Goal: Task Accomplishment & Management: Manage account settings

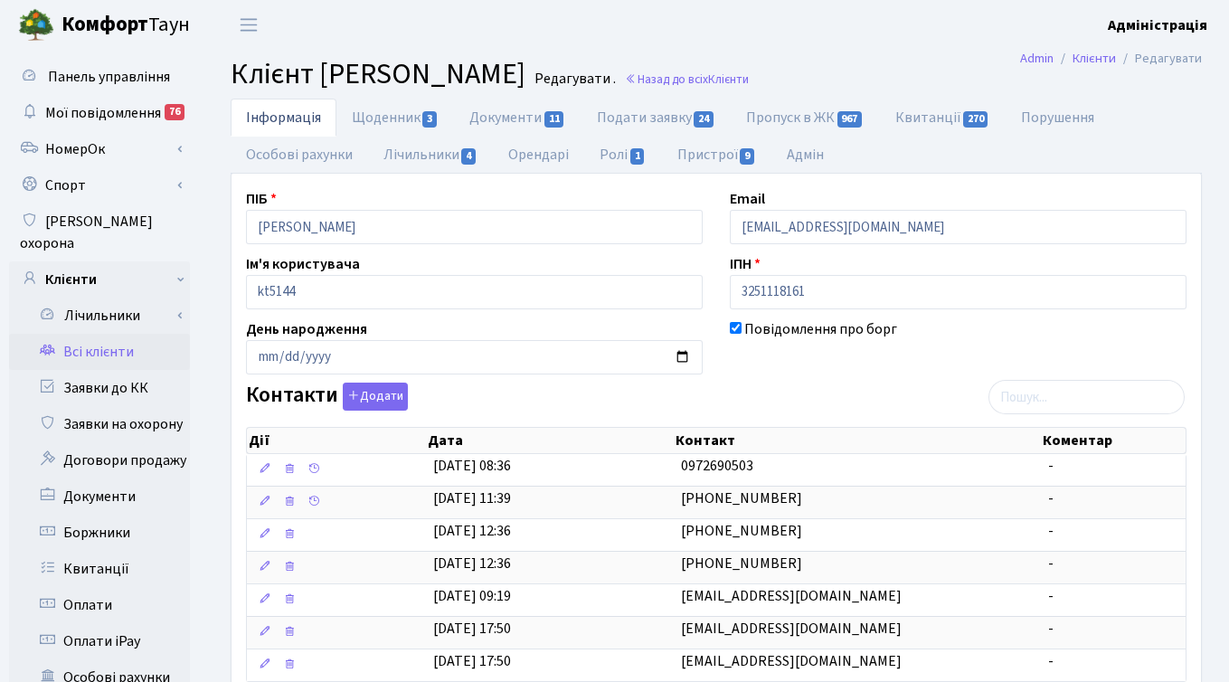
click at [637, 21] on header "Комфорт Таун Адміністрація Мій обліковий запис Вийти" at bounding box center [614, 25] width 1229 height 50
click at [103, 370] on link "Заявки до КК" at bounding box center [99, 388] width 181 height 36
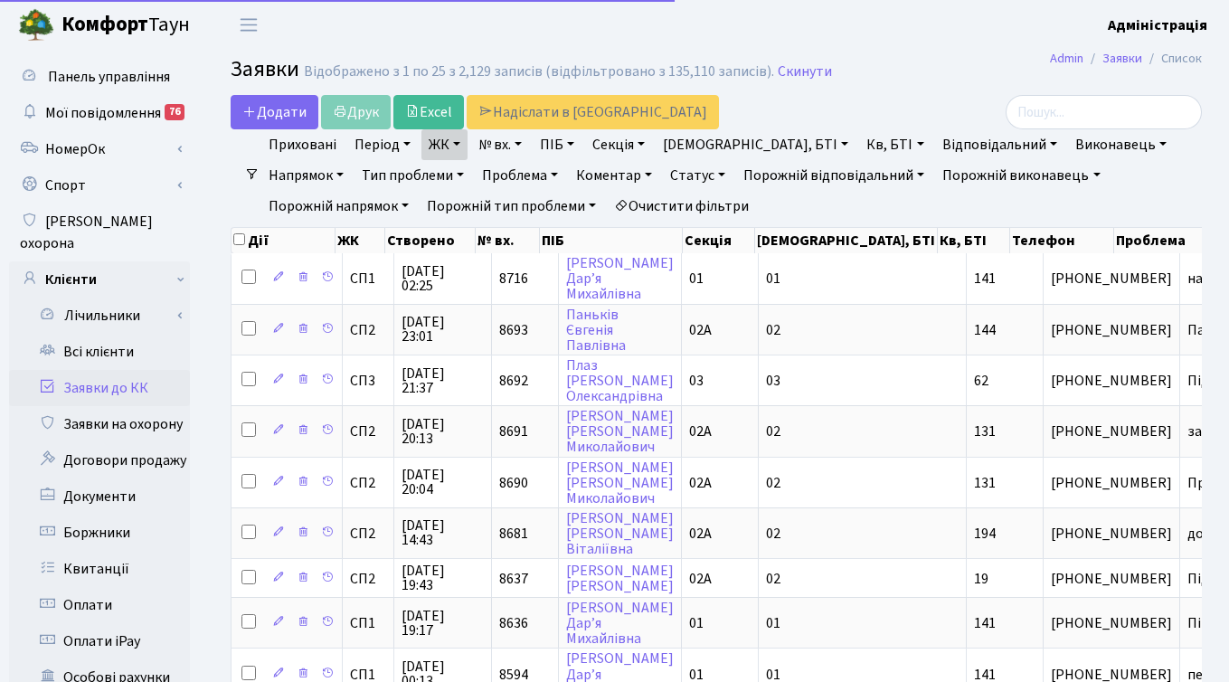
select select "25"
click at [607, 207] on link "Очистити фільтри" at bounding box center [681, 206] width 149 height 31
select select
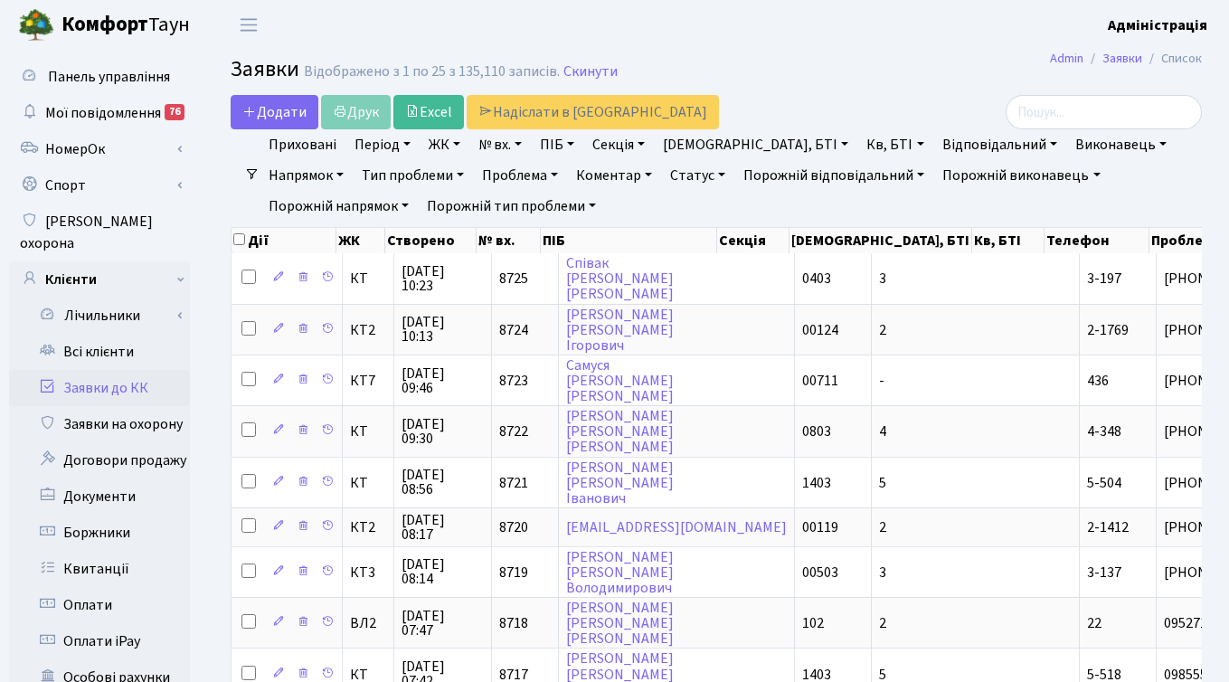
click at [437, 140] on link "ЖК" at bounding box center [445, 144] width 46 height 31
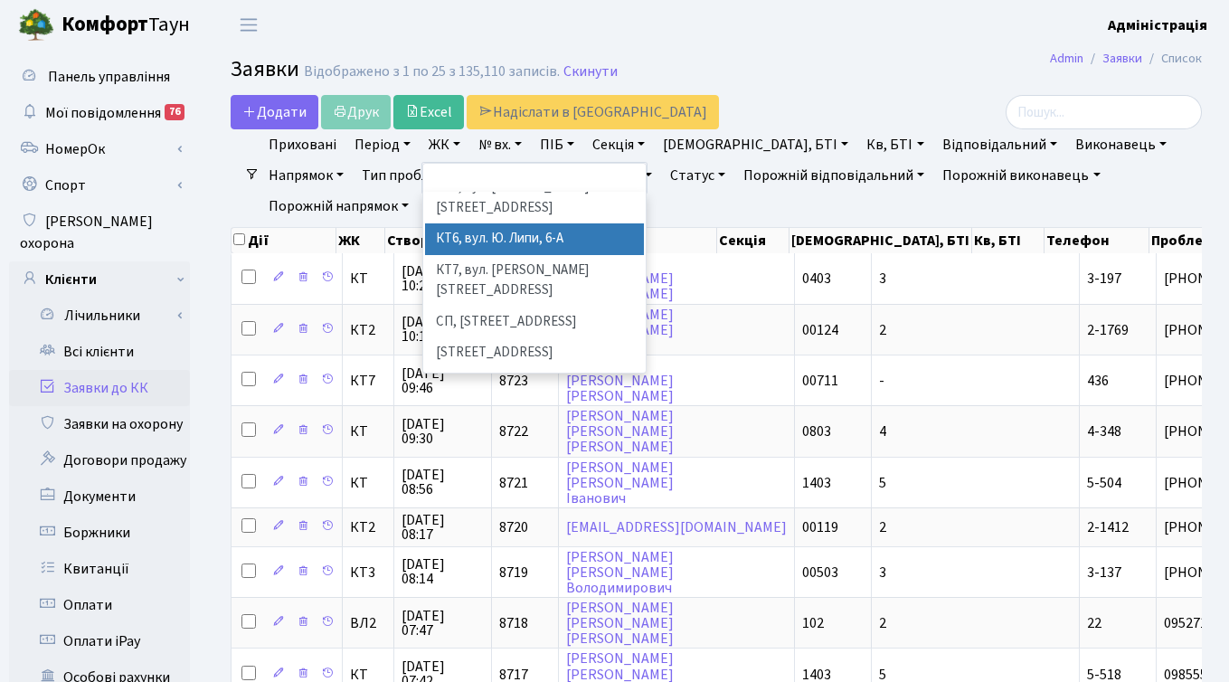
scroll to position [218, 0]
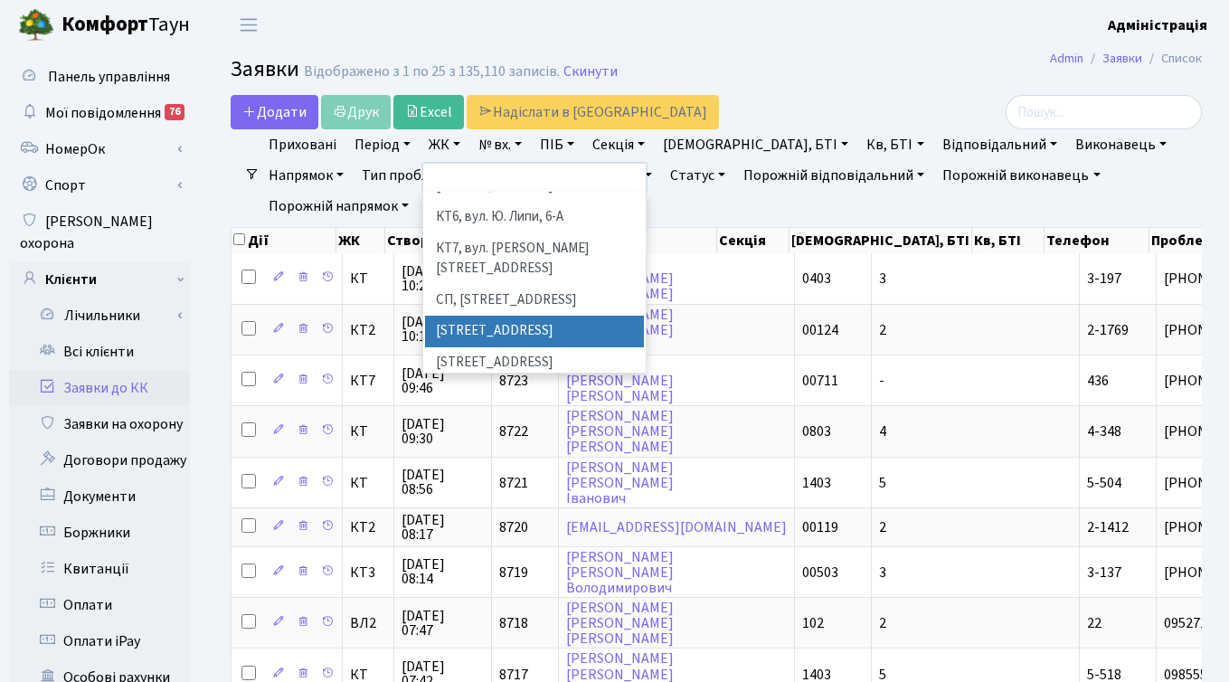
click at [508, 316] on li "СП1, Столичне шосе, 1" at bounding box center [534, 332] width 219 height 32
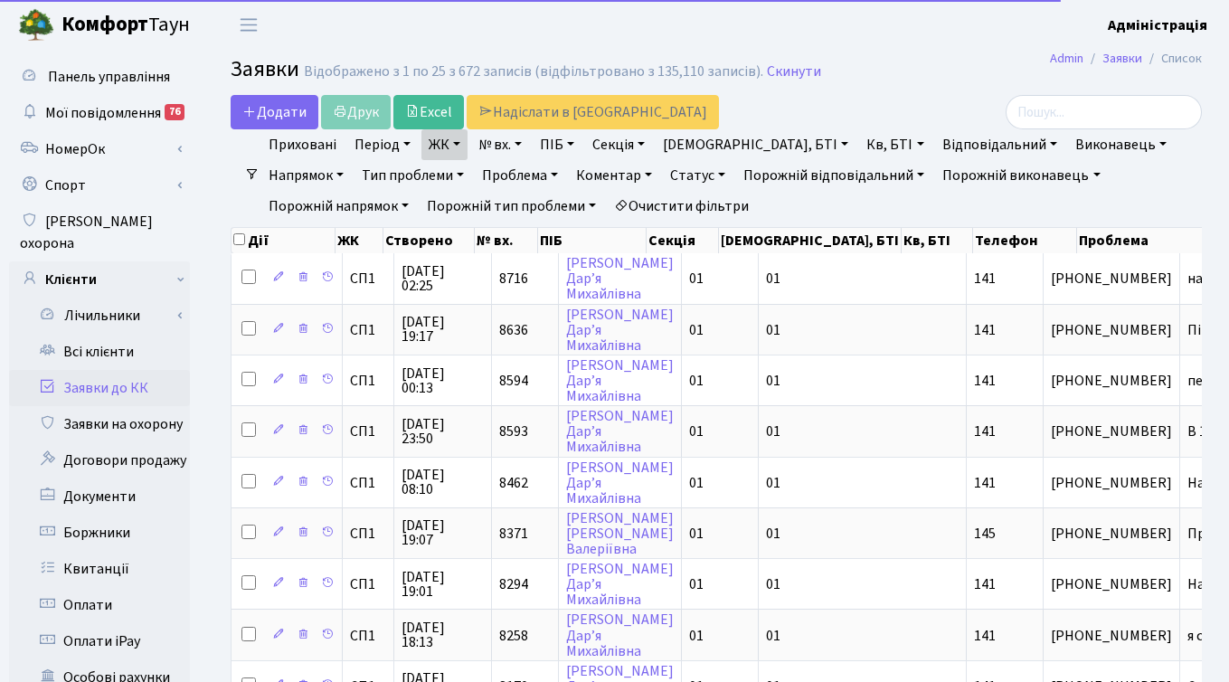
click at [448, 147] on link "ЖК" at bounding box center [445, 144] width 46 height 31
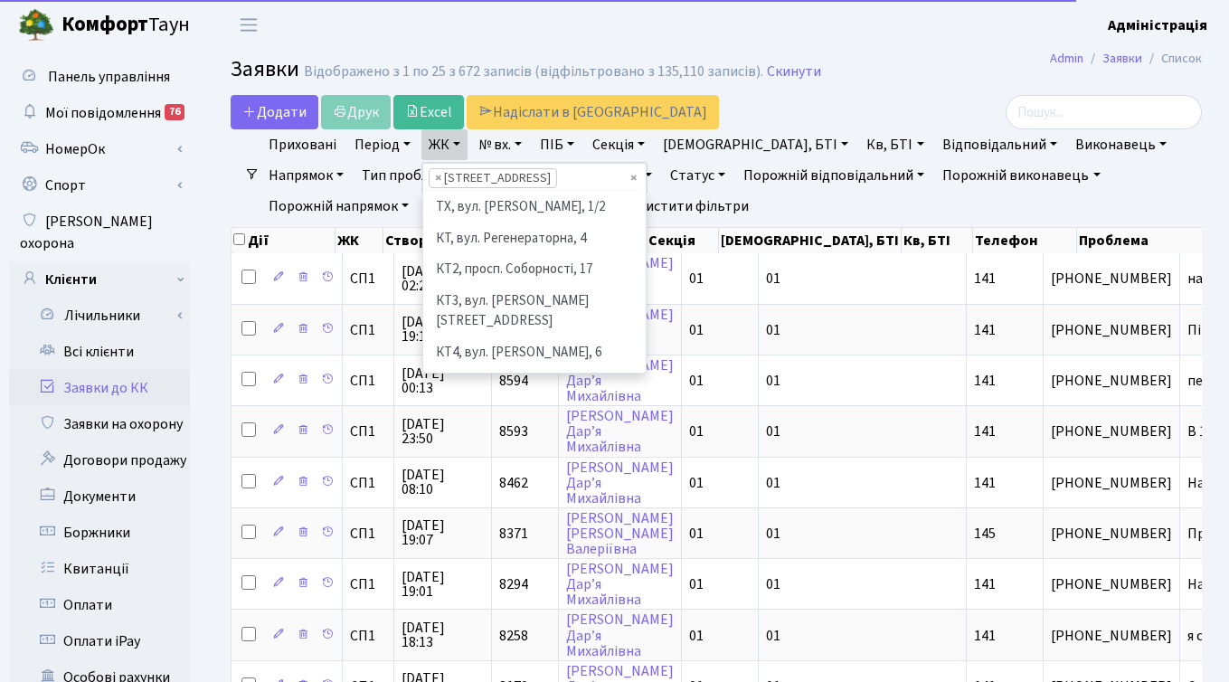
scroll to position [250, 0]
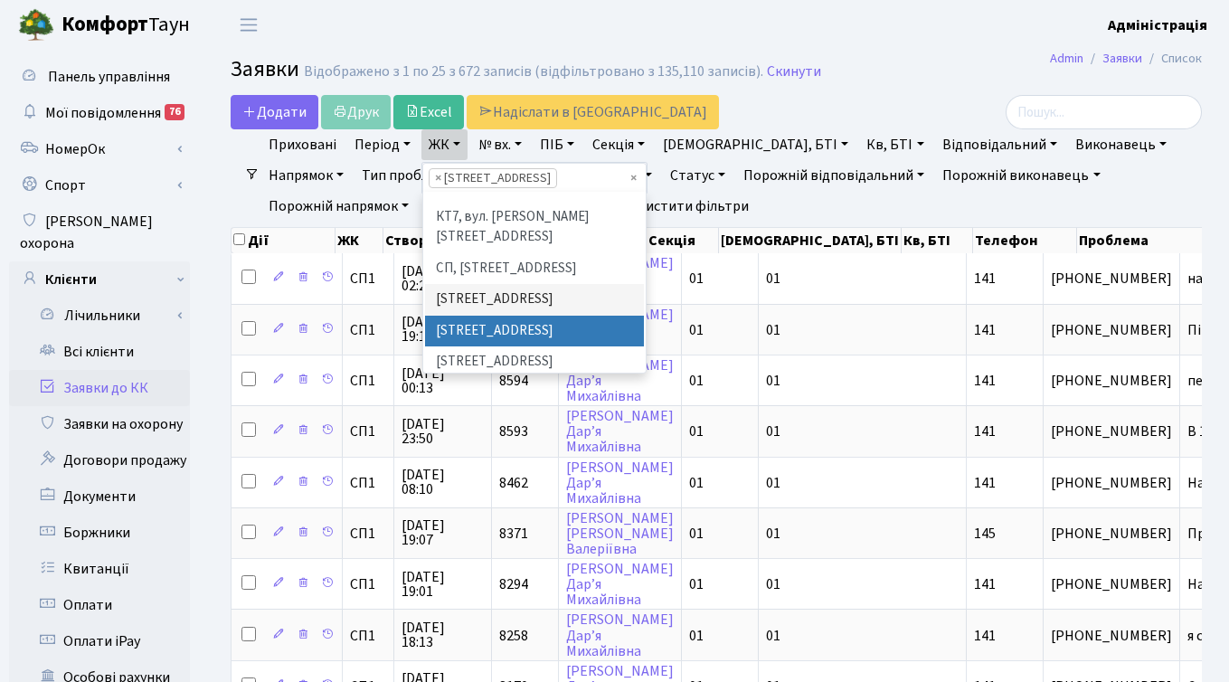
click at [466, 316] on li "[STREET_ADDRESS]" at bounding box center [534, 332] width 219 height 32
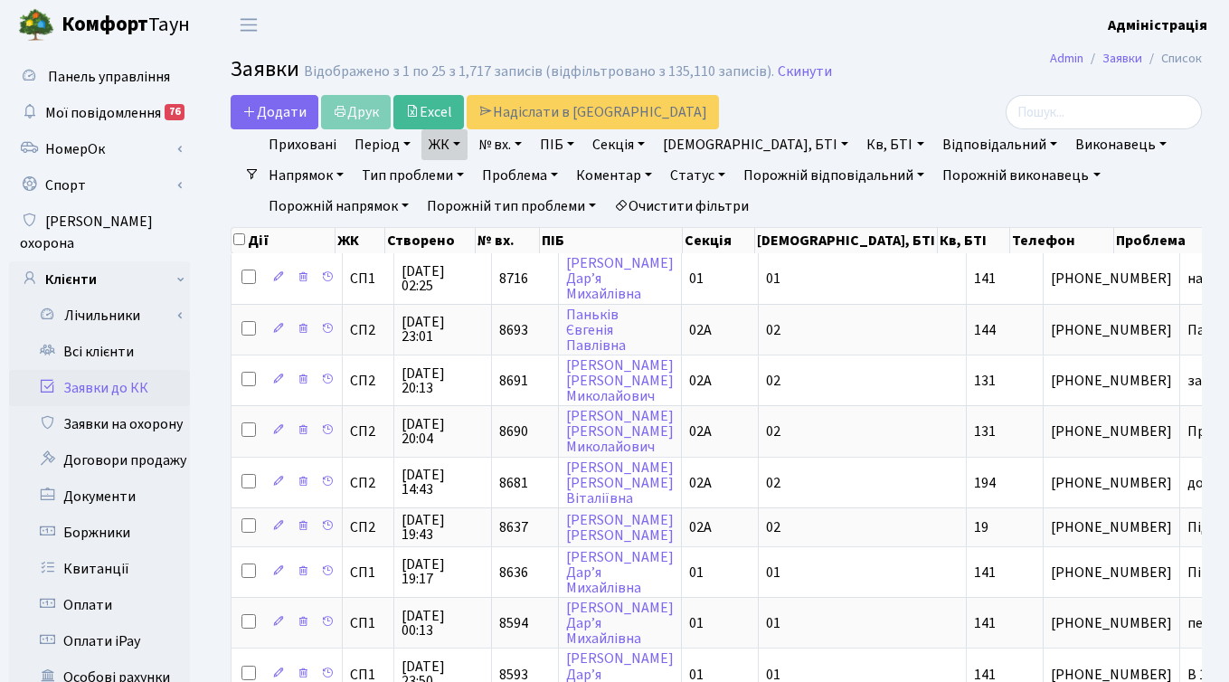
click at [445, 136] on link "ЖК" at bounding box center [445, 144] width 46 height 31
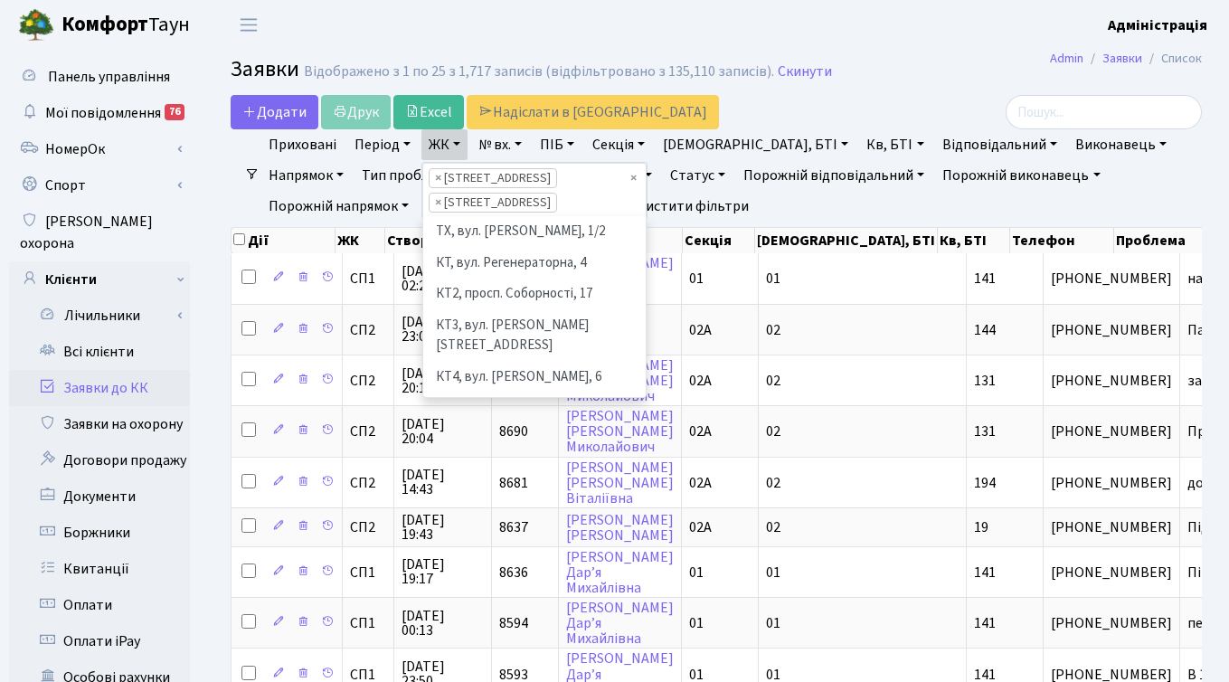
scroll to position [219, 0]
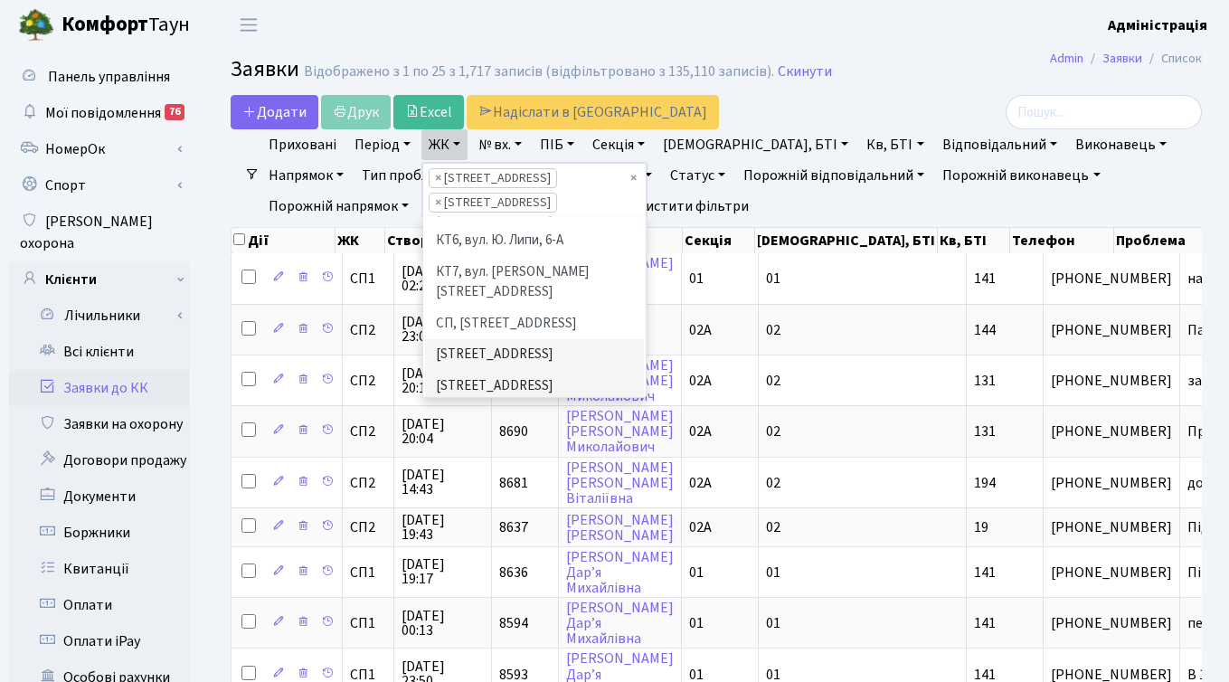
click at [469, 402] on li "СП3, Столичне шосе, 3" at bounding box center [534, 418] width 219 height 32
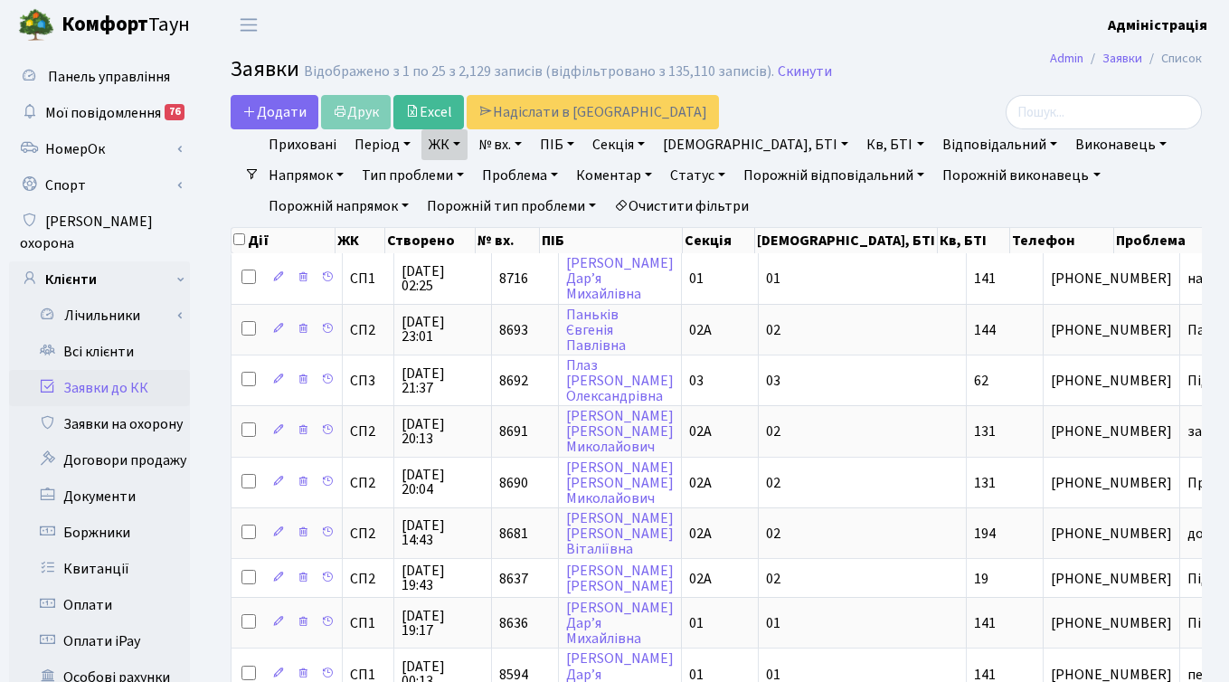
click at [454, 143] on link "ЖК" at bounding box center [445, 144] width 46 height 31
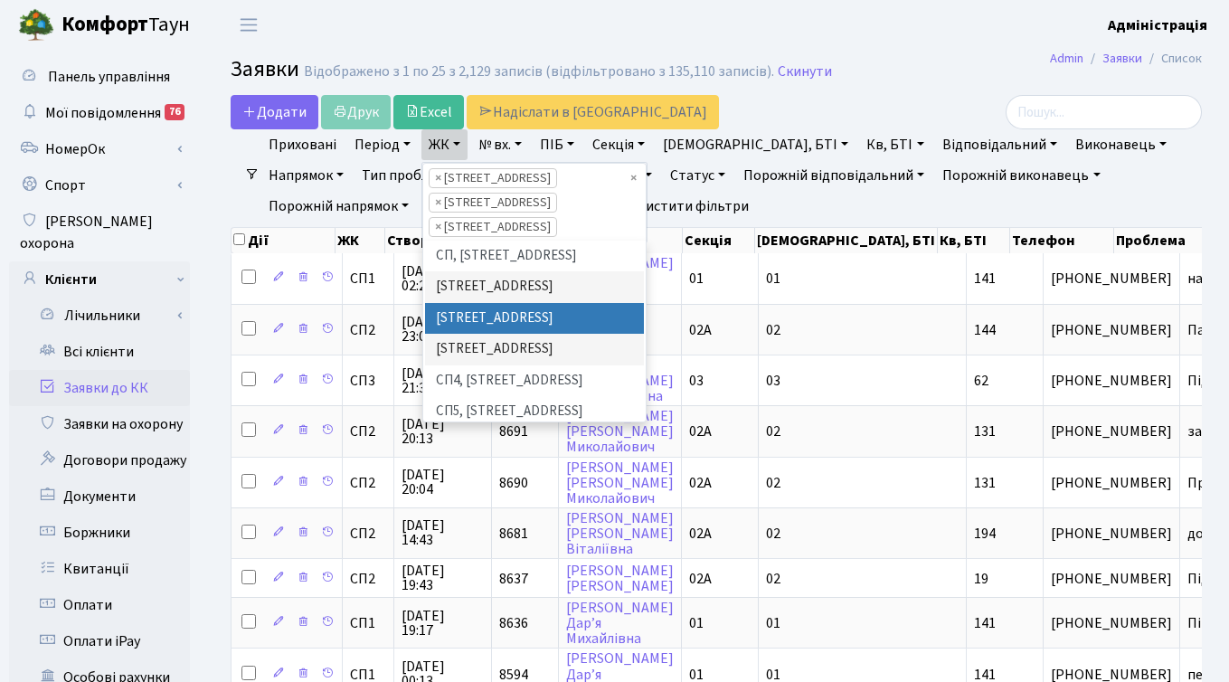
scroll to position [327, 0]
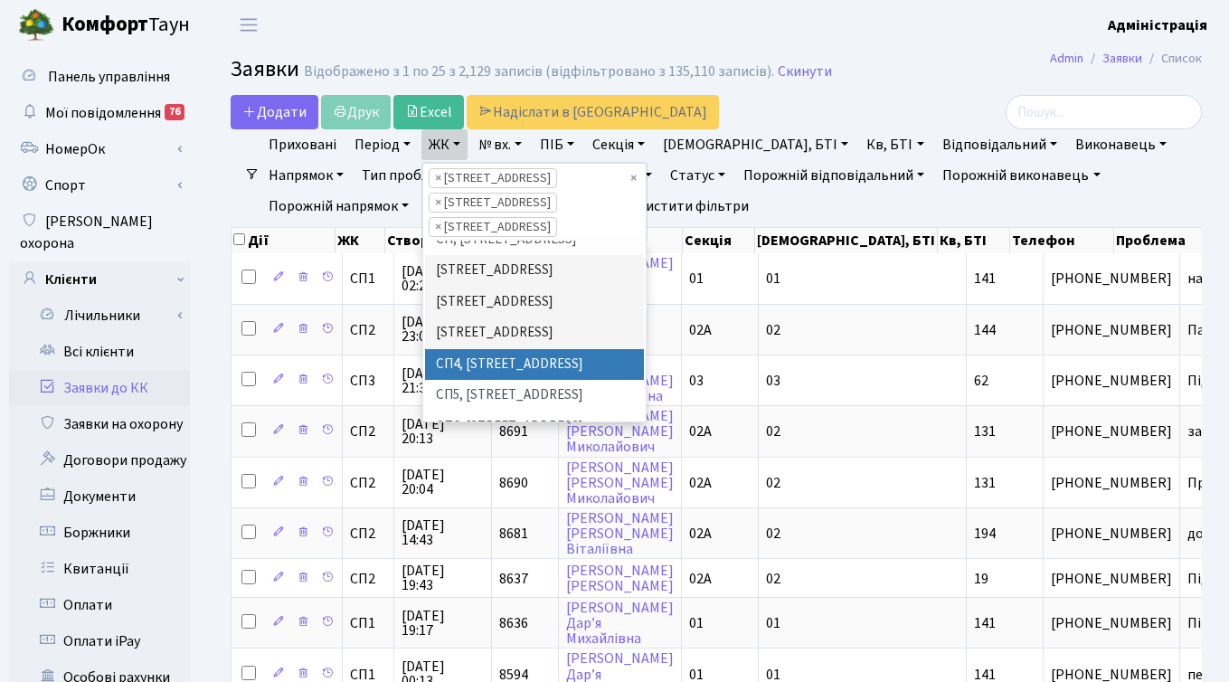
click at [463, 349] on li "СП4, [STREET_ADDRESS]" at bounding box center [534, 365] width 219 height 32
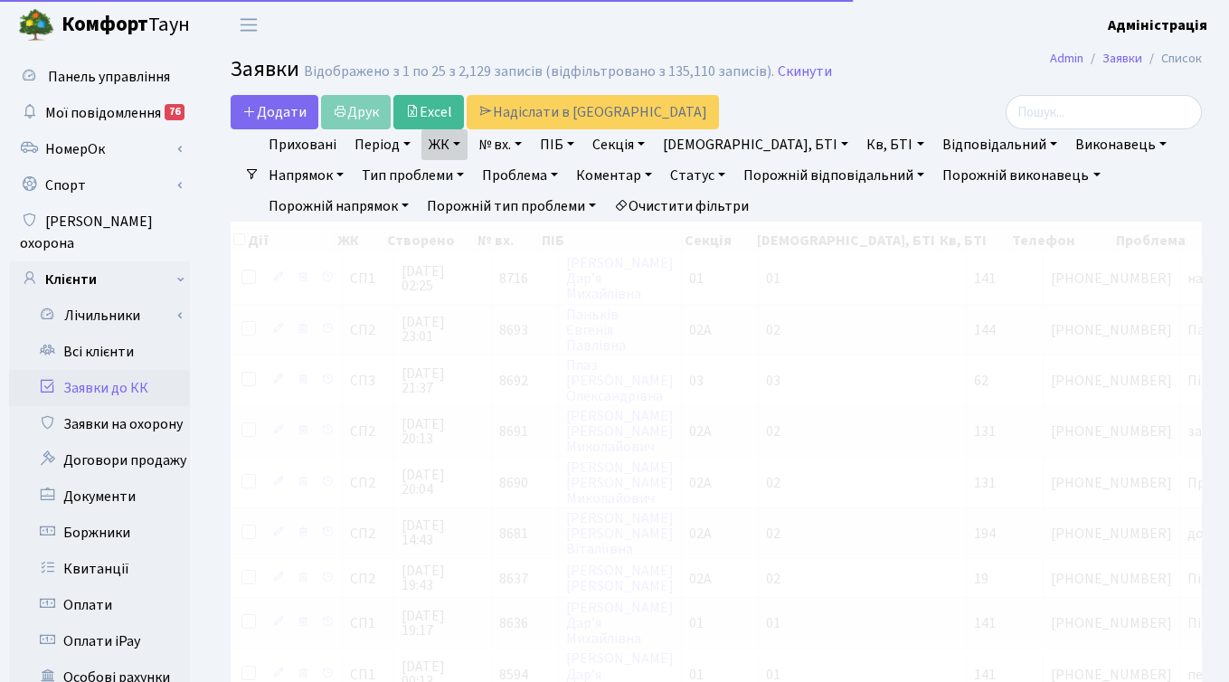
click at [444, 138] on link "ЖК" at bounding box center [445, 144] width 46 height 31
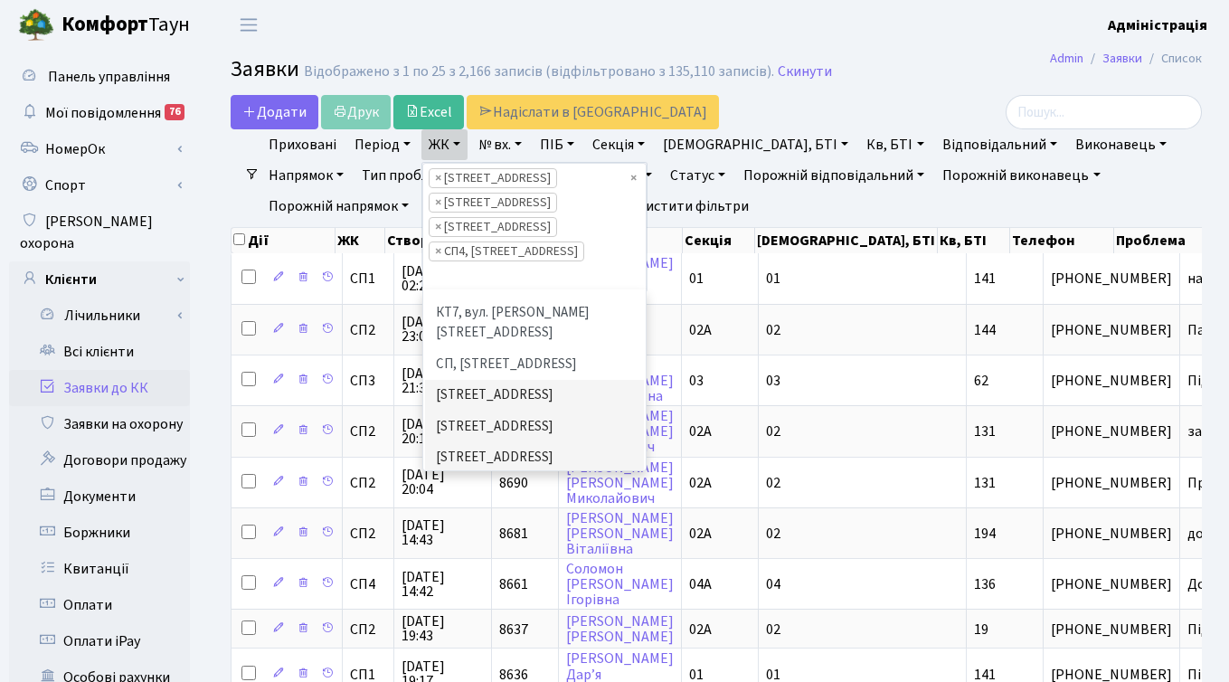
scroll to position [268, 0]
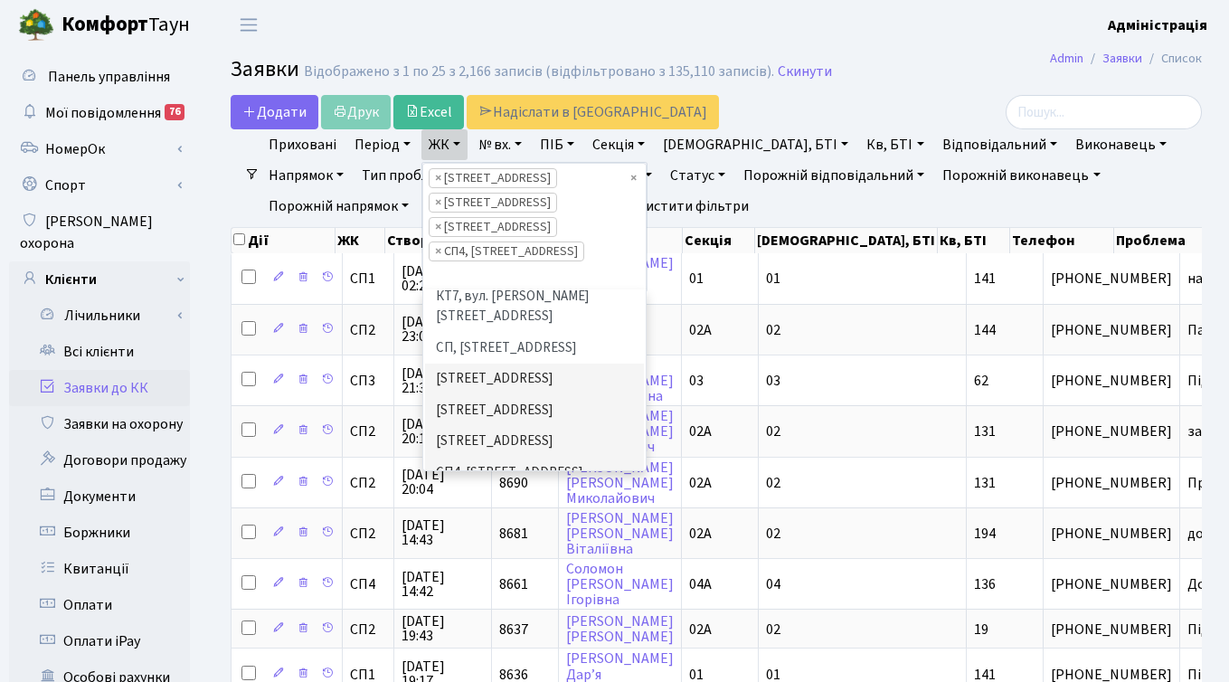
click at [461, 488] on li "СП5, [STREET_ADDRESS]" at bounding box center [534, 504] width 219 height 32
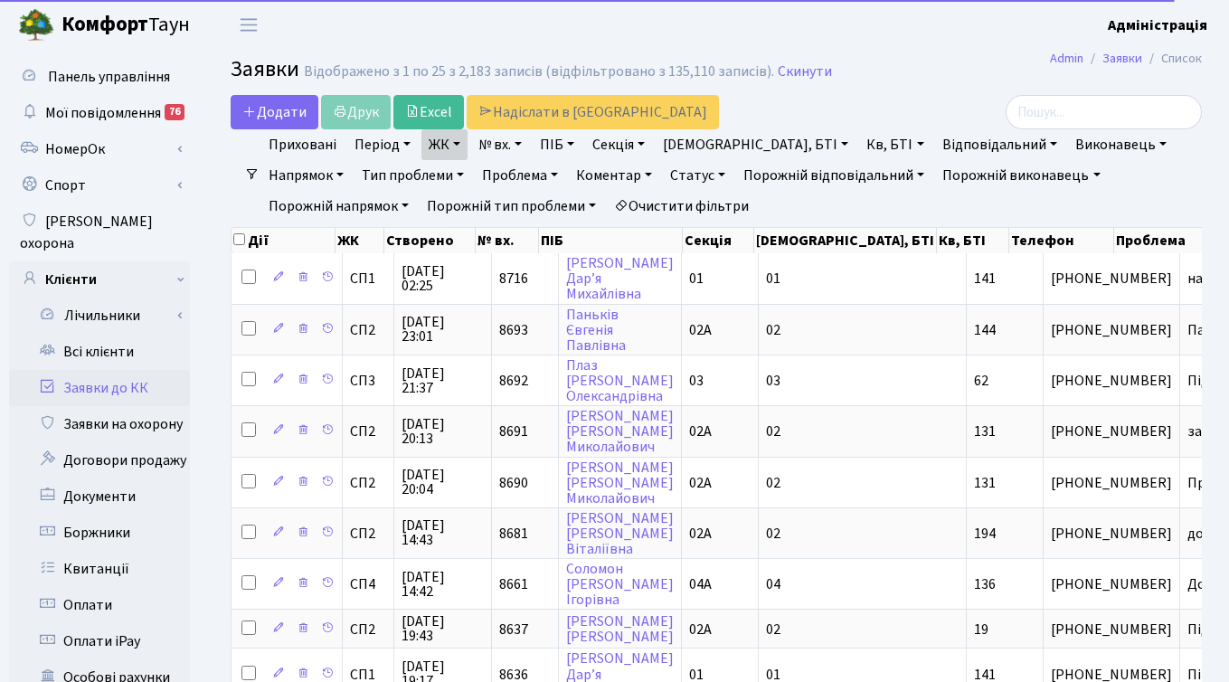
click at [447, 140] on link "ЖК" at bounding box center [445, 144] width 46 height 31
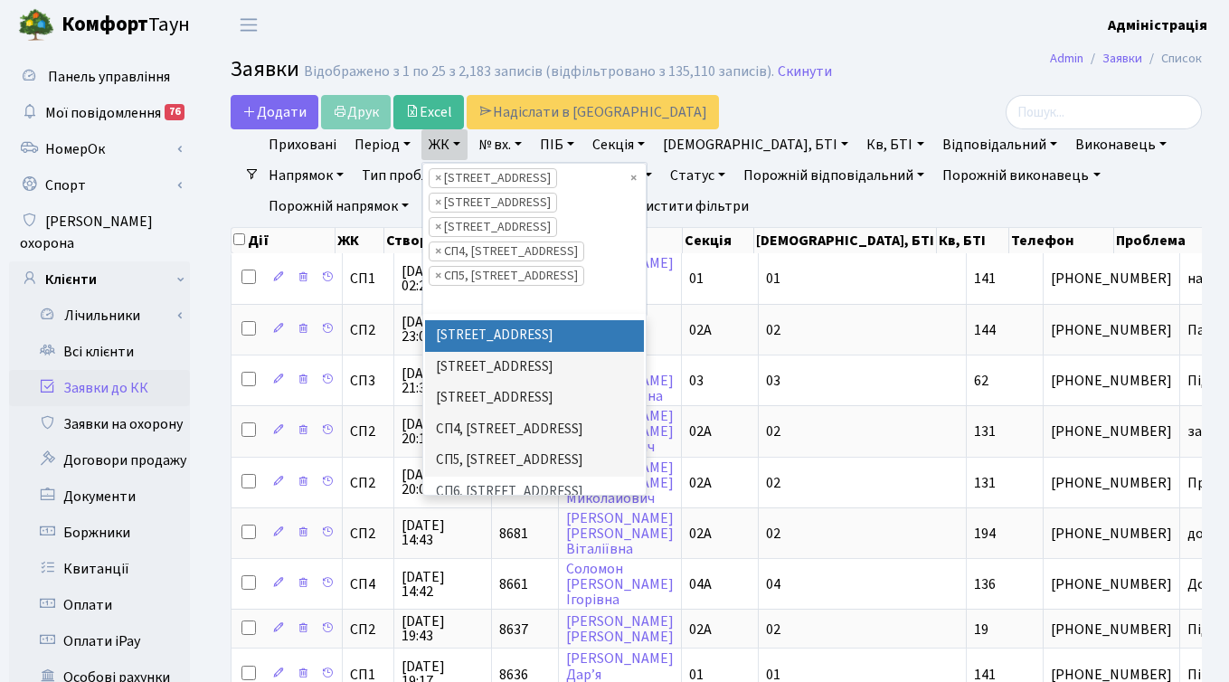
scroll to position [351, 0]
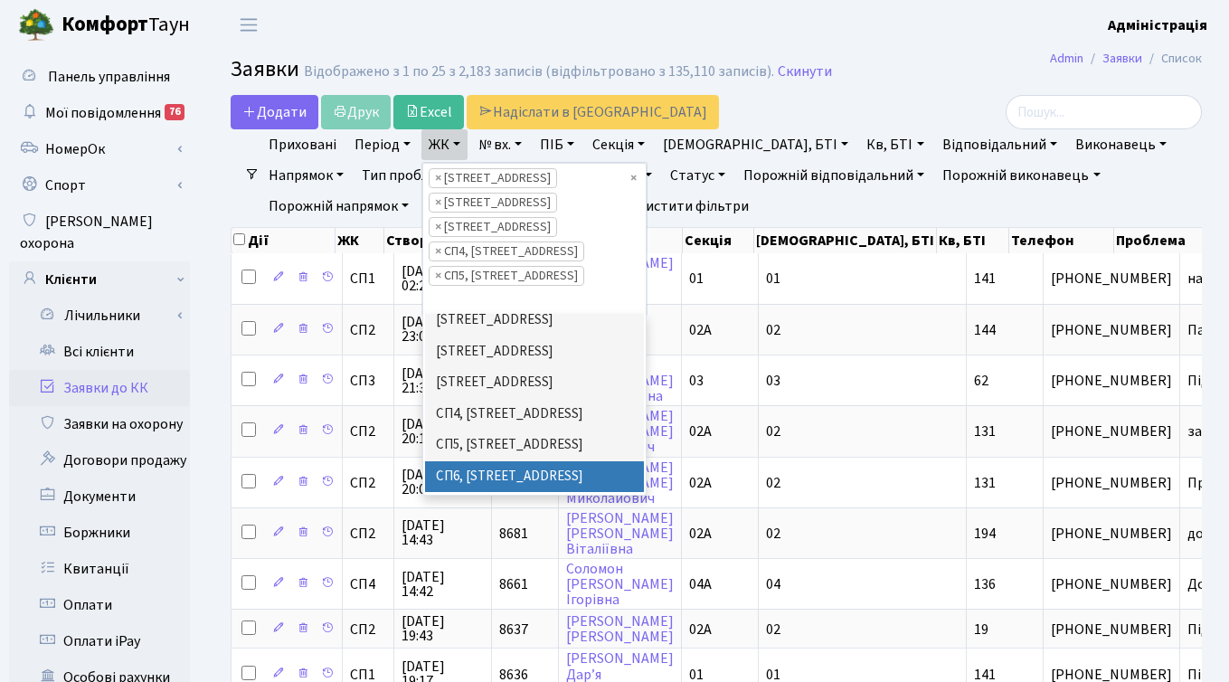
click at [478, 461] on li "СП6, [STREET_ADDRESS]" at bounding box center [534, 477] width 219 height 32
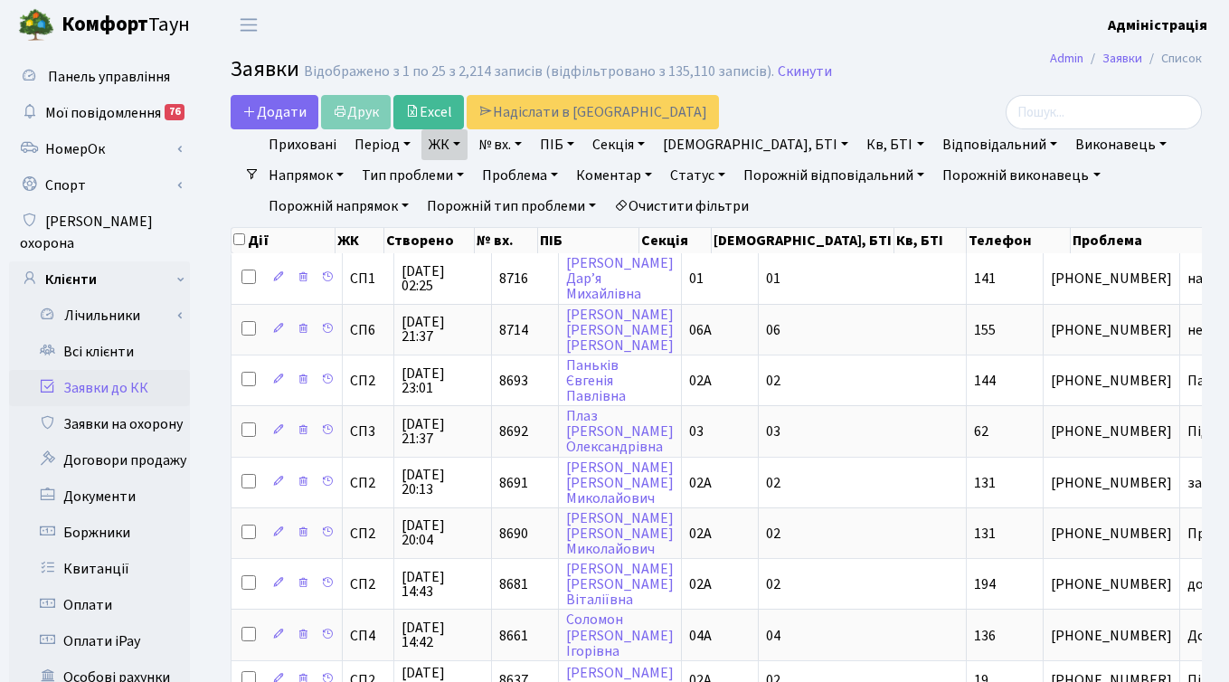
click at [370, 145] on link "Період" at bounding box center [382, 144] width 71 height 31
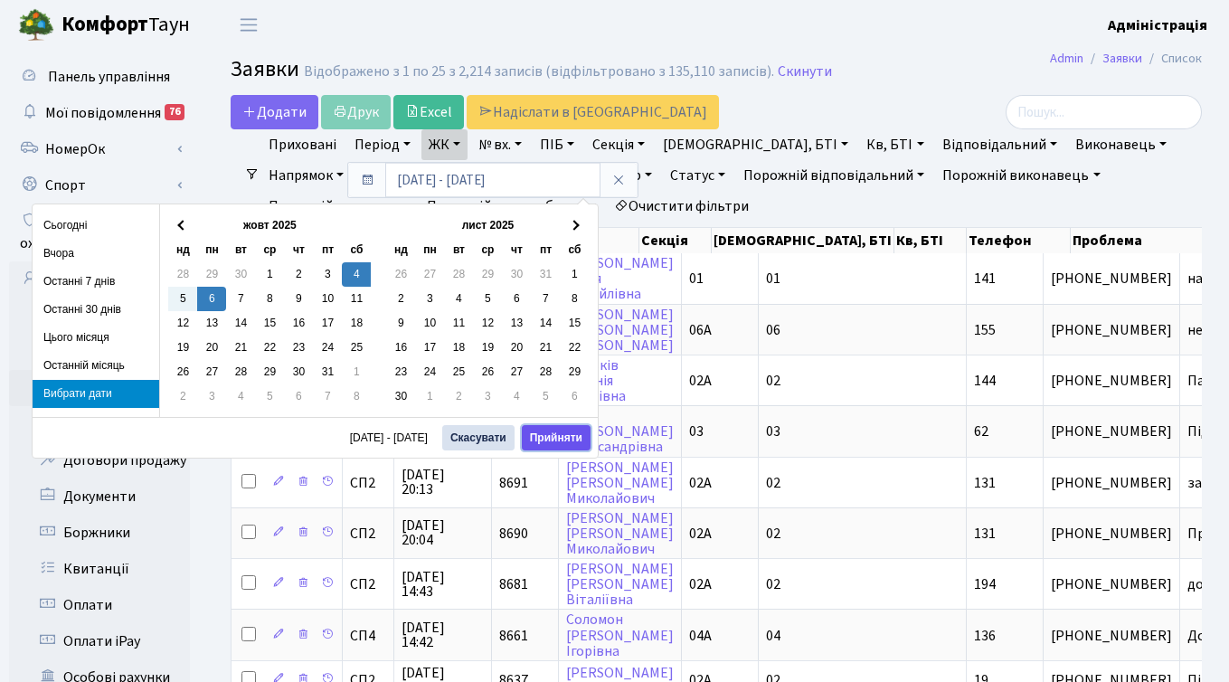
click at [554, 437] on button "Прийняти" at bounding box center [556, 437] width 69 height 25
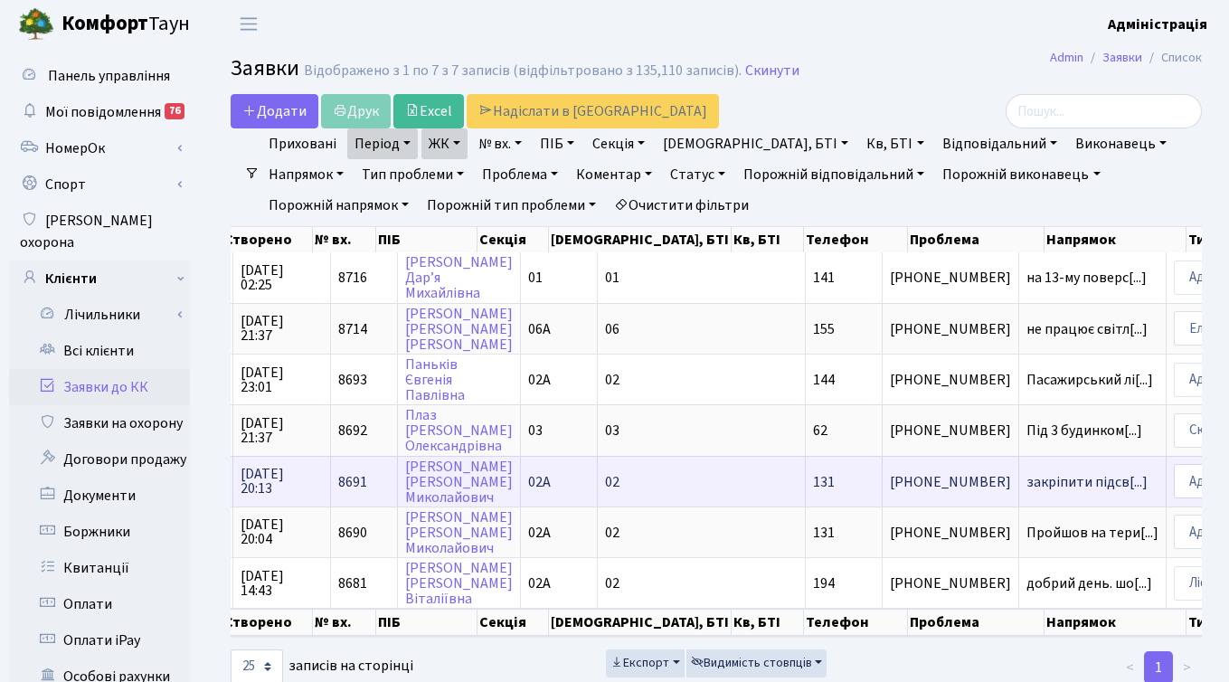
scroll to position [0, 328]
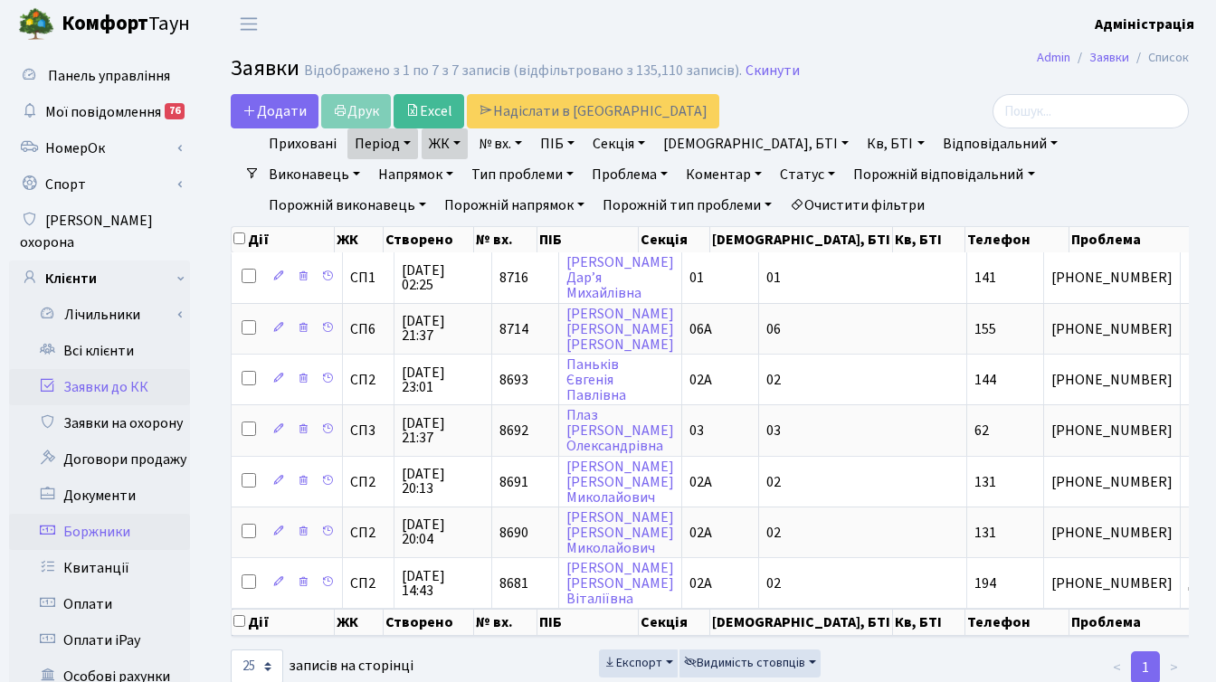
click at [107, 514] on link "Боржники" at bounding box center [99, 532] width 181 height 36
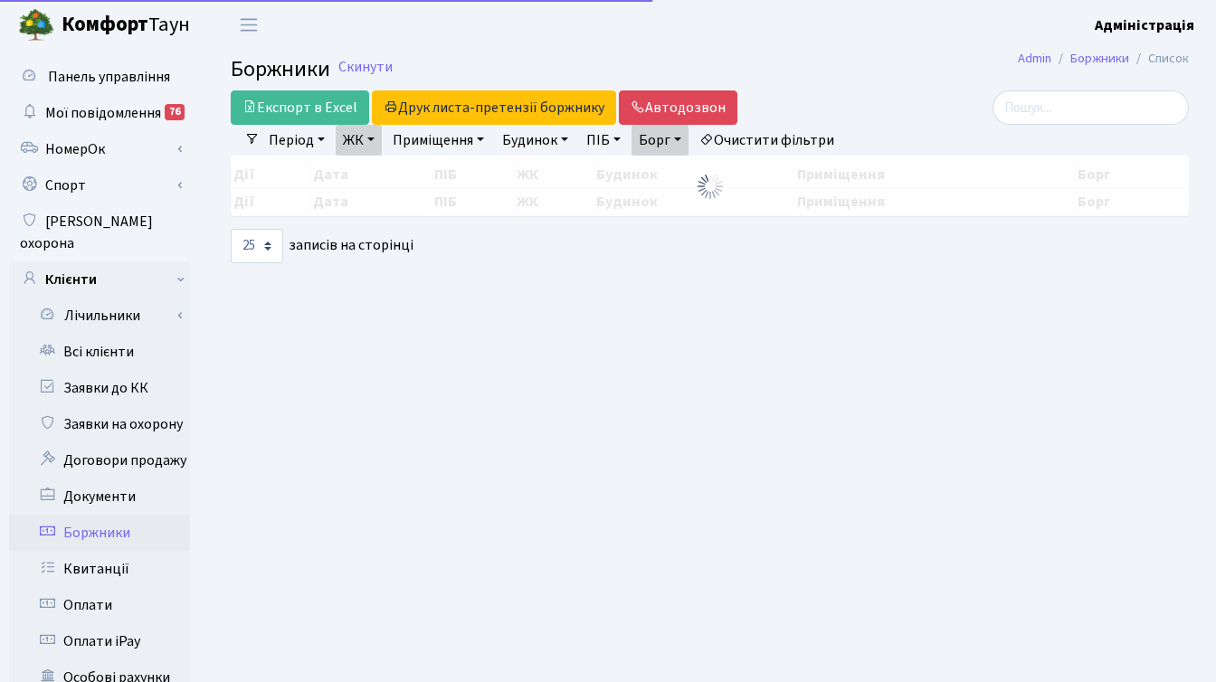
select select "25"
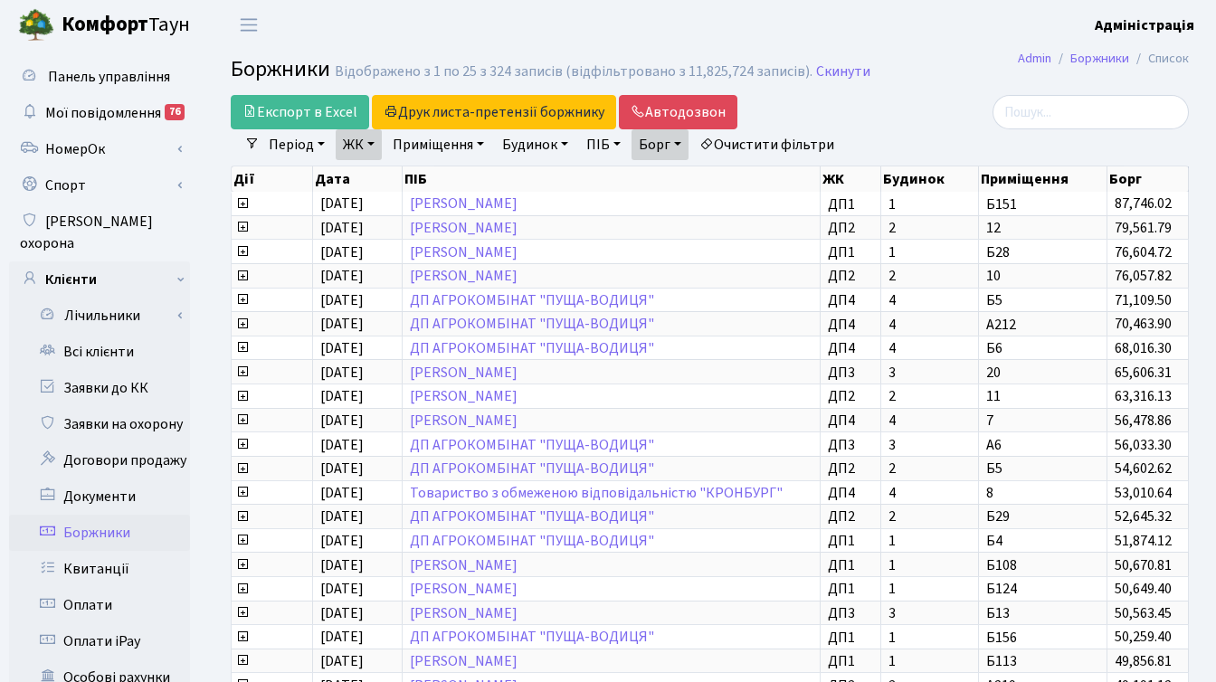
click at [378, 145] on link "ЖК" at bounding box center [359, 144] width 46 height 31
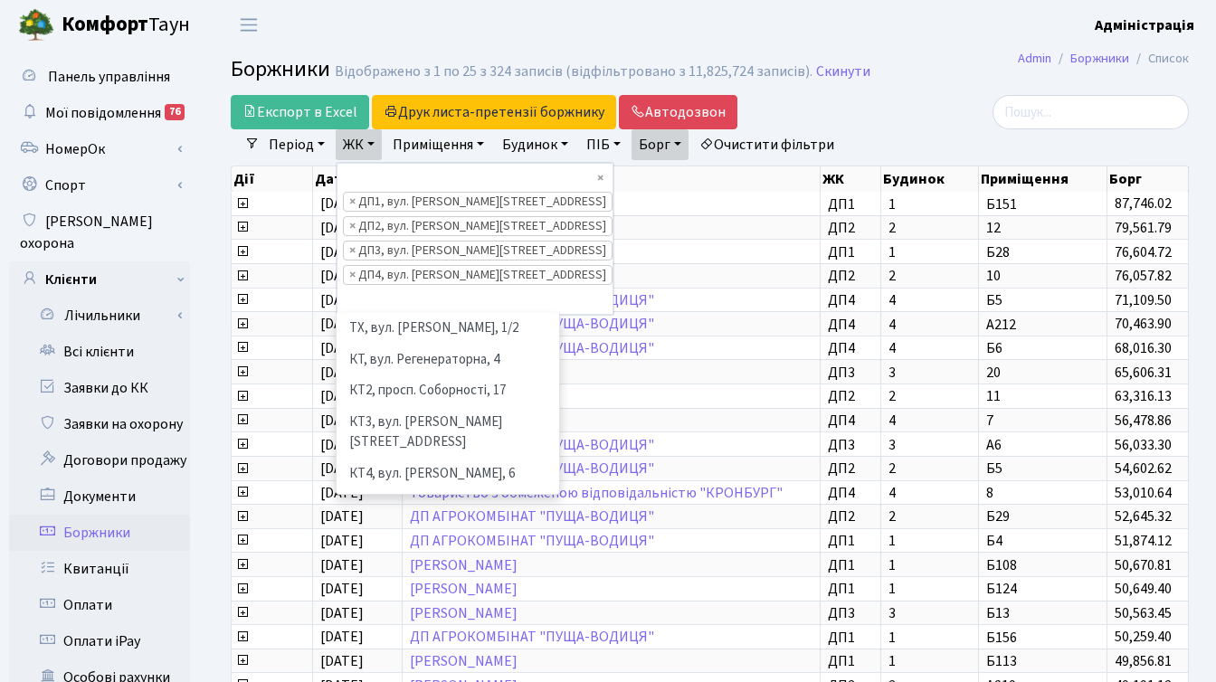
scroll to position [499, 0]
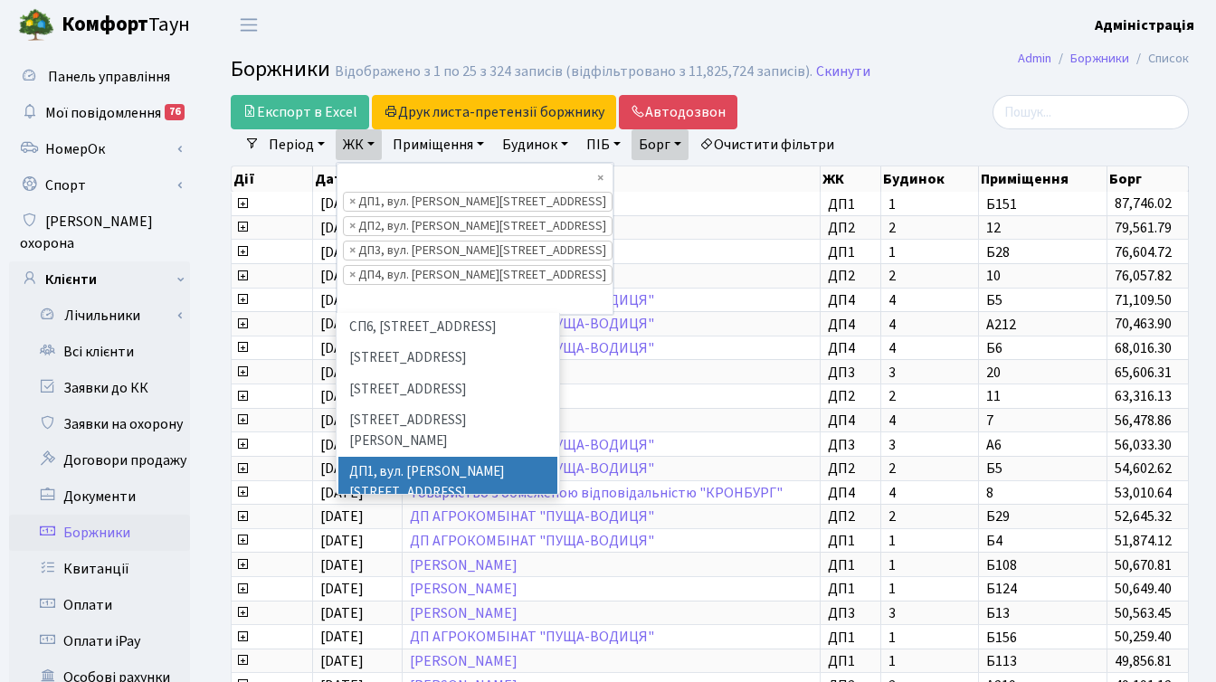
click at [842, 119] on div "Експорт в Excel Друк листа-претензії боржнику ЖК КТ ЦП ТХ КТ2 КТ3 КТ4 КТ5 КТ6 К…" at bounding box center [546, 112] width 630 height 34
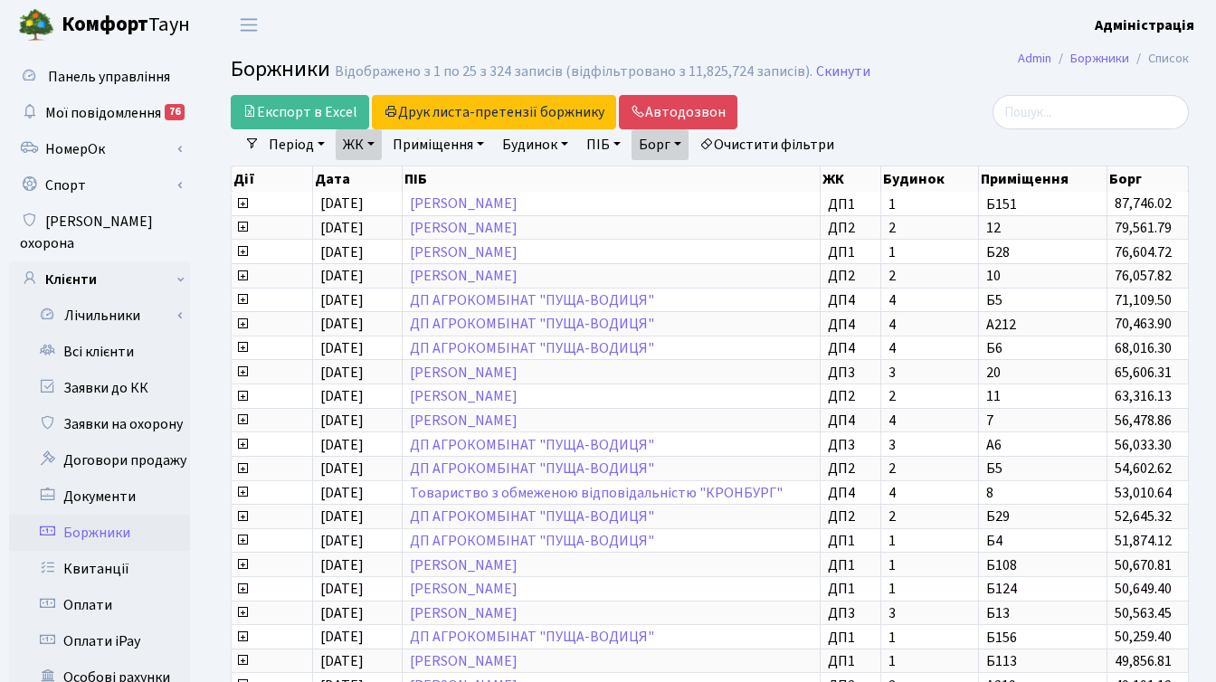
click at [798, 140] on link "Очистити фільтри" at bounding box center [766, 144] width 149 height 31
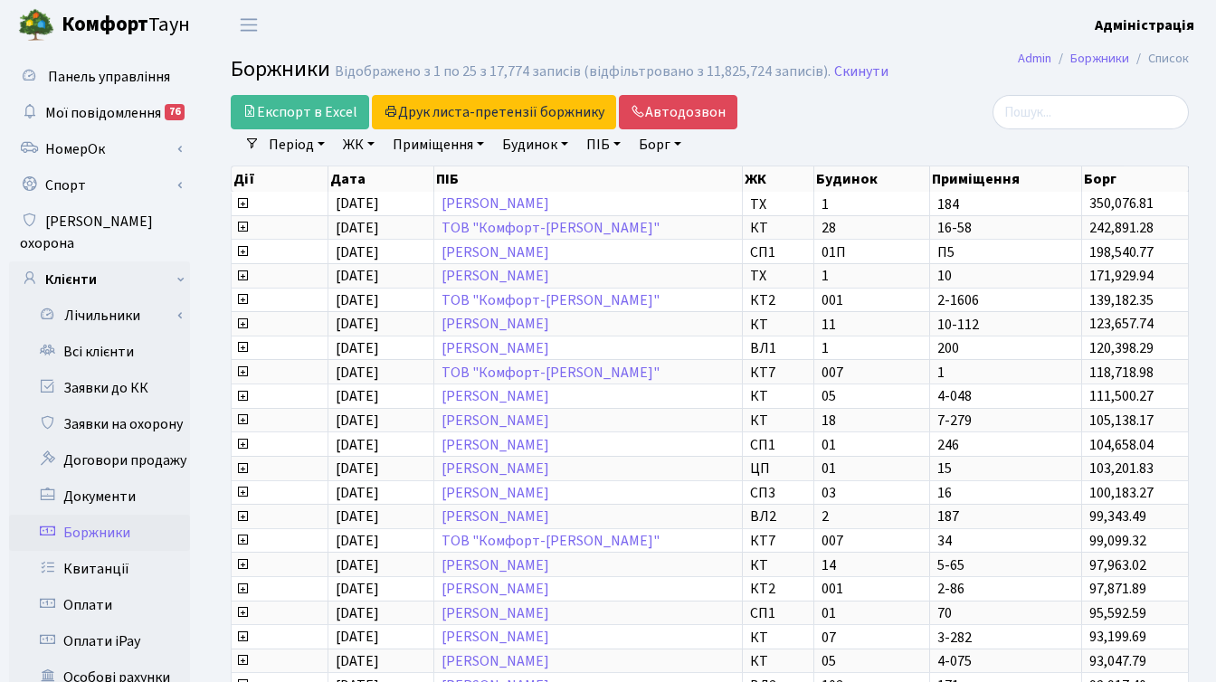
click at [361, 143] on link "ЖК" at bounding box center [359, 144] width 46 height 31
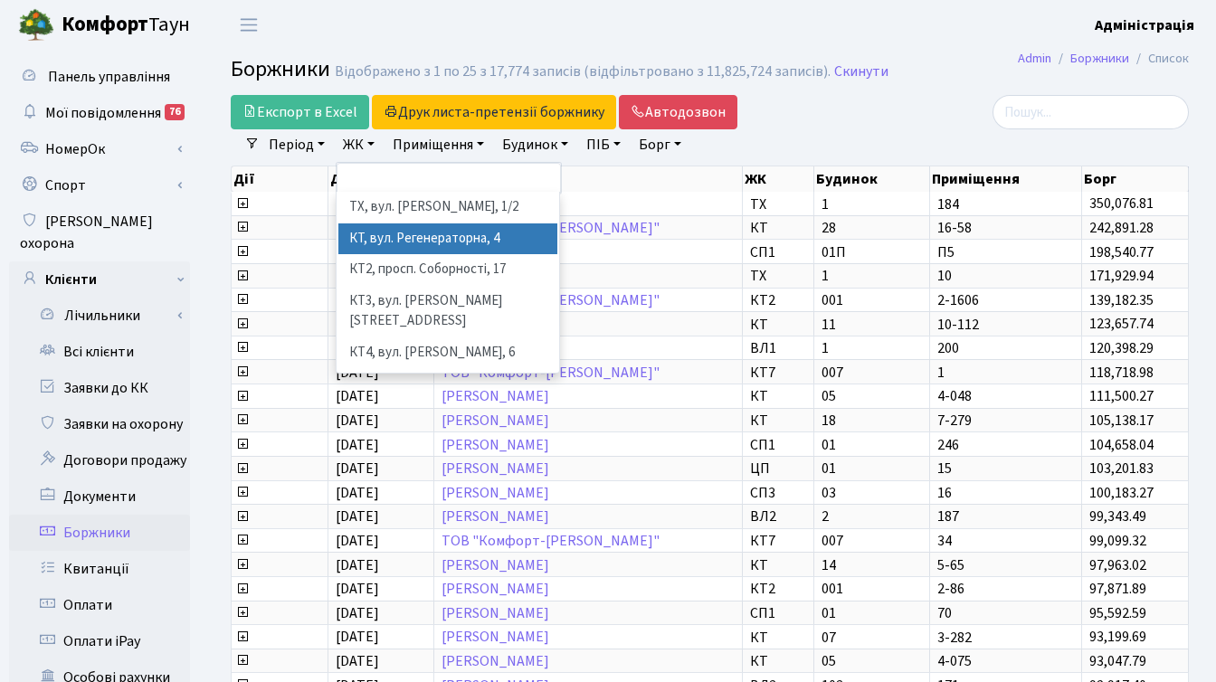
click at [389, 241] on li "КТ, вул. Регенераторна, 4" at bounding box center [447, 239] width 219 height 32
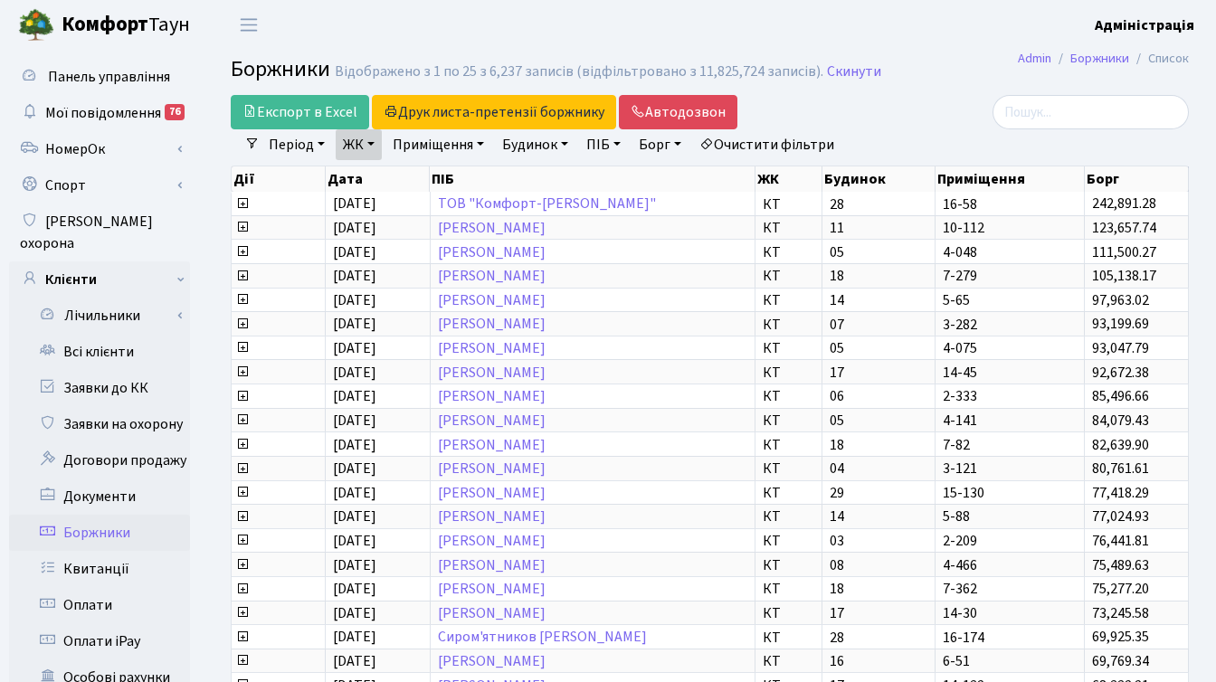
click at [664, 143] on link "Борг" at bounding box center [659, 144] width 57 height 31
click at [895, 126] on div at bounding box center [1037, 112] width 301 height 34
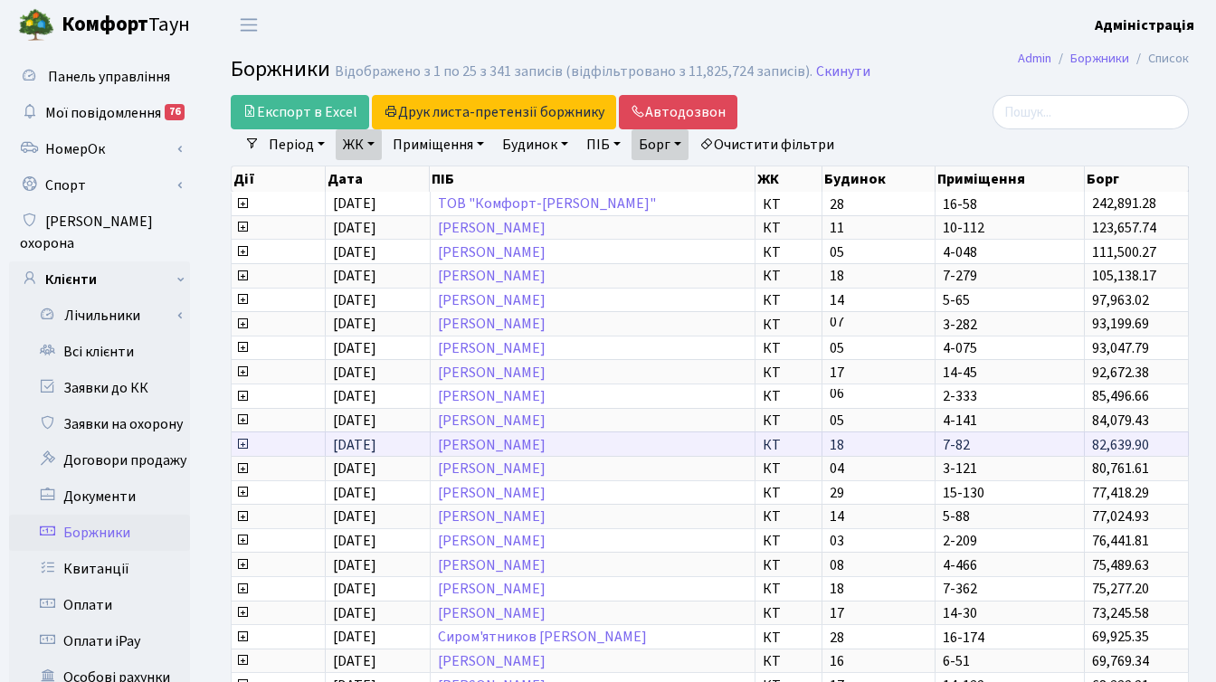
scroll to position [3, 0]
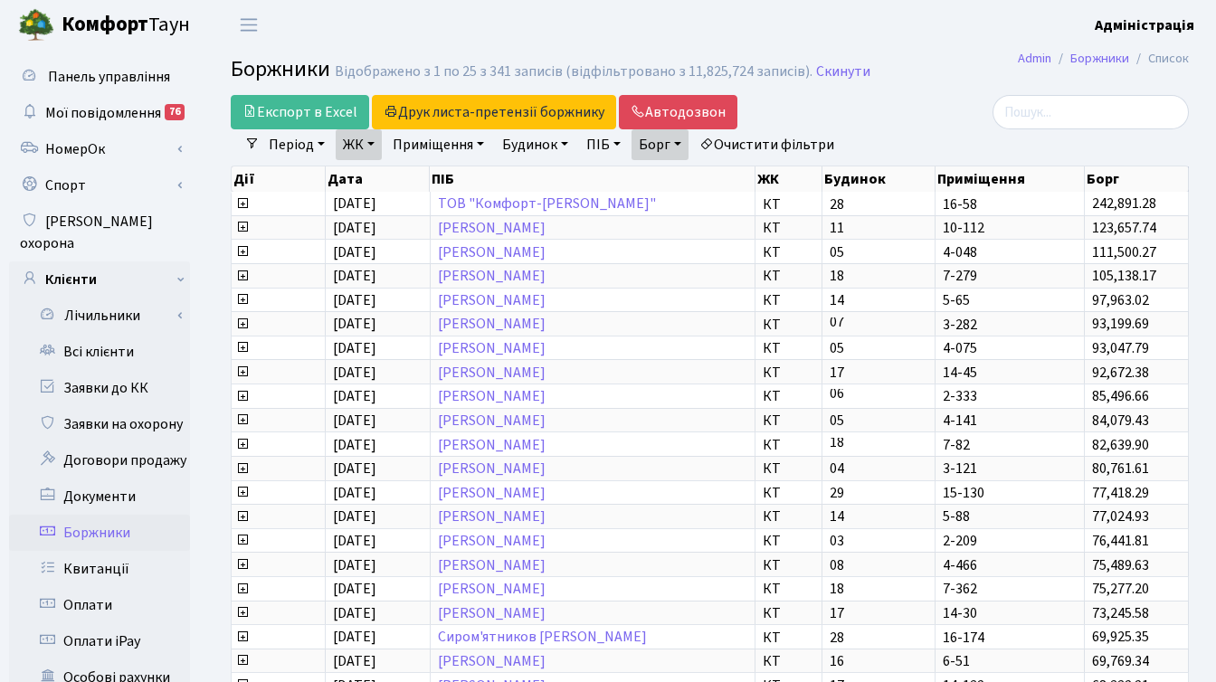
click at [687, 144] on link "Борг" at bounding box center [659, 144] width 57 height 31
drag, startPoint x: 654, startPoint y: 183, endPoint x: 642, endPoint y: 183, distance: 11.8
click at [642, 183] on input "10000" at bounding box center [658, 180] width 53 height 34
click at [666, 179] on input "10000" at bounding box center [658, 180] width 53 height 34
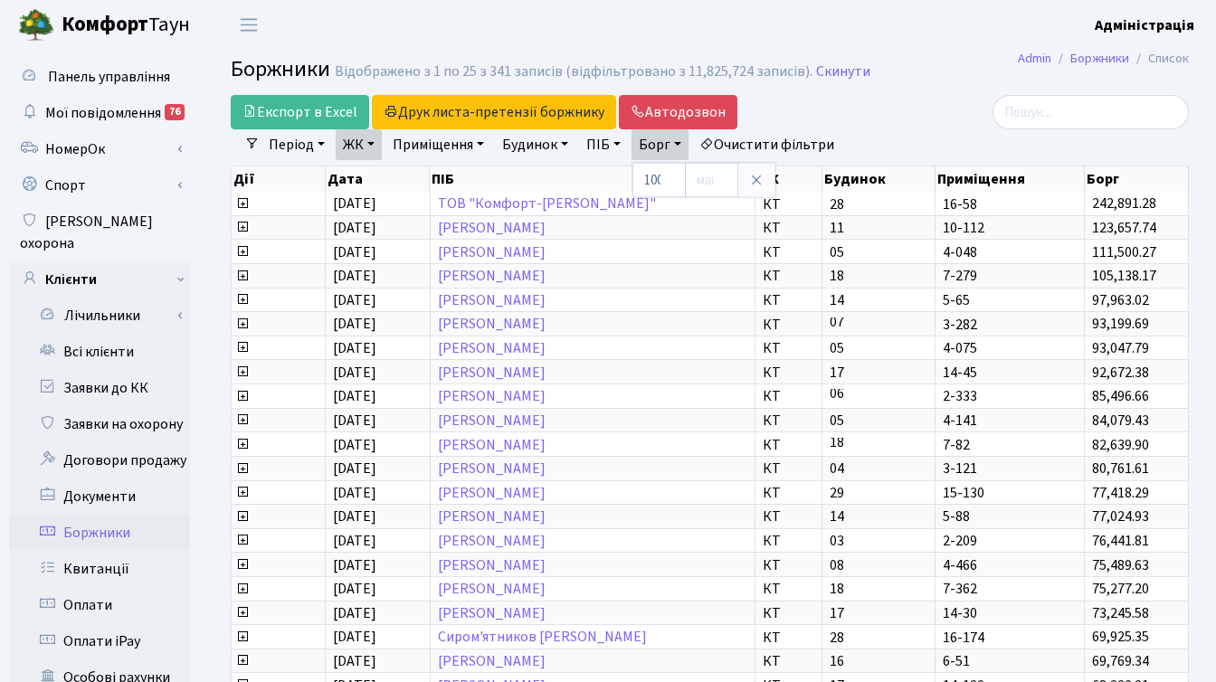
click at [897, 104] on div at bounding box center [1037, 112] width 301 height 34
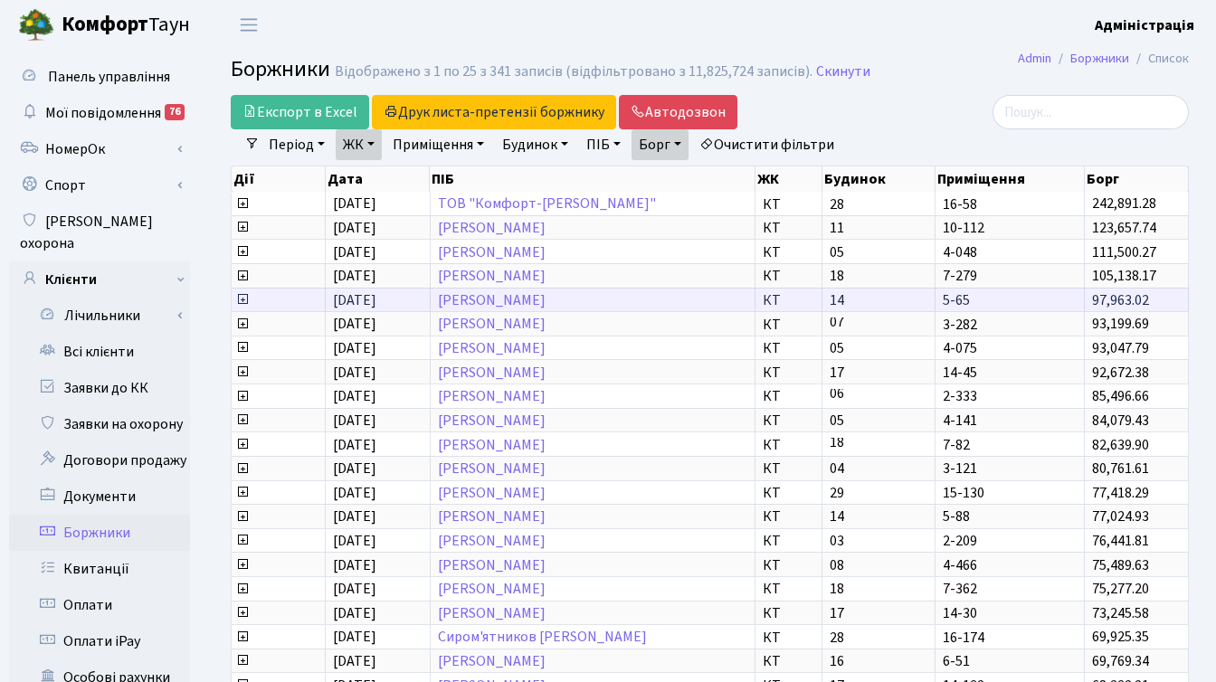
scroll to position [3, 0]
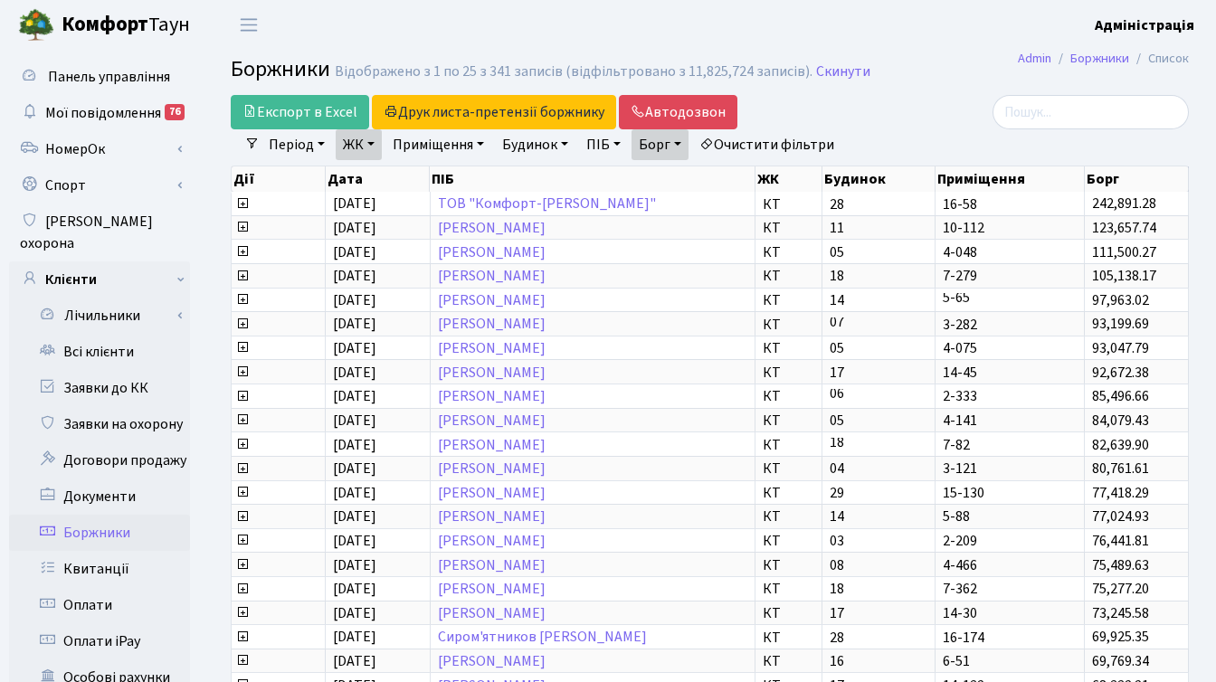
click at [1000, 131] on div "Період 06.10.2025 - 06.10.2025 ЖК ТХ, вул. Ділова, 1/2 КТ, вул. Регенераторна, …" at bounding box center [717, 144] width 914 height 31
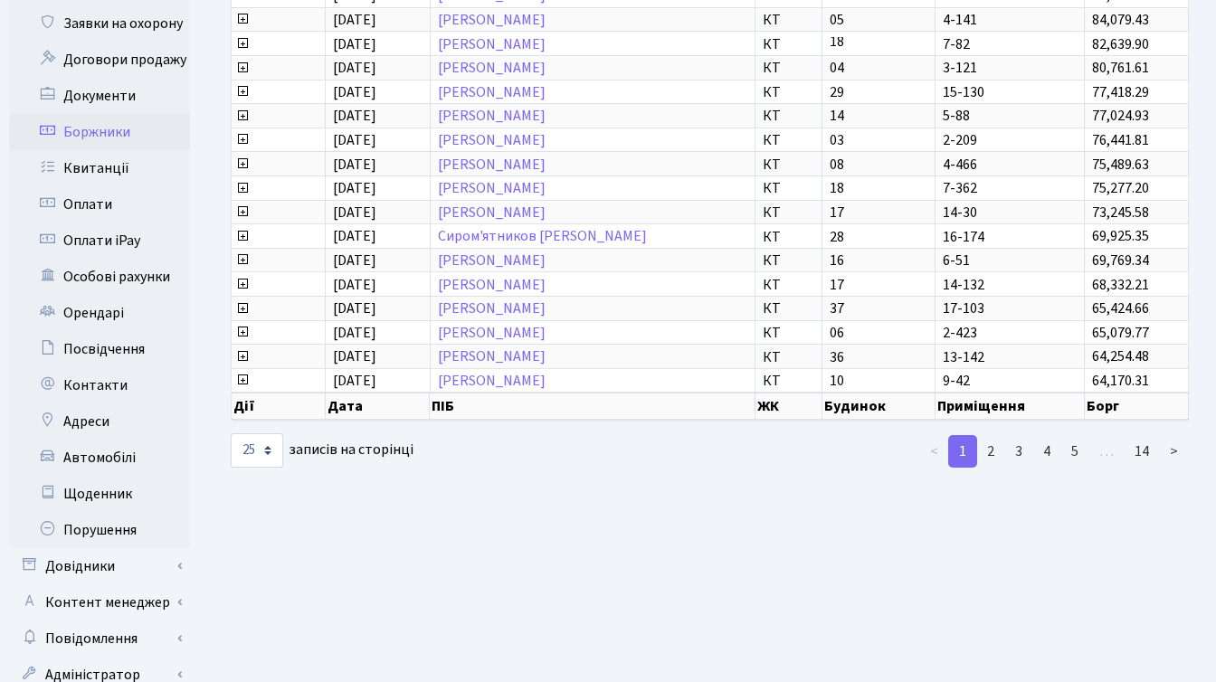
scroll to position [444, 0]
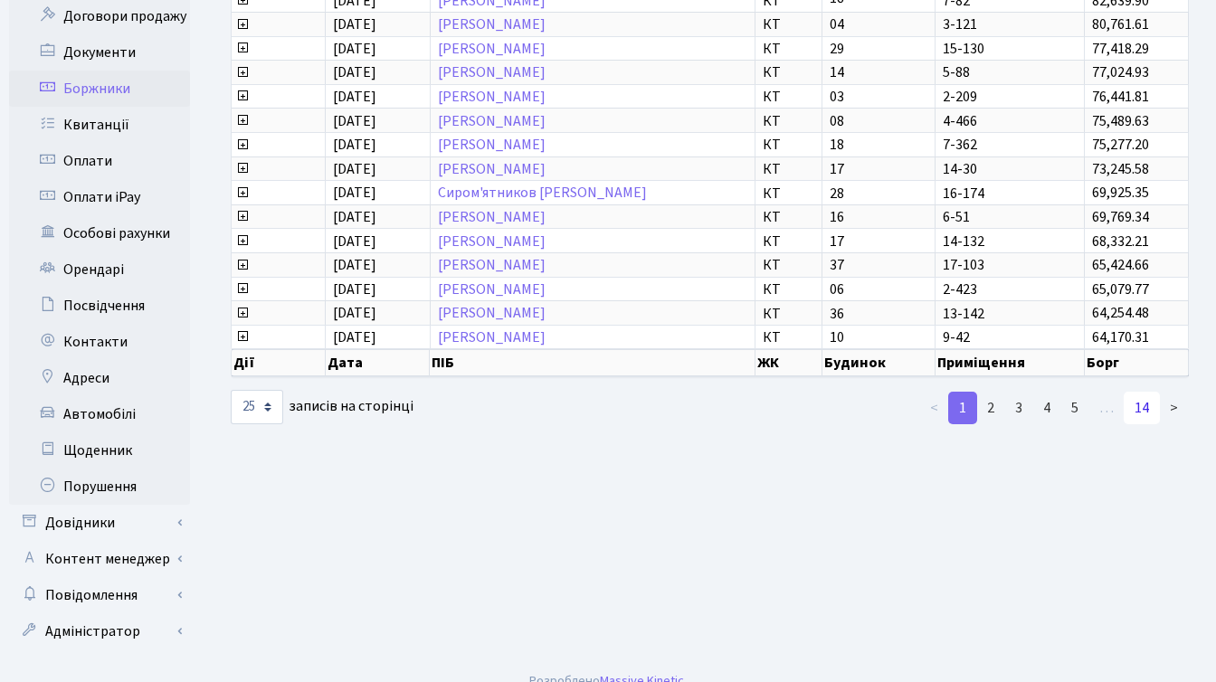
click at [1143, 412] on link "14" at bounding box center [1141, 408] width 36 height 33
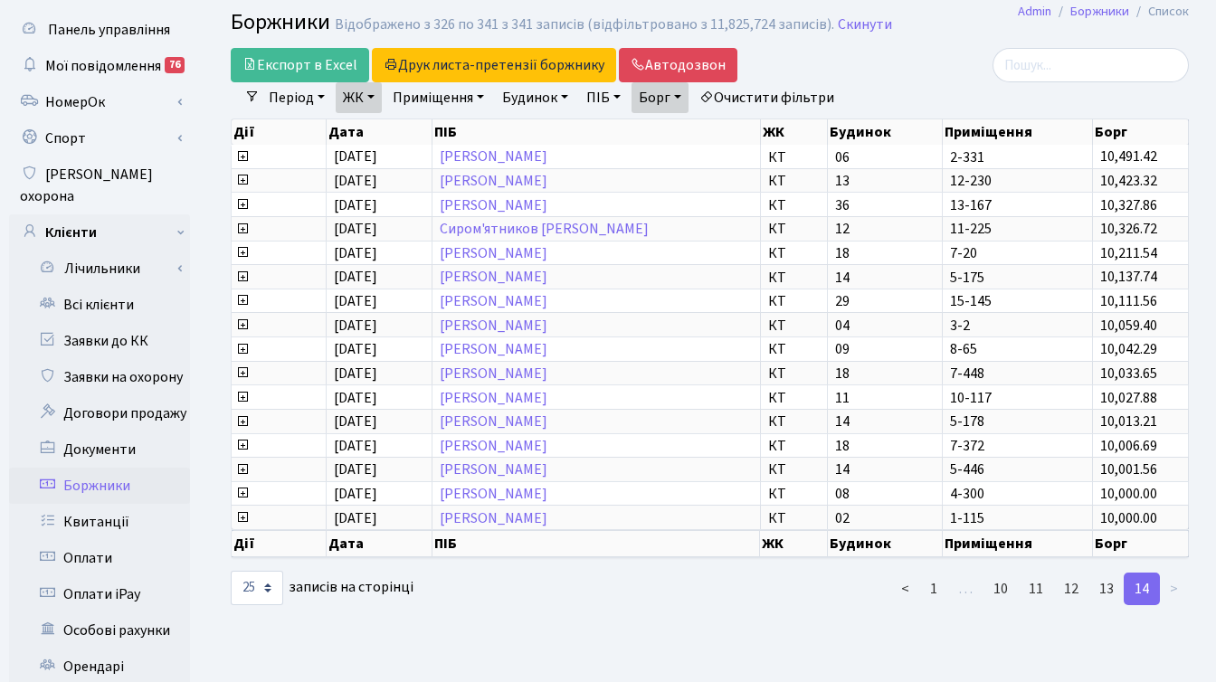
scroll to position [0, 0]
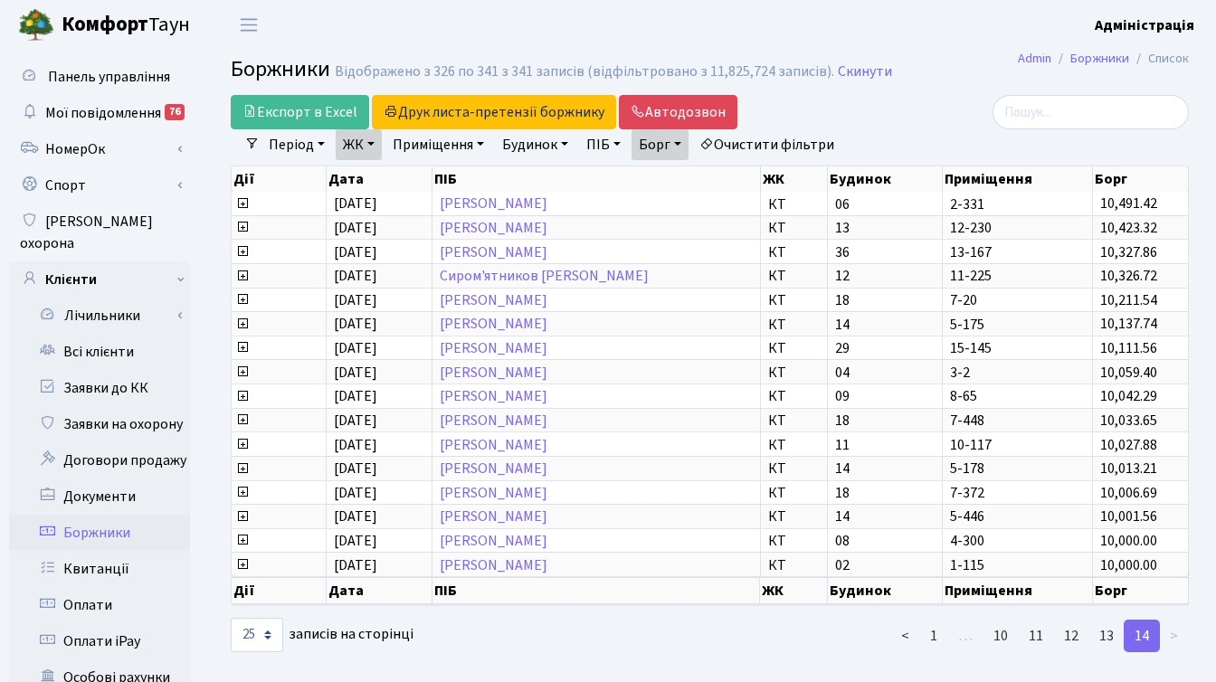
click at [688, 143] on link "Борг" at bounding box center [659, 144] width 57 height 31
type input "7000"
click at [871, 109] on div "Експорт в Excel Друк листа-претензії боржнику ЖК КТ ЦП ТХ КТ2 КТ3 КТ4 КТ5 КТ6 К…" at bounding box center [545, 112] width 657 height 34
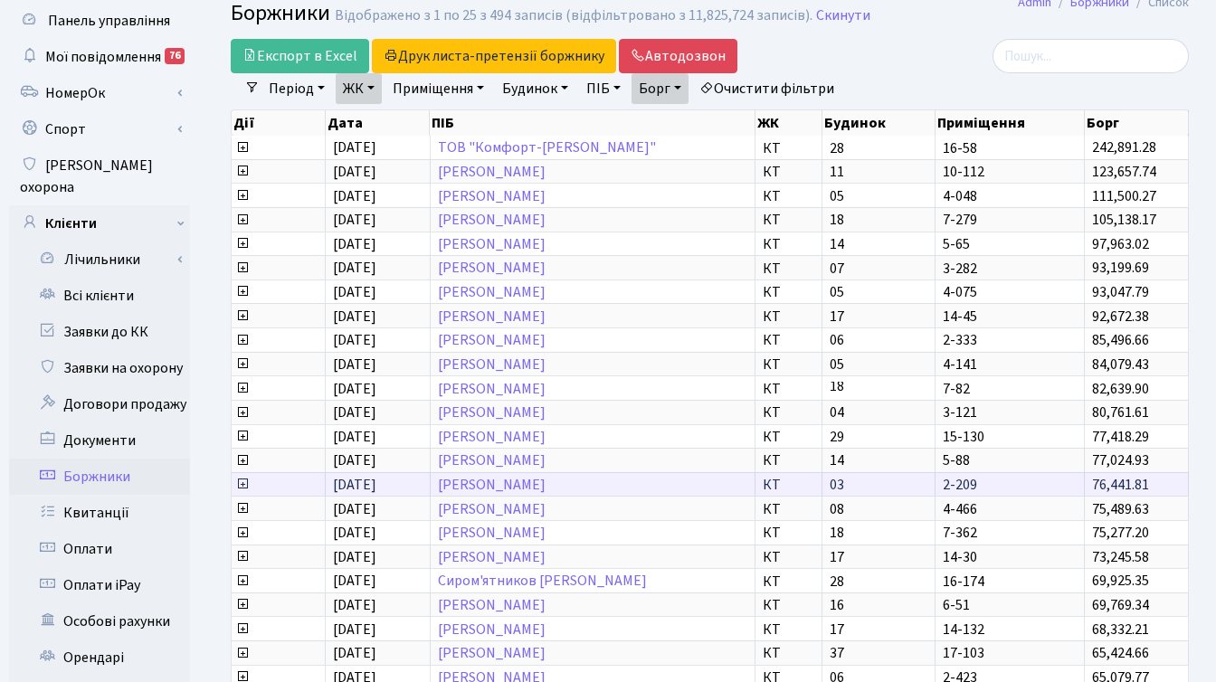
scroll to position [444, 0]
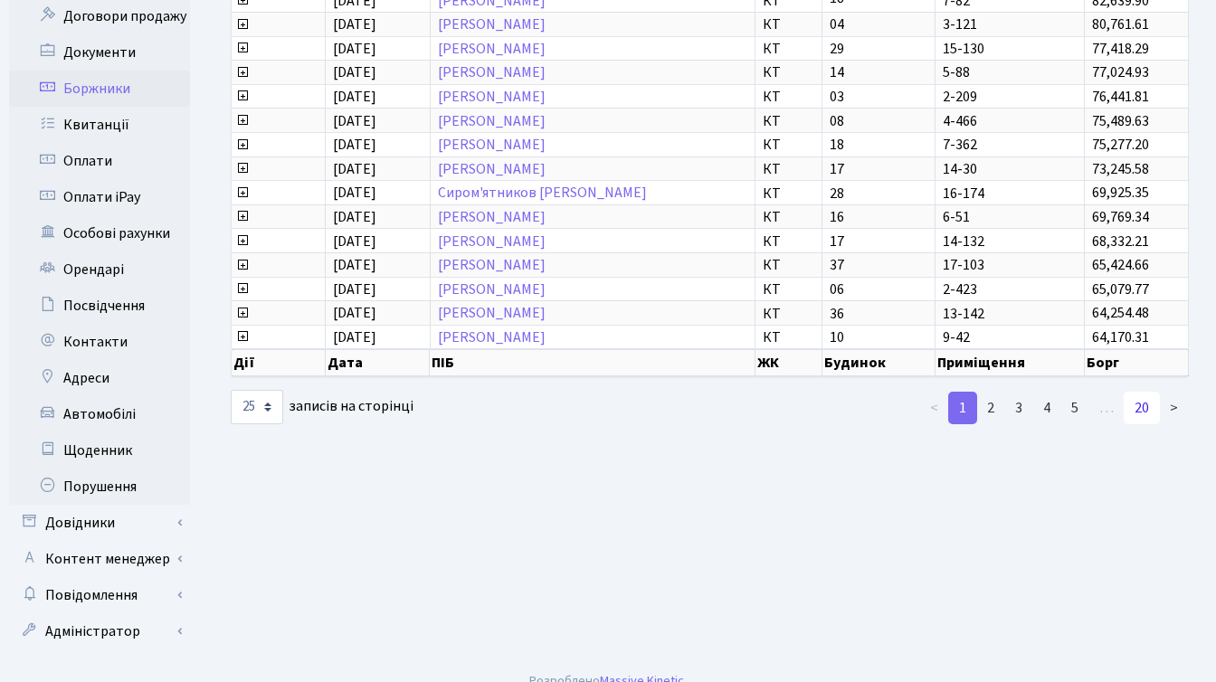
click at [1139, 408] on link "20" at bounding box center [1141, 408] width 36 height 33
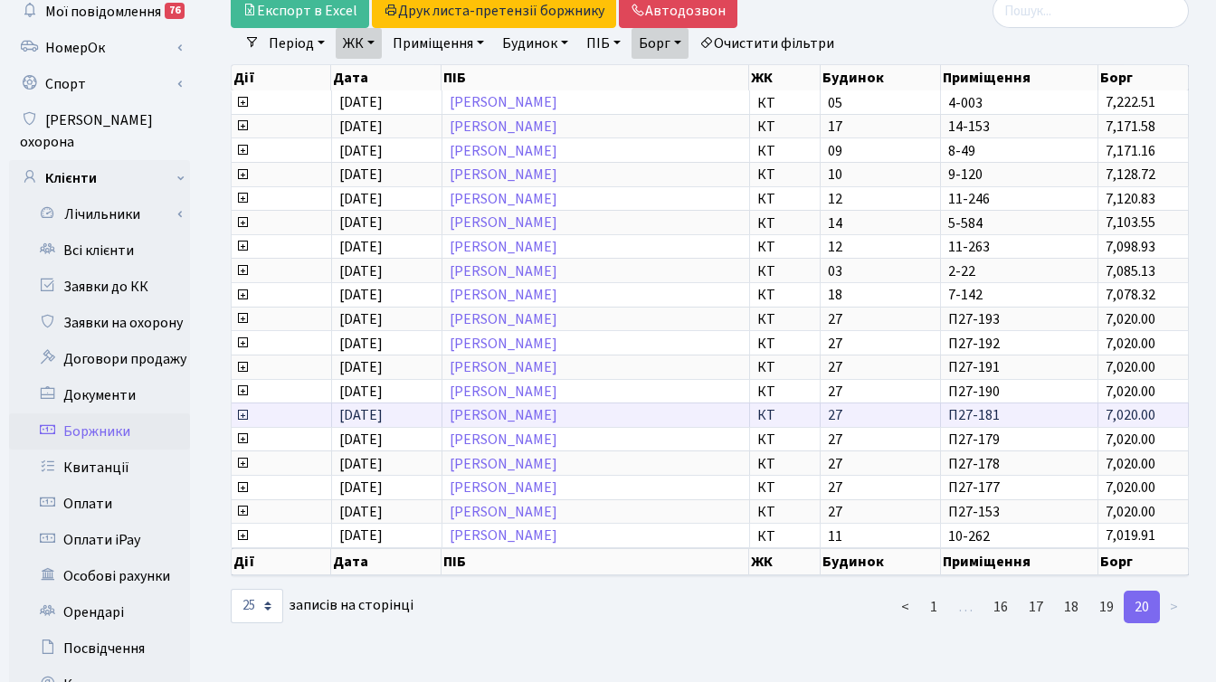
scroll to position [0, 0]
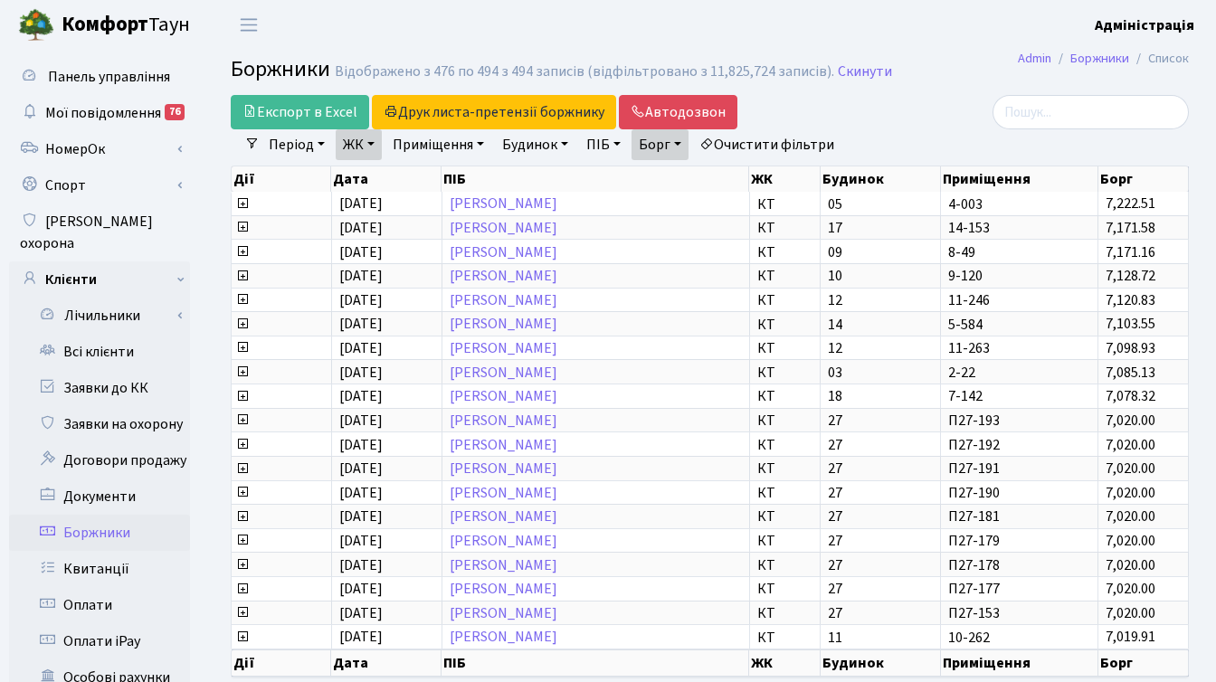
click at [916, 114] on div at bounding box center [1037, 112] width 301 height 34
click at [672, 110] on link "Автодозвон" at bounding box center [678, 112] width 118 height 34
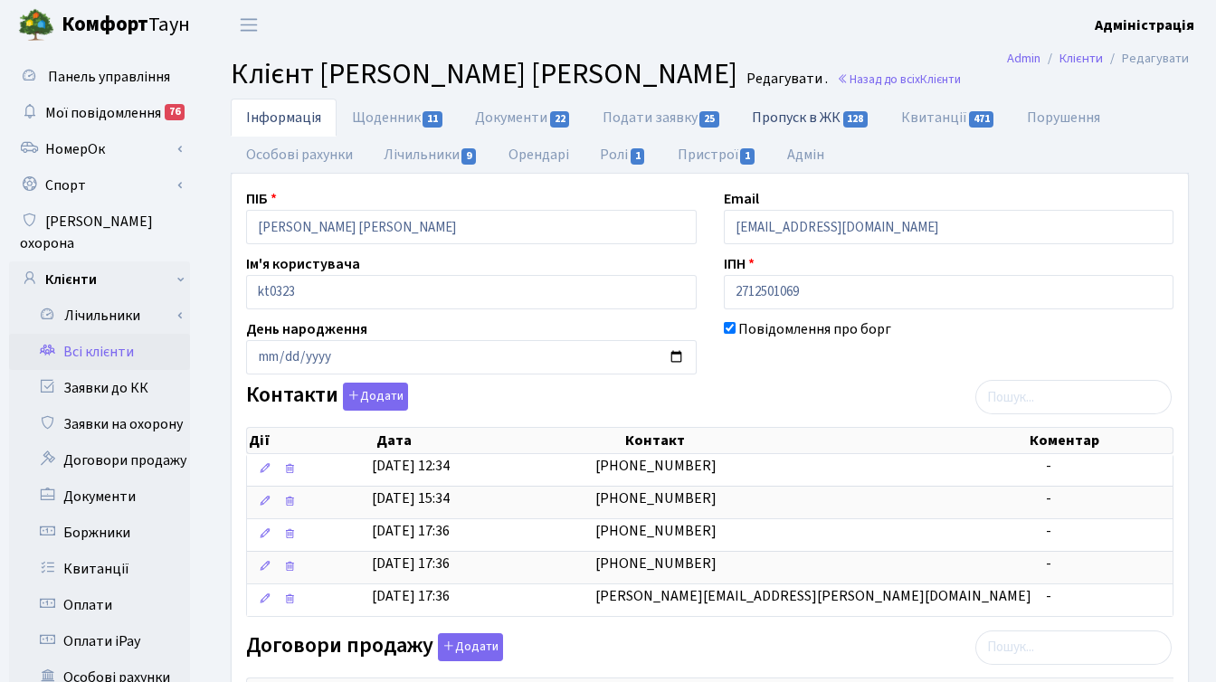
click at [788, 113] on link "Пропуск в ЖК 128" at bounding box center [810, 117] width 148 height 37
select select "25"
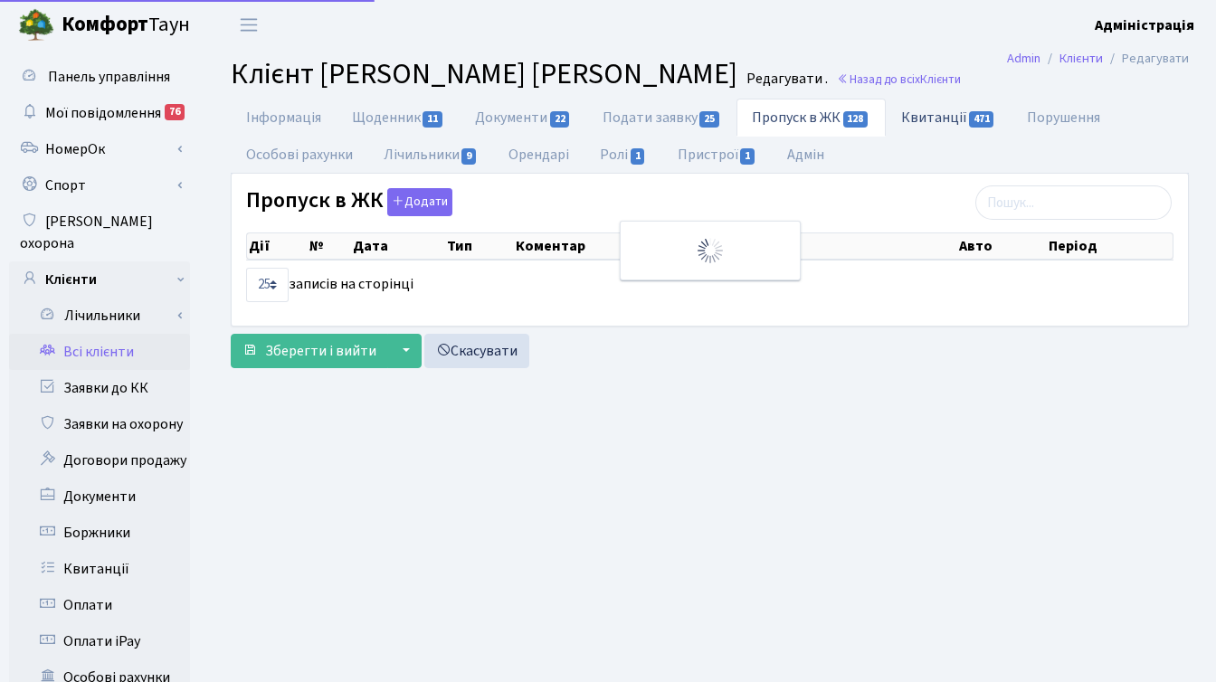
click at [921, 116] on link "Квитанції 471" at bounding box center [949, 117] width 126 height 37
select select "25"
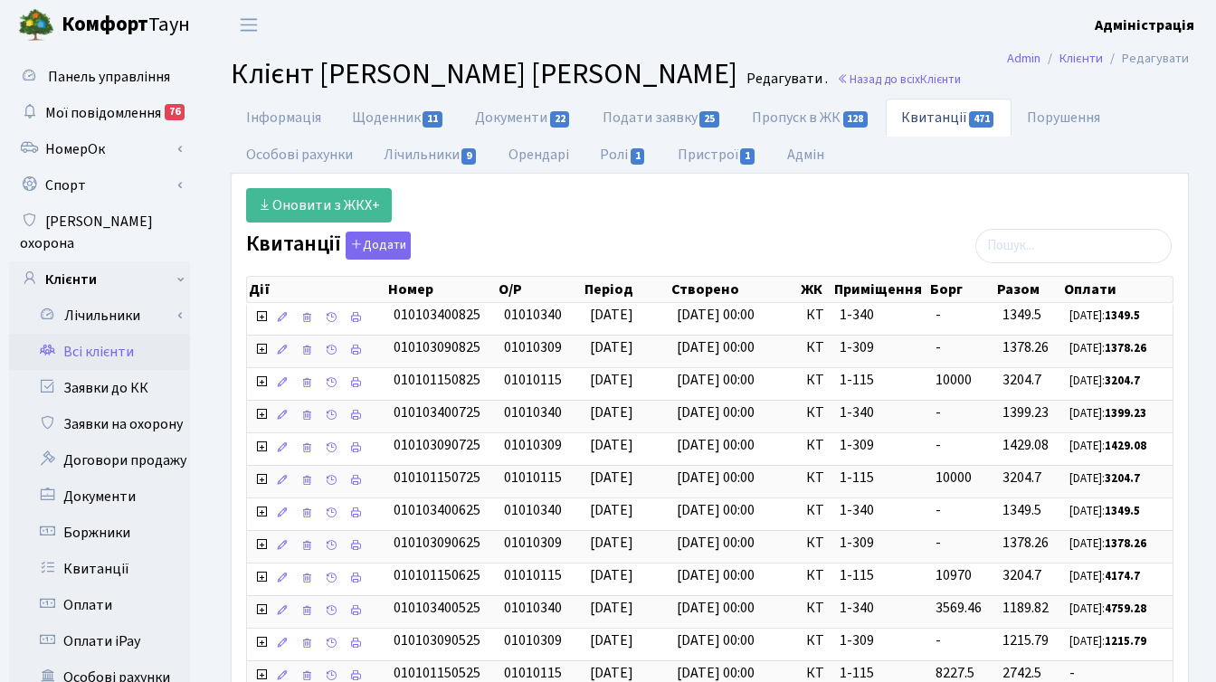
click at [594, 212] on div "Оновити з ЖКХ+" at bounding box center [709, 205] width 954 height 34
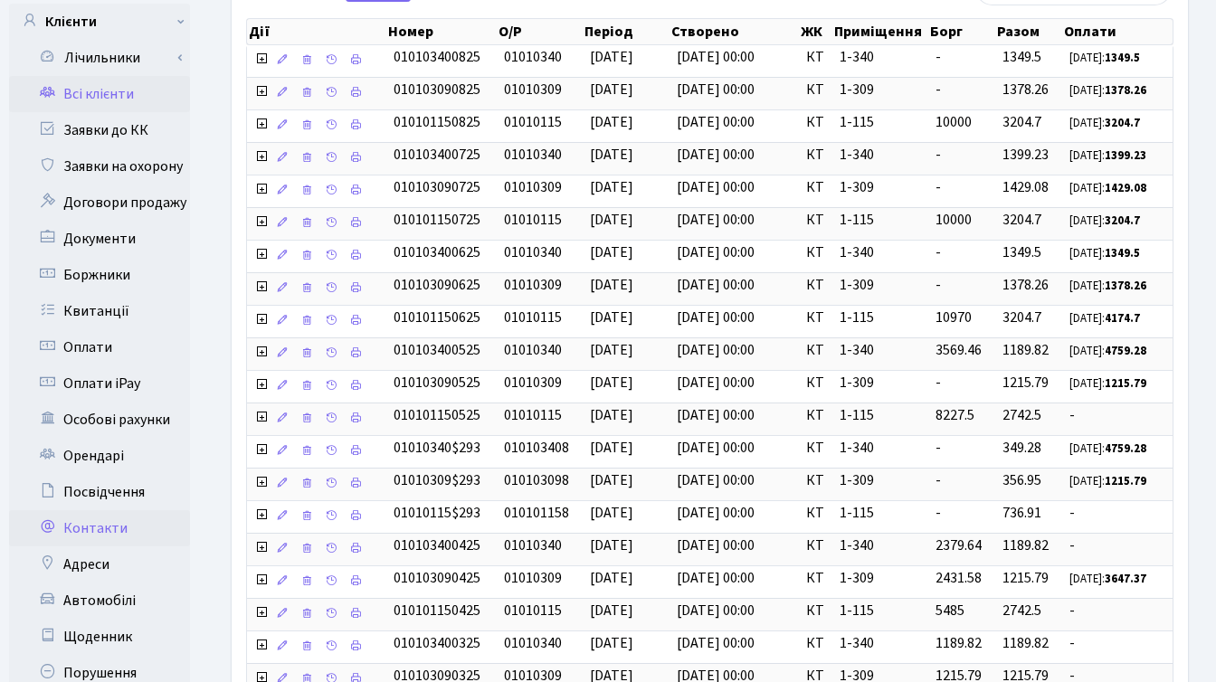
scroll to position [265, 0]
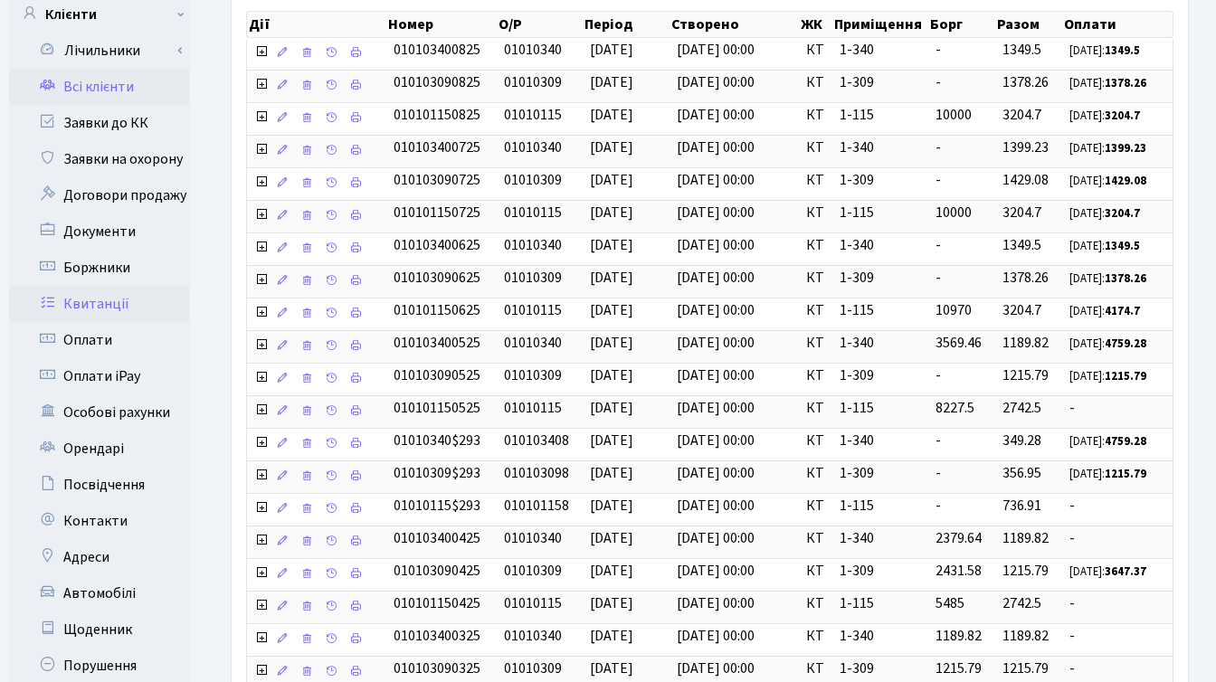
click at [109, 286] on link "Квитанції" at bounding box center [99, 304] width 181 height 36
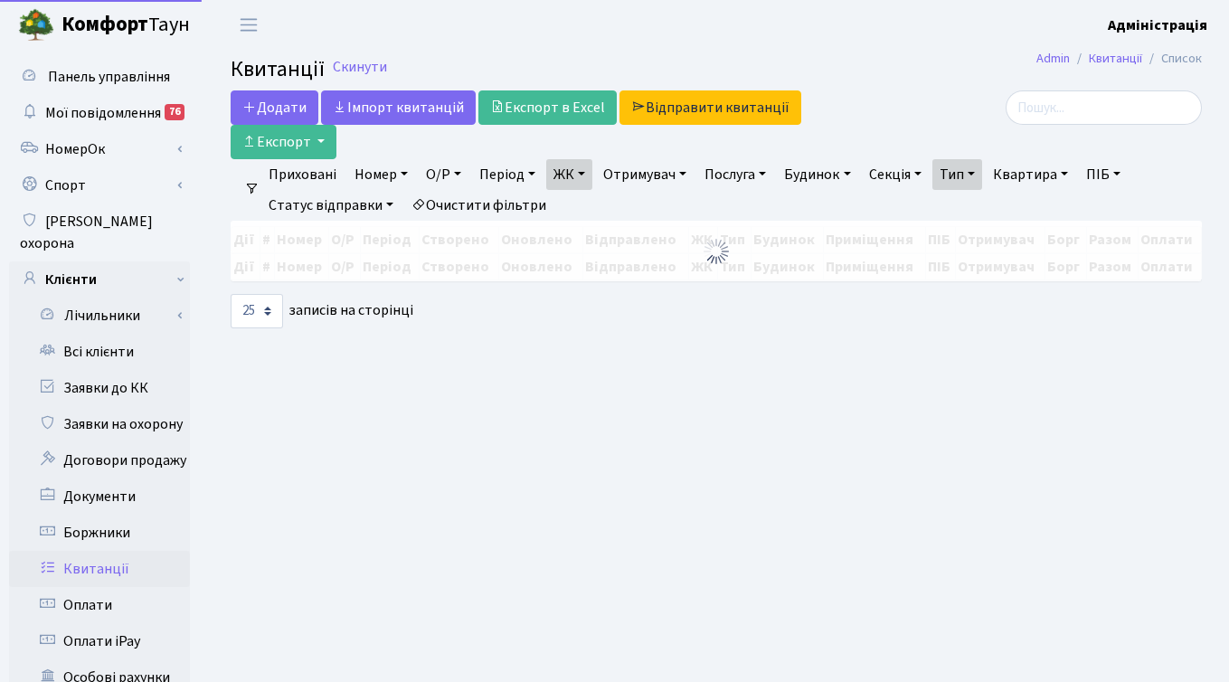
select select "25"
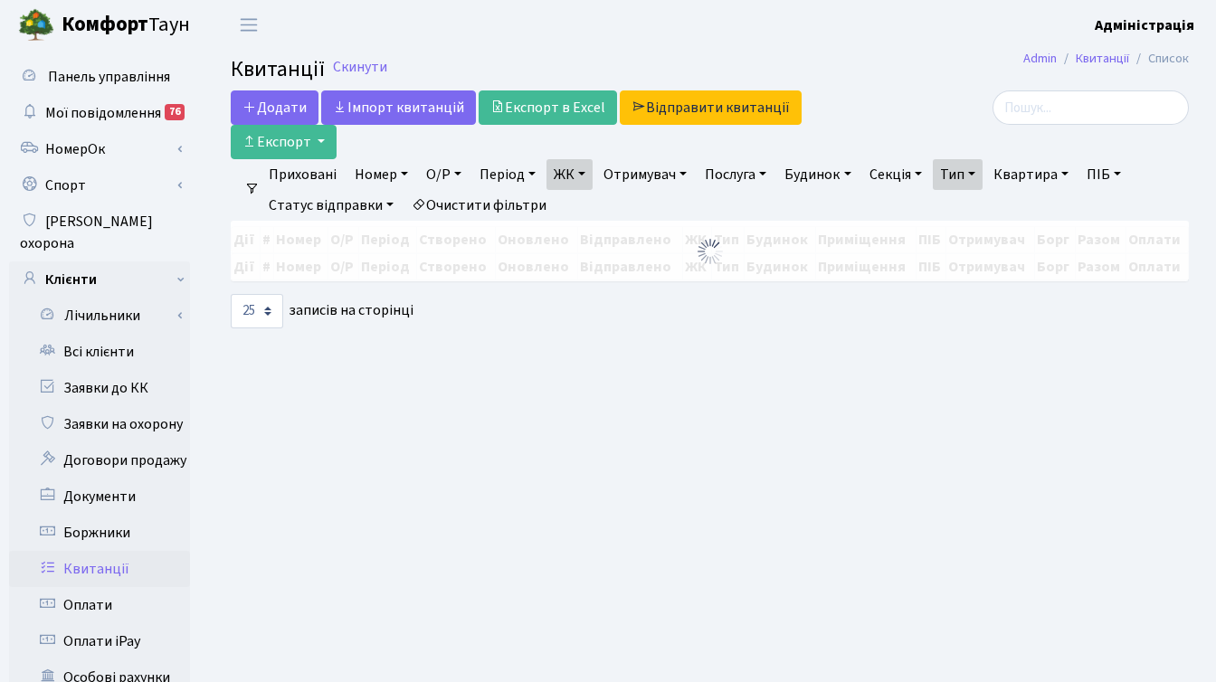
click at [477, 202] on link "Очистити фільтри" at bounding box center [478, 205] width 149 height 31
select select
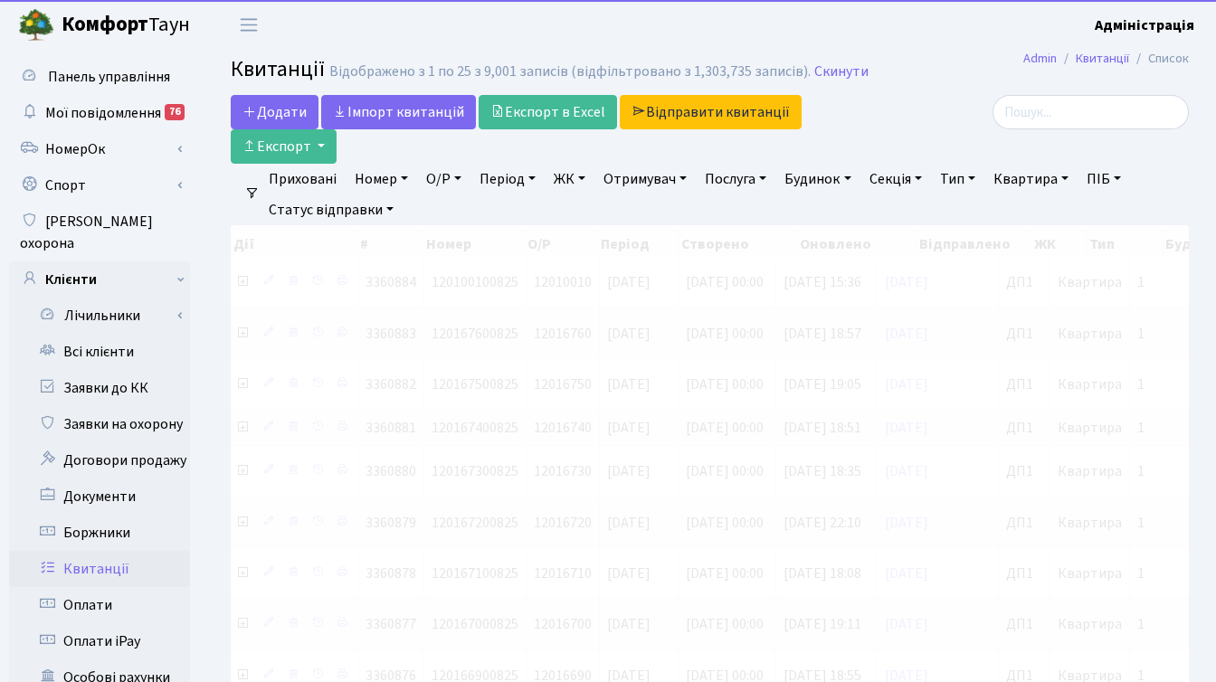
click at [569, 179] on link "ЖК" at bounding box center [569, 179] width 46 height 31
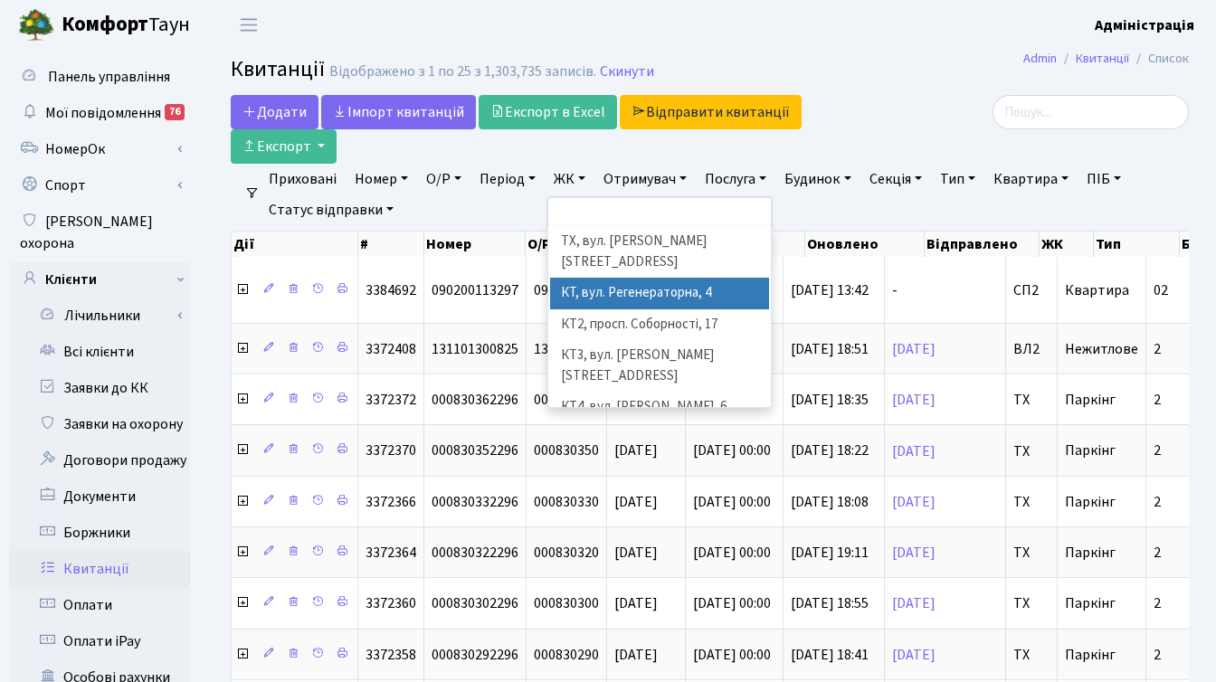
click at [583, 278] on li "КТ, вул. Регенераторна, 4" at bounding box center [659, 294] width 219 height 32
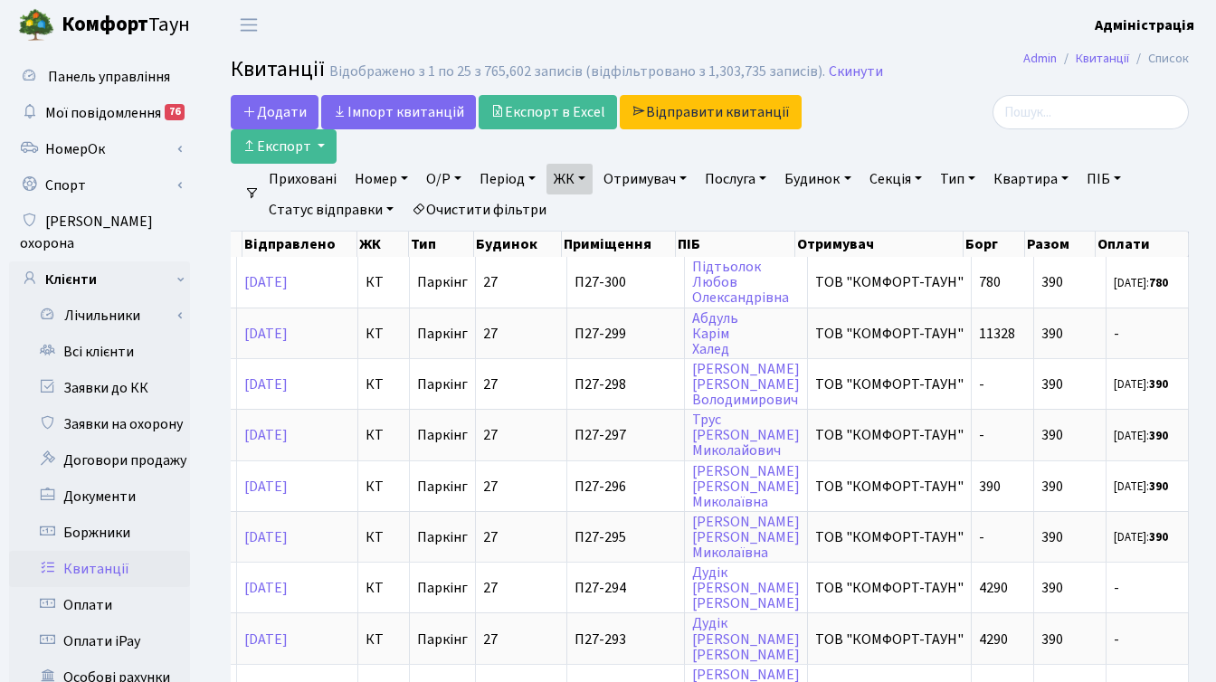
click at [746, 180] on link "Послуга" at bounding box center [735, 179] width 76 height 31
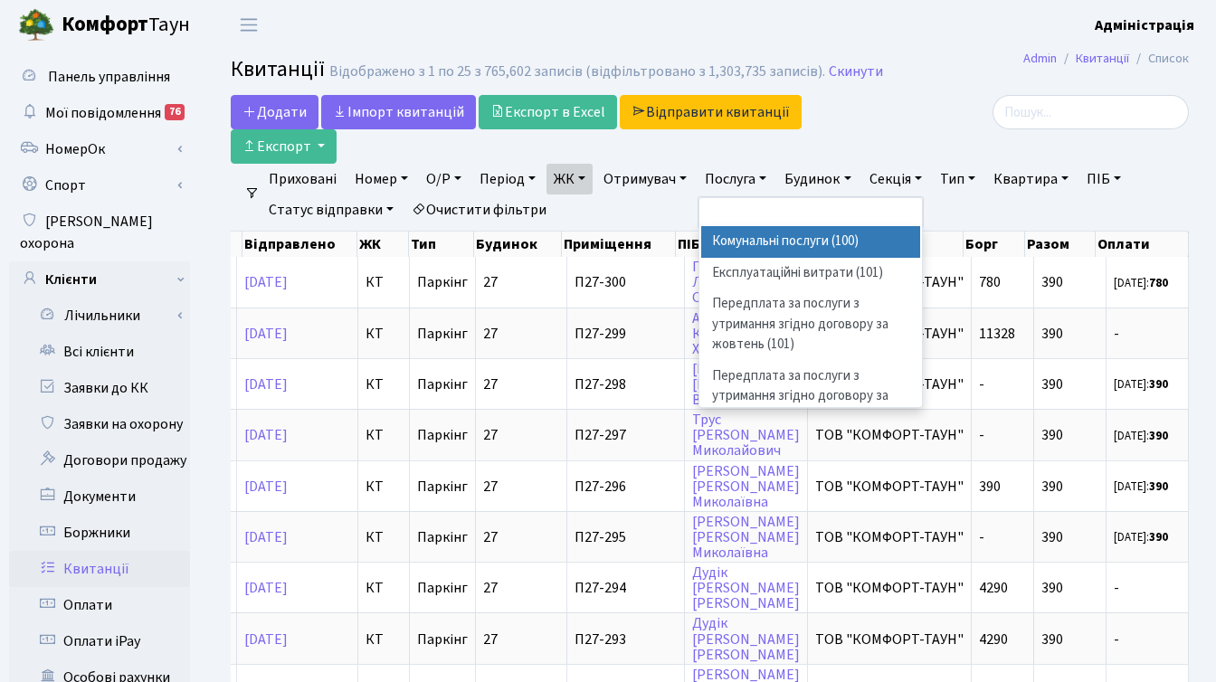
click at [836, 155] on div "Додати Iмпорт квитанцій Експорт в Excel Відправити квитанції Експорт" at bounding box center [546, 129] width 630 height 69
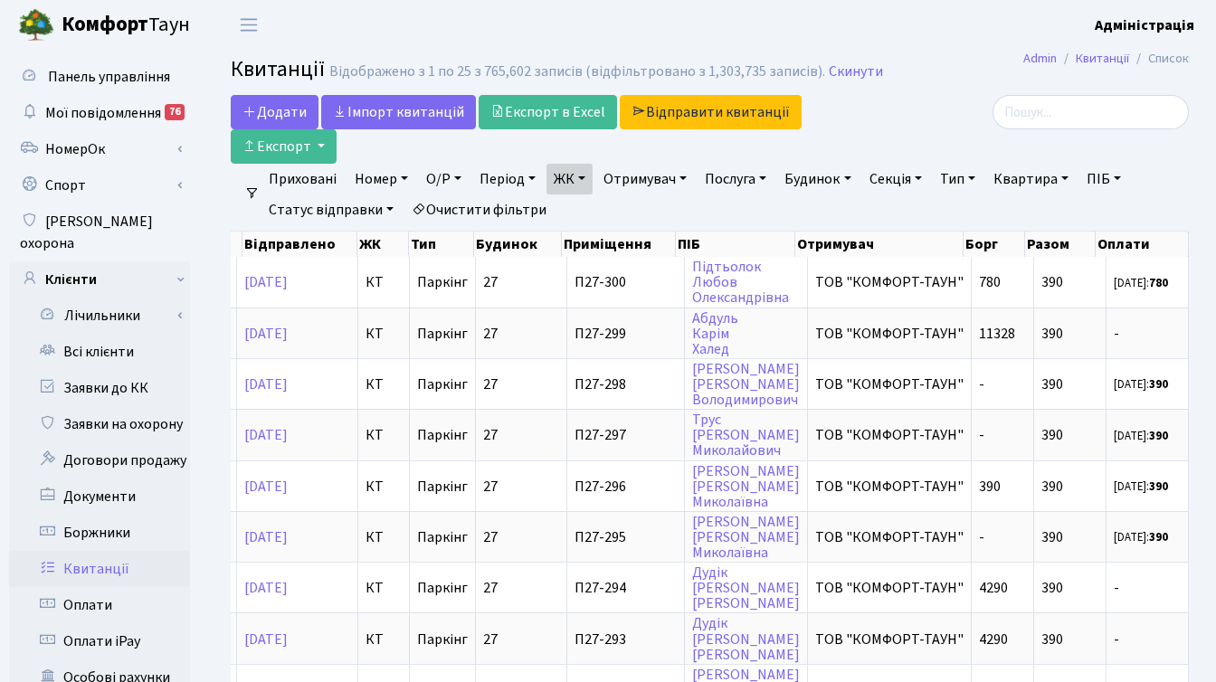
click at [971, 177] on link "Тип" at bounding box center [958, 179] width 50 height 31
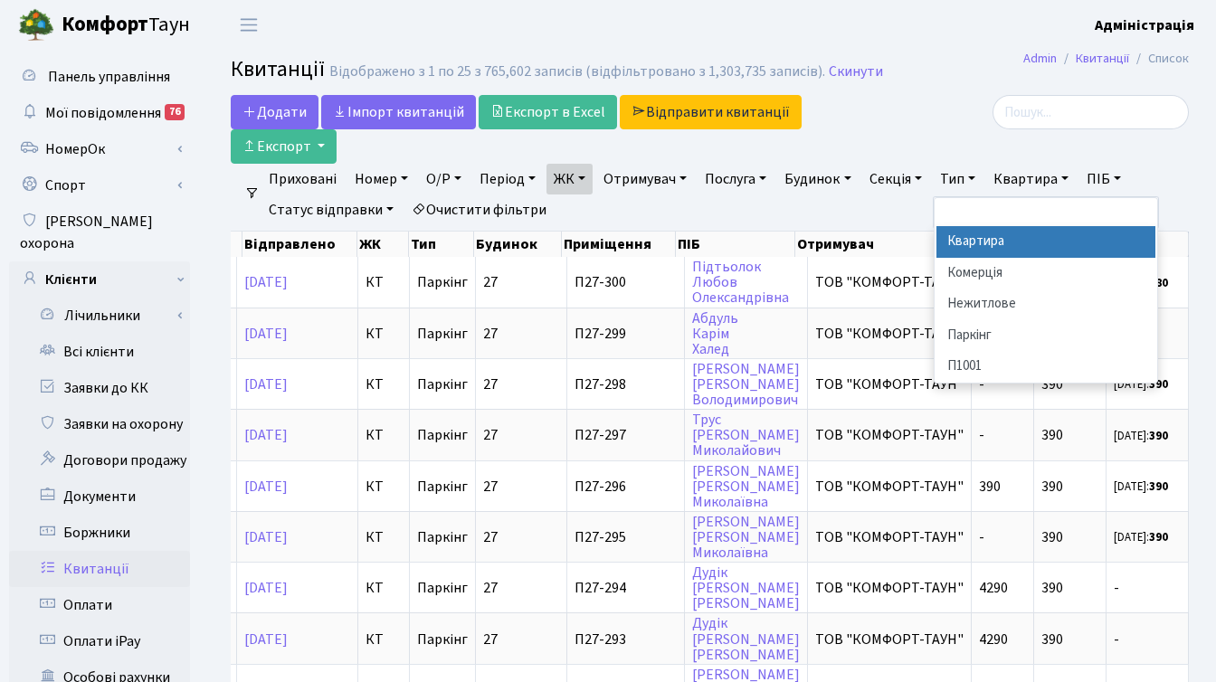
click at [982, 243] on li "Квартира" at bounding box center [1045, 242] width 219 height 32
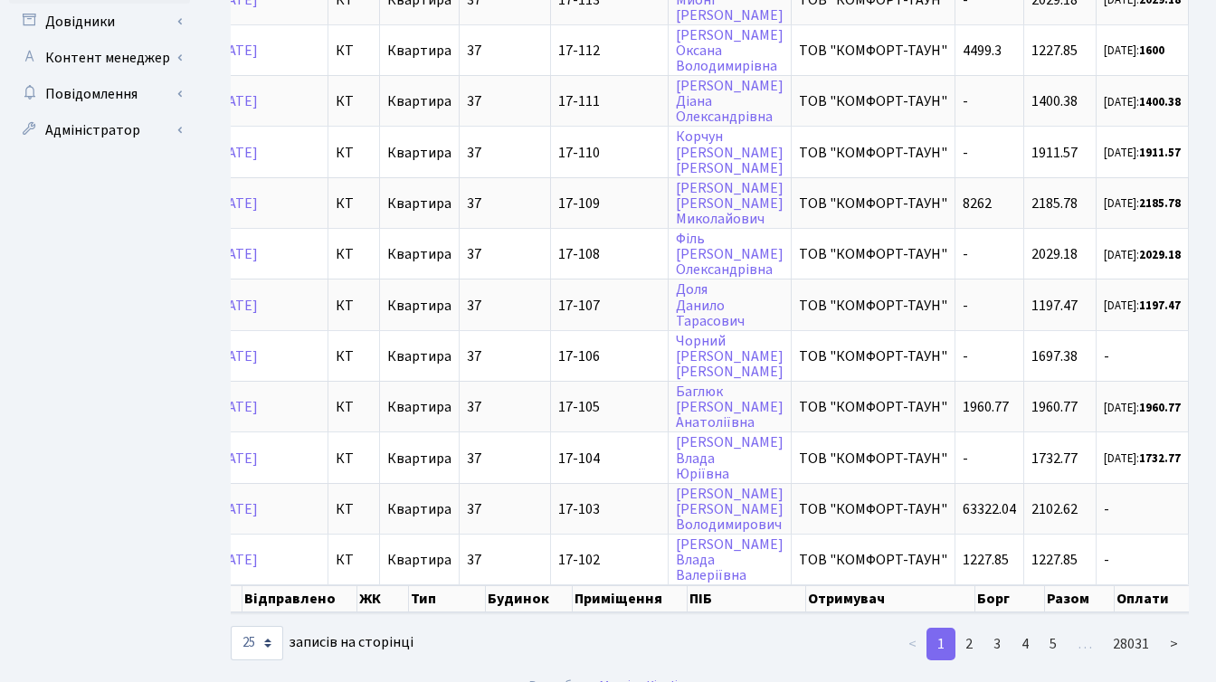
scroll to position [984, 0]
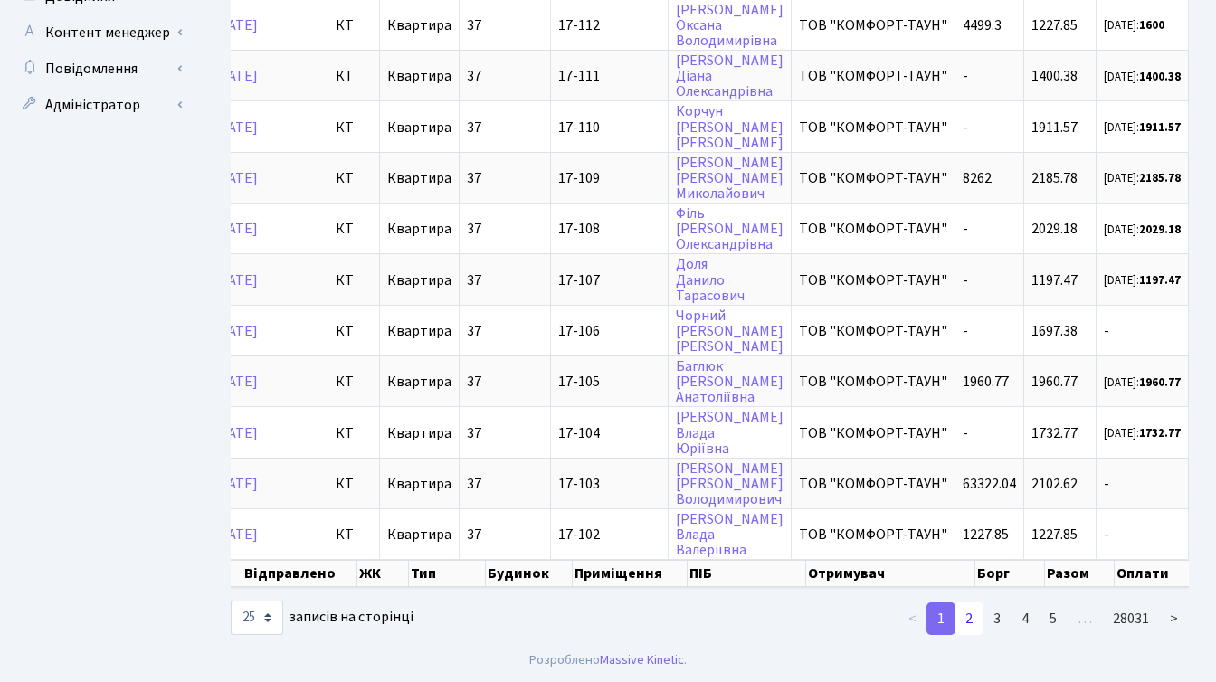
click at [969, 618] on link "2" at bounding box center [968, 618] width 29 height 33
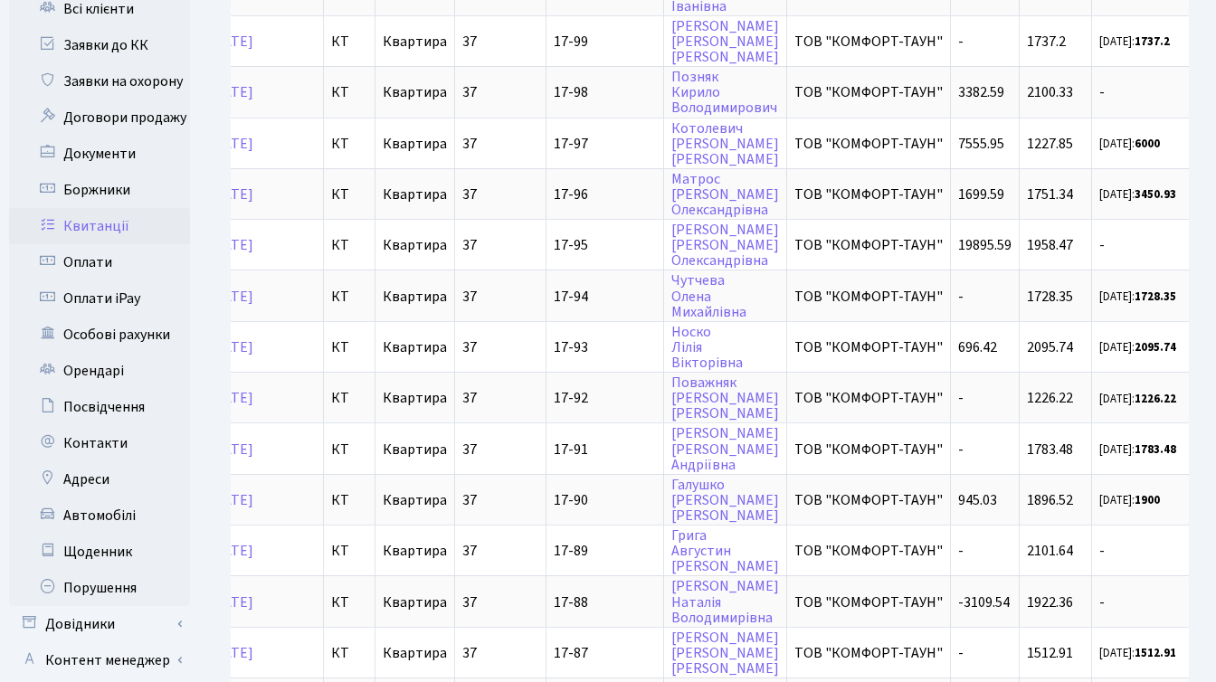
scroll to position [0, 0]
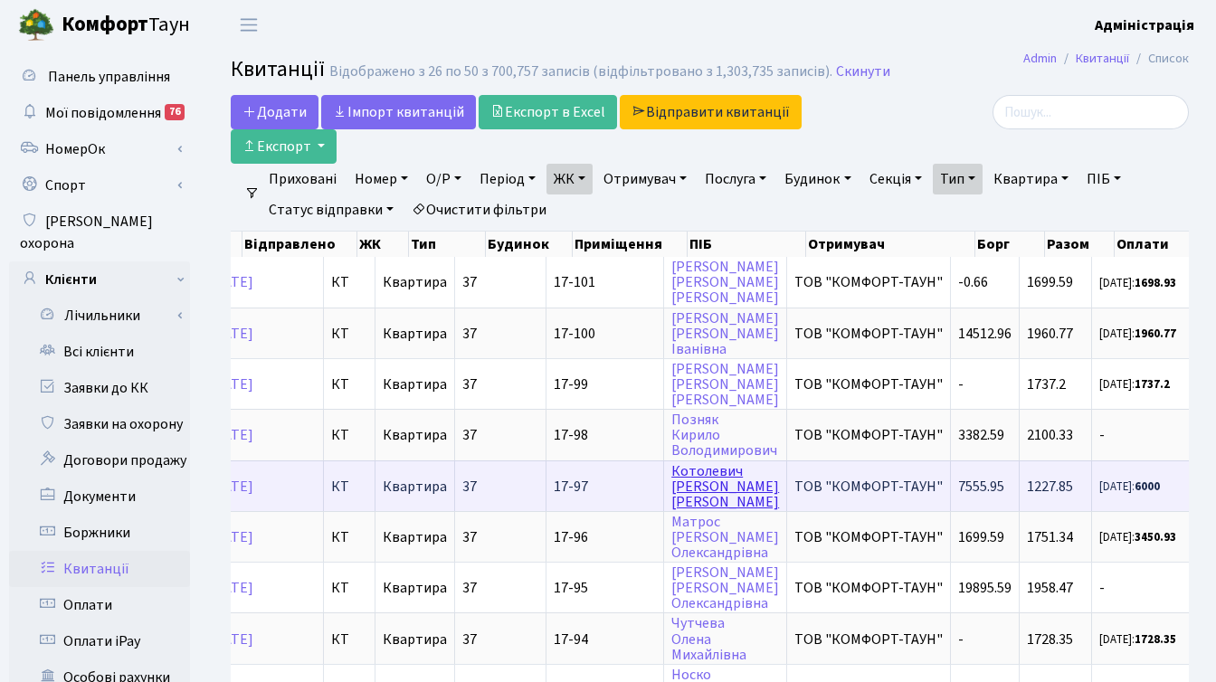
click at [729, 485] on link "Котолевич Єлизавета Олегівна" at bounding box center [725, 486] width 108 height 51
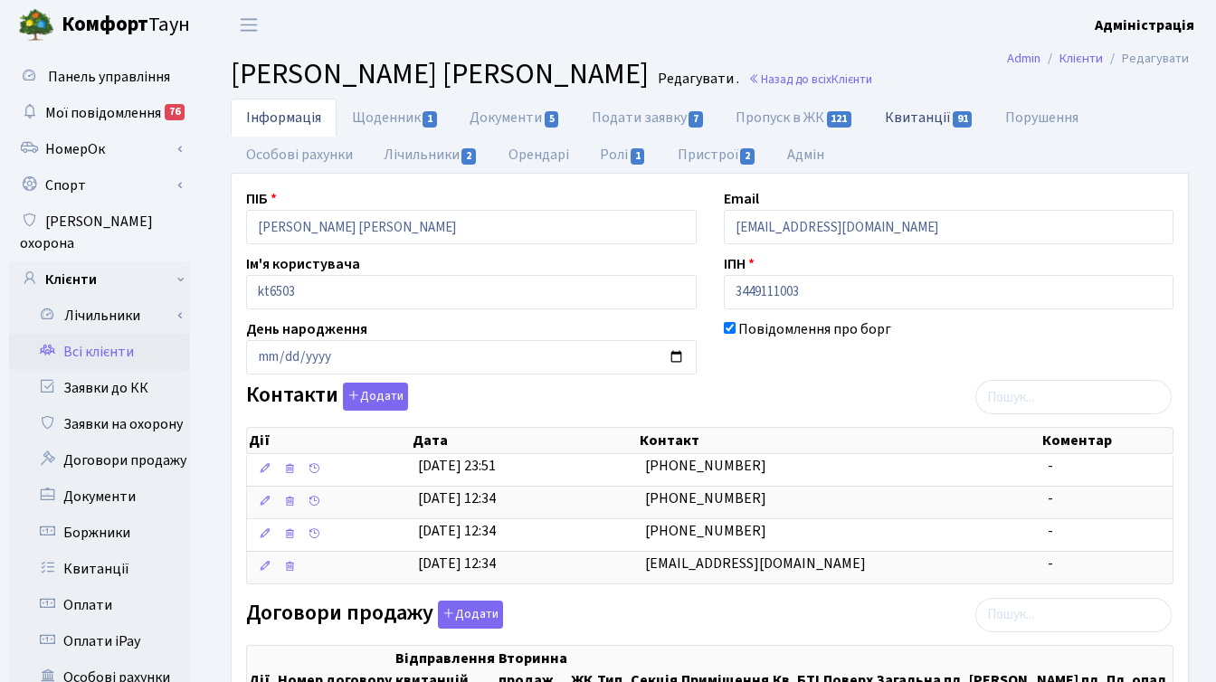
click at [907, 120] on link "Квитанції 91" at bounding box center [929, 117] width 120 height 37
select select "25"
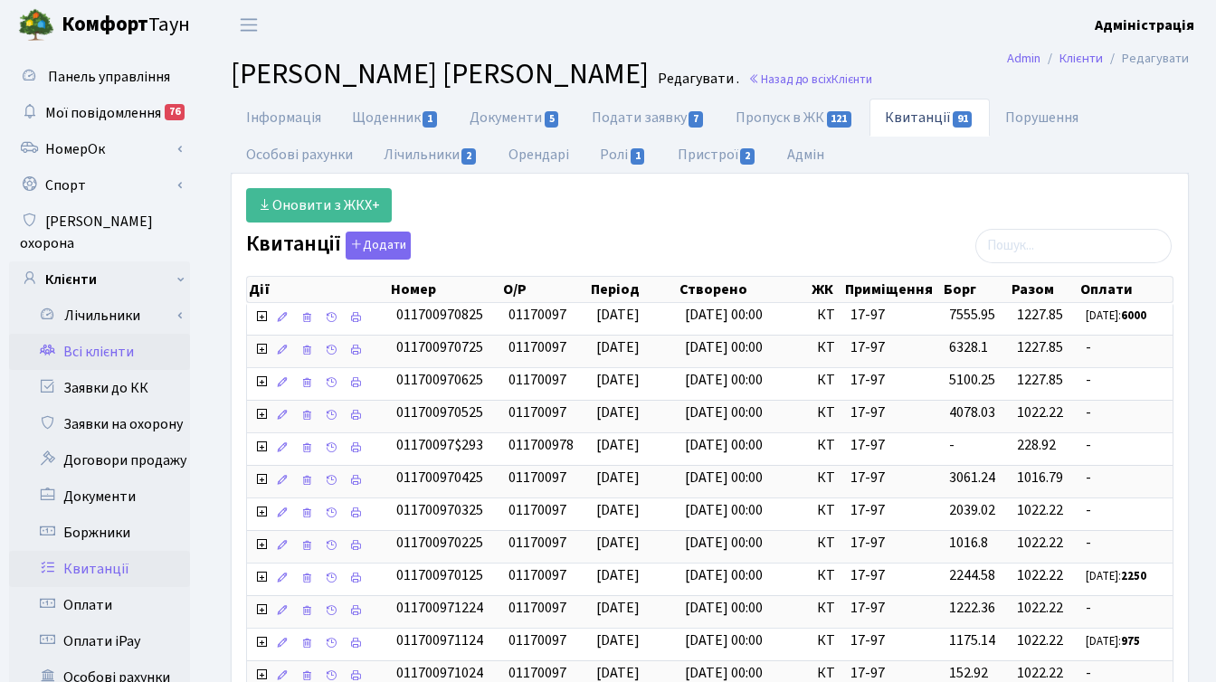
click at [133, 551] on link "Квитанції" at bounding box center [99, 569] width 181 height 36
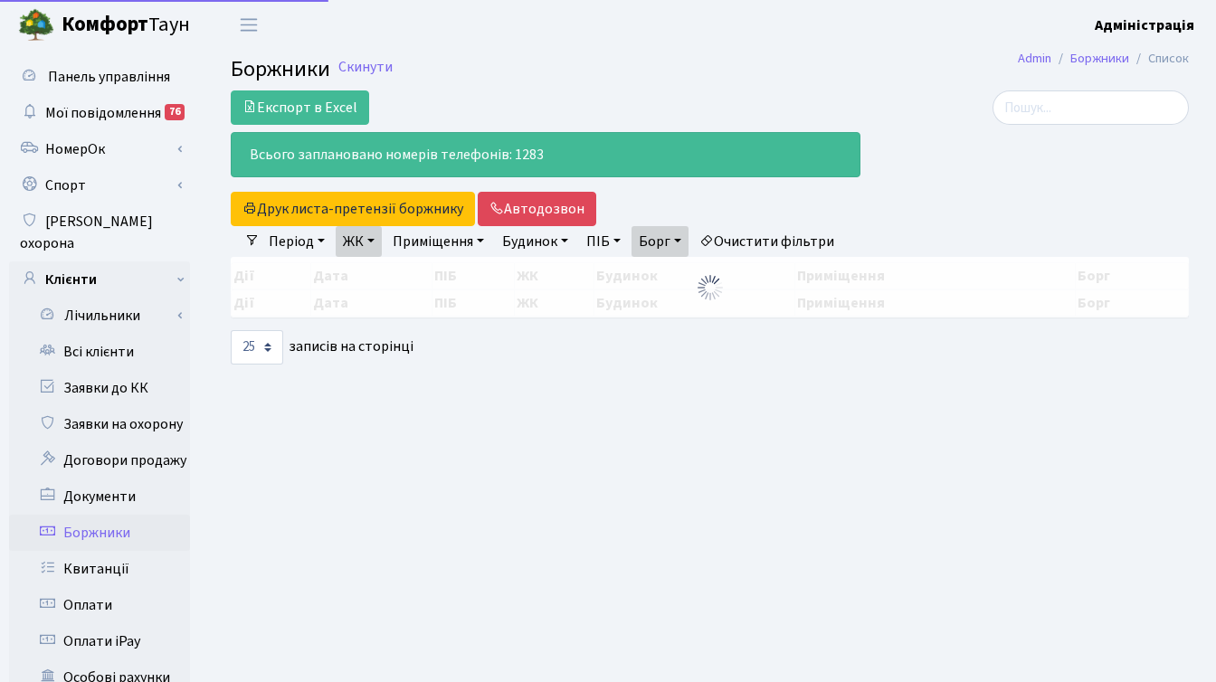
select select "25"
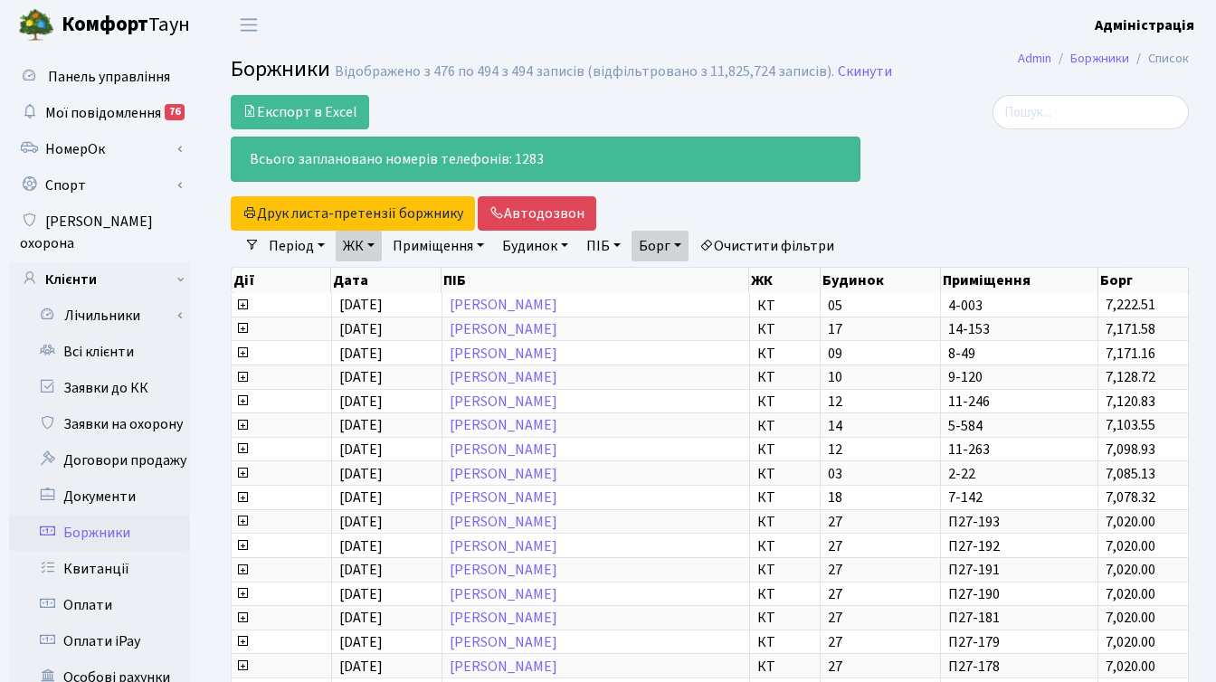
click at [948, 225] on div at bounding box center [1038, 163] width 328 height 136
click at [370, 243] on link "ЖК" at bounding box center [359, 246] width 46 height 31
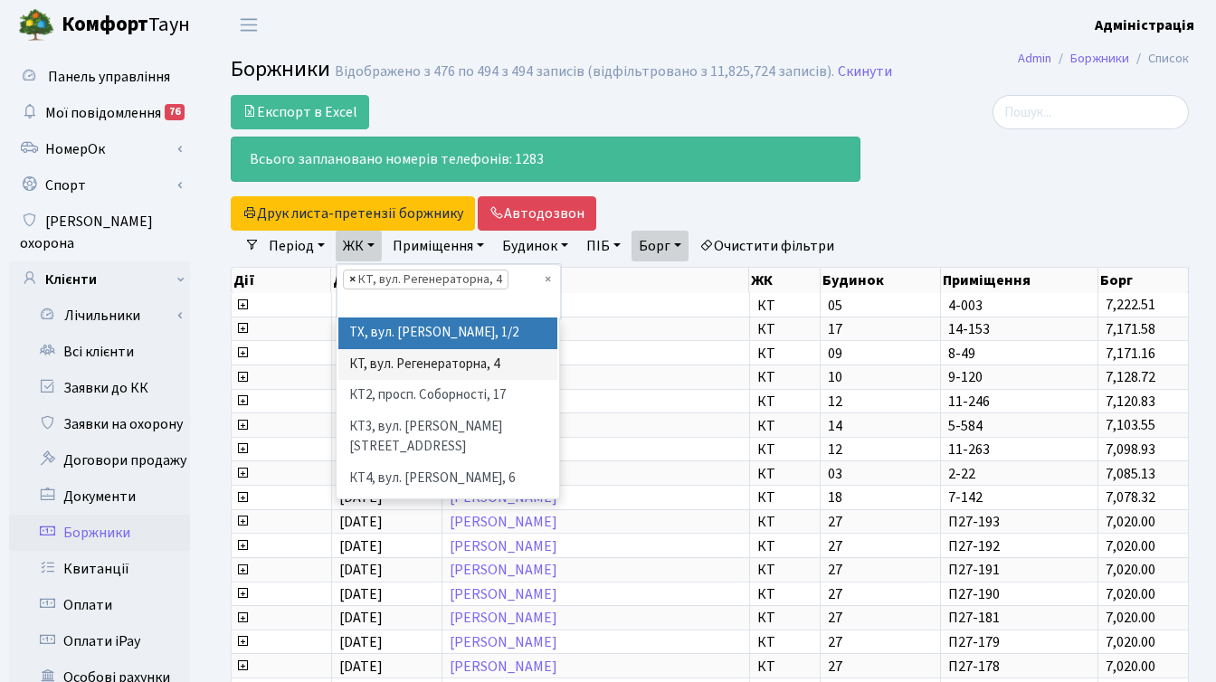
click at [353, 280] on span "×" at bounding box center [352, 279] width 6 height 18
select select
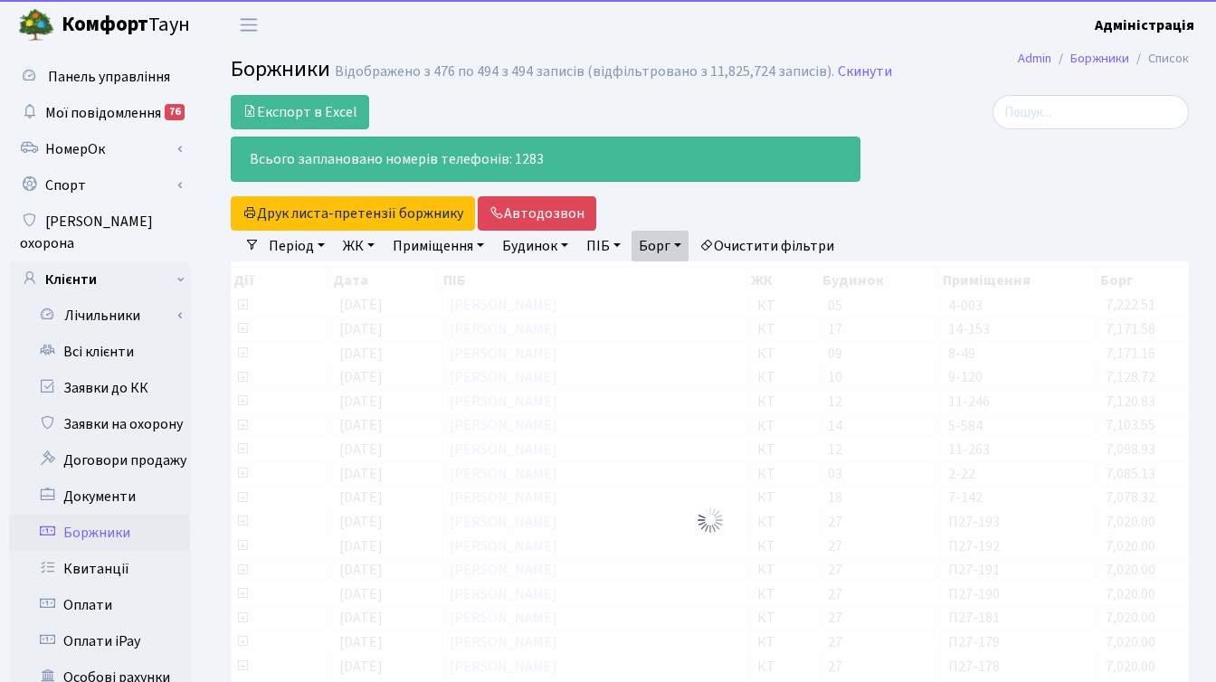
click at [353, 243] on link "ЖК" at bounding box center [359, 246] width 46 height 31
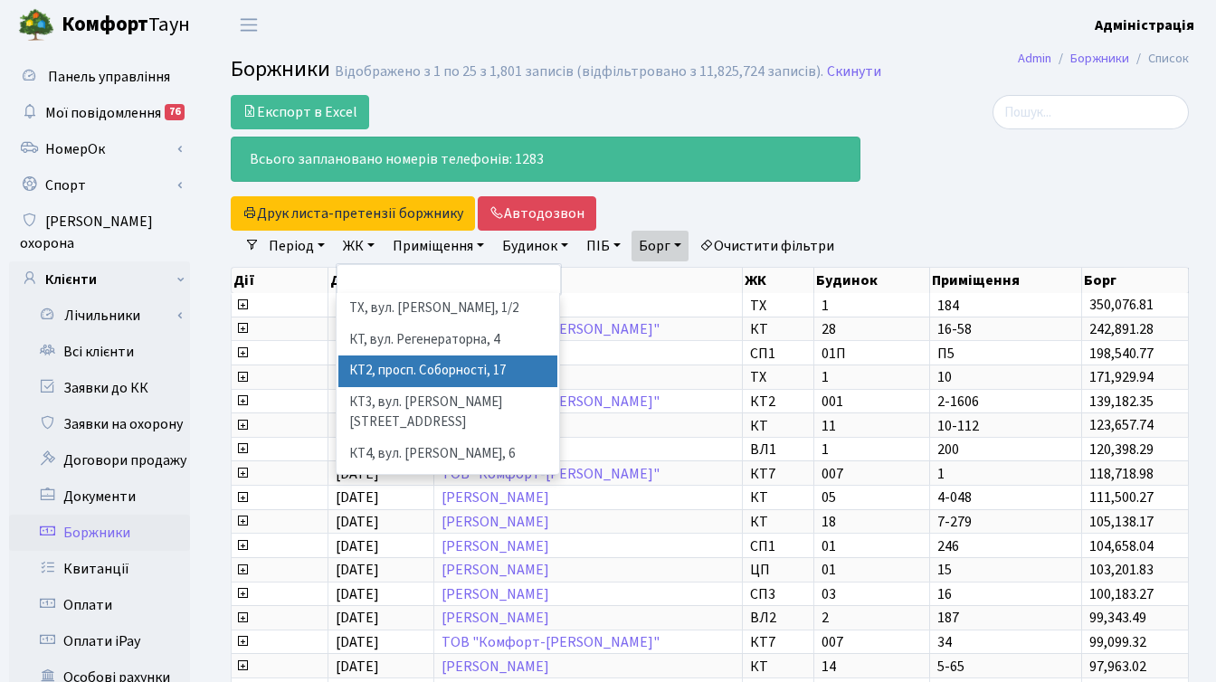
click at [363, 377] on li "КТ2, просп. Соборності, 17" at bounding box center [447, 371] width 219 height 32
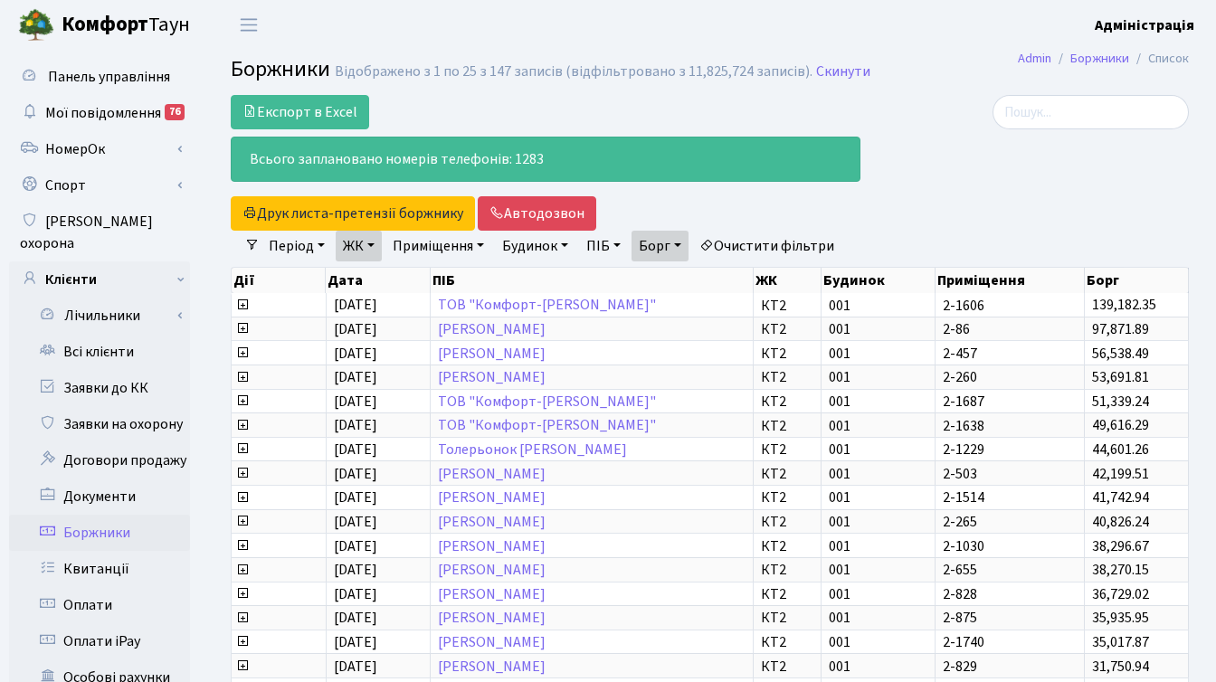
click at [362, 244] on link "ЖК" at bounding box center [359, 246] width 46 height 31
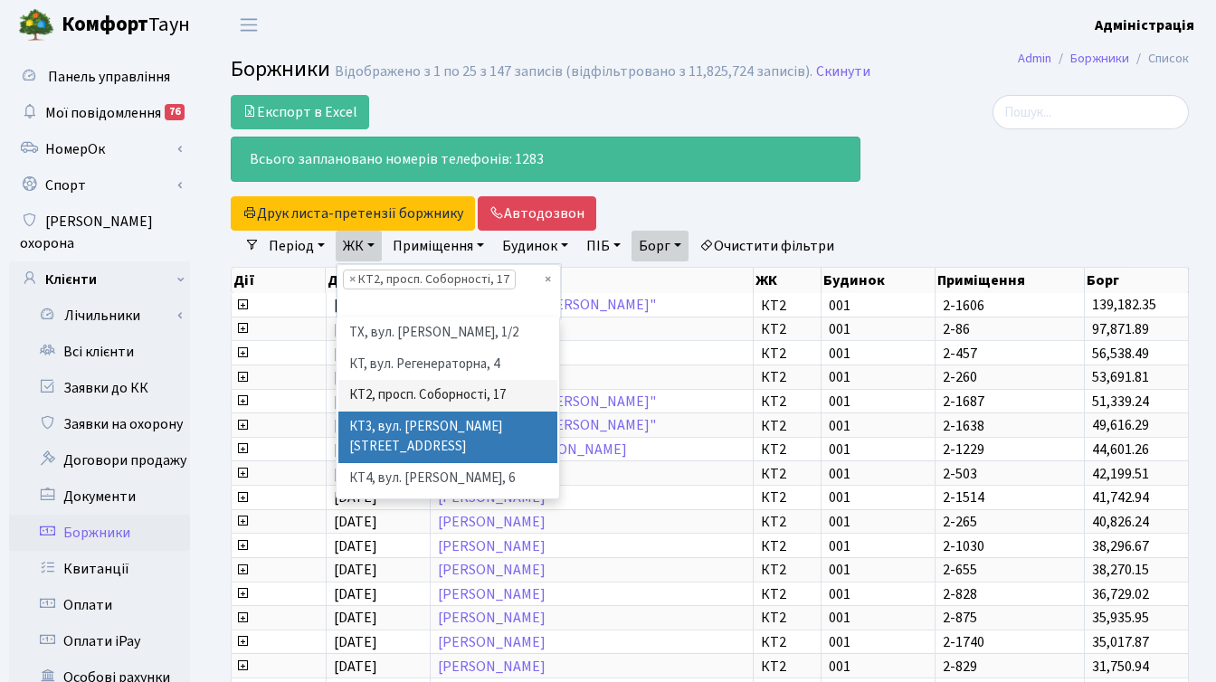
click at [366, 438] on li "КТ3, вул. [PERSON_NAME][STREET_ADDRESS]" at bounding box center [447, 438] width 219 height 52
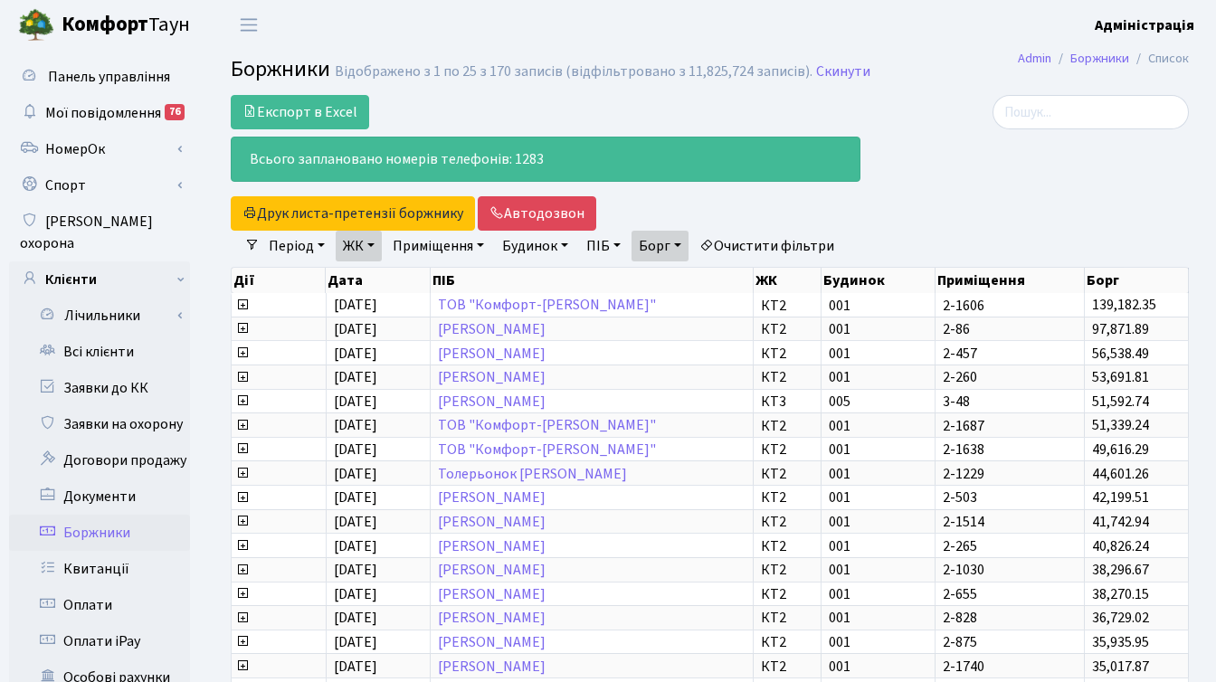
click at [355, 245] on link "ЖК" at bounding box center [359, 246] width 46 height 31
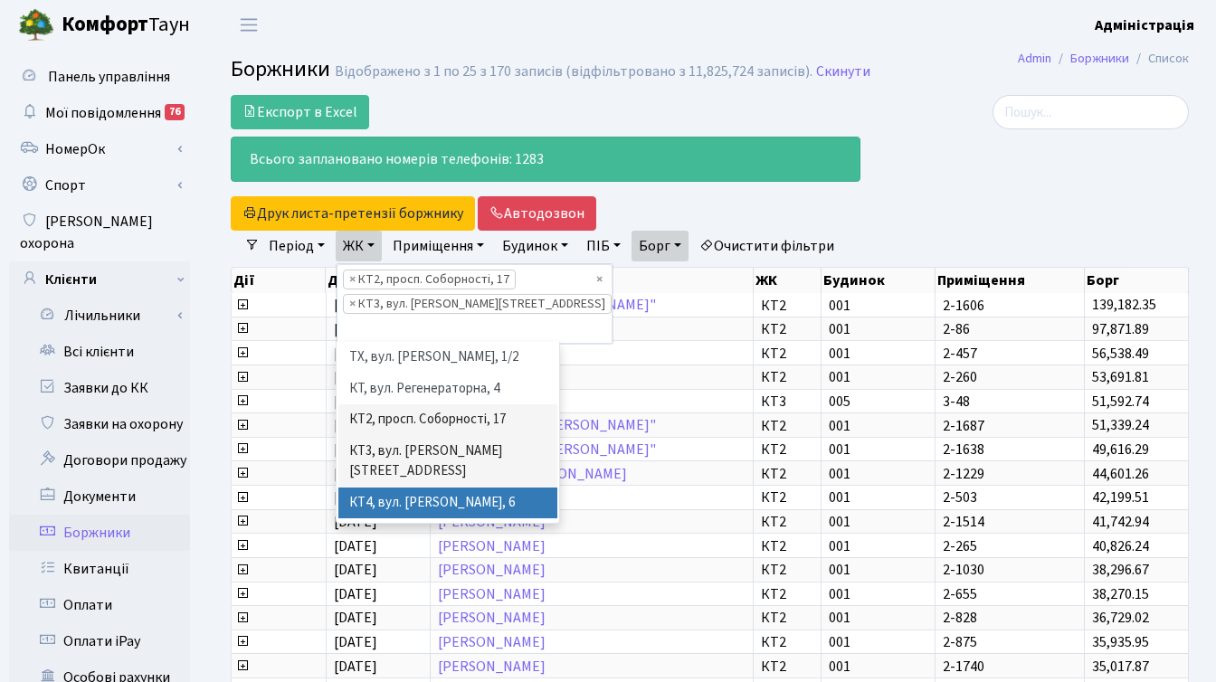
click at [368, 494] on li "КТ4, вул. [PERSON_NAME], 6" at bounding box center [447, 504] width 219 height 32
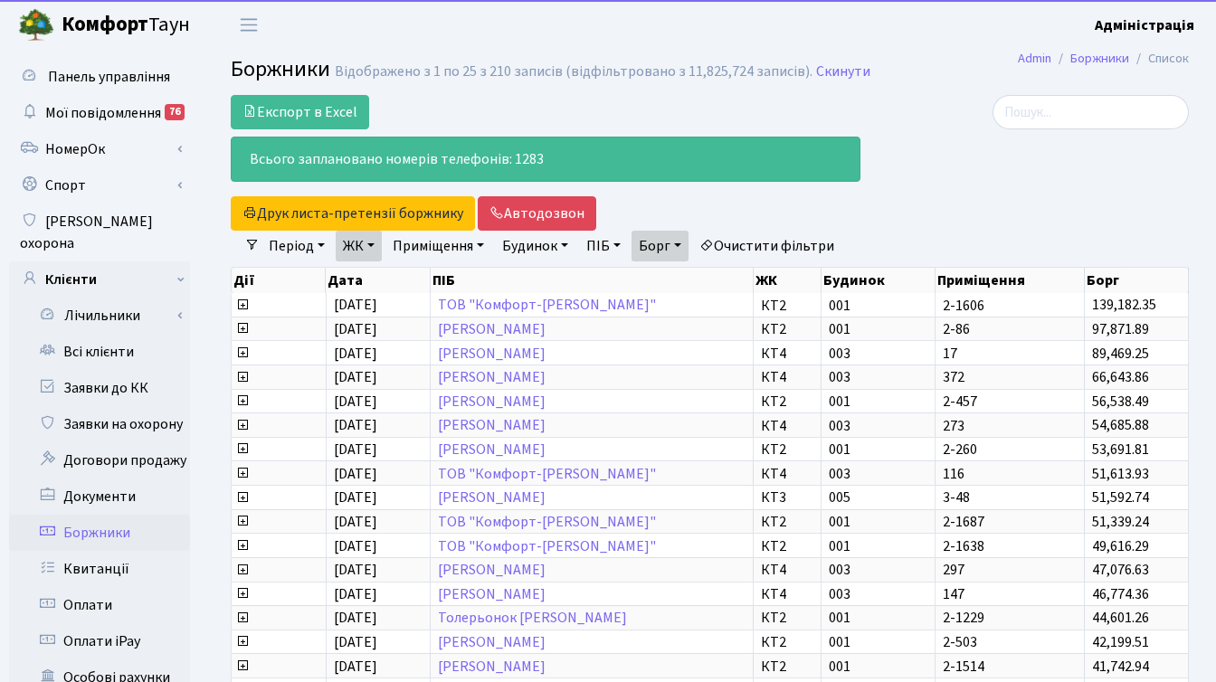
click at [359, 251] on link "ЖК" at bounding box center [359, 246] width 46 height 31
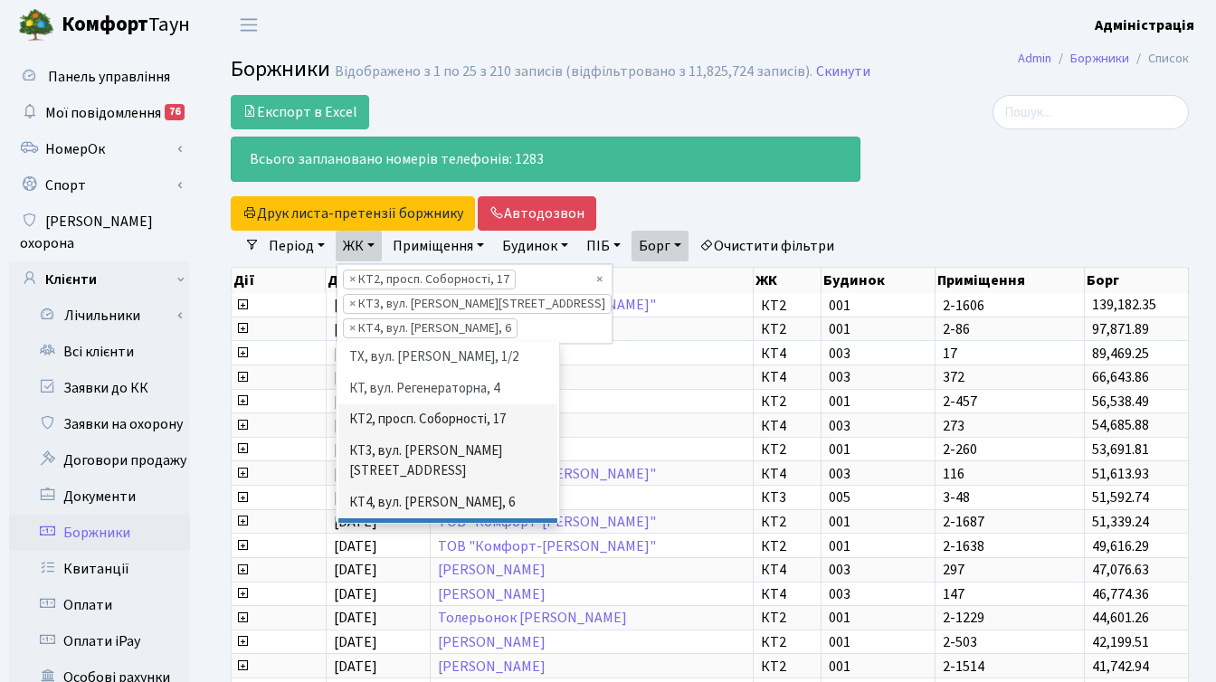
click at [377, 518] on li "КТ5, вул. [PERSON_NAME][STREET_ADDRESS]" at bounding box center [447, 544] width 219 height 52
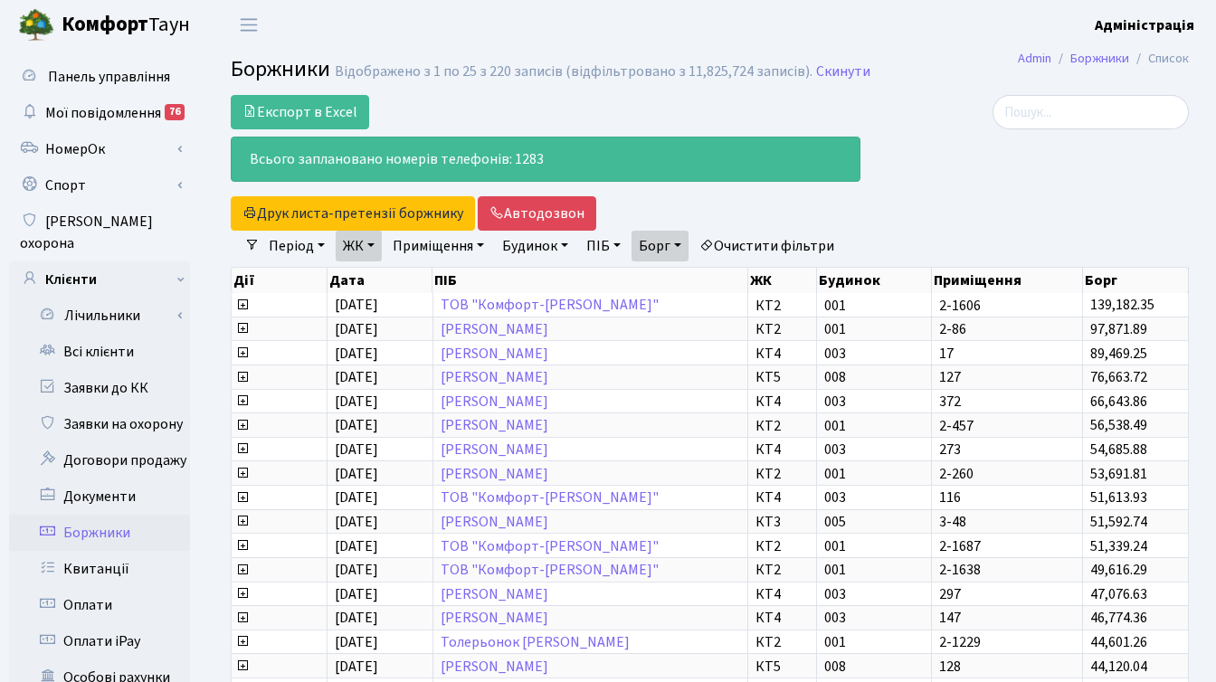
click at [360, 251] on link "ЖК" at bounding box center [359, 246] width 46 height 31
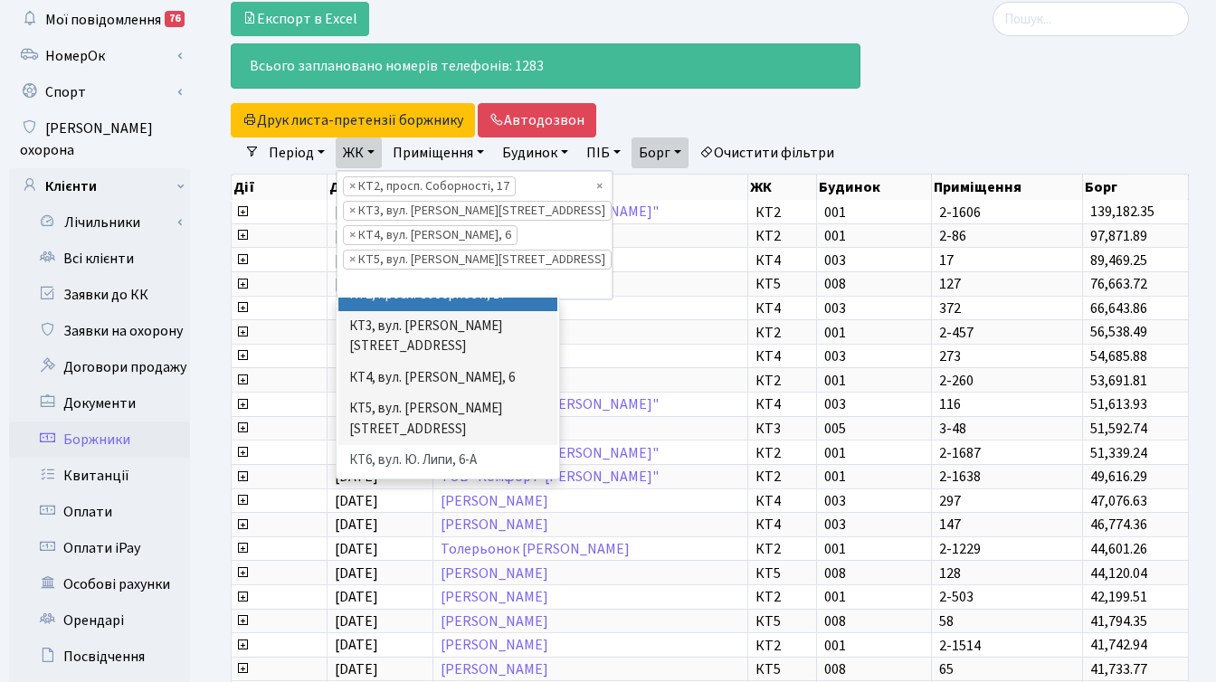
scroll to position [102, 0]
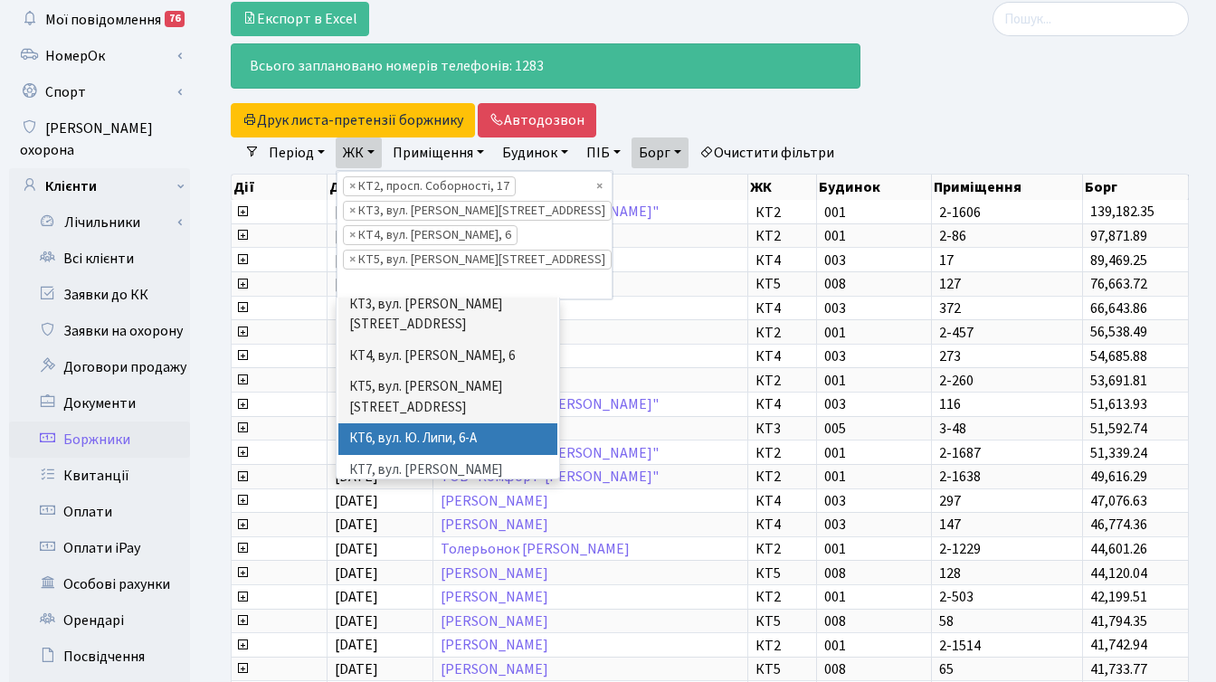
click at [368, 423] on li "КТ6, вул. Ю. Липи, 6-А" at bounding box center [447, 439] width 219 height 32
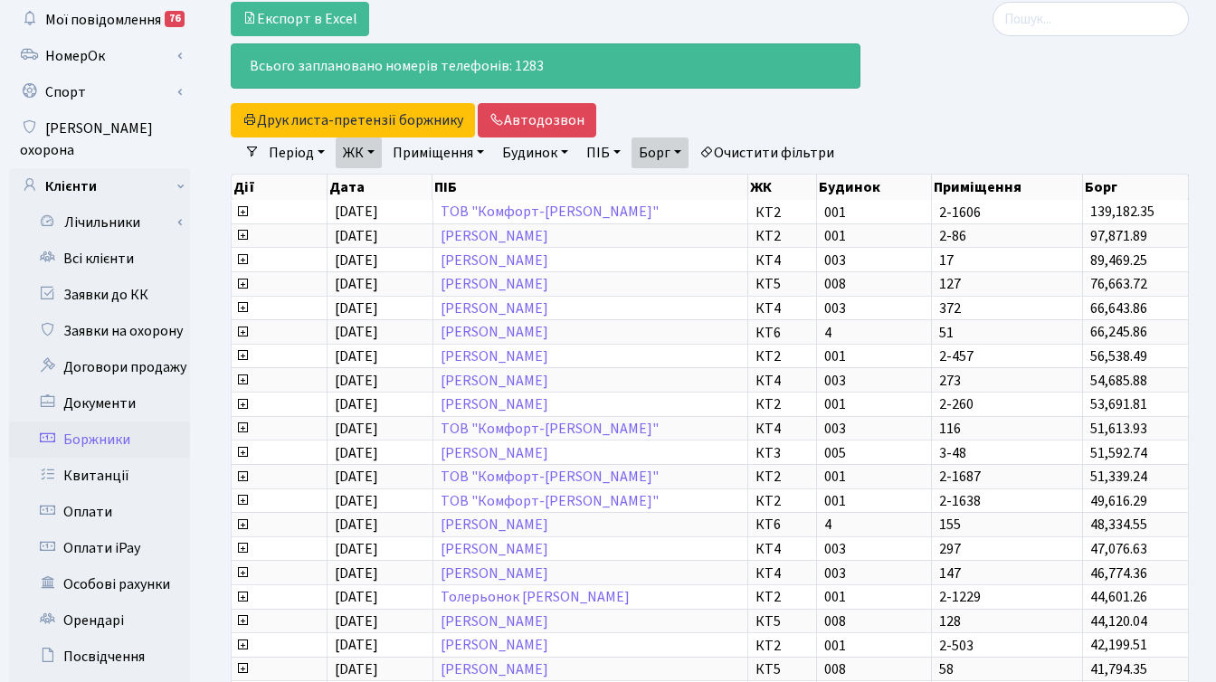
click at [356, 154] on link "ЖК" at bounding box center [359, 152] width 46 height 31
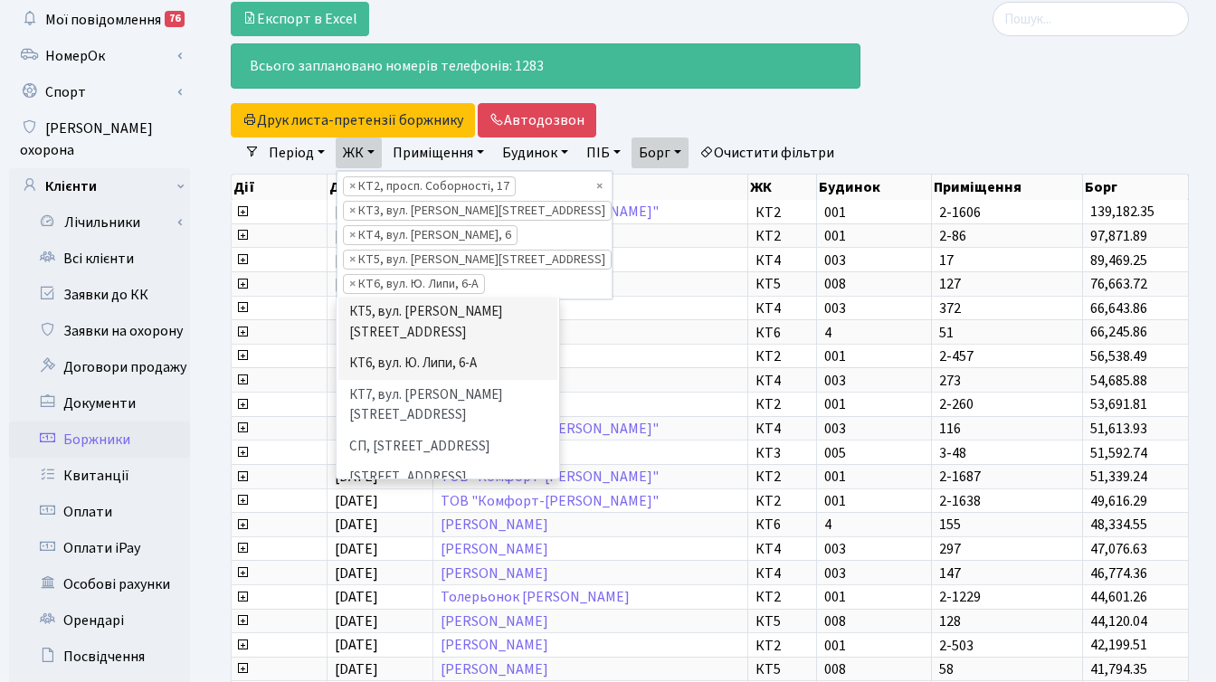
scroll to position [160, 0]
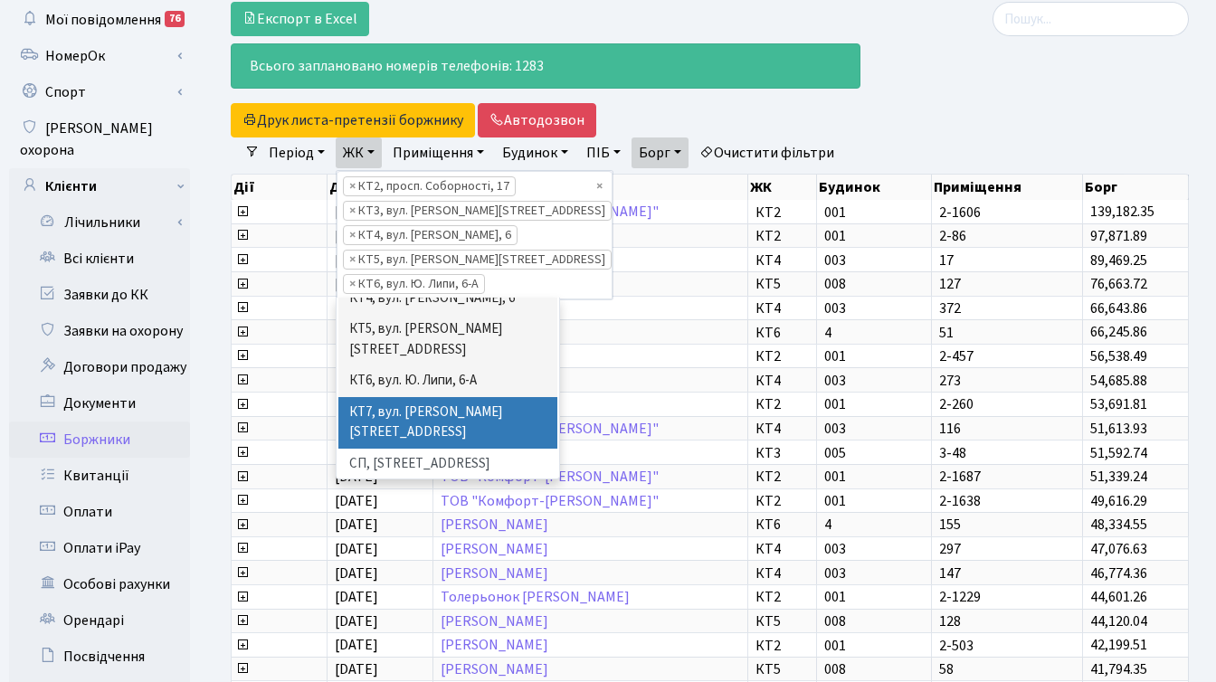
click at [391, 397] on li "КТ7, вул. [PERSON_NAME][STREET_ADDRESS]" at bounding box center [447, 423] width 219 height 52
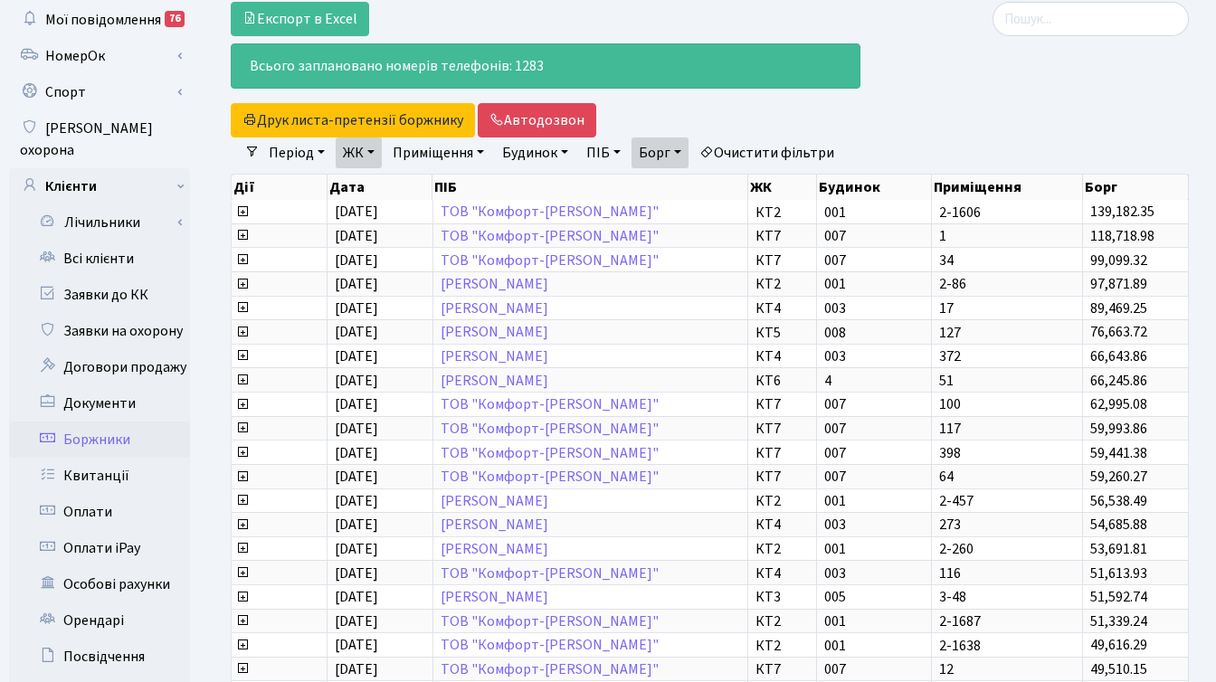
click at [372, 153] on link "ЖК" at bounding box center [359, 152] width 46 height 31
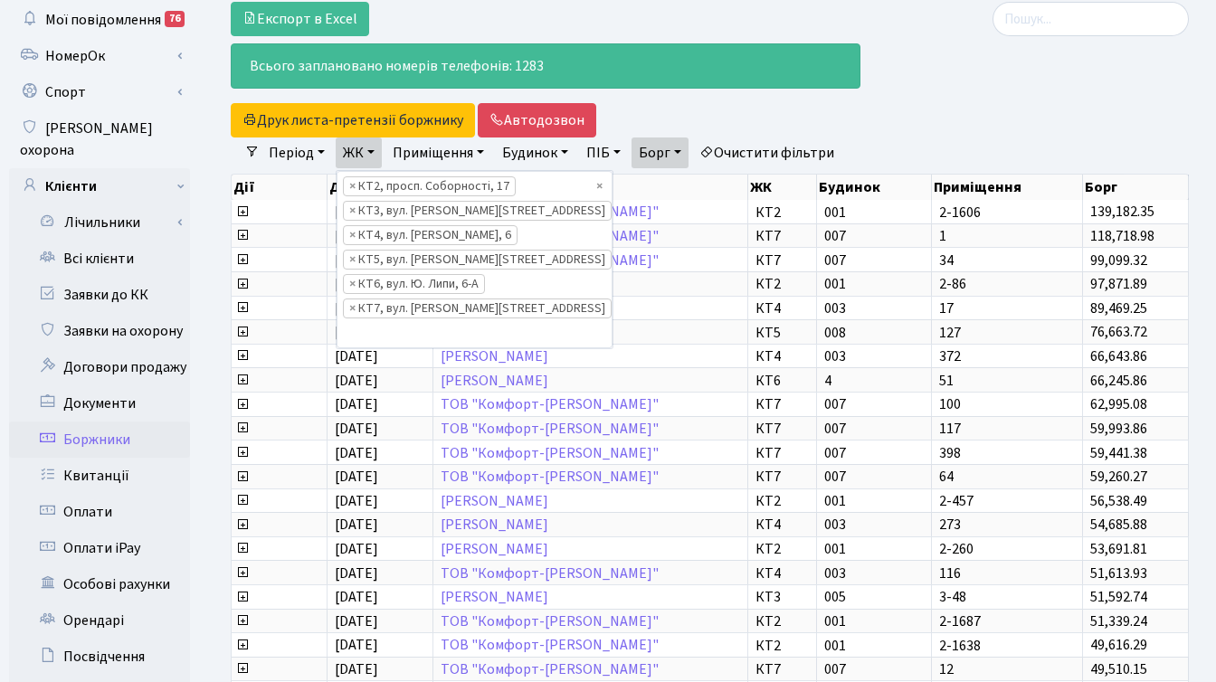
click at [905, 120] on div at bounding box center [1038, 70] width 328 height 136
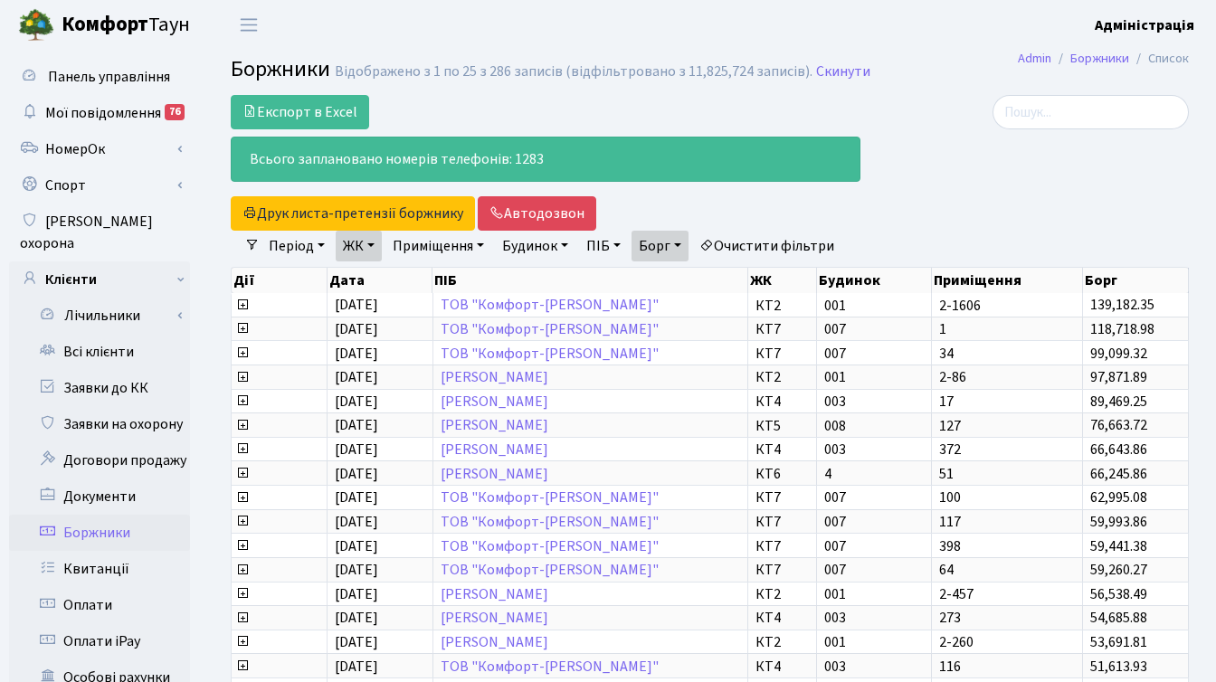
click at [373, 241] on link "ЖК" at bounding box center [359, 246] width 46 height 31
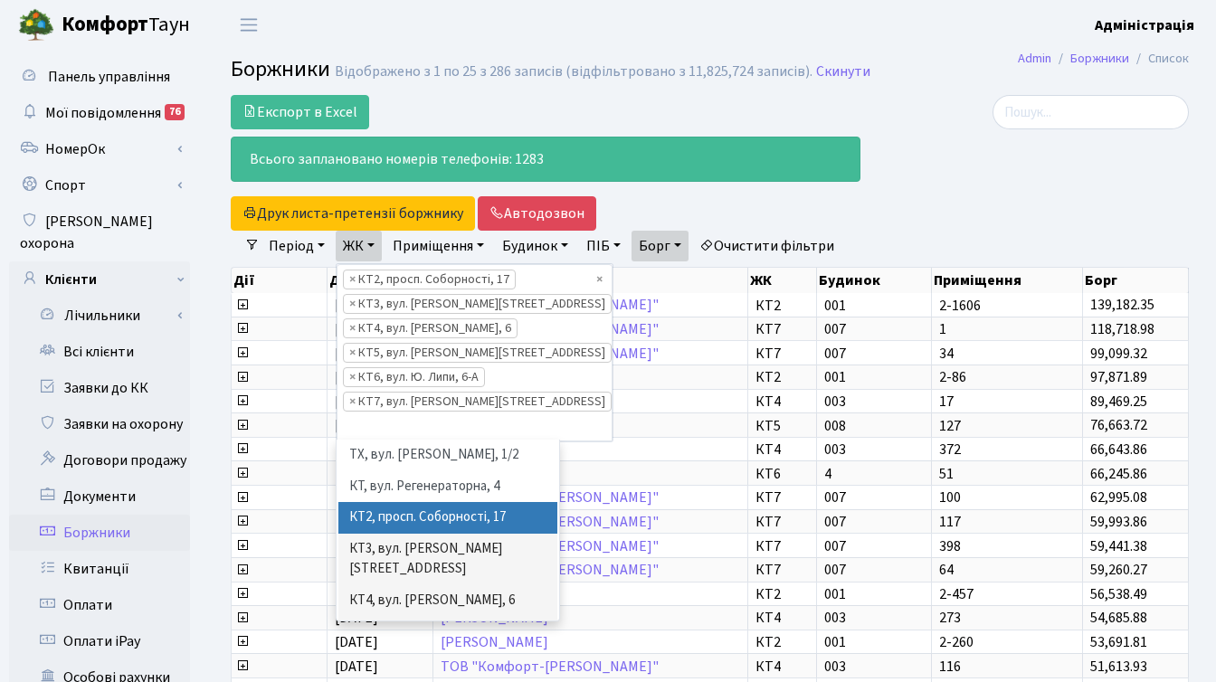
click at [966, 174] on div at bounding box center [1038, 163] width 328 height 136
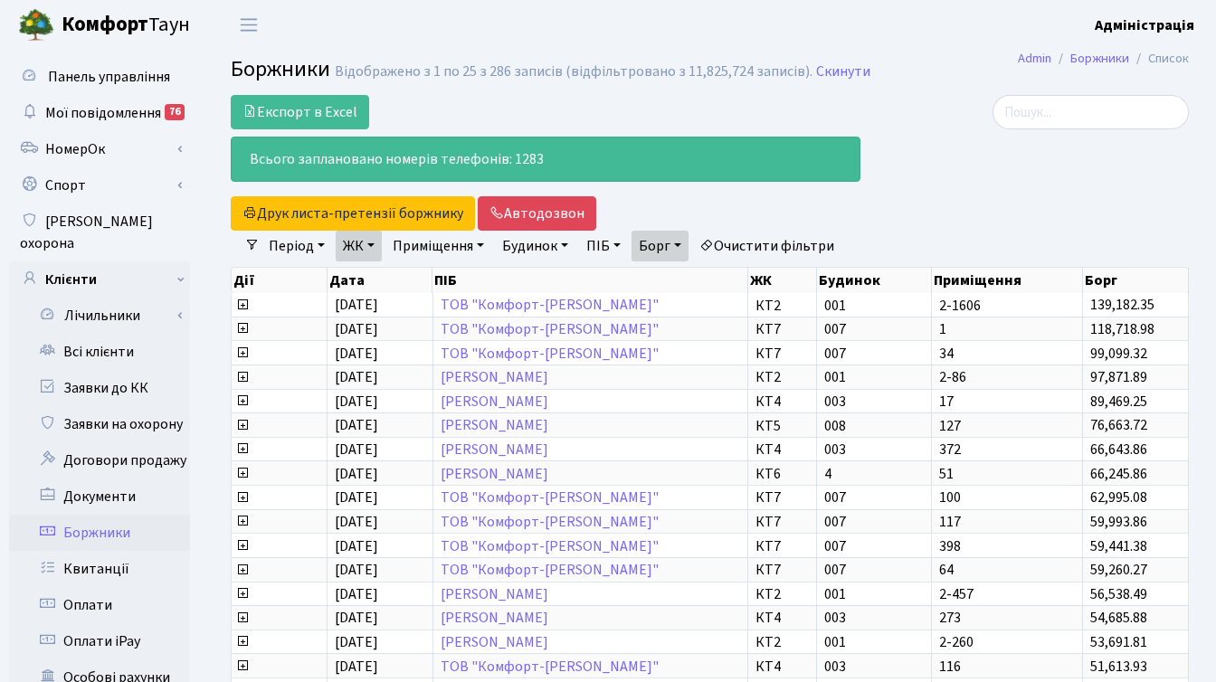
click at [791, 242] on link "Очистити фільтри" at bounding box center [766, 246] width 149 height 31
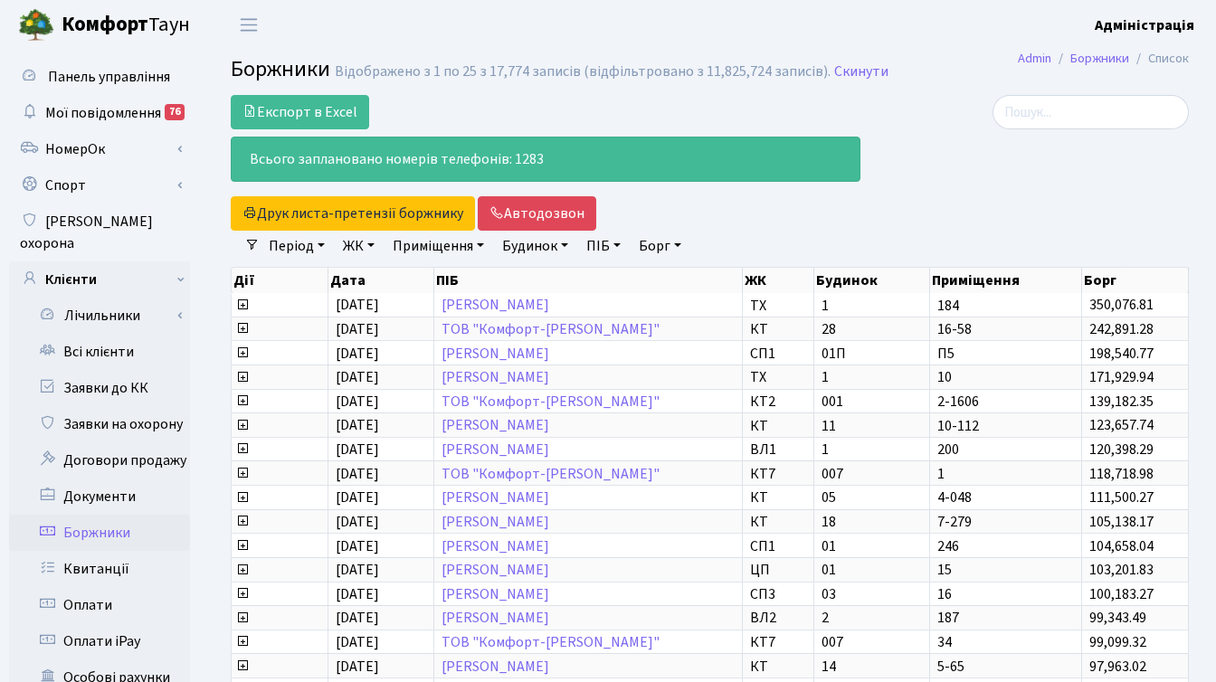
click at [361, 244] on link "ЖК" at bounding box center [359, 246] width 46 height 31
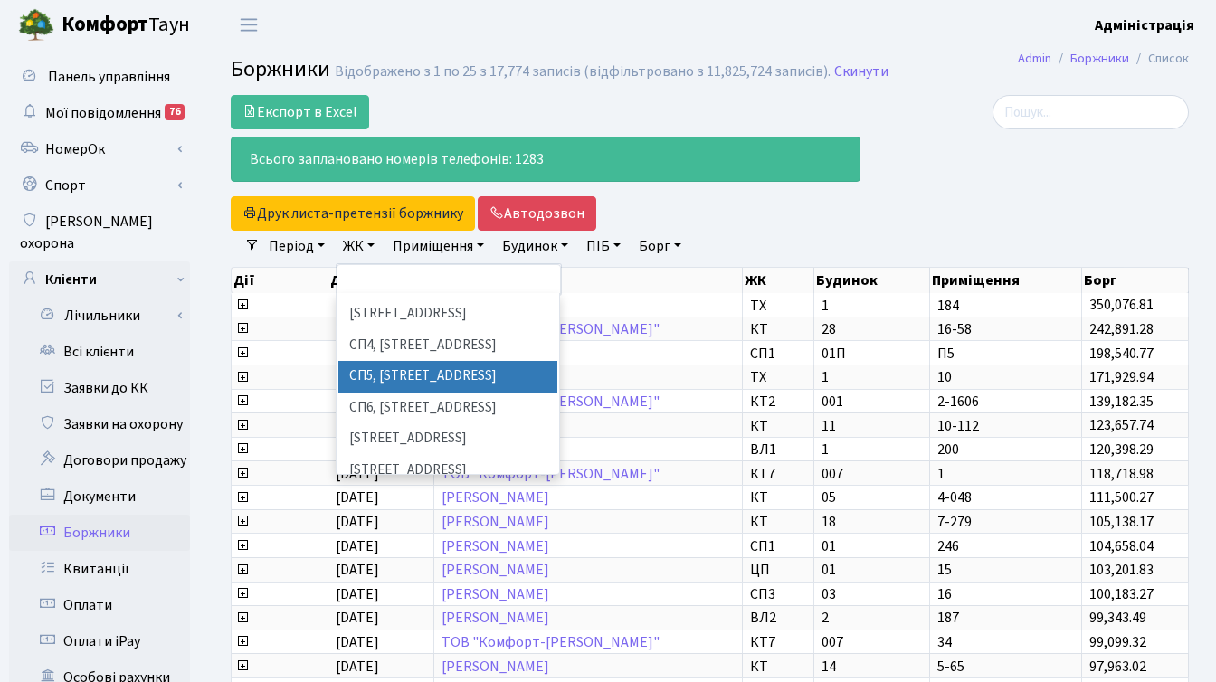
scroll to position [414, 0]
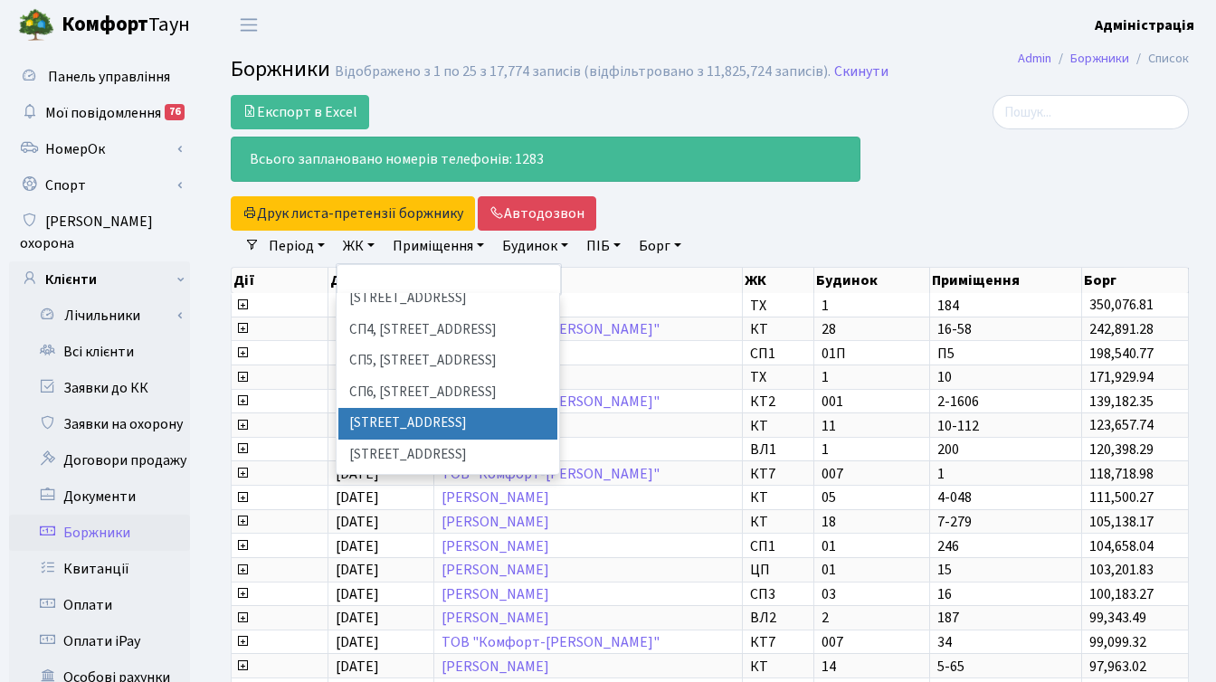
click at [422, 408] on li "[STREET_ADDRESS]" at bounding box center [447, 424] width 219 height 32
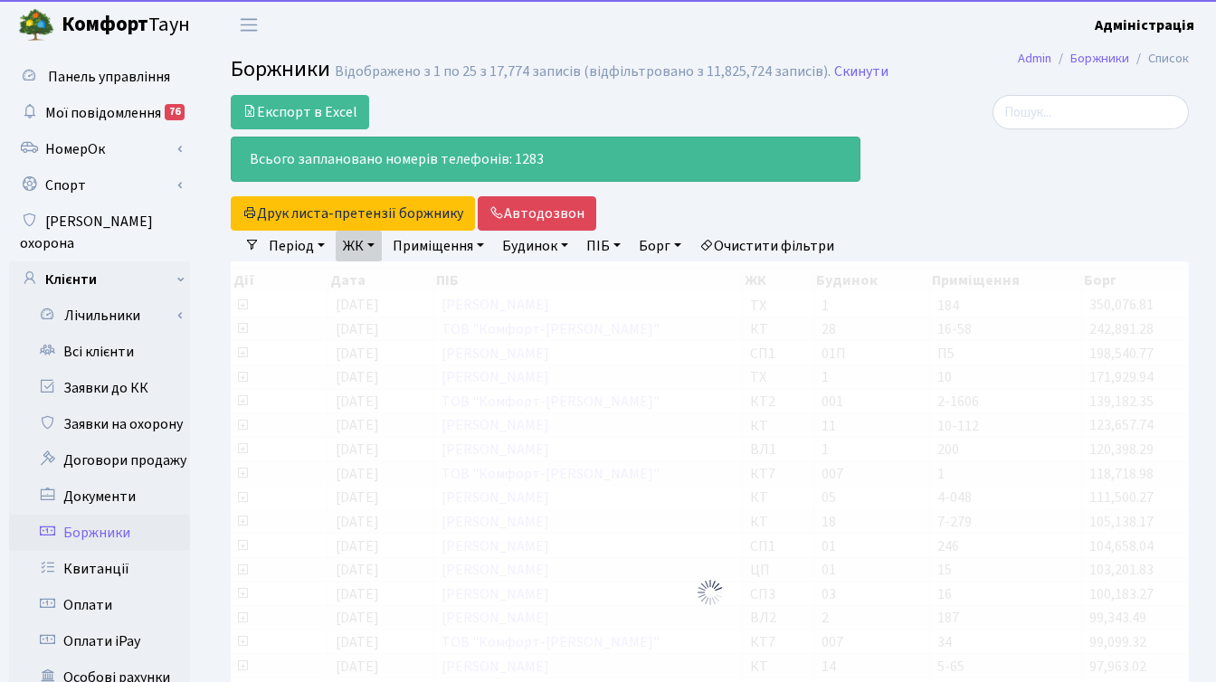
click at [364, 247] on link "ЖК" at bounding box center [359, 246] width 46 height 31
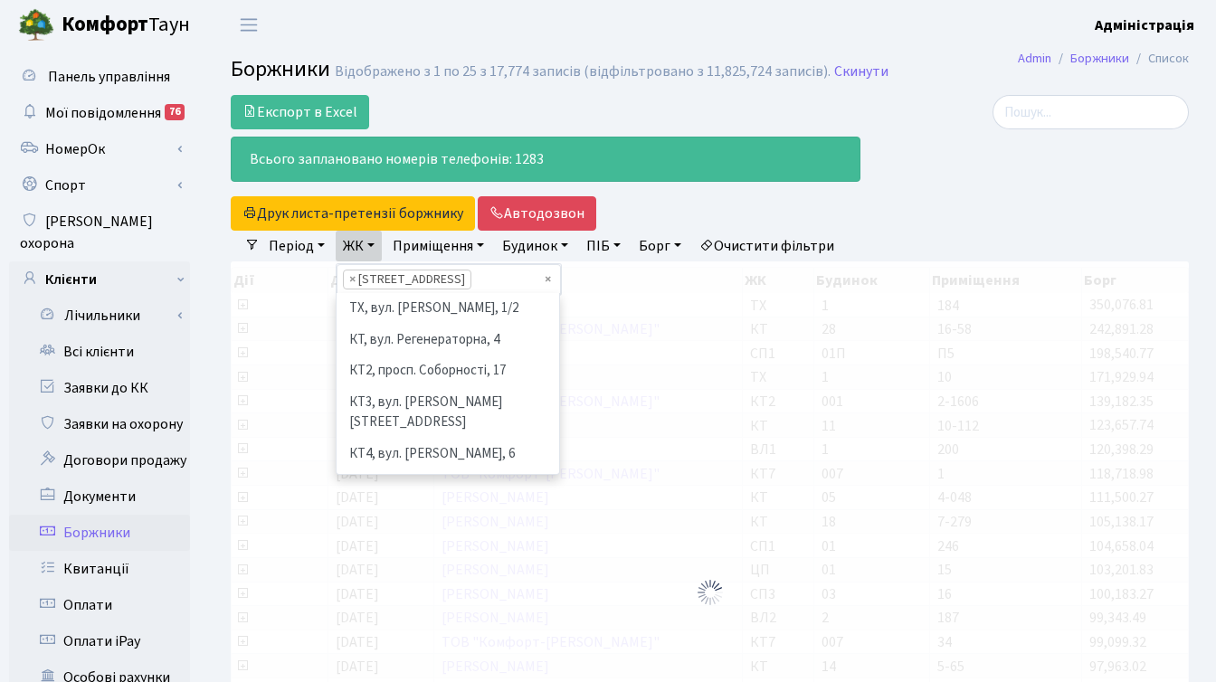
scroll to position [437, 0]
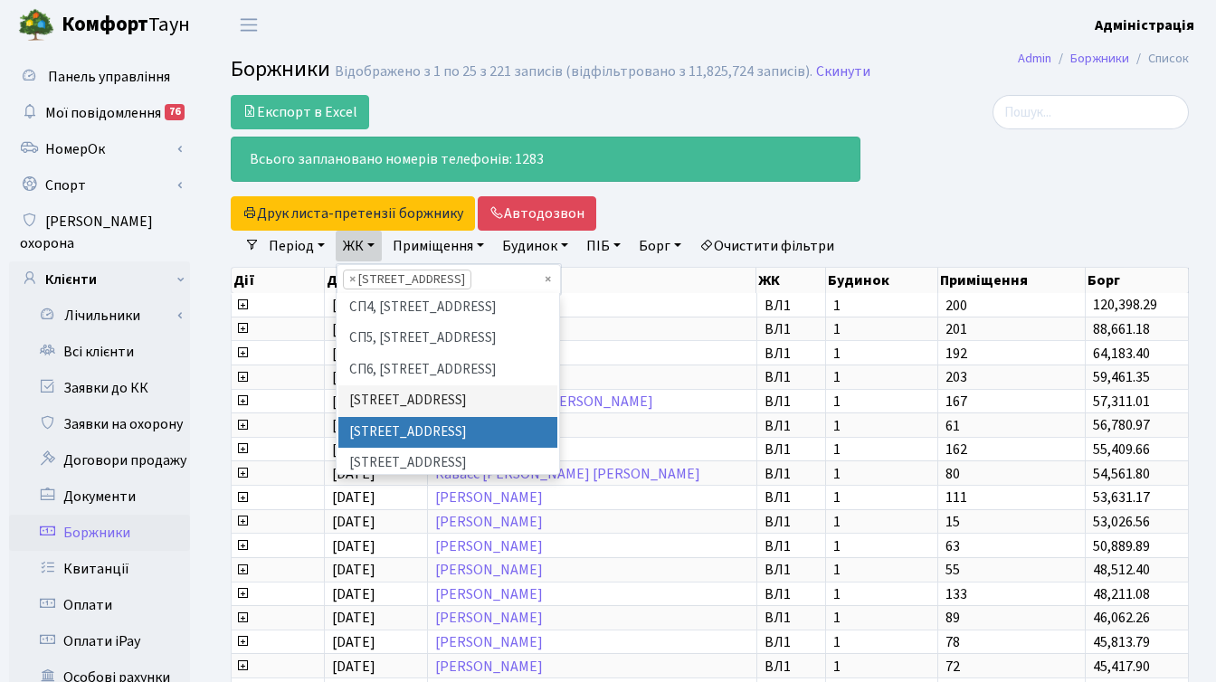
click at [408, 417] on li "ВЛ2, Голосіївський просп., 76" at bounding box center [447, 433] width 219 height 32
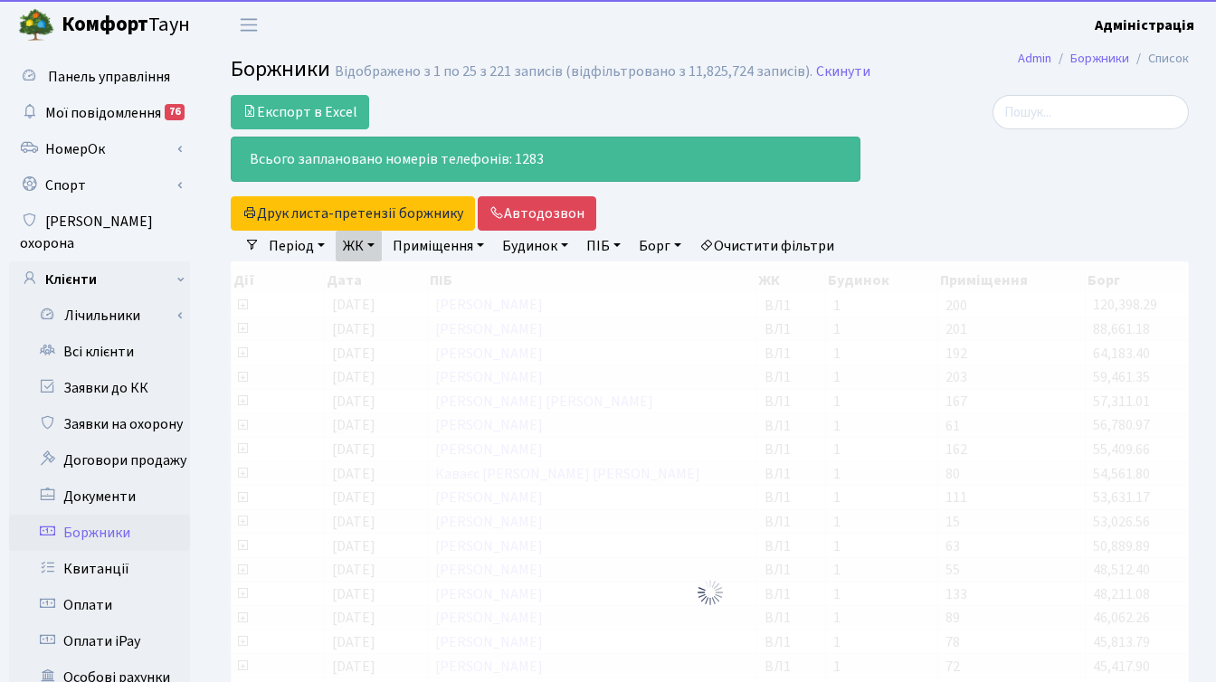
click at [368, 245] on link "ЖК" at bounding box center [359, 246] width 46 height 31
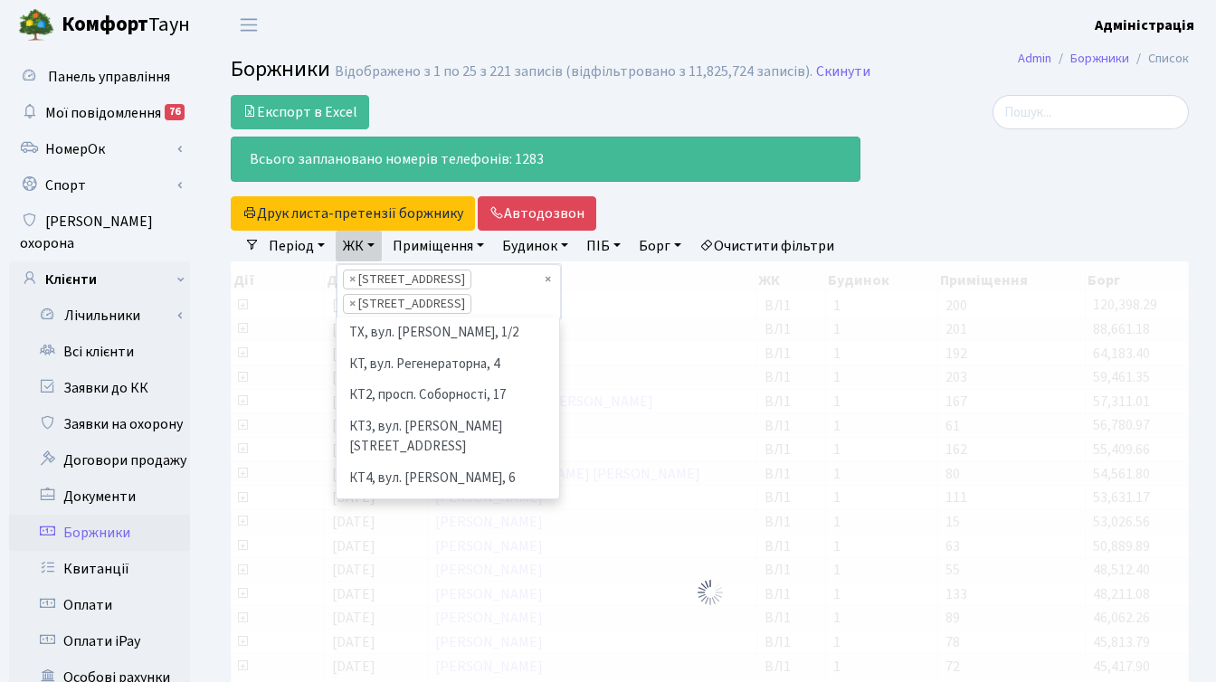
scroll to position [406, 0]
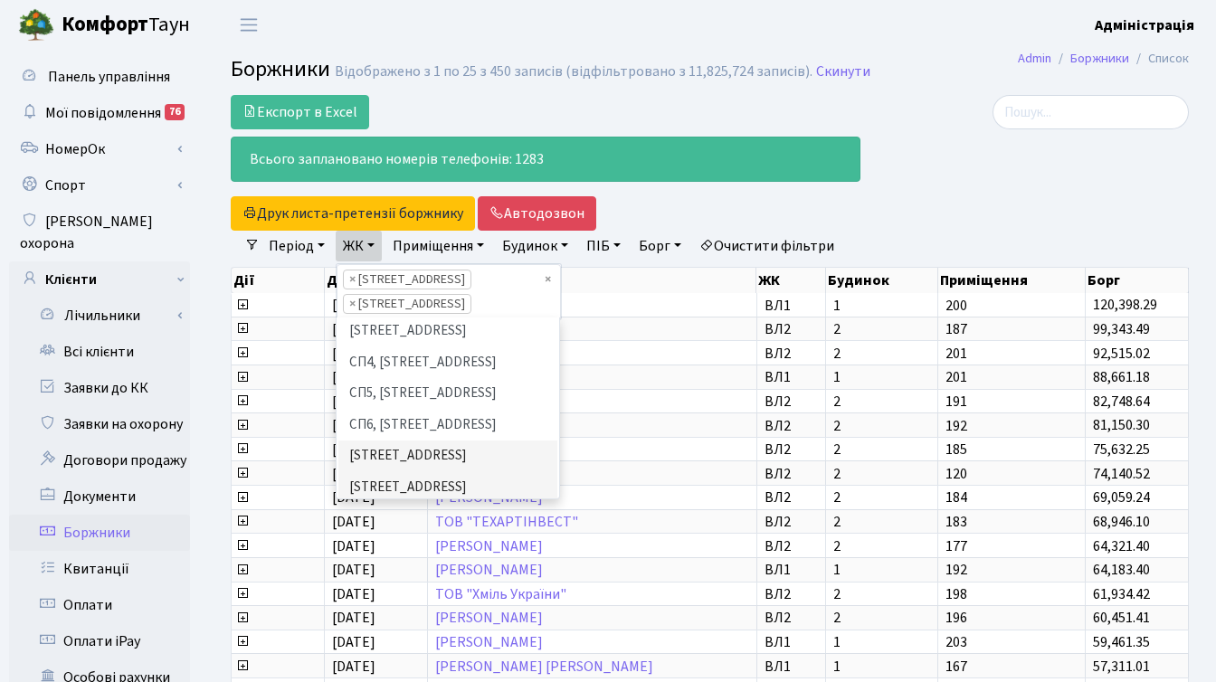
click at [410, 503] on li "ВЛ3, пр.Голосіївський, 78/2" at bounding box center [447, 529] width 219 height 52
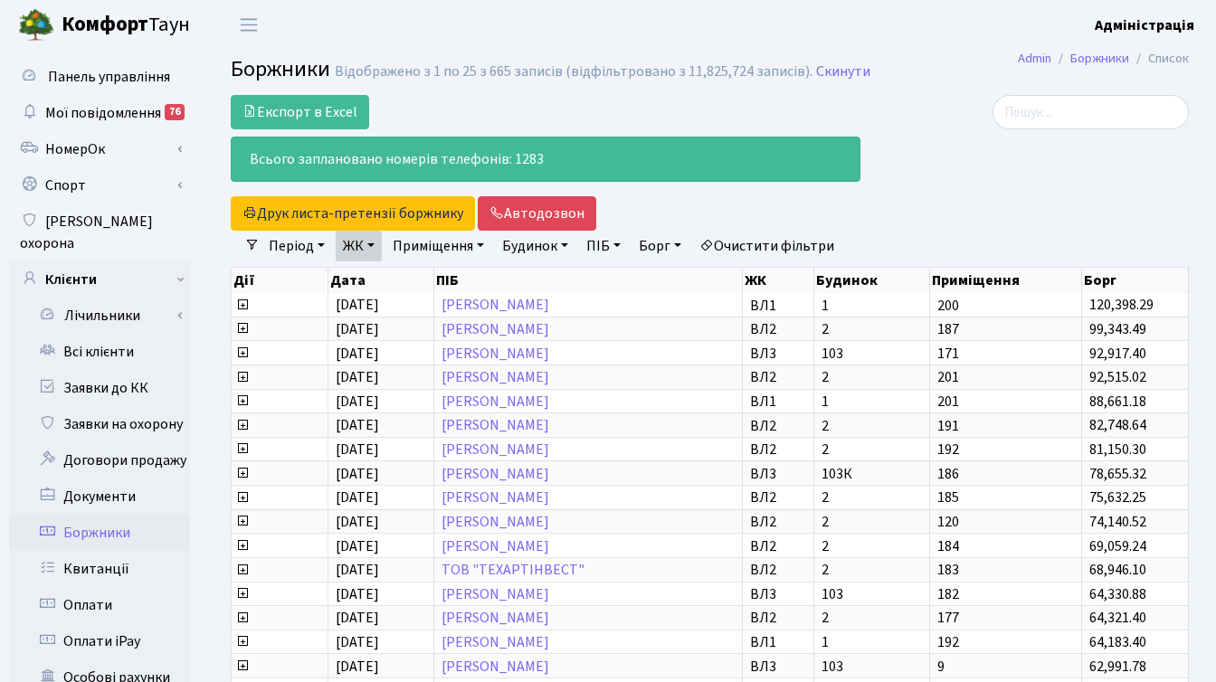
click at [943, 216] on div at bounding box center [1038, 163] width 328 height 136
click at [668, 248] on link "Борг" at bounding box center [659, 246] width 57 height 31
click at [944, 221] on div at bounding box center [1038, 163] width 328 height 136
click at [372, 248] on link "ЖК" at bounding box center [359, 246] width 46 height 31
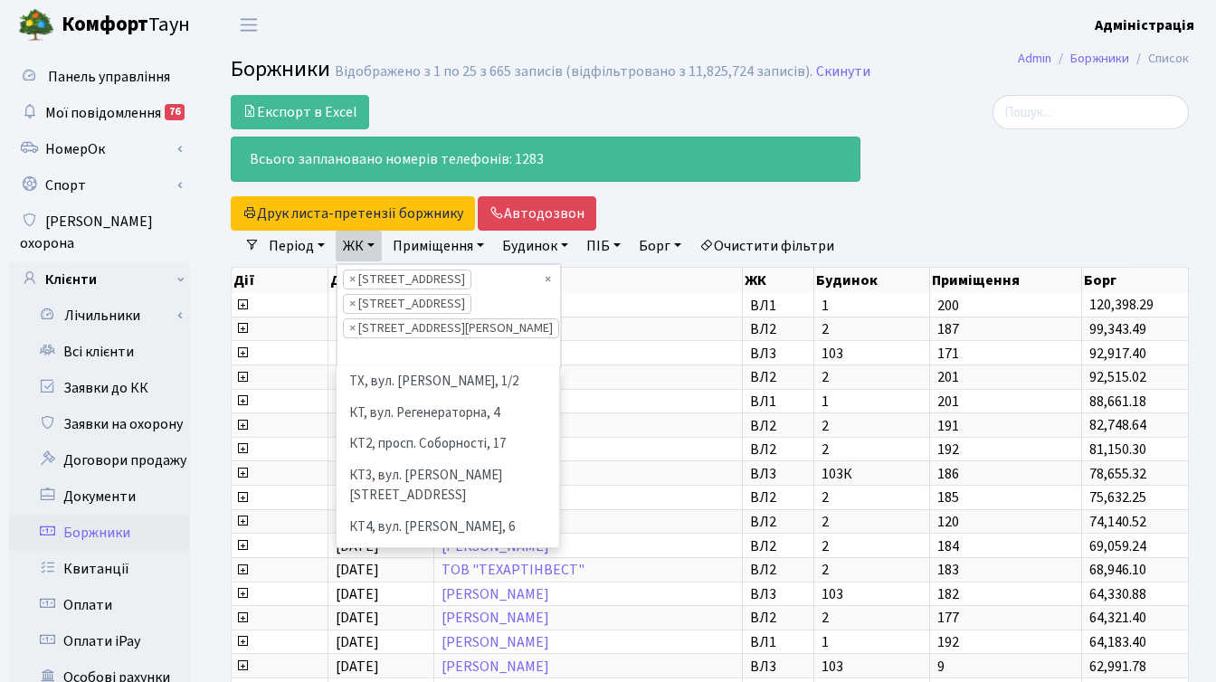
scroll to position [406, 0]
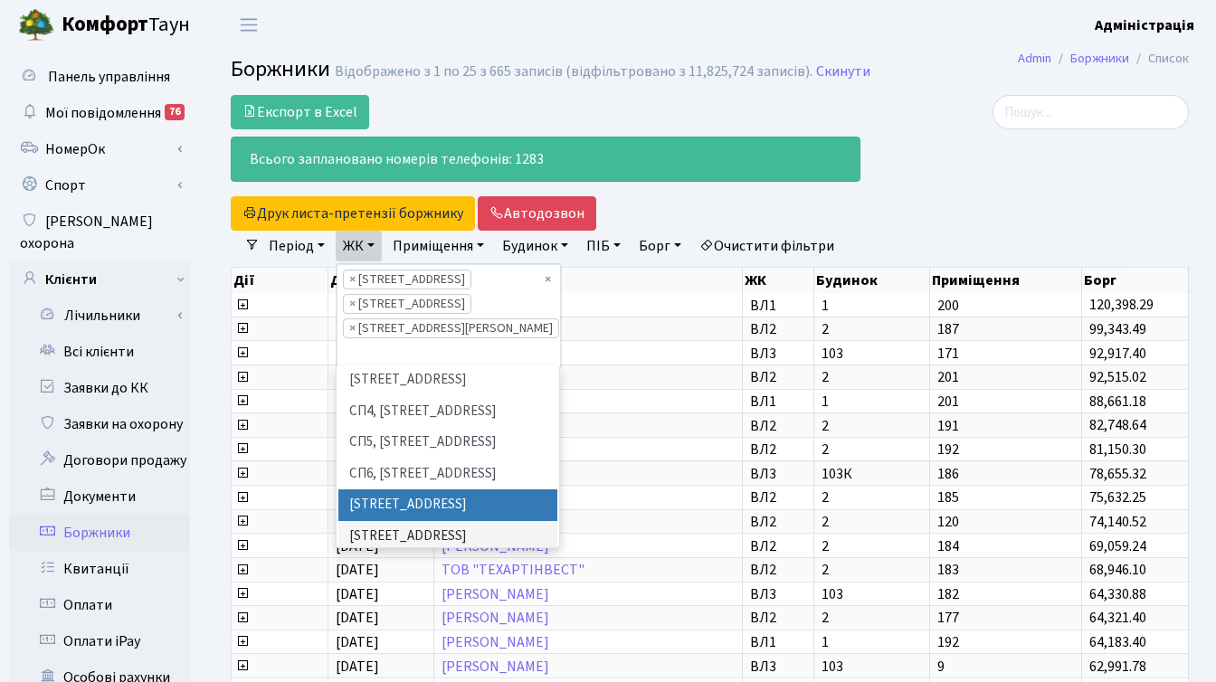
click at [957, 209] on div at bounding box center [1038, 163] width 328 height 136
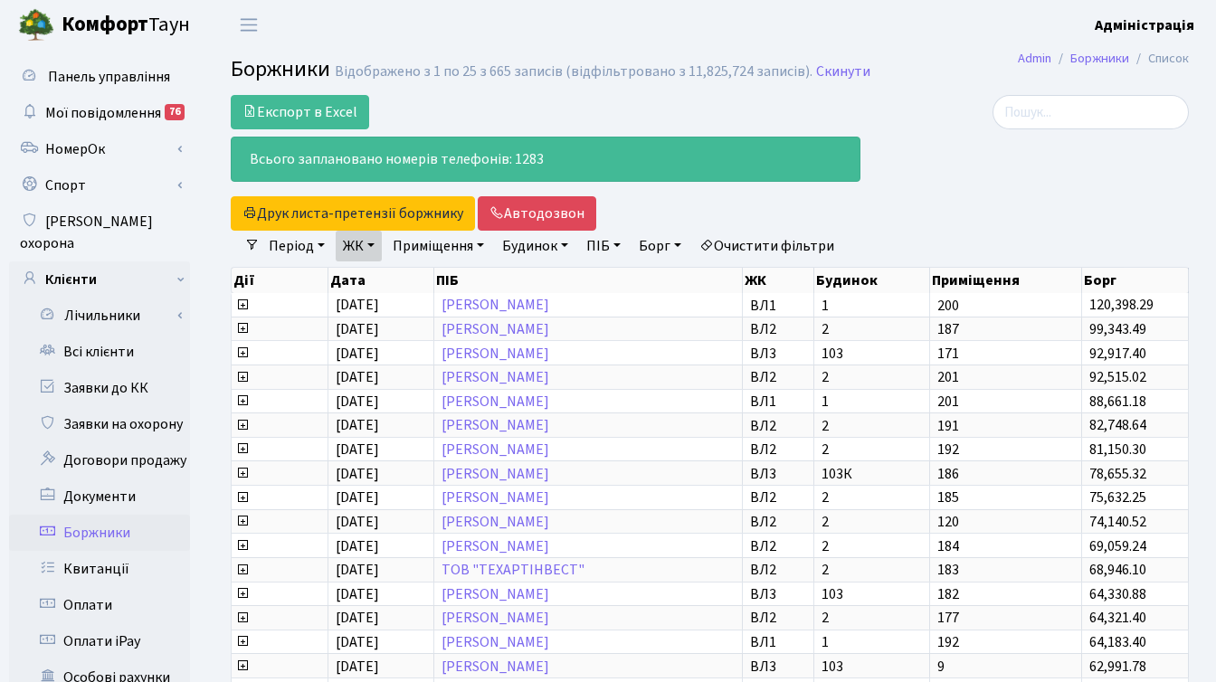
click at [668, 246] on link "Борг" at bounding box center [659, 246] width 57 height 31
type input "3000"
click at [984, 184] on div at bounding box center [1038, 163] width 328 height 136
click at [966, 219] on div at bounding box center [1038, 163] width 328 height 136
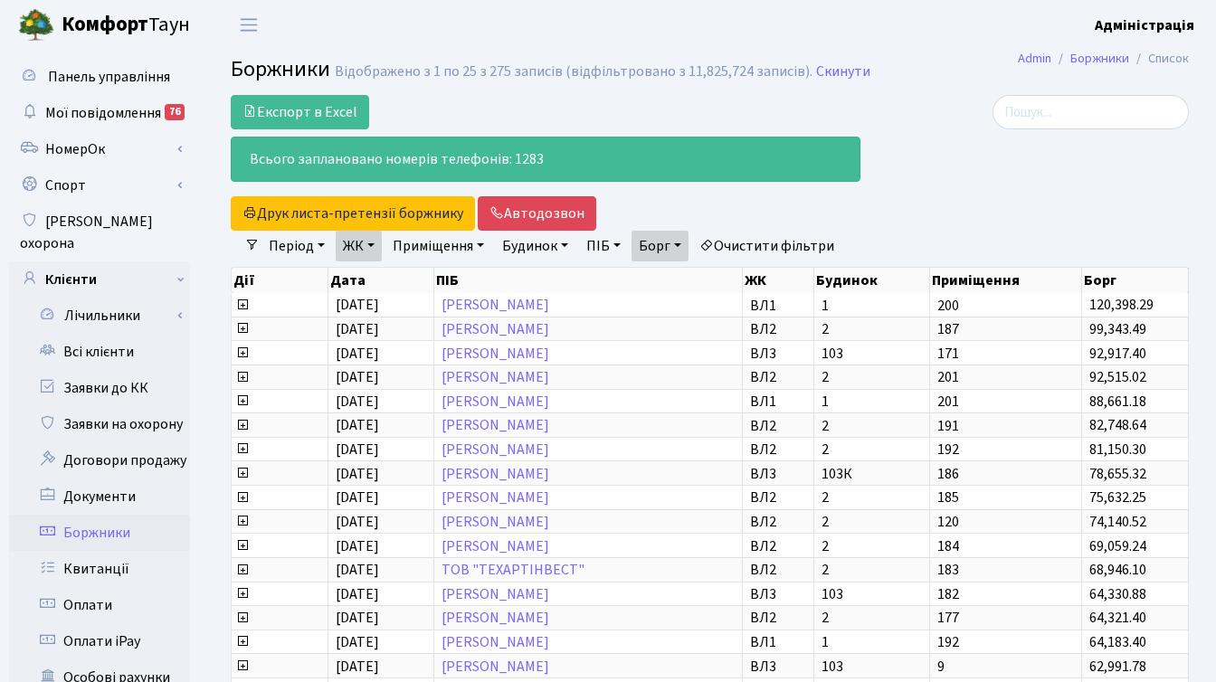
click at [943, 126] on div at bounding box center [1037, 112] width 301 height 34
click at [959, 104] on div at bounding box center [1037, 112] width 301 height 34
click at [691, 33] on header "Комфорт Таун Адміністрація Мій обліковий запис Вийти" at bounding box center [608, 25] width 1216 height 50
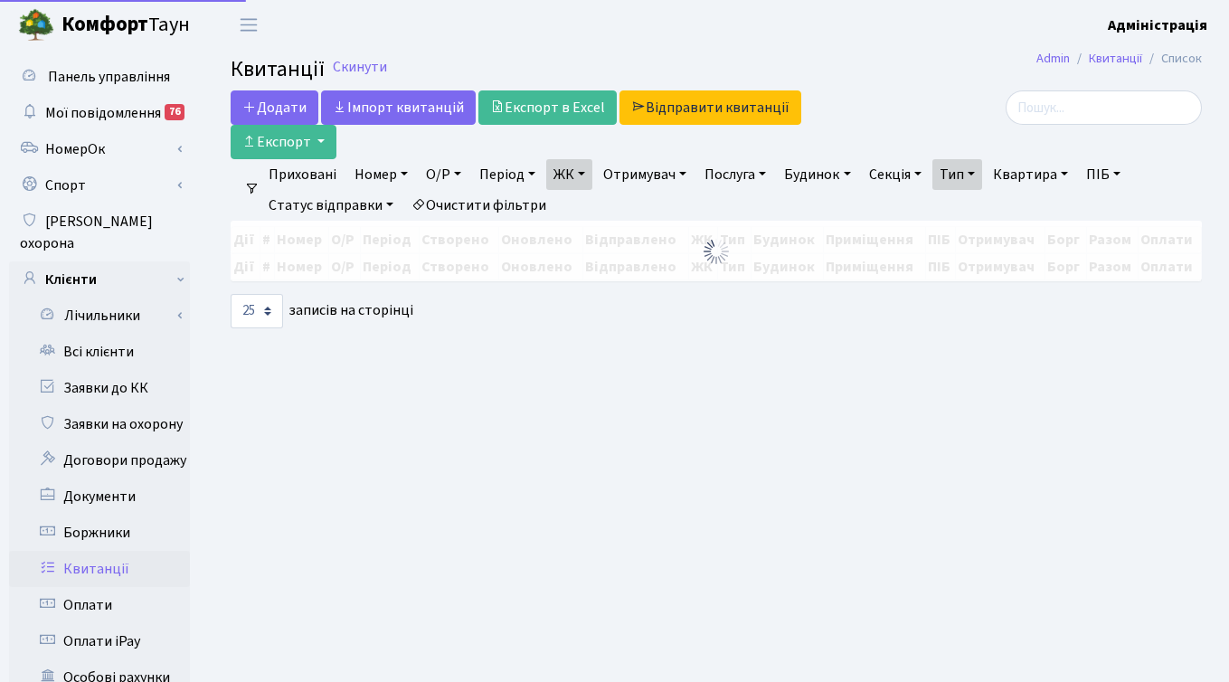
select select "25"
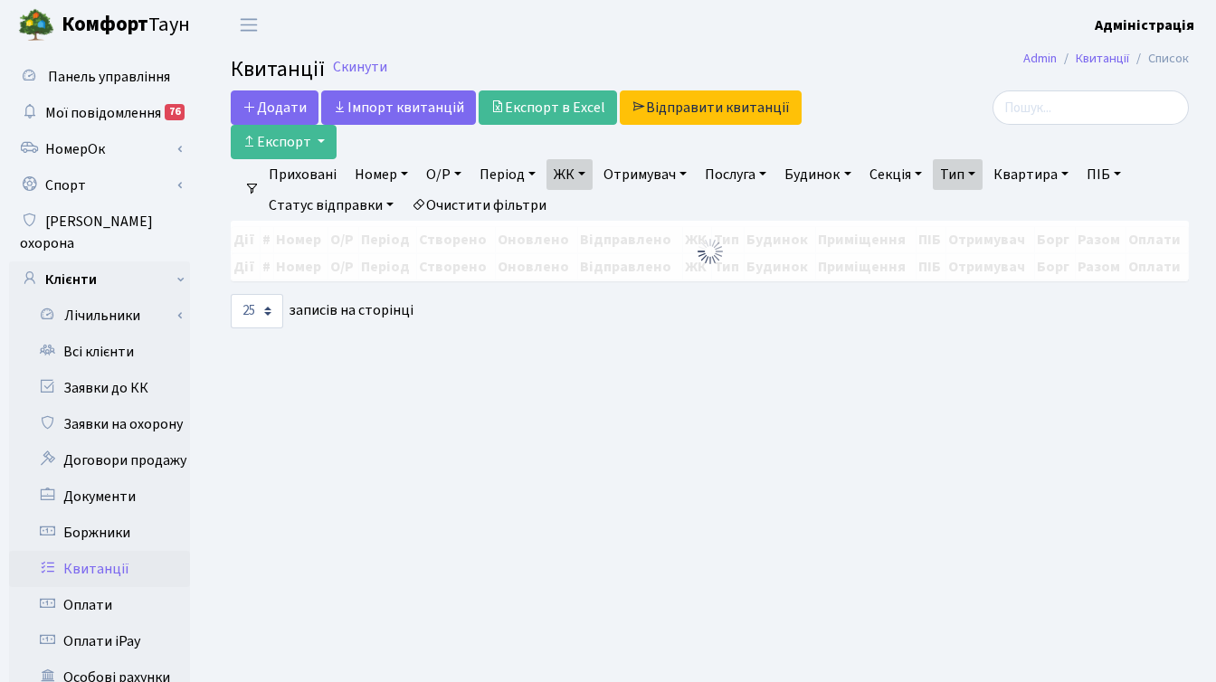
click at [516, 203] on link "Очистити фільтри" at bounding box center [478, 205] width 149 height 31
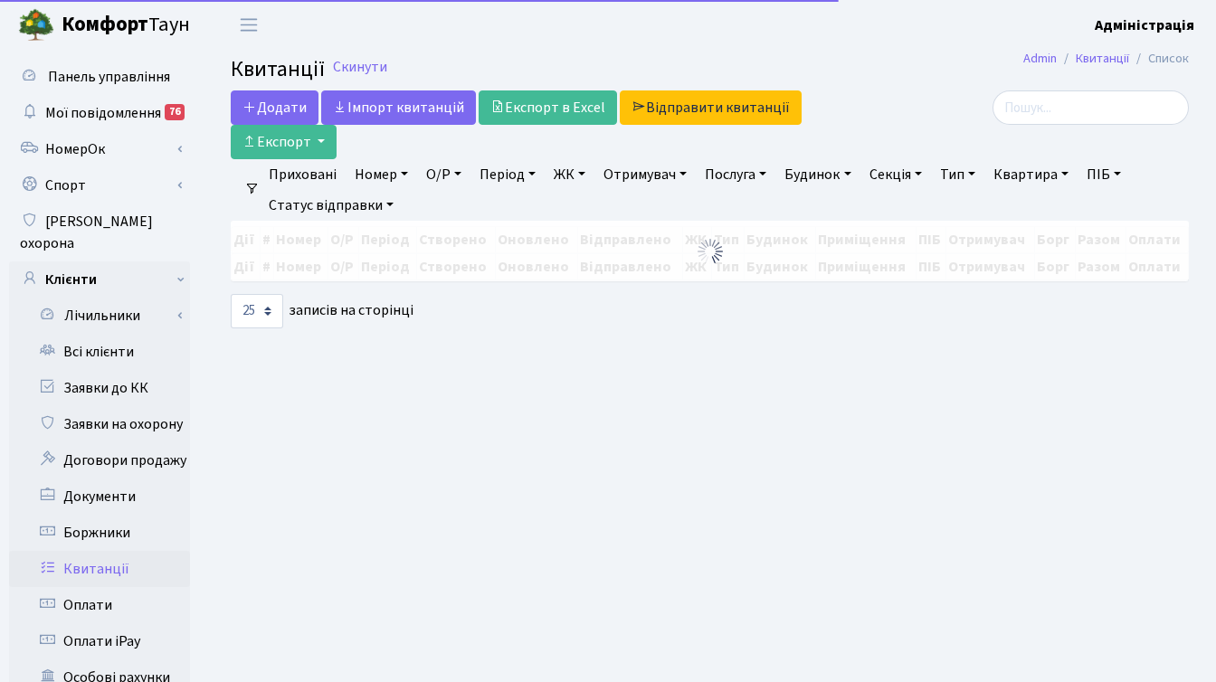
click at [580, 169] on link "ЖК" at bounding box center [569, 174] width 46 height 31
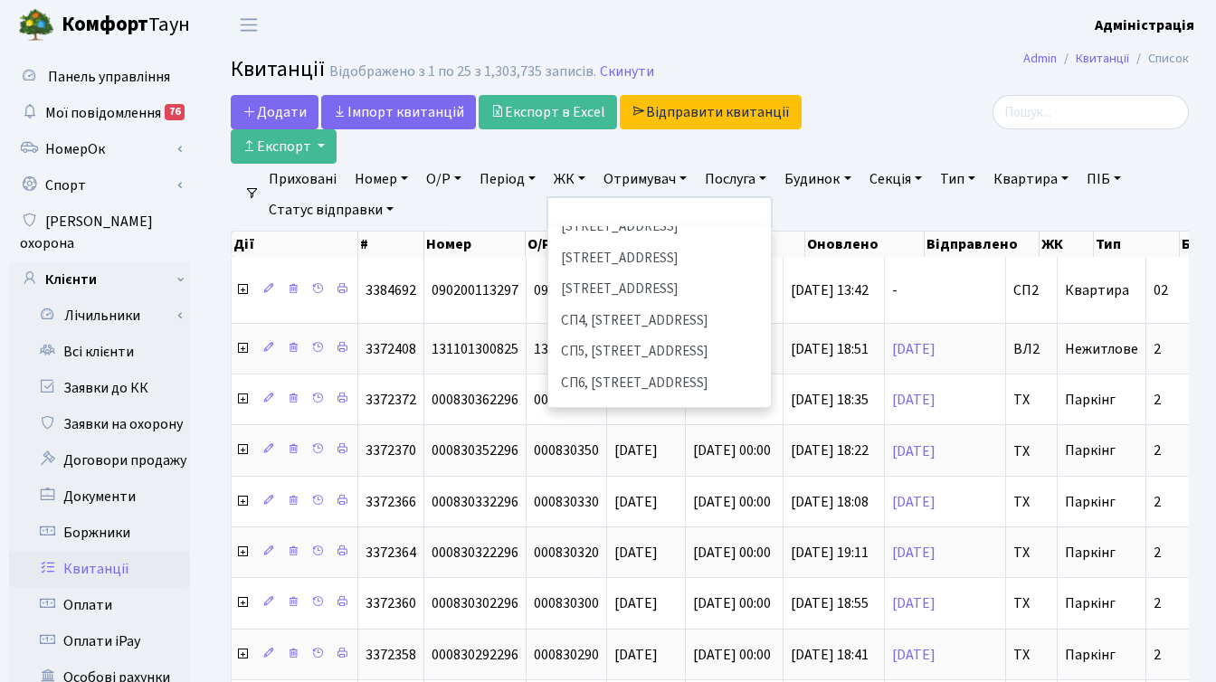
scroll to position [365, 0]
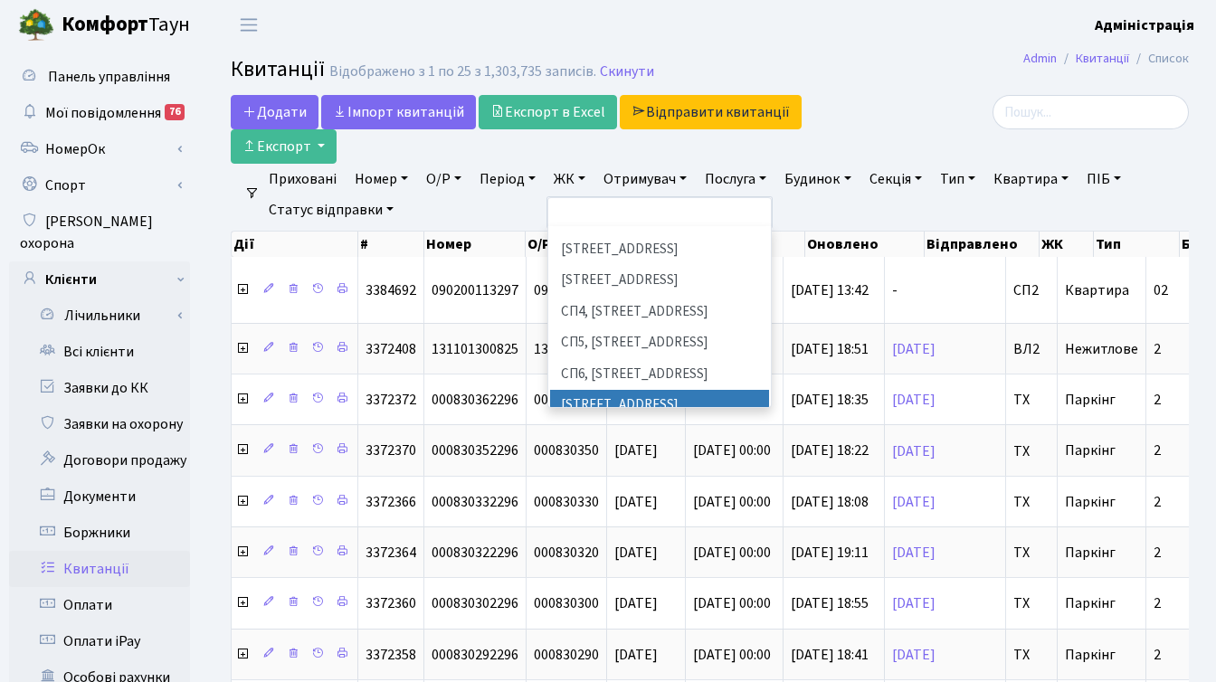
click at [633, 390] on li "[STREET_ADDRESS]" at bounding box center [659, 406] width 219 height 32
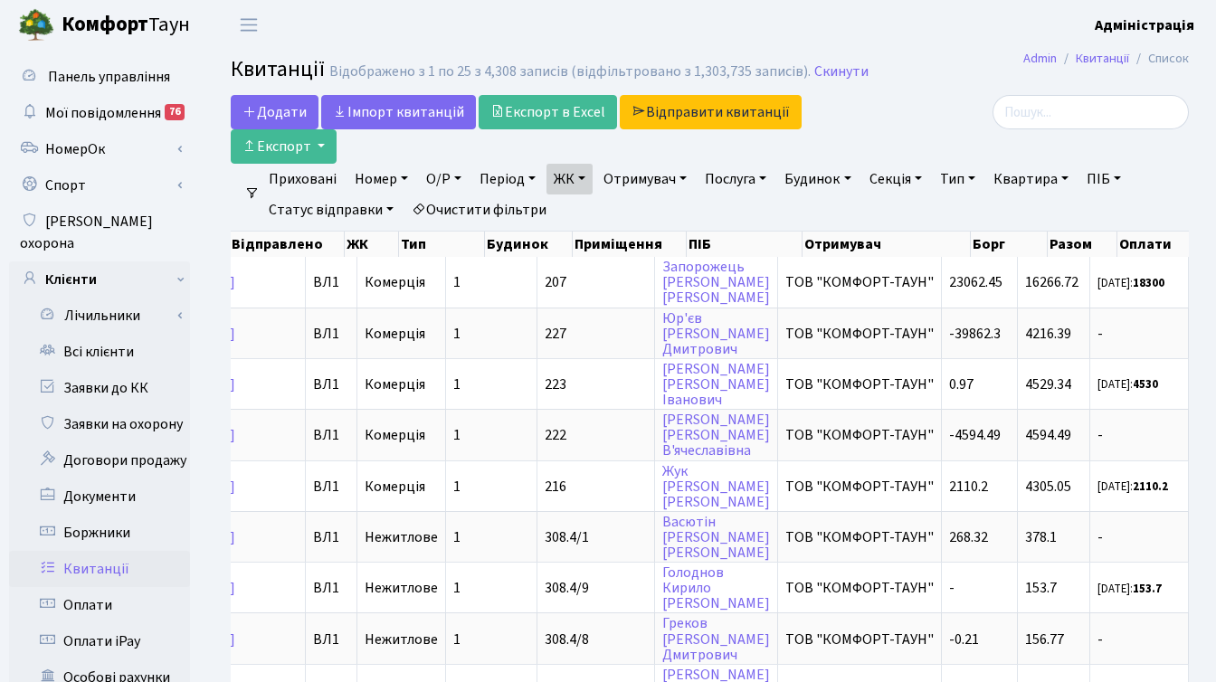
scroll to position [0, 737]
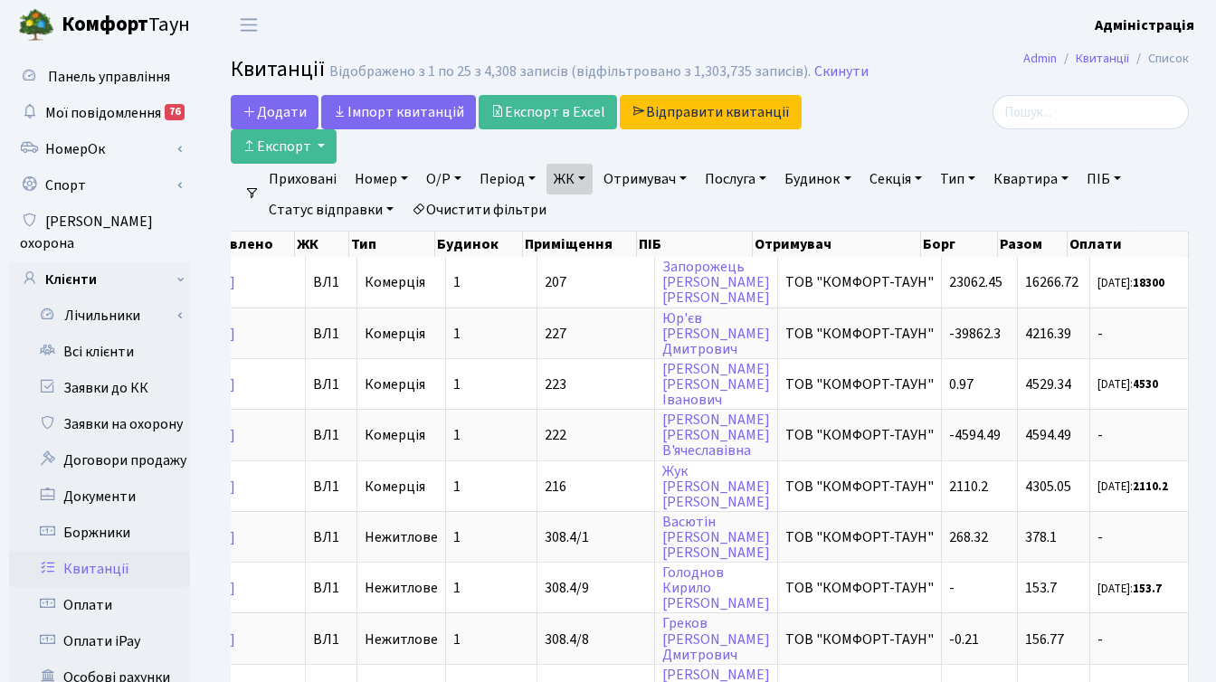
click at [971, 179] on link "Тип" at bounding box center [958, 179] width 50 height 31
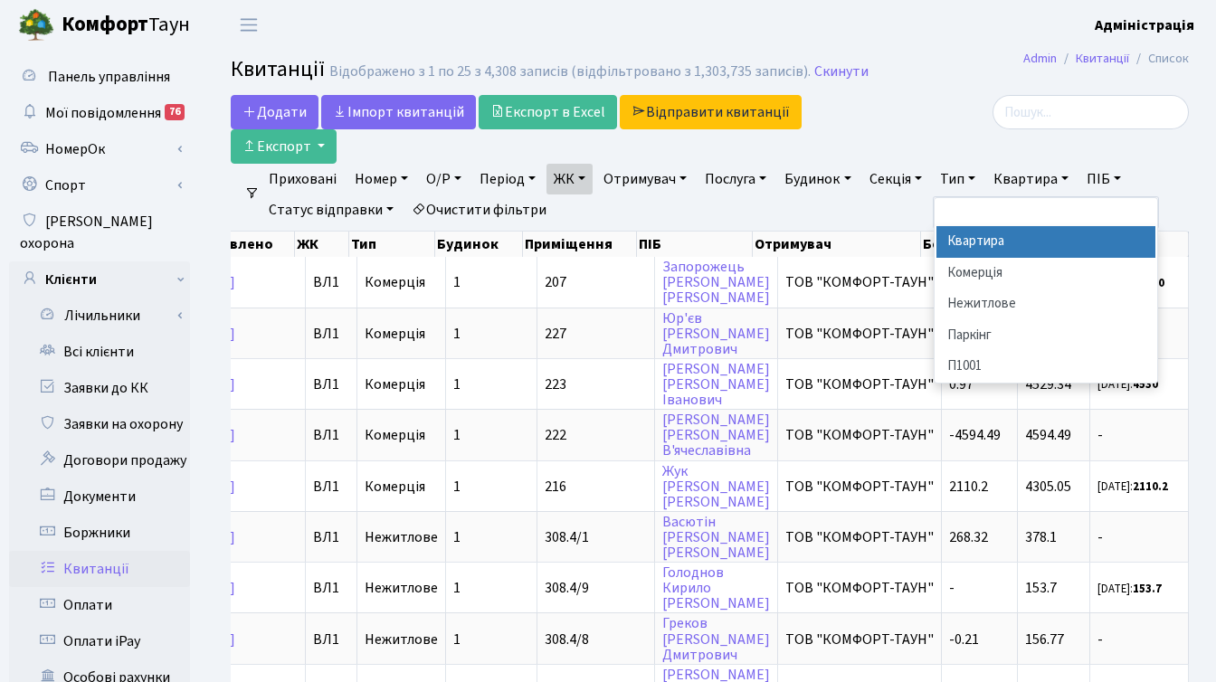
click at [954, 78] on h2 "Квитанції Відображено з 1 по 25 з 4,308 записів (відфільтровано з 1,303,735 зап…" at bounding box center [710, 72] width 958 height 31
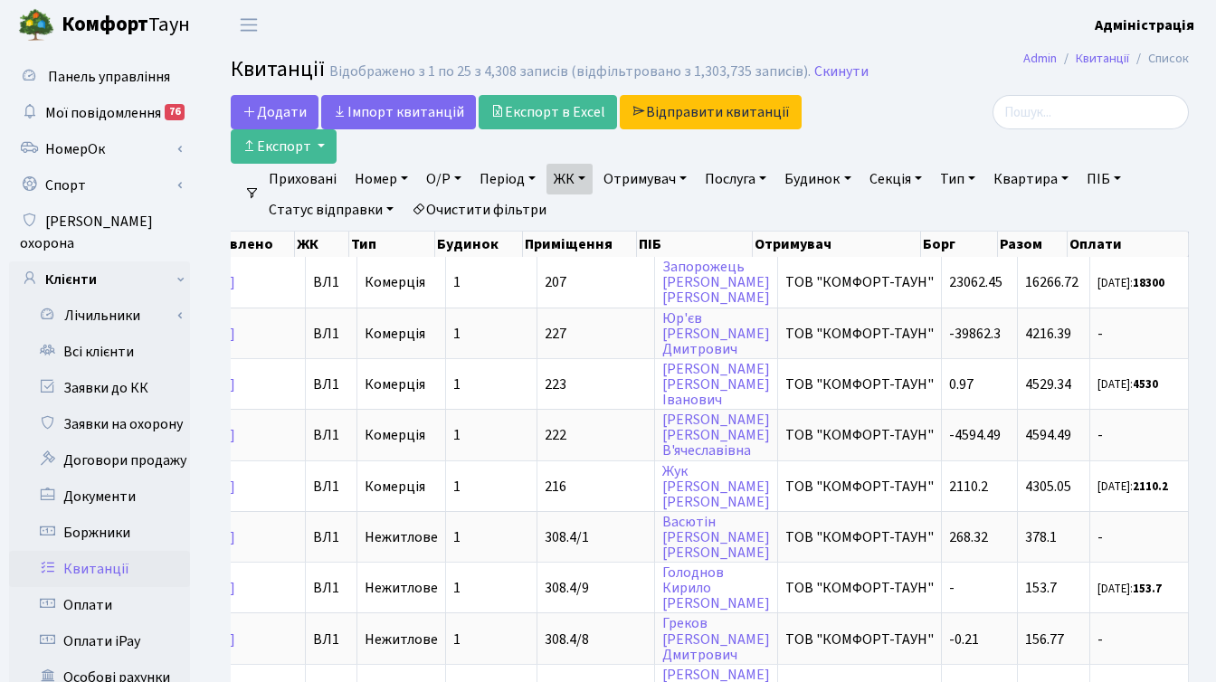
click at [949, 83] on h2 "Квитанції Відображено з 1 по 25 з 4,308 записів (відфільтровано з 1,303,735 зап…" at bounding box center [710, 72] width 958 height 31
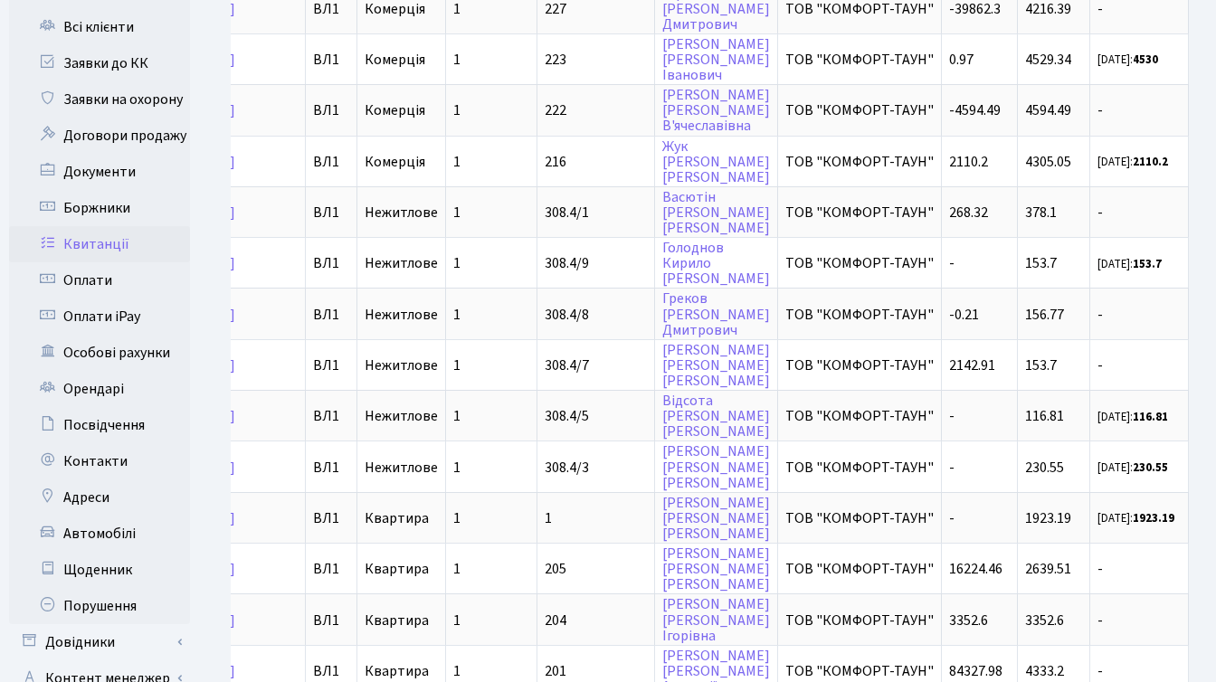
scroll to position [335, 0]
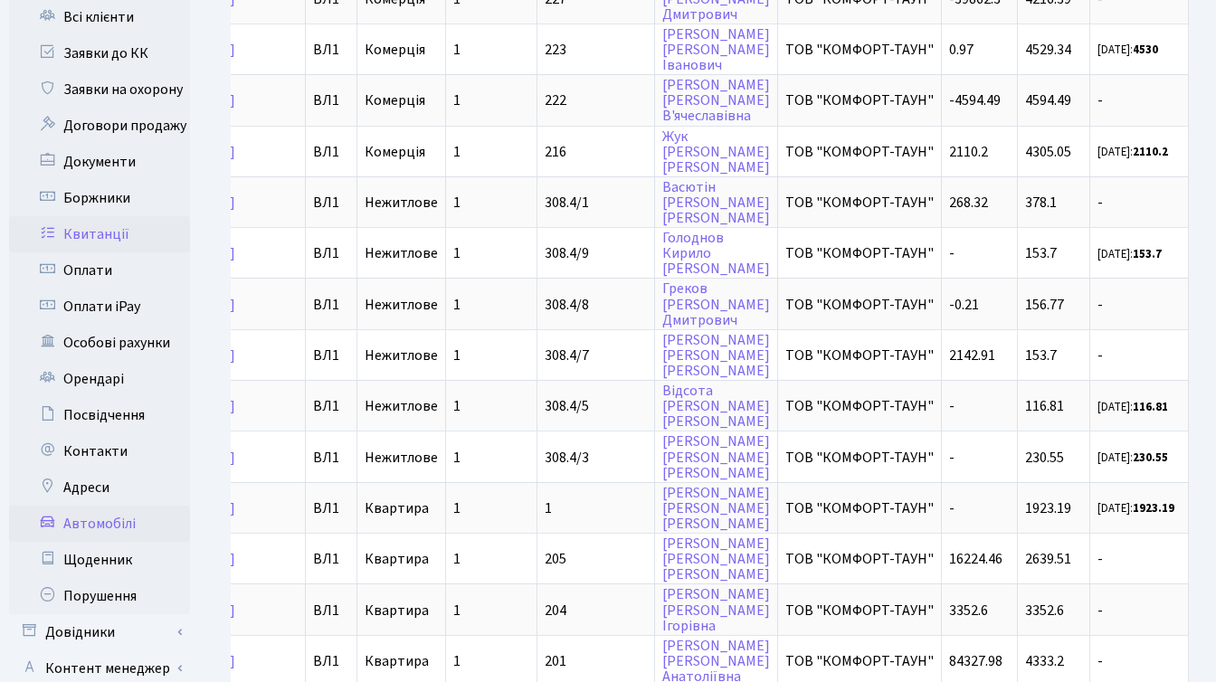
click at [123, 506] on link "Автомобілі" at bounding box center [99, 524] width 181 height 36
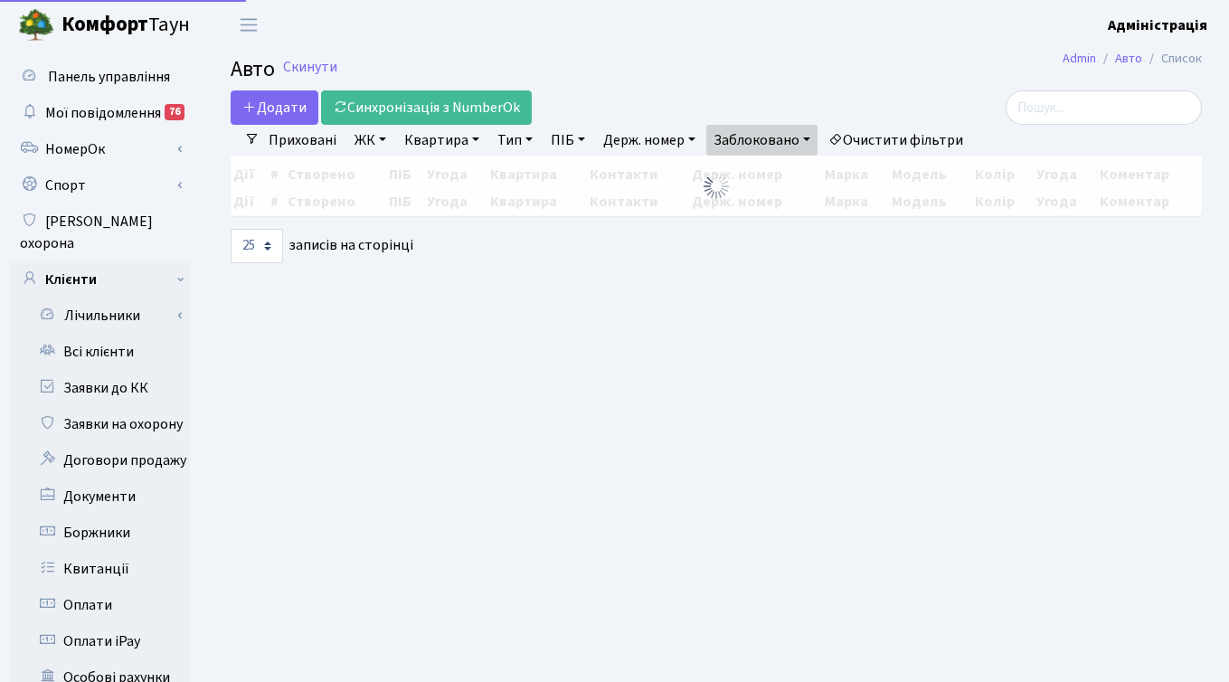
select select "25"
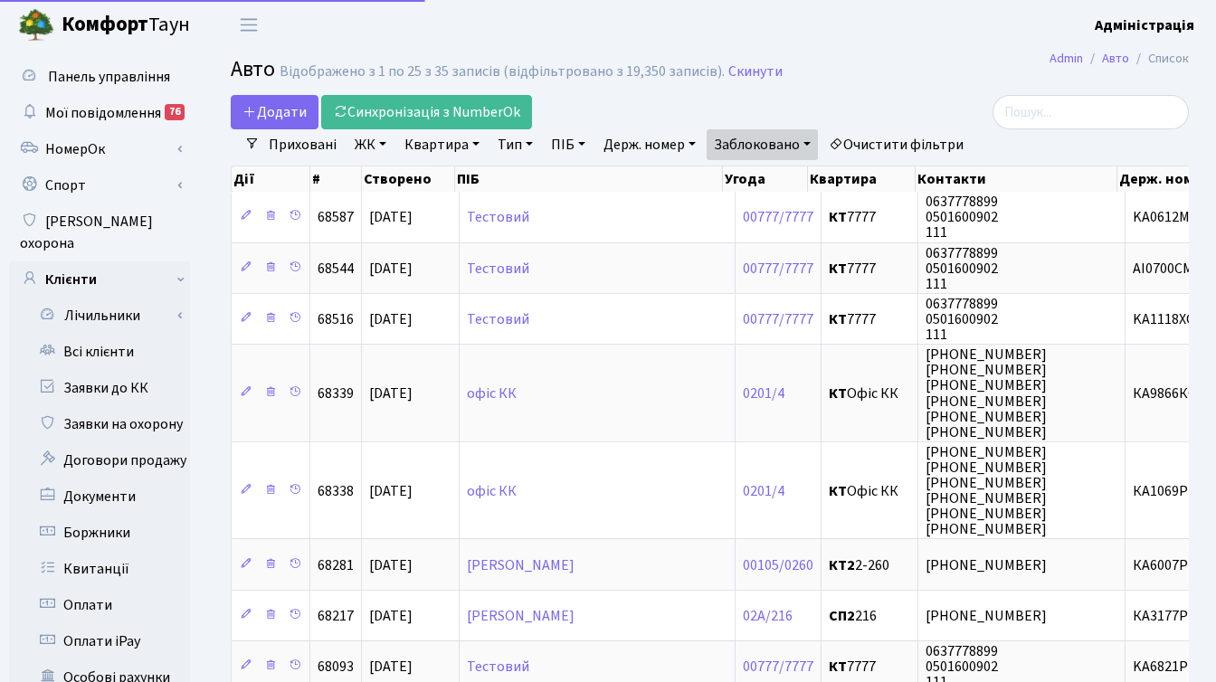
click at [867, 141] on link "Очистити фільтри" at bounding box center [895, 144] width 149 height 31
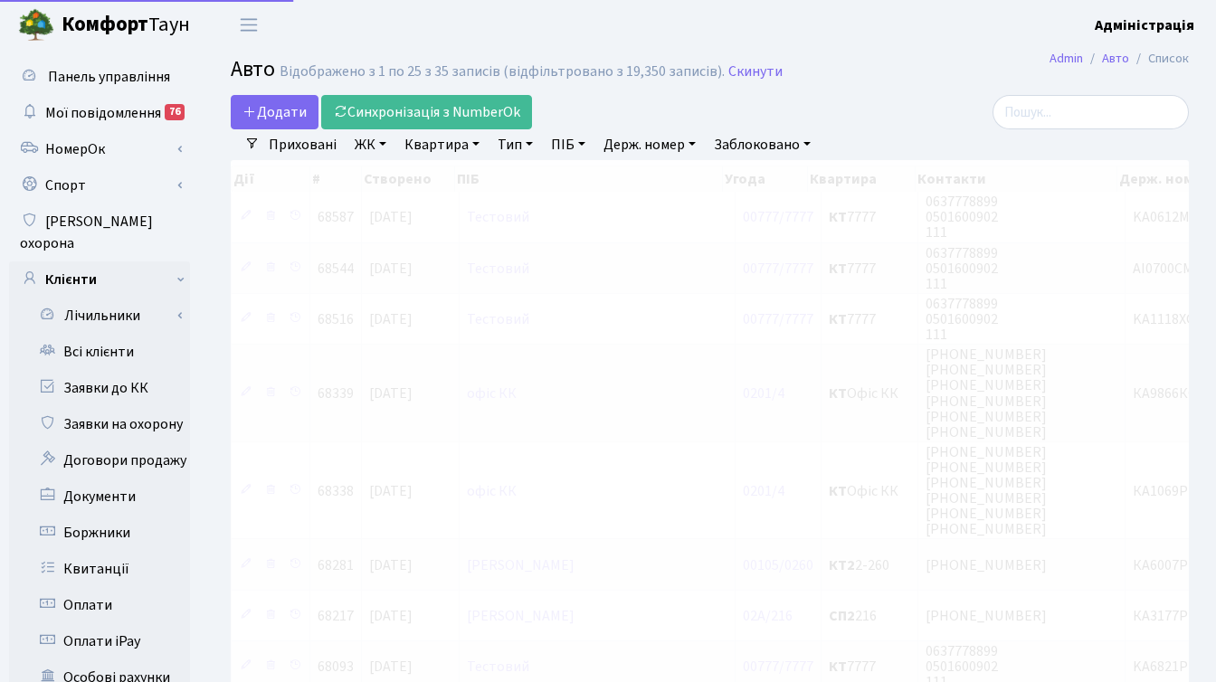
click at [743, 147] on link "Заблоковано" at bounding box center [761, 144] width 111 height 31
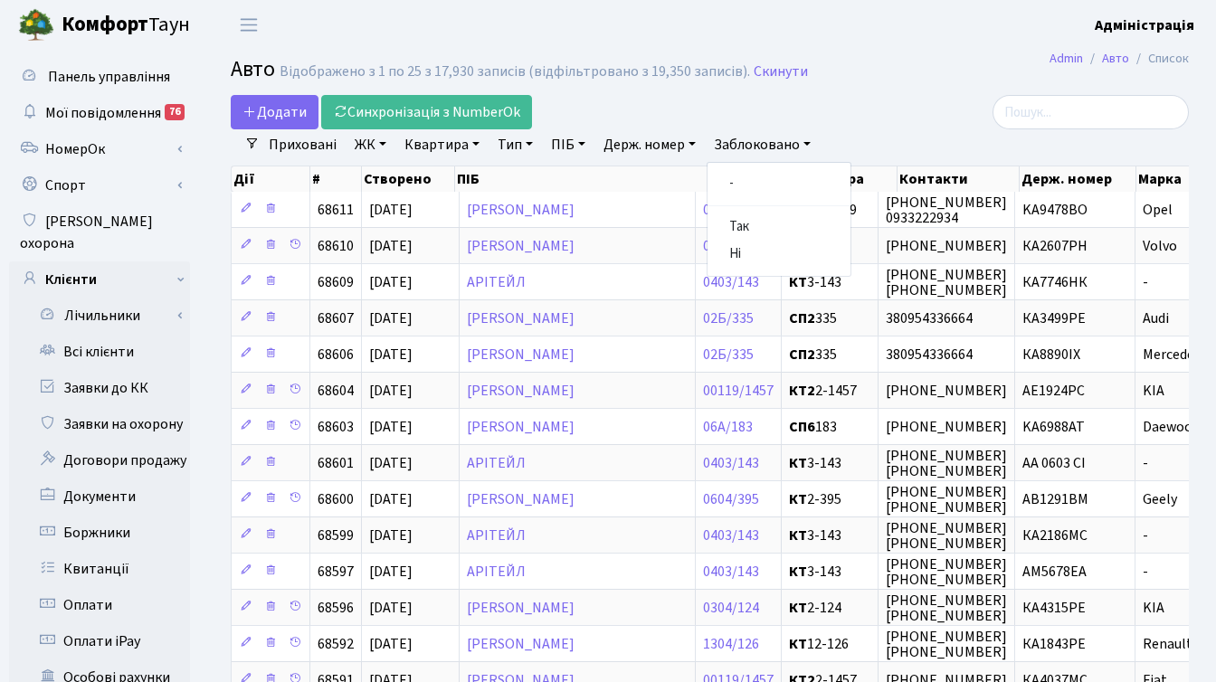
click at [809, 103] on div "Додати Синхронізація з NumberOk" at bounding box center [546, 112] width 630 height 34
click at [658, 141] on link "Держ. номер" at bounding box center [649, 144] width 107 height 31
type input "2411"
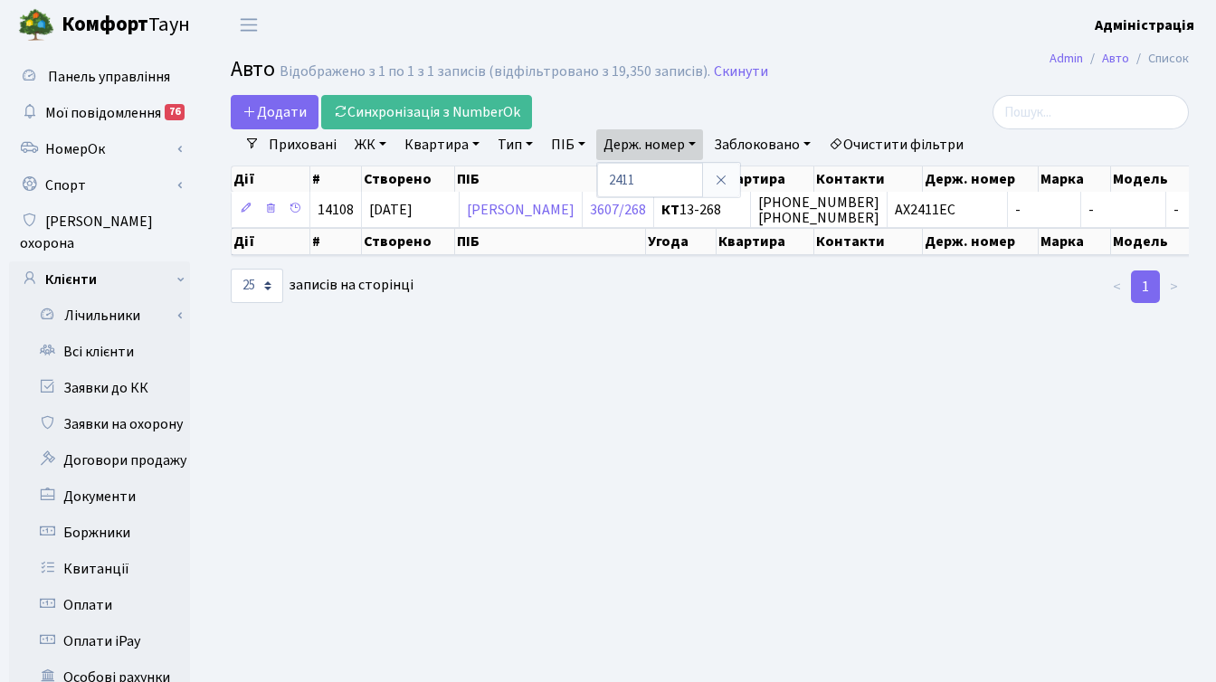
click at [936, 409] on main "Admin Авто Список Авто Відображено з 1 по 1 з 1 записів (відфільтровано з 19,35…" at bounding box center [710, 576] width 1012 height 1053
click at [95, 143] on link "НомерОк" at bounding box center [99, 149] width 181 height 36
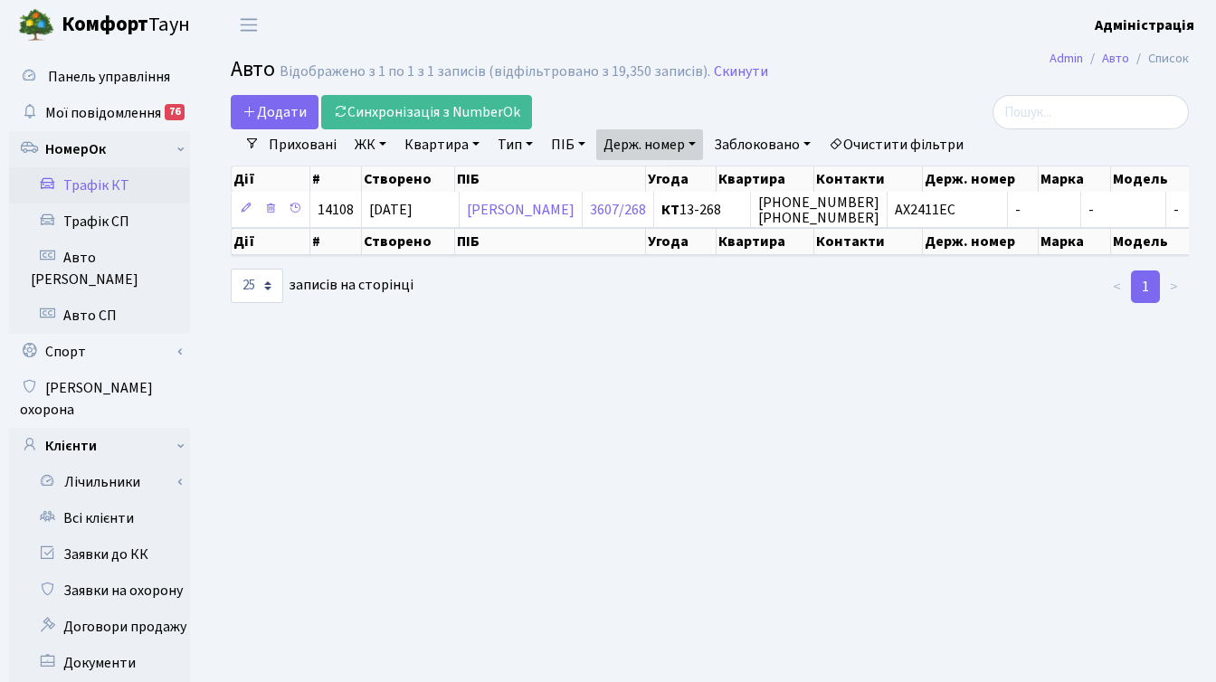
click at [104, 189] on link "Трафік КТ" at bounding box center [99, 185] width 181 height 36
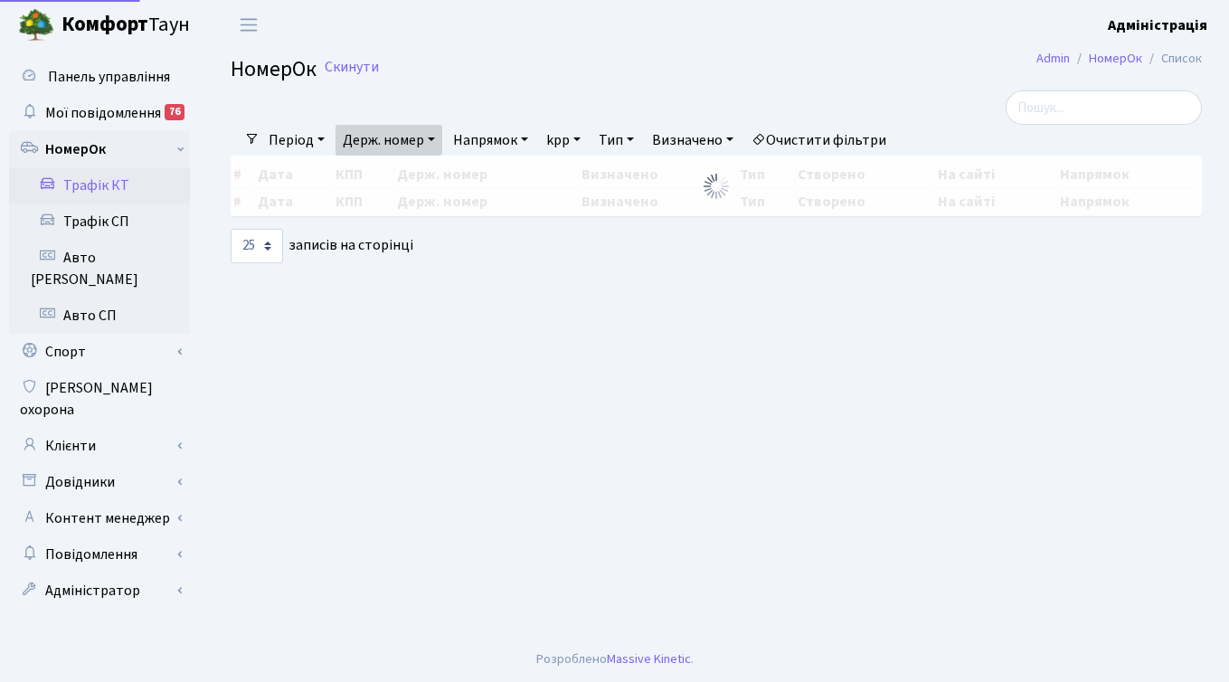
select select "25"
click at [384, 147] on link "Держ. номер" at bounding box center [389, 140] width 107 height 31
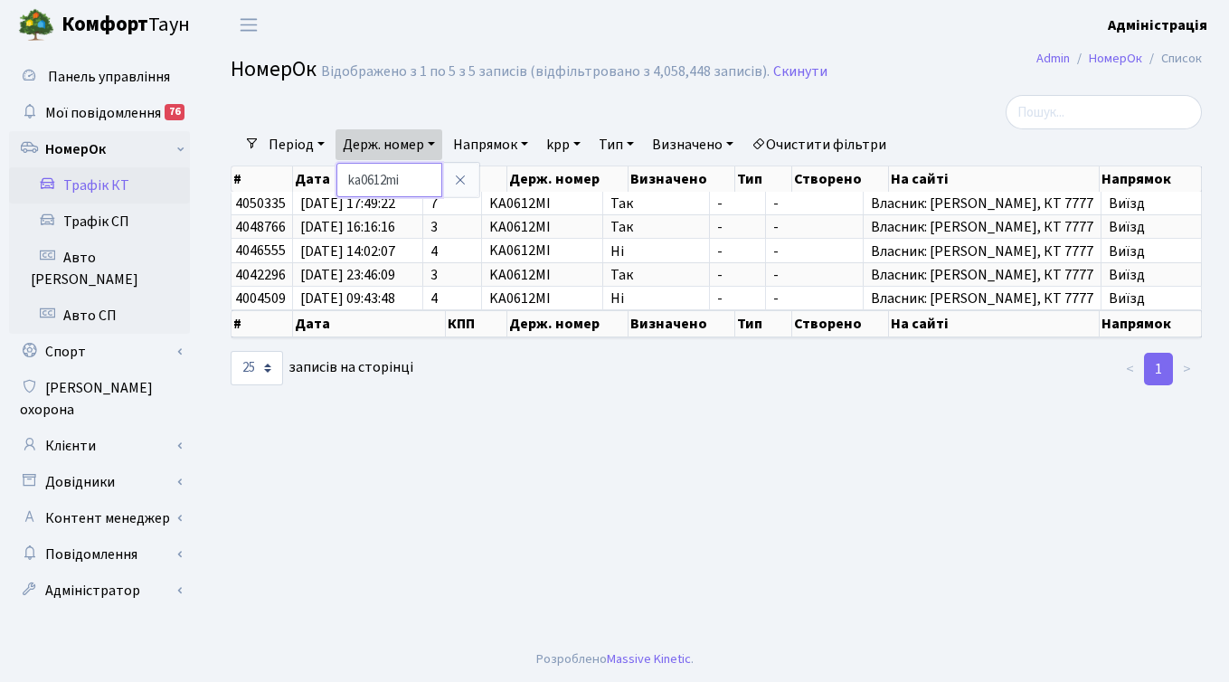
drag, startPoint x: 391, startPoint y: 178, endPoint x: 364, endPoint y: 181, distance: 27.3
click at [364, 181] on input "ka0612mi" at bounding box center [389, 180] width 106 height 34
click at [431, 183] on input "ka2411mi" at bounding box center [389, 180] width 106 height 34
type input "ka2411mh"
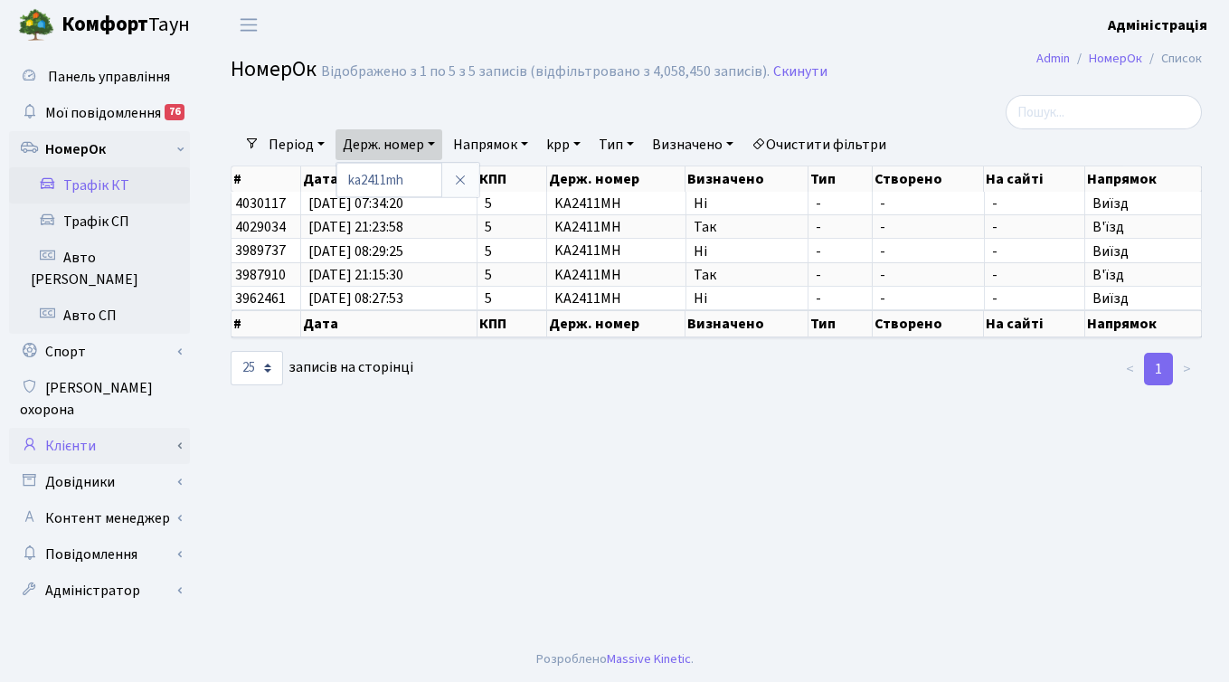
click at [73, 428] on link "Клієнти" at bounding box center [99, 446] width 181 height 36
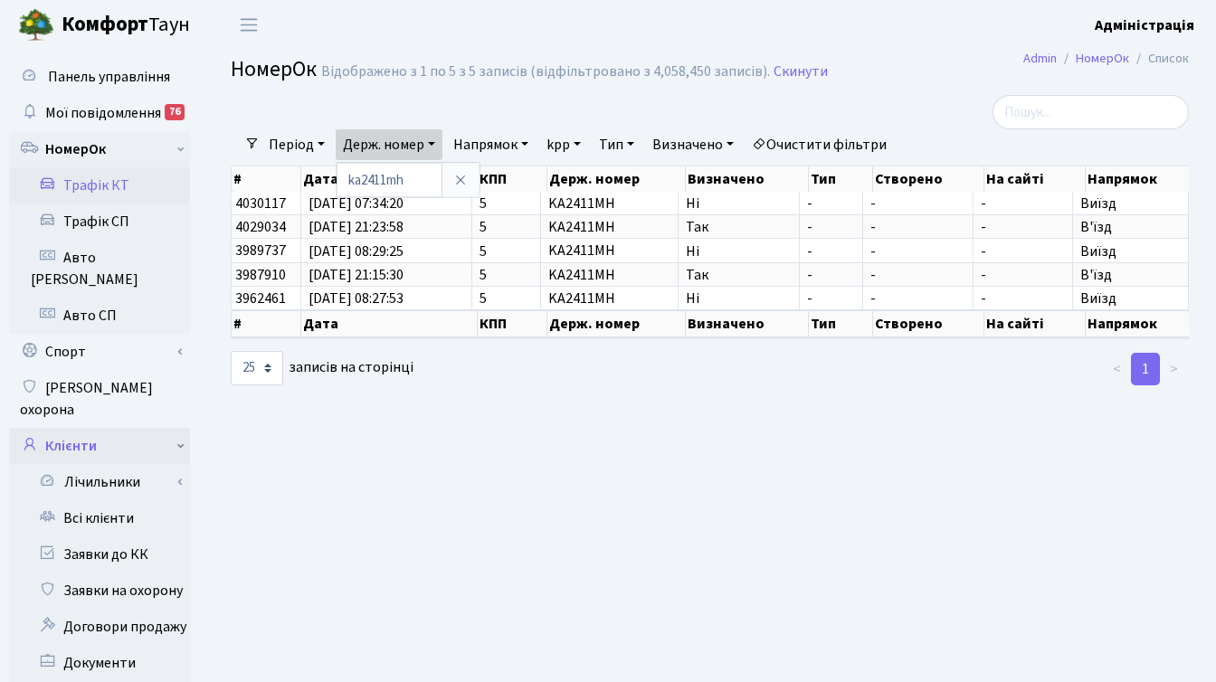
click at [74, 428] on link "Клієнти" at bounding box center [99, 446] width 181 height 36
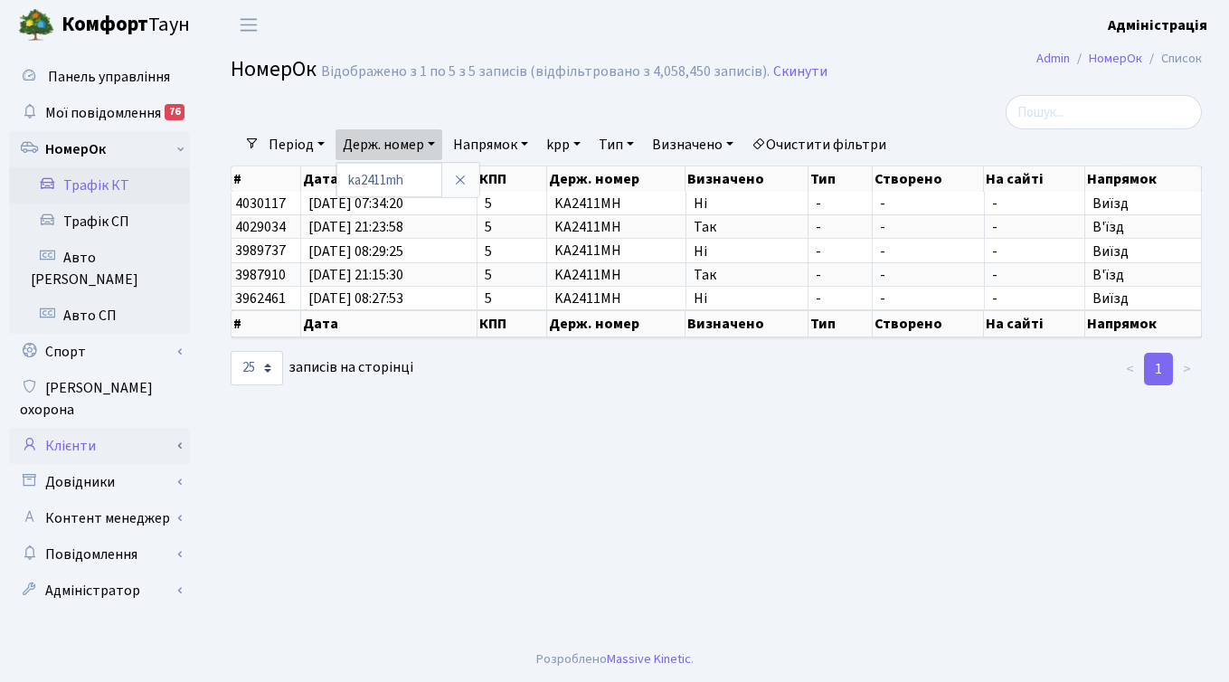
click at [91, 428] on link "Клієнти" at bounding box center [99, 446] width 181 height 36
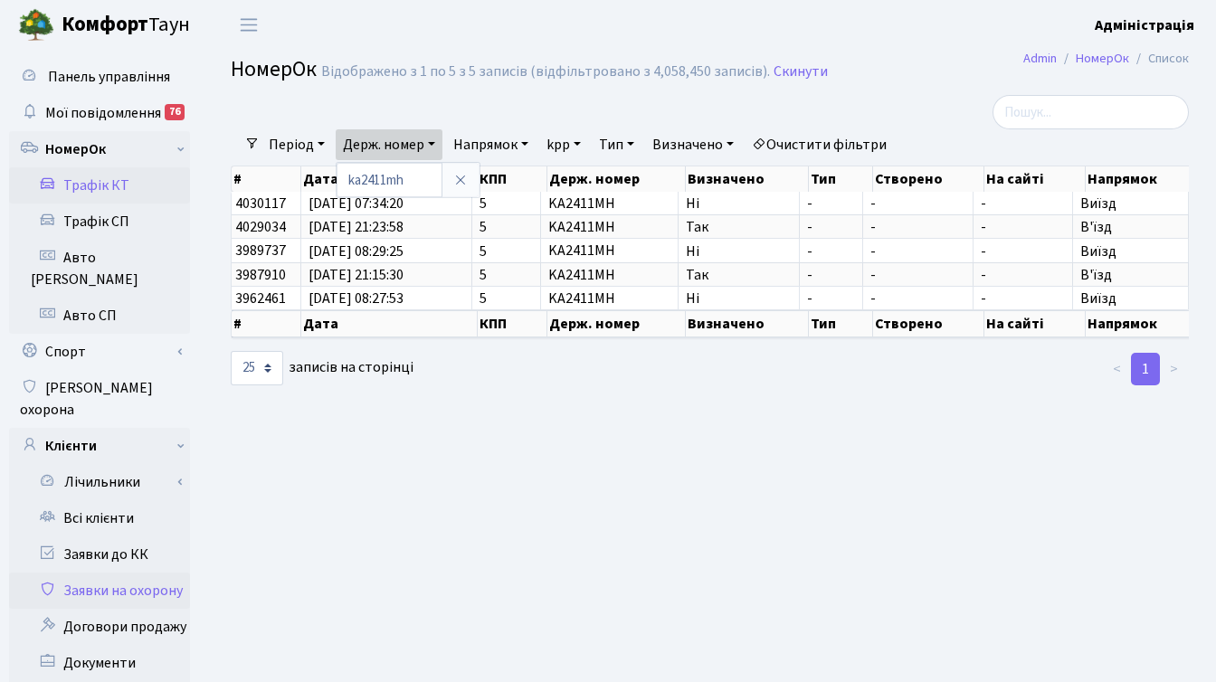
click at [117, 573] on link "Заявки на охорону" at bounding box center [99, 591] width 181 height 36
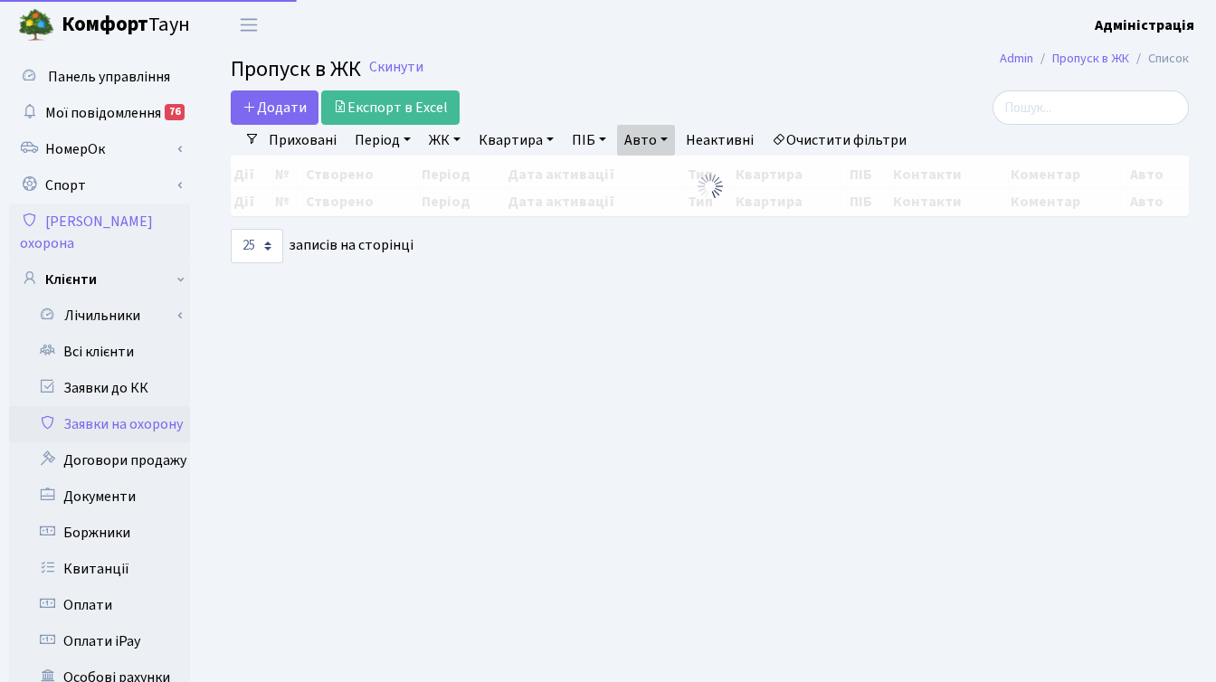
select select "25"
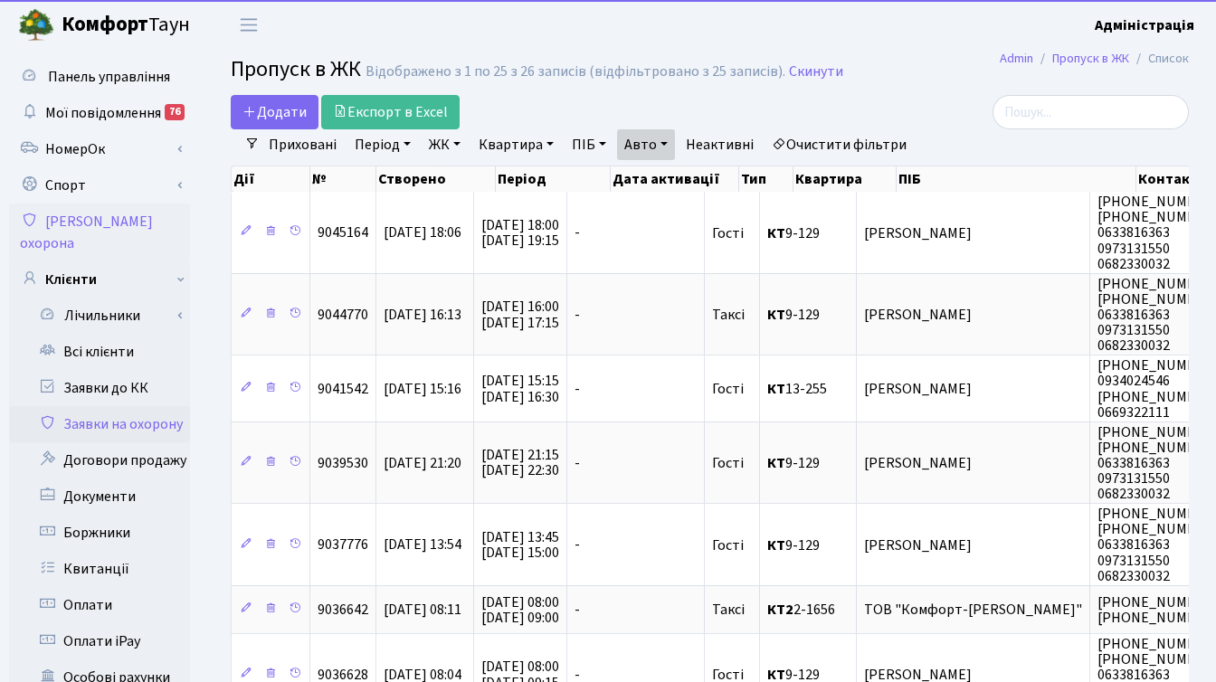
click at [660, 138] on link "Авто" at bounding box center [646, 144] width 58 height 31
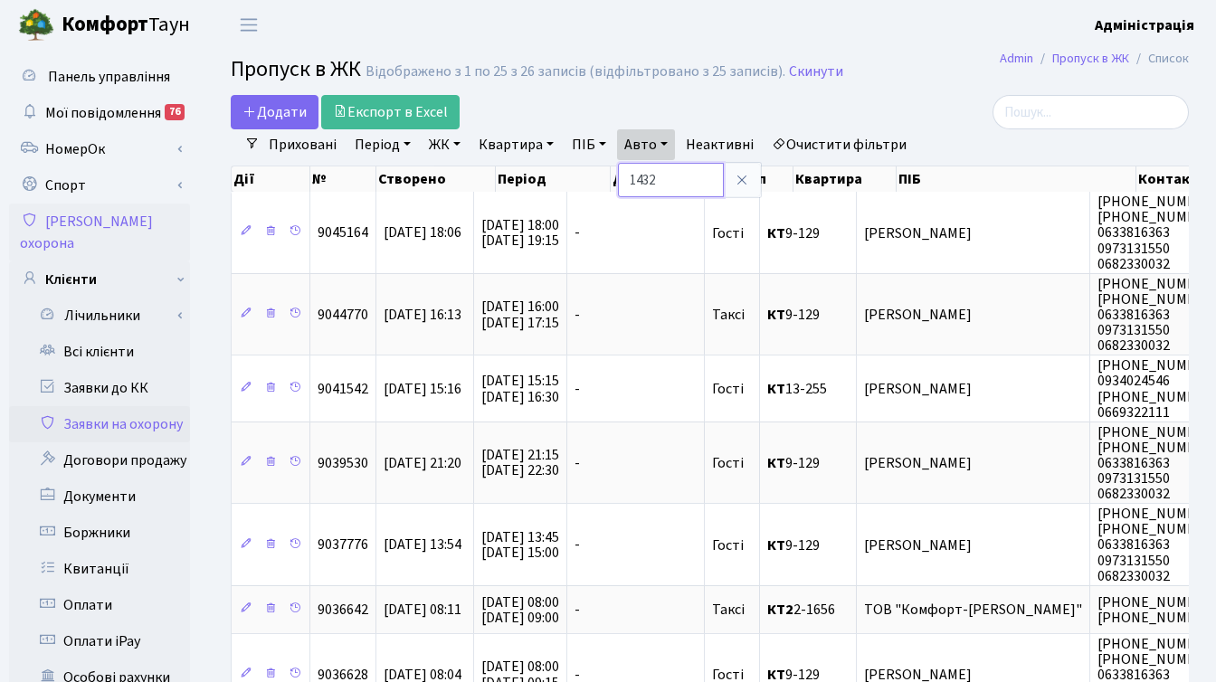
drag, startPoint x: 674, startPoint y: 176, endPoint x: 630, endPoint y: 182, distance: 44.7
click at [629, 182] on input "1432" at bounding box center [671, 180] width 106 height 34
type input "2411"
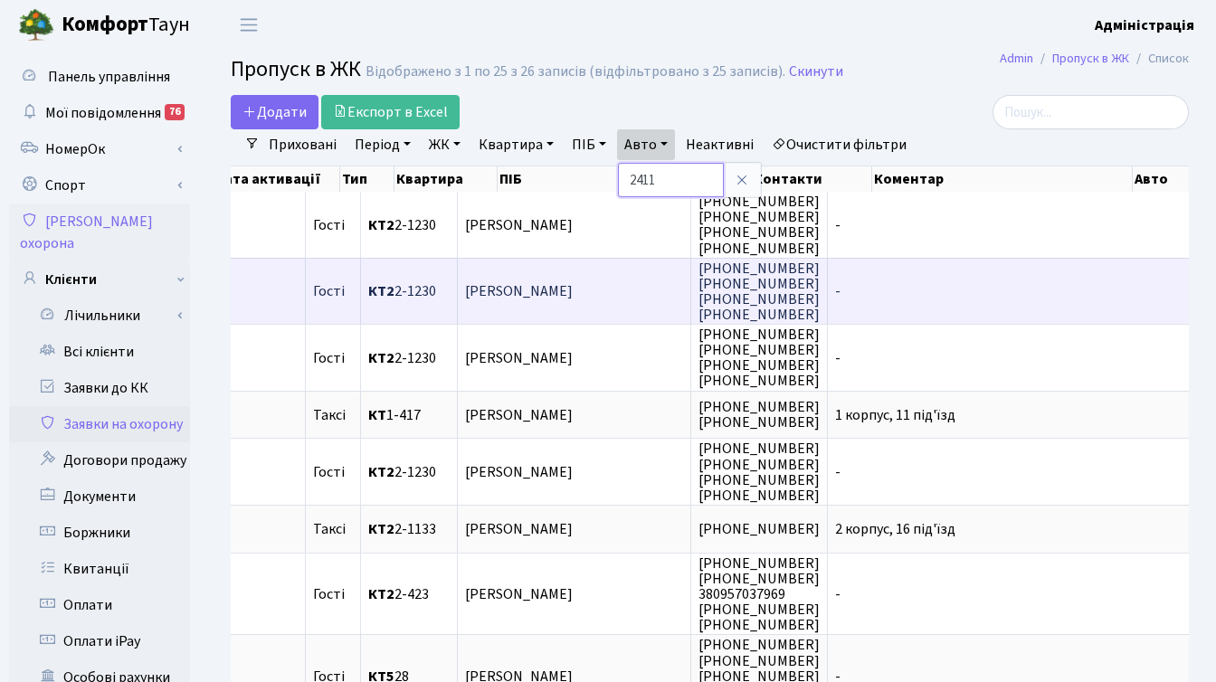
scroll to position [0, 358]
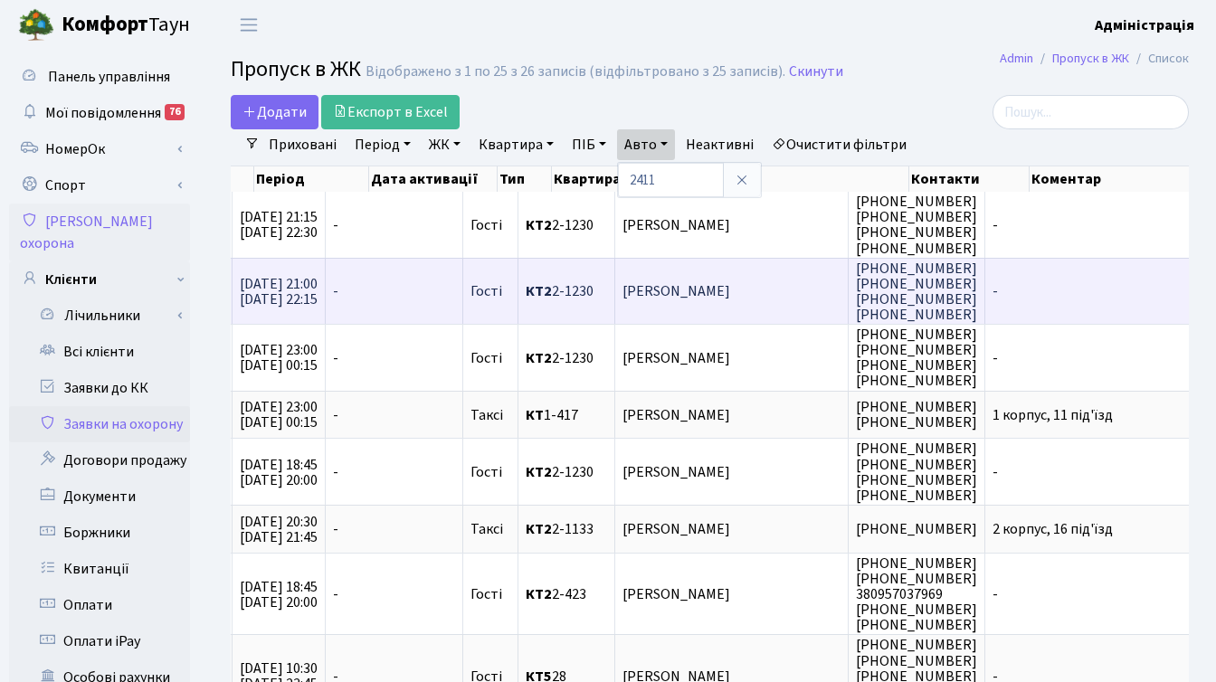
click at [730, 296] on span "[PERSON_NAME]" at bounding box center [731, 291] width 218 height 14
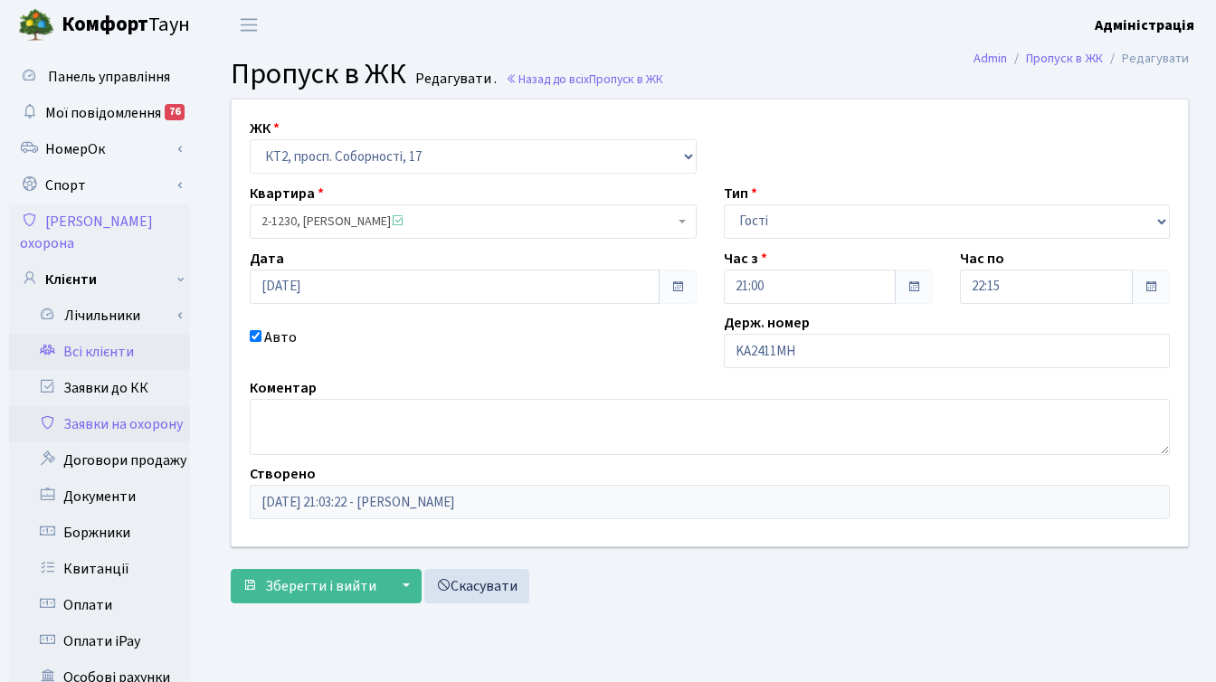
click at [98, 334] on link "Всі клієнти" at bounding box center [99, 352] width 181 height 36
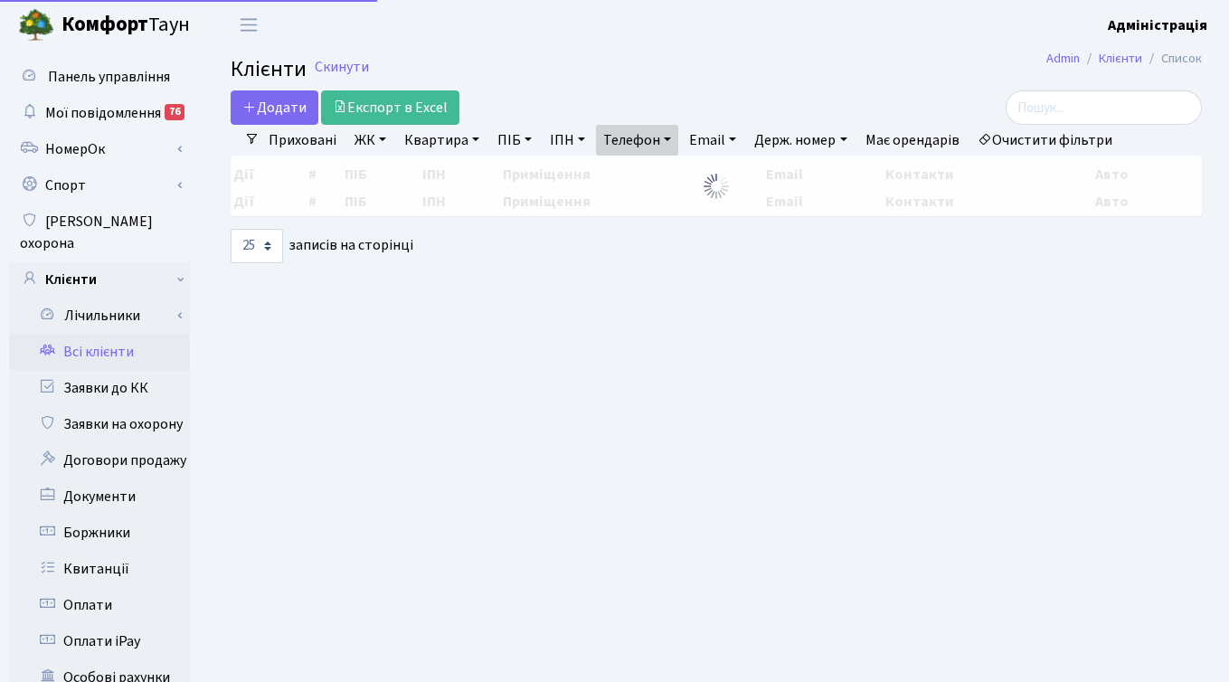
select select
select select "25"
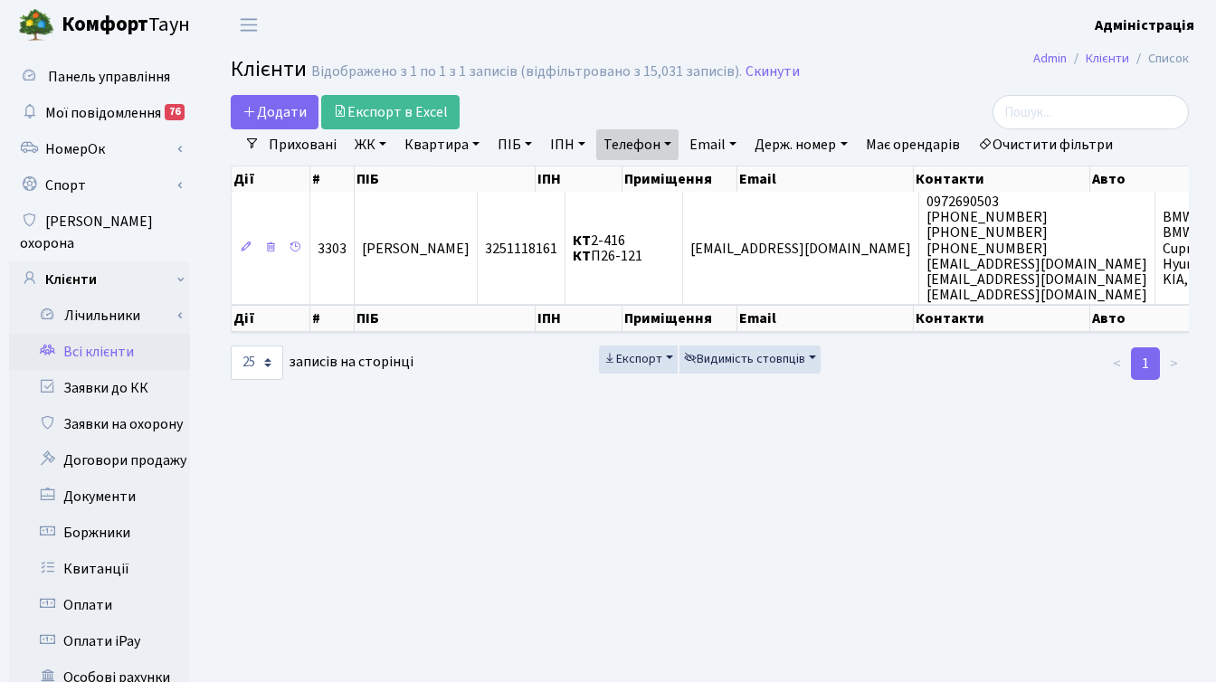
click at [1075, 139] on link "Очистити фільтри" at bounding box center [1045, 144] width 149 height 31
select select
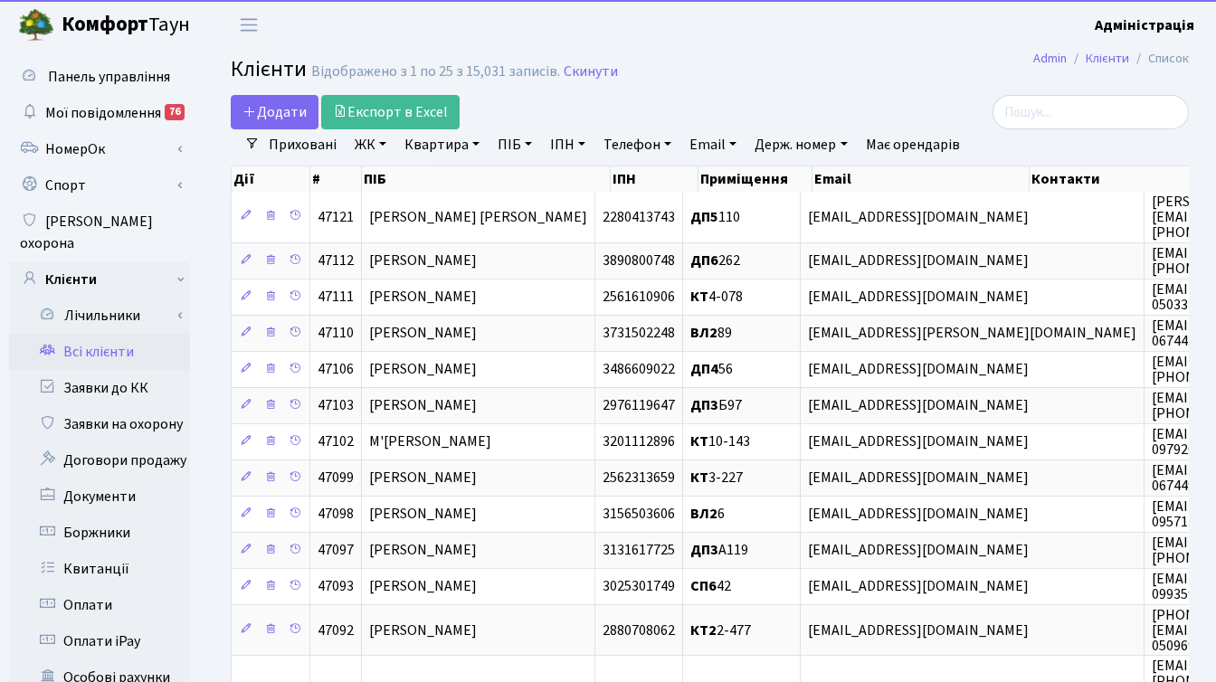
click at [365, 146] on link "ЖК" at bounding box center [370, 144] width 46 height 31
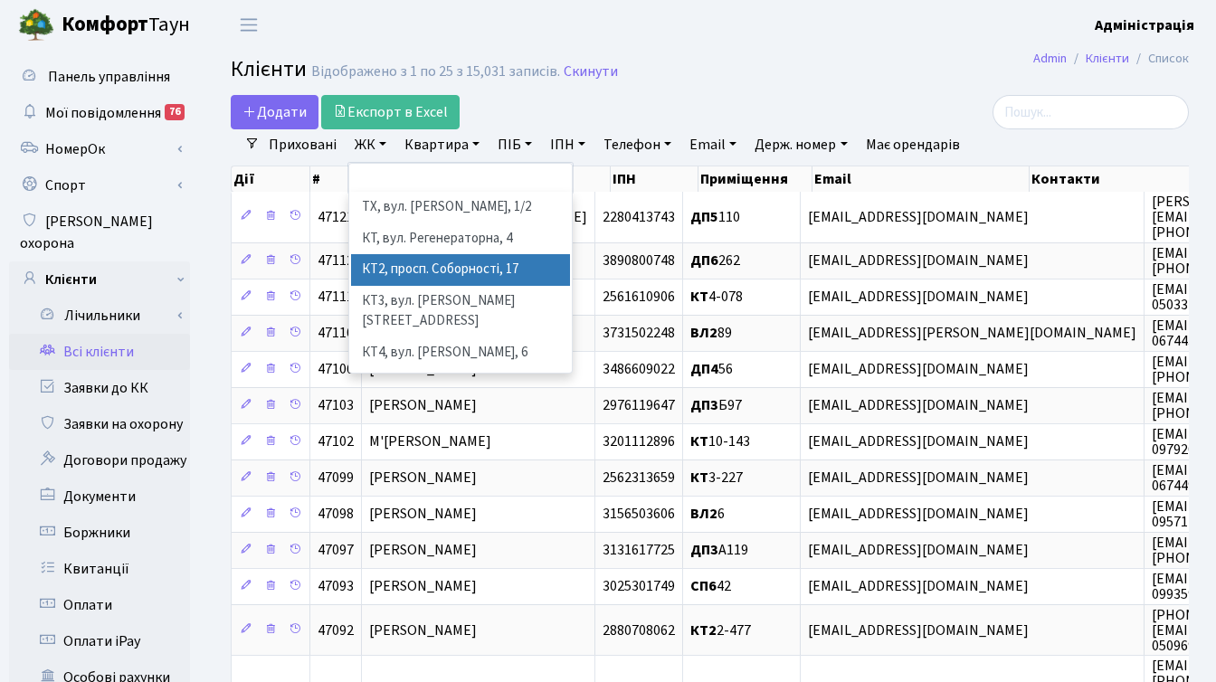
click at [395, 261] on li "КТ2, просп. Соборності, 17" at bounding box center [460, 270] width 219 height 32
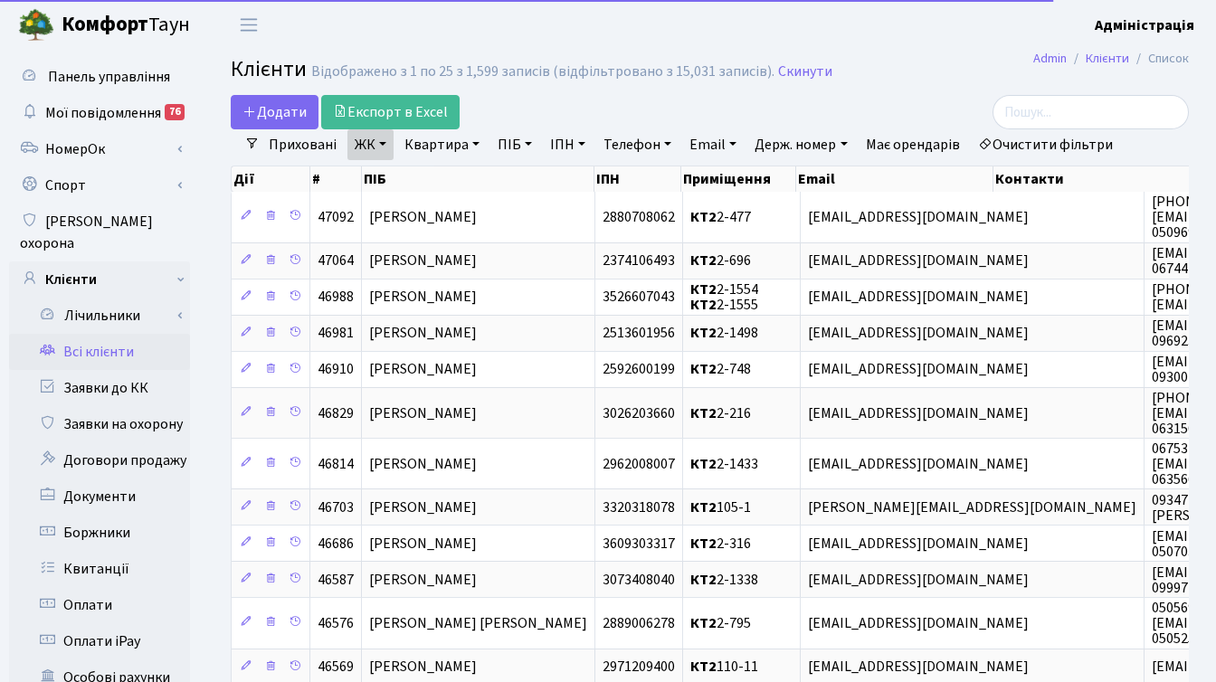
click at [435, 149] on link "Квартира" at bounding box center [442, 144] width 90 height 31
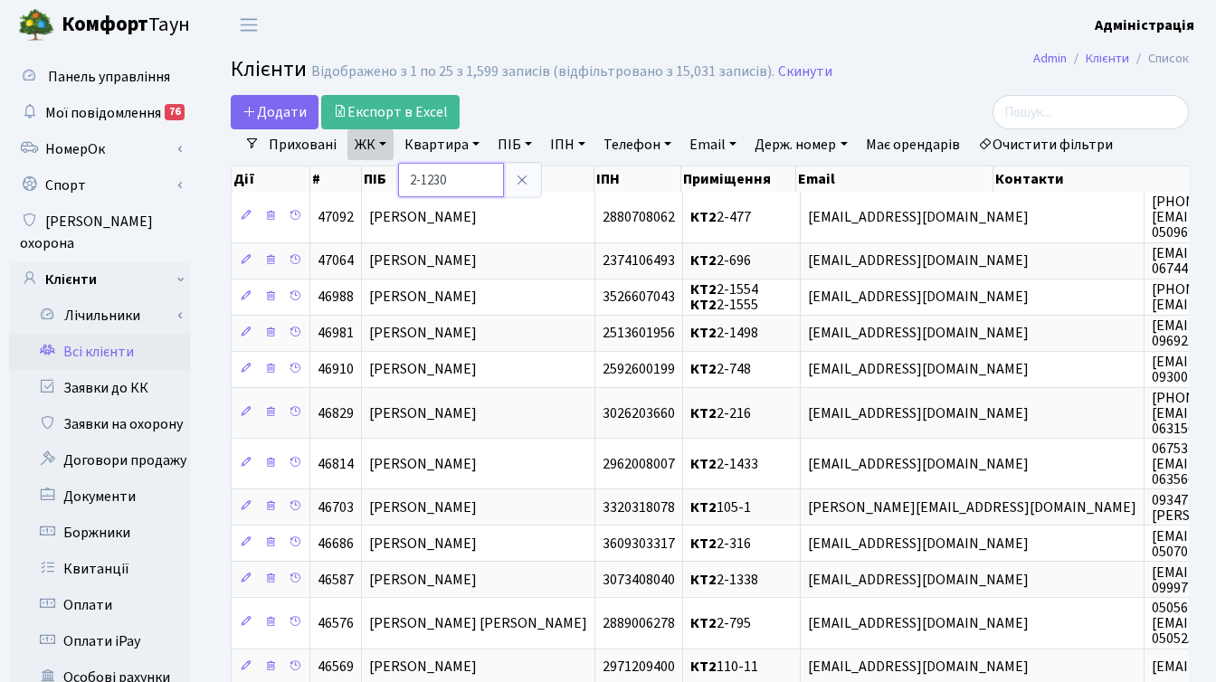
type input "2-1230"
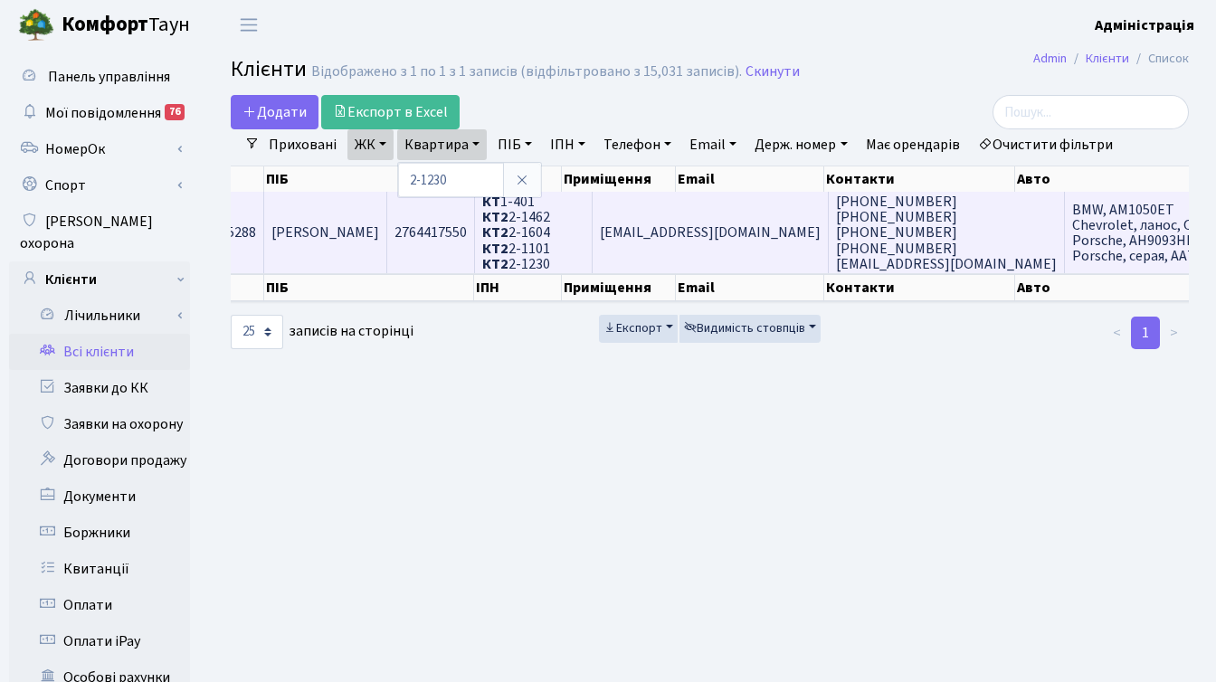
click at [744, 241] on span "[EMAIL_ADDRESS][DOMAIN_NAME]" at bounding box center [710, 233] width 221 height 20
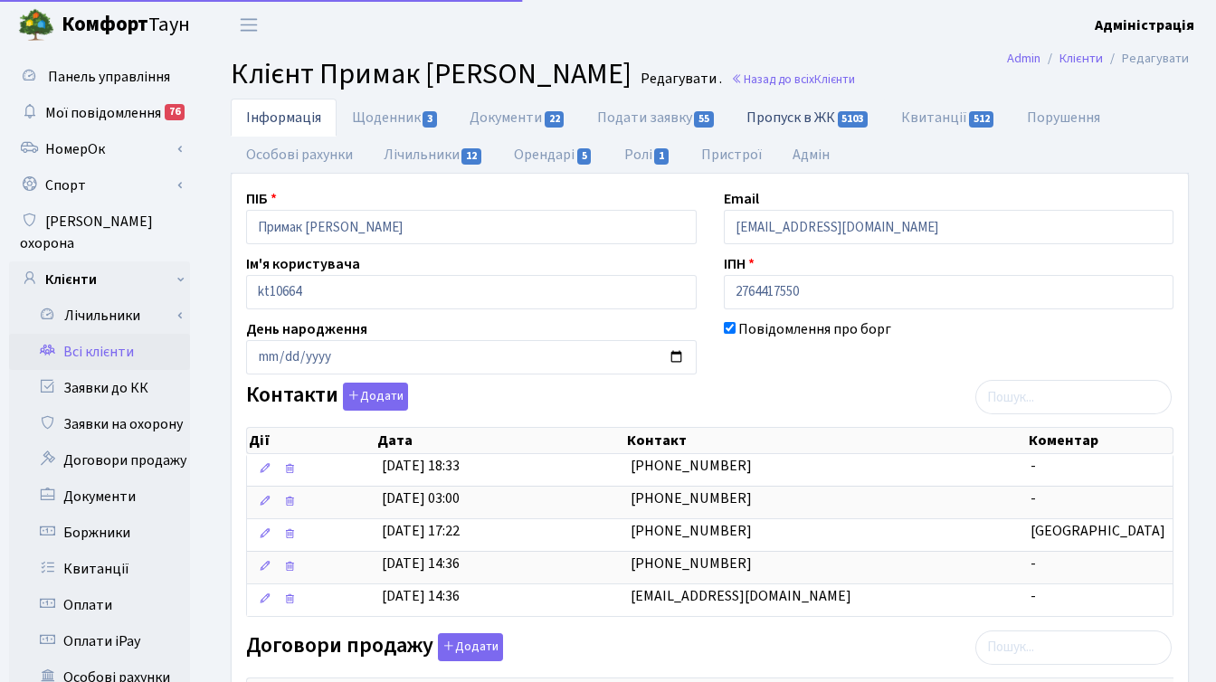
click at [801, 118] on link "Пропуск в ЖК 5103" at bounding box center [808, 117] width 154 height 37
select select "25"
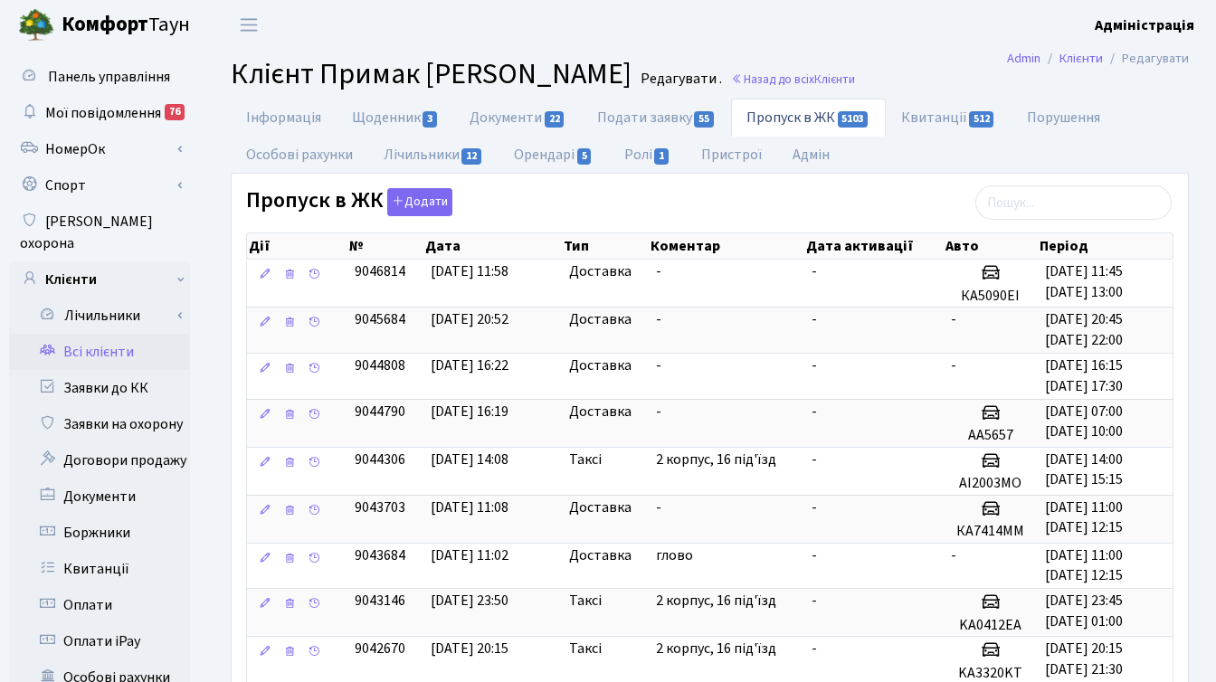
click at [895, 20] on header "[PERSON_NAME] Адміністрація Мій обліковий запис Вийти" at bounding box center [608, 25] width 1216 height 50
click at [284, 115] on link "Інформація" at bounding box center [284, 117] width 106 height 37
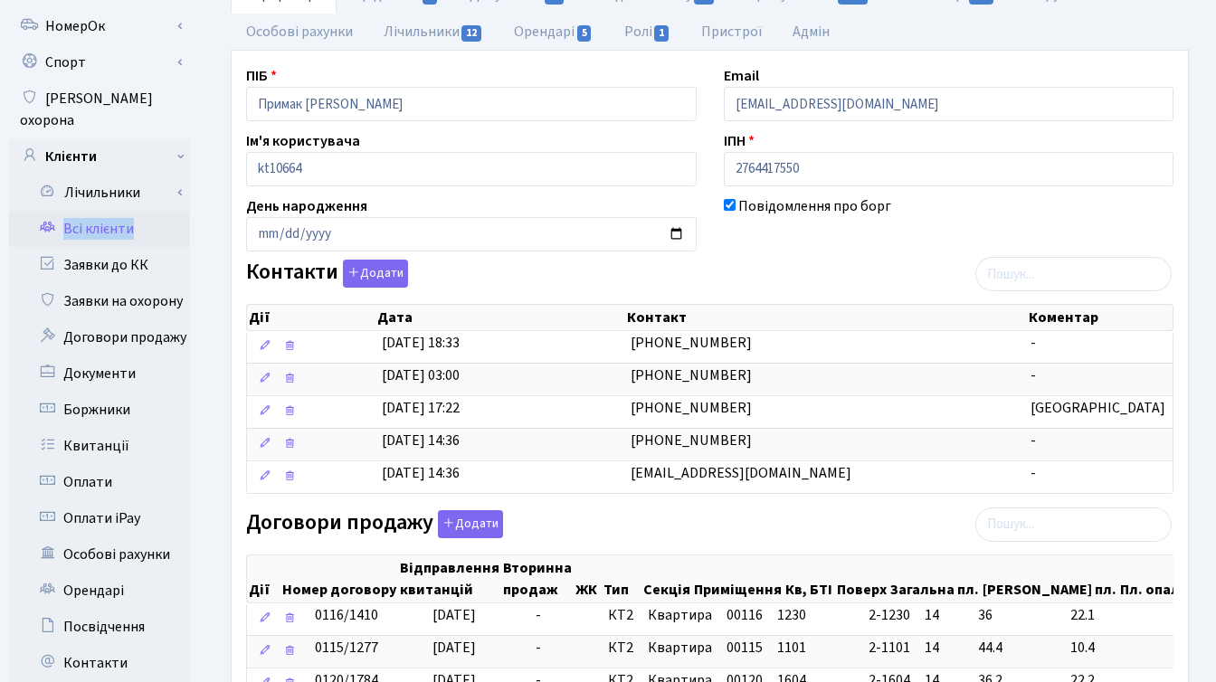
scroll to position [456, 0]
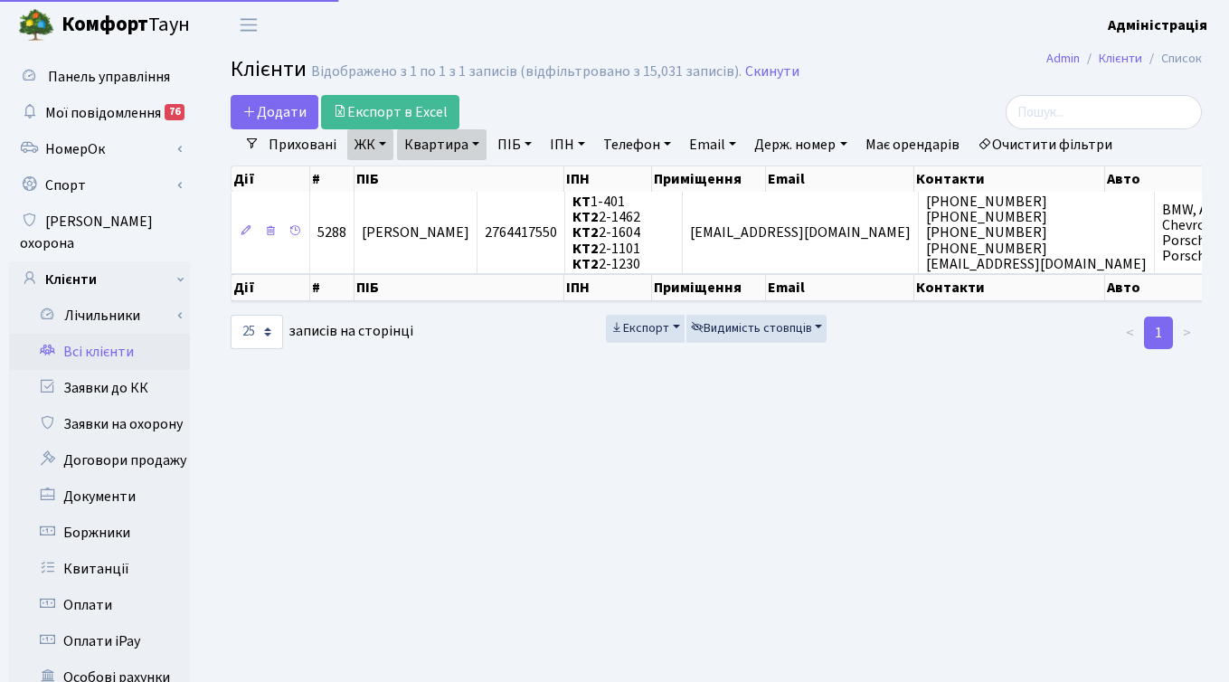
select select "25"
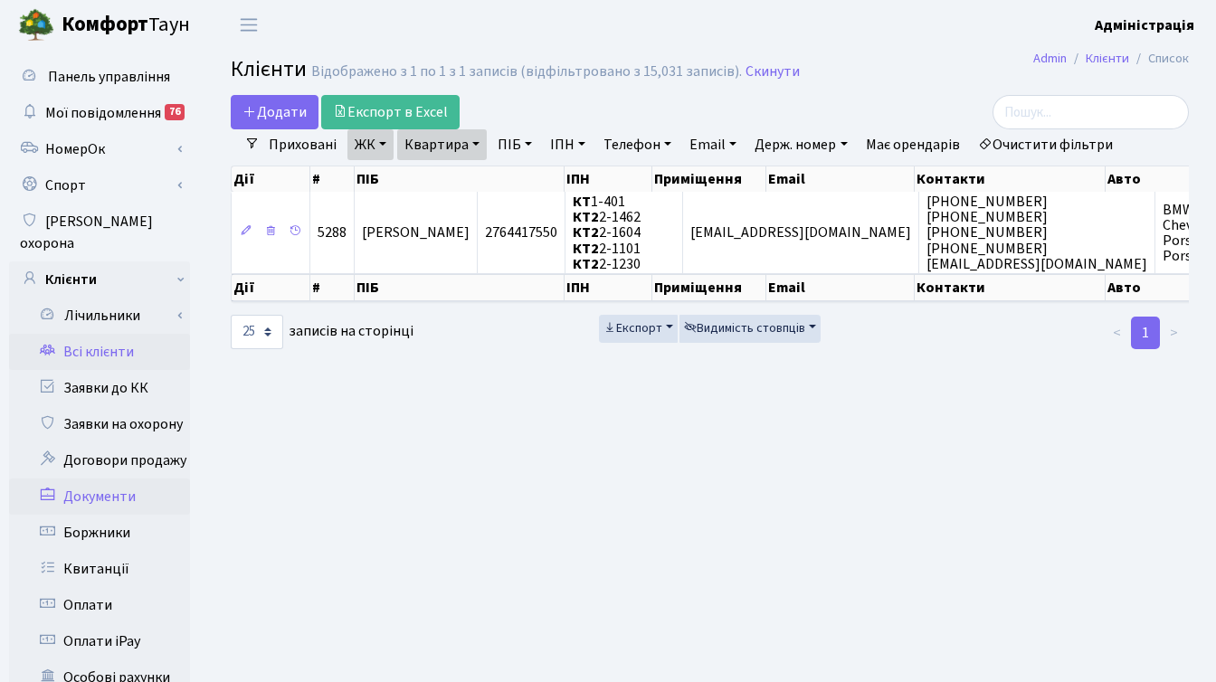
scroll to position [444, 0]
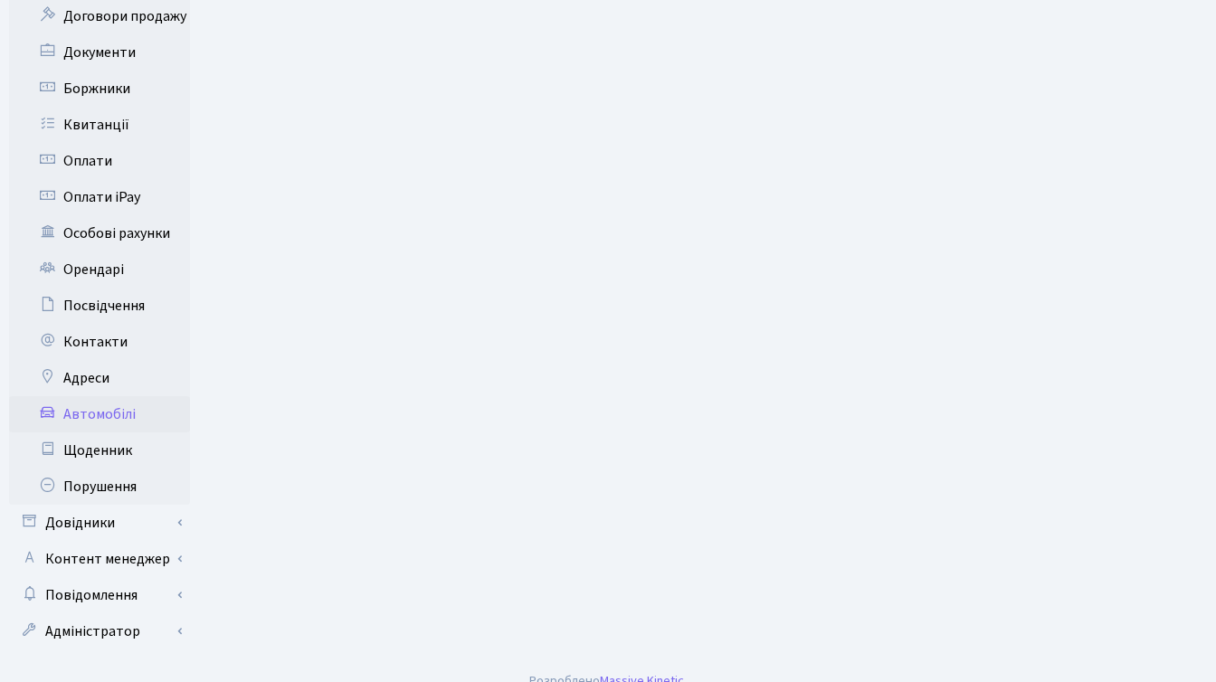
click at [110, 396] on link "Автомобілі" at bounding box center [99, 414] width 181 height 36
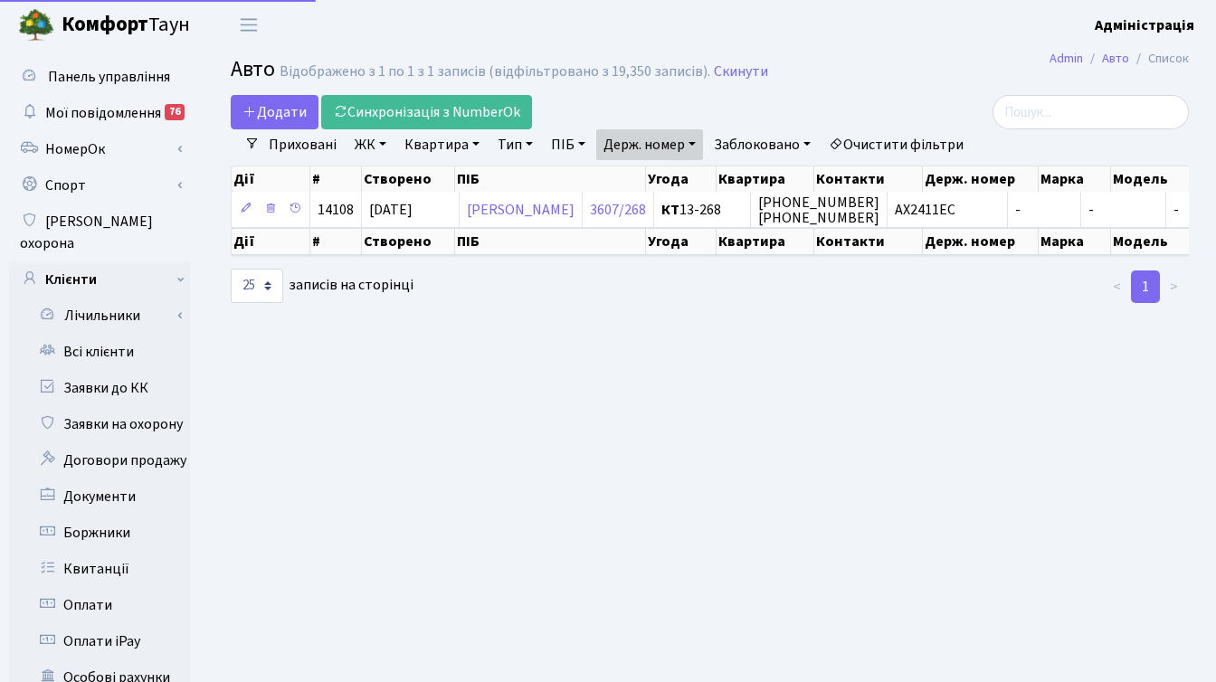
select select "25"
click at [895, 144] on link "Очистити фільтри" at bounding box center [895, 144] width 149 height 31
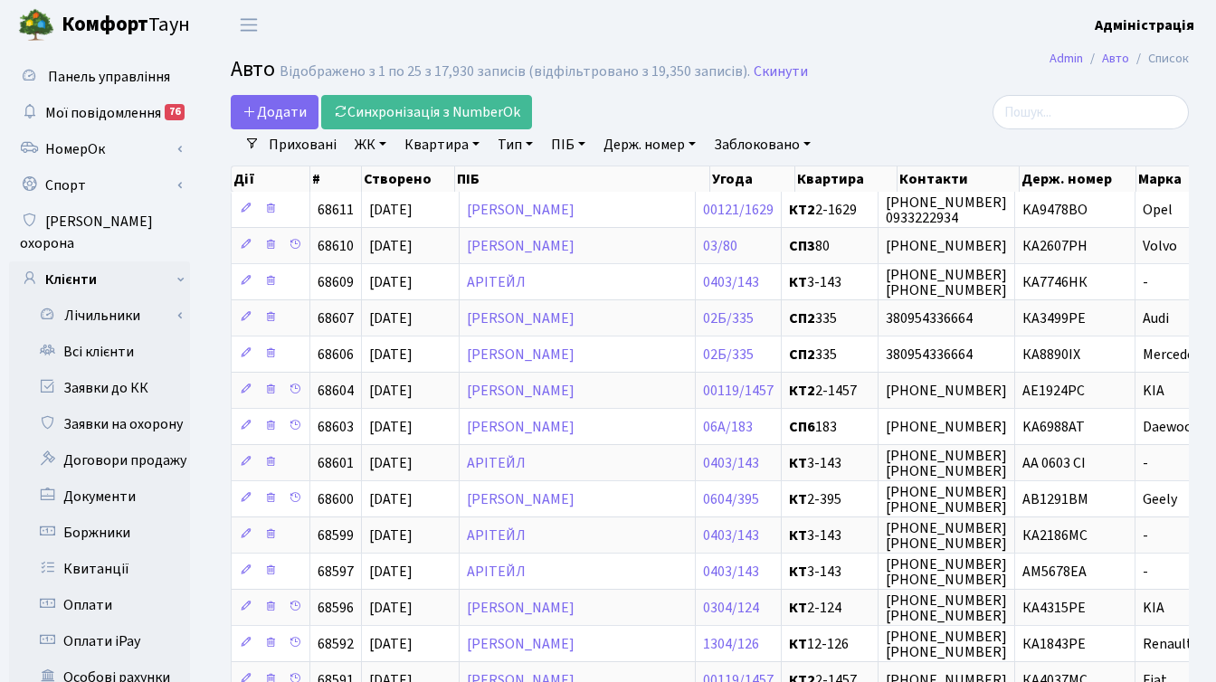
click at [370, 142] on link "ЖК" at bounding box center [370, 144] width 46 height 31
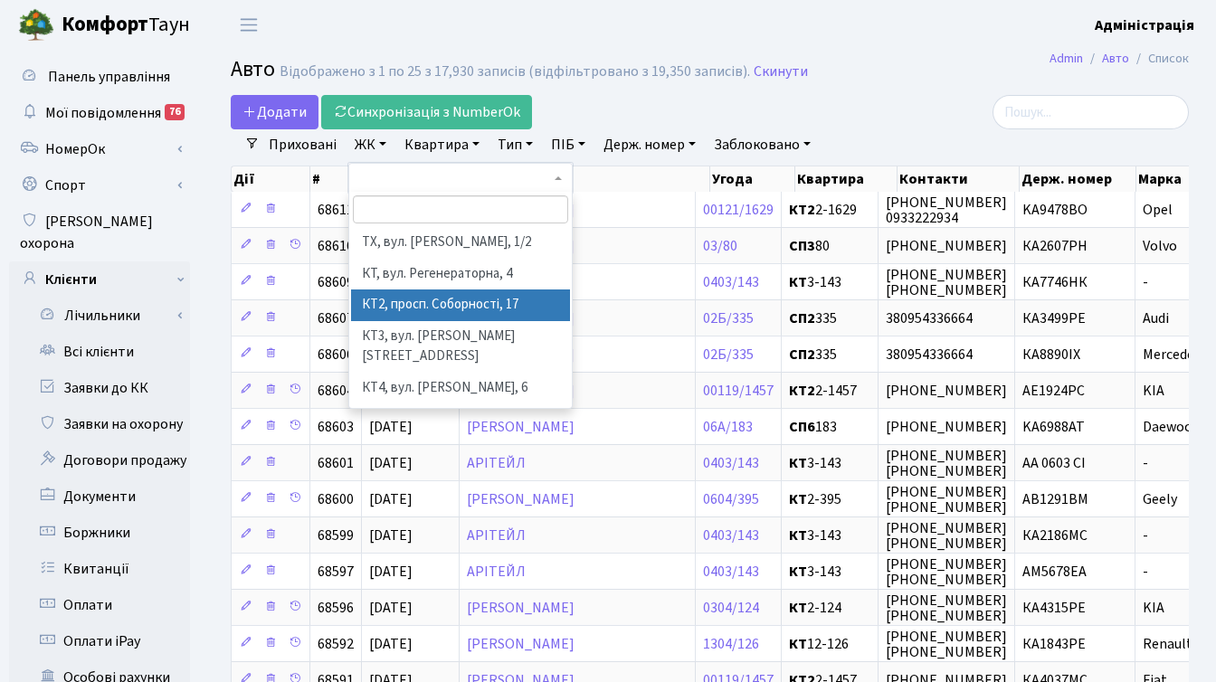
click at [401, 302] on li "КТ2, просп. Соборності, 17" at bounding box center [460, 305] width 219 height 32
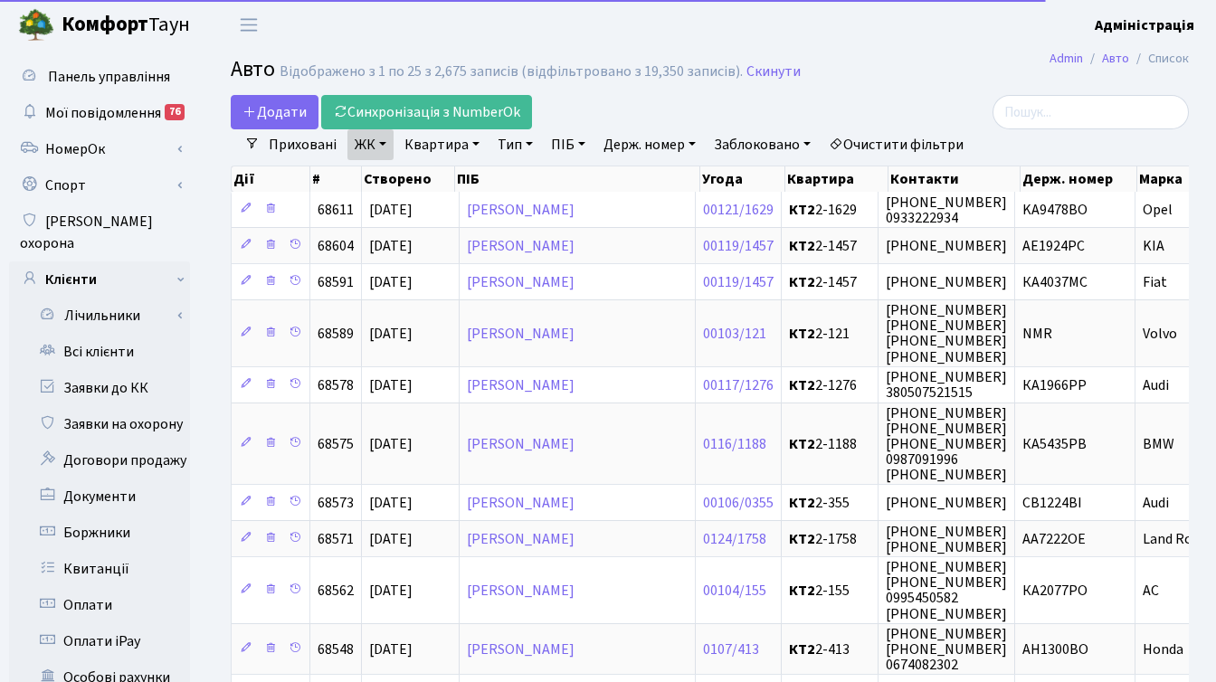
click at [439, 145] on link "Квартира" at bounding box center [442, 144] width 90 height 31
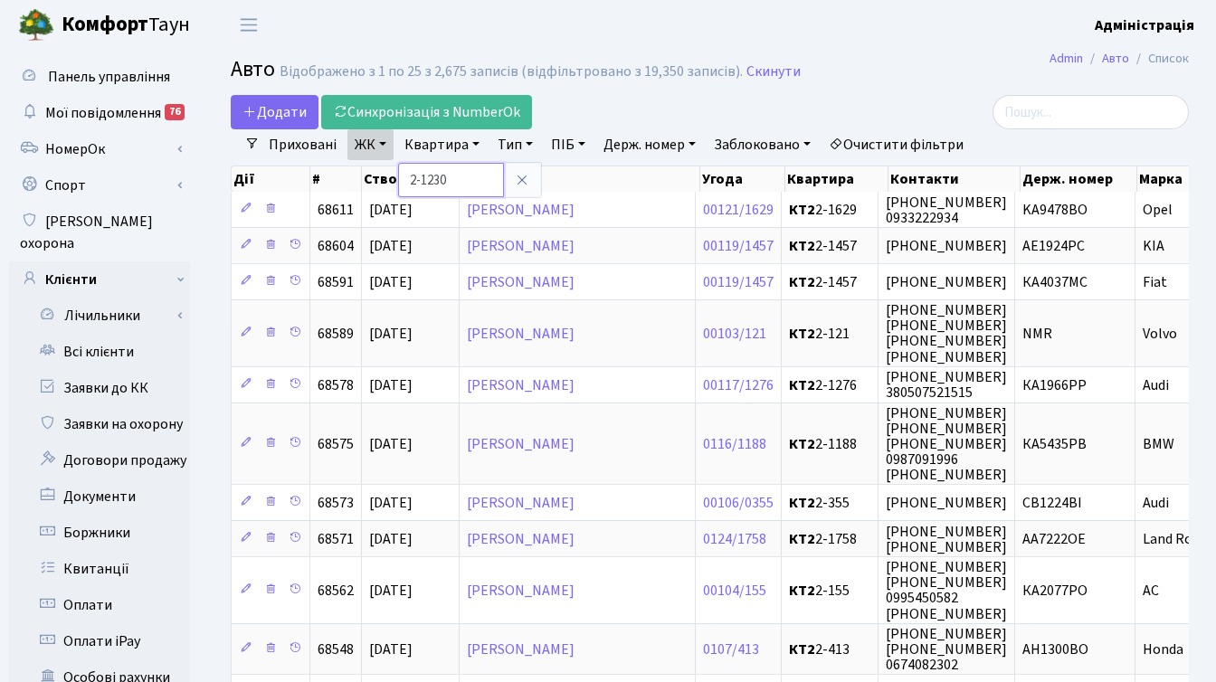
type input "2-1230"
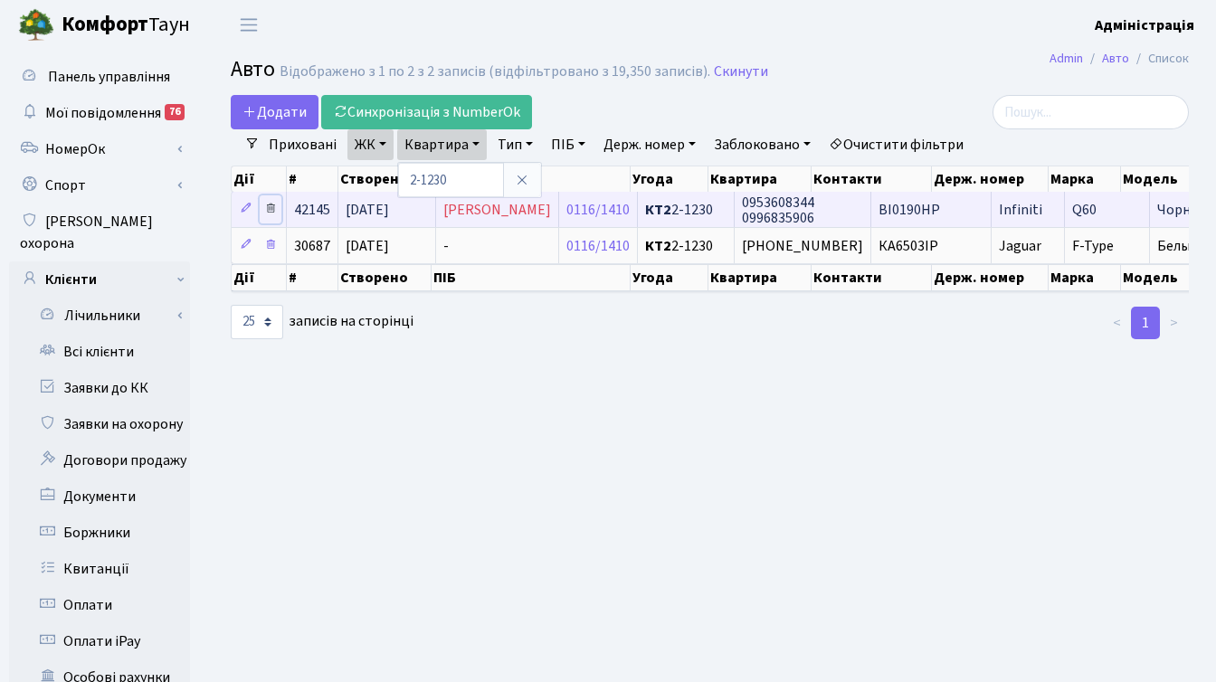
click at [268, 207] on icon at bounding box center [270, 208] width 13 height 13
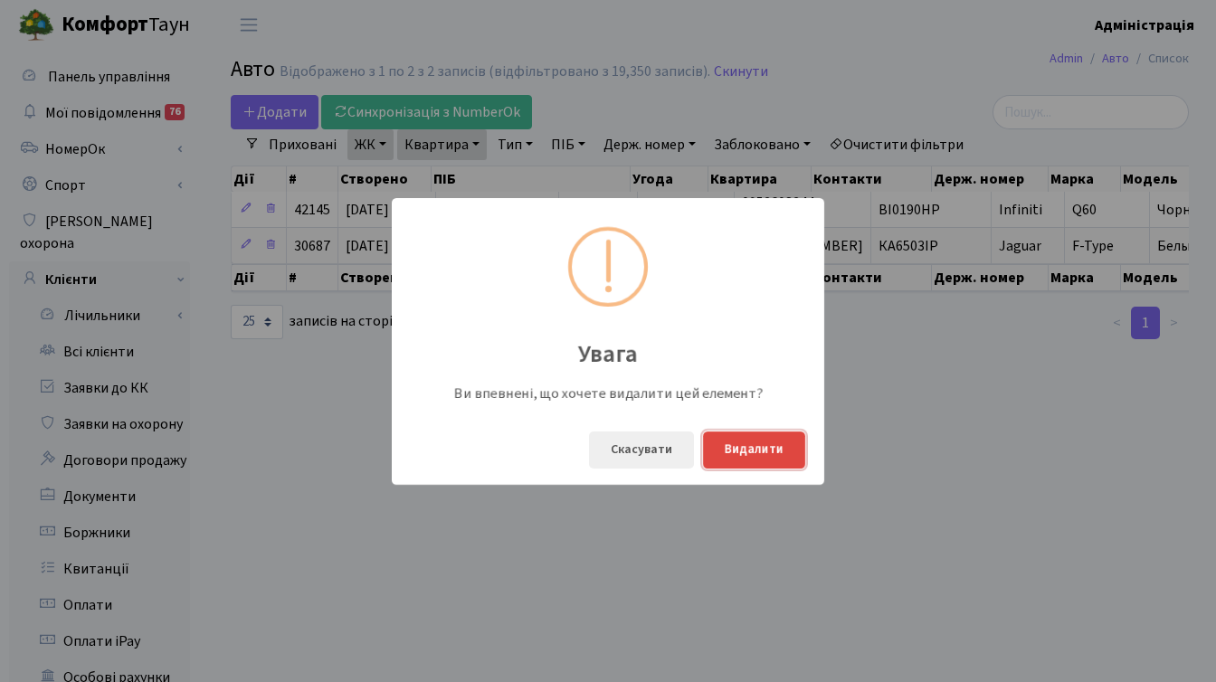
click at [761, 449] on button "Видалити" at bounding box center [754, 449] width 102 height 37
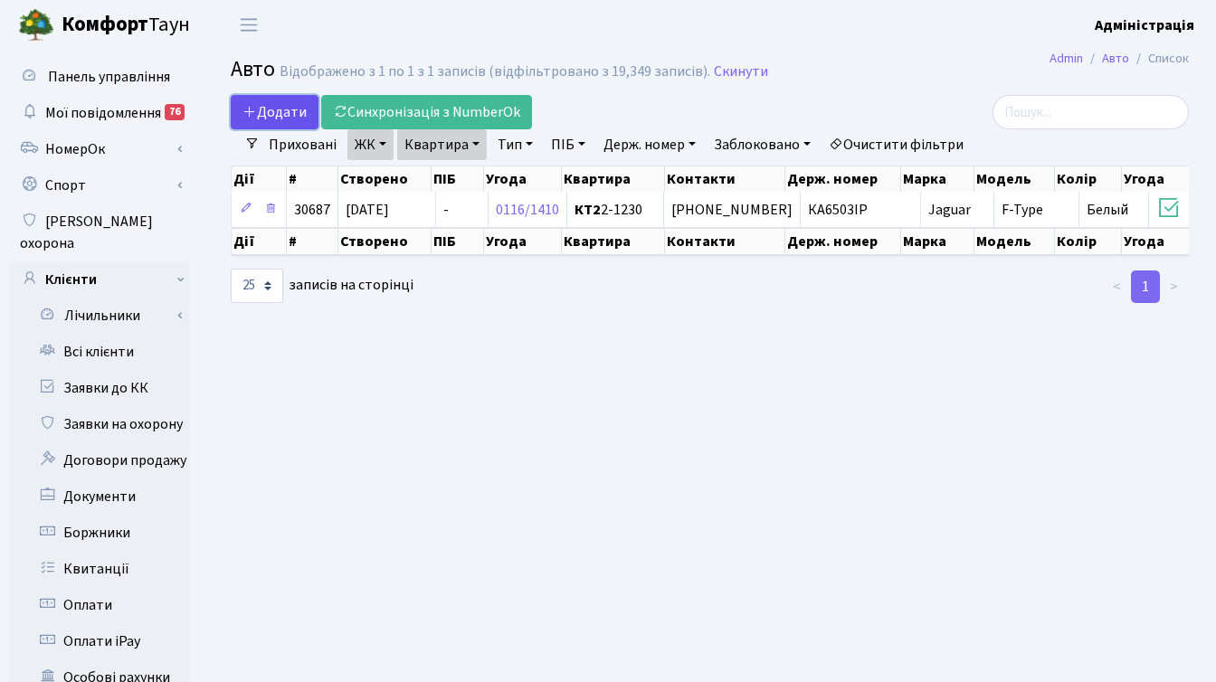
click at [273, 108] on span "Додати" at bounding box center [274, 112] width 64 height 20
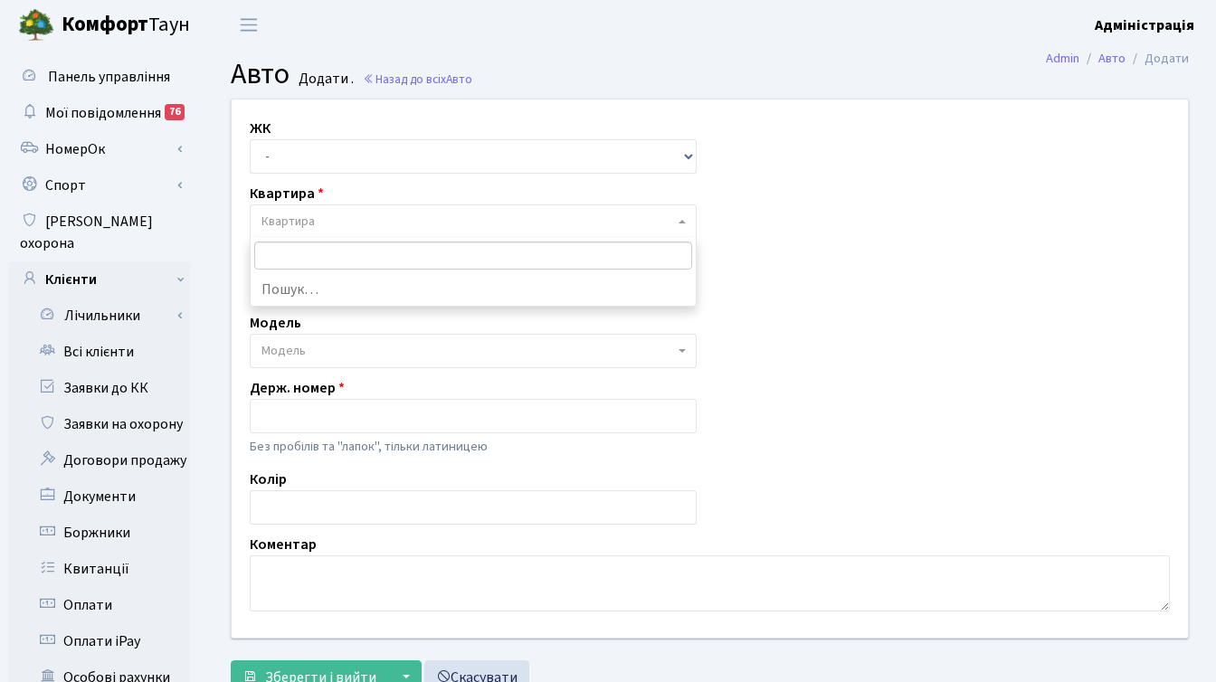
click at [337, 218] on span "Квартира" at bounding box center [467, 222] width 412 height 18
click at [340, 153] on select "- ТХ, вул. [STREET_ADDRESS] Регенераторна, 4 КТ2, просп. [STREET_ADDRESS] [STRE…" at bounding box center [473, 156] width 447 height 34
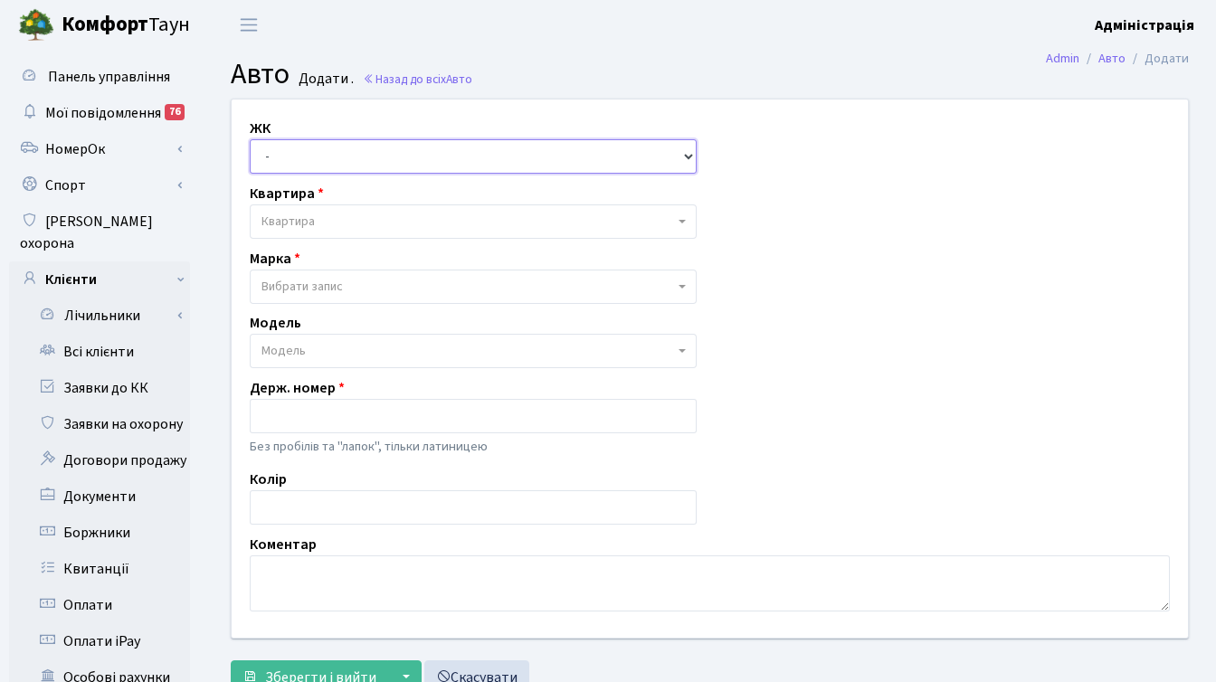
select select "295"
click at [250, 139] on select "- ТХ, вул. [STREET_ADDRESS] Регенераторна, 4 КТ2, просп. [STREET_ADDRESS] [STRE…" at bounding box center [473, 156] width 447 height 34
select select
click at [340, 224] on span "Квартира" at bounding box center [467, 222] width 412 height 18
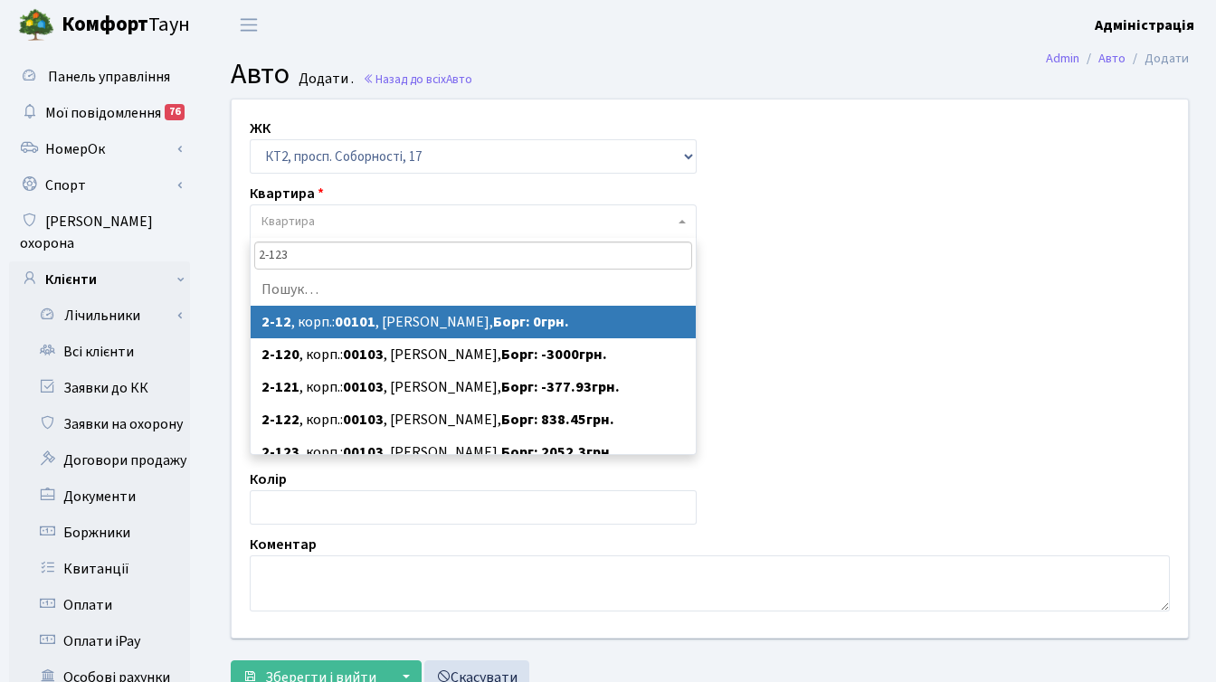
type input "2-1230"
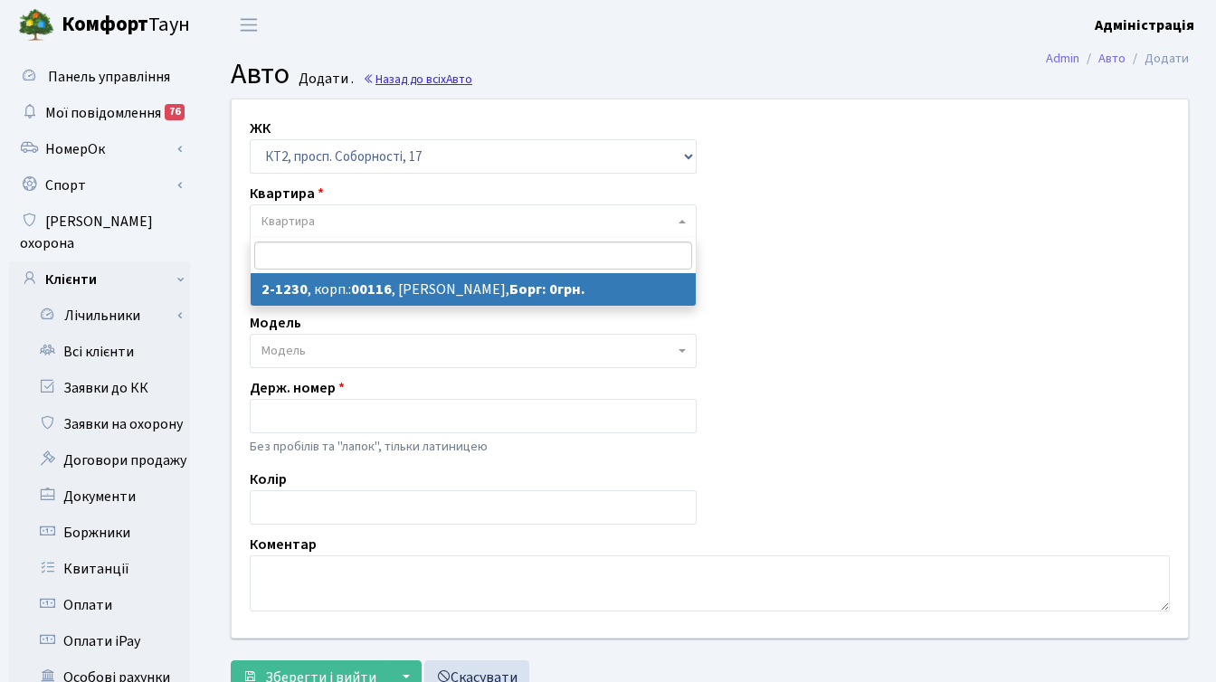
click at [440, 78] on link "Назад до всіх Авто" at bounding box center [417, 79] width 109 height 17
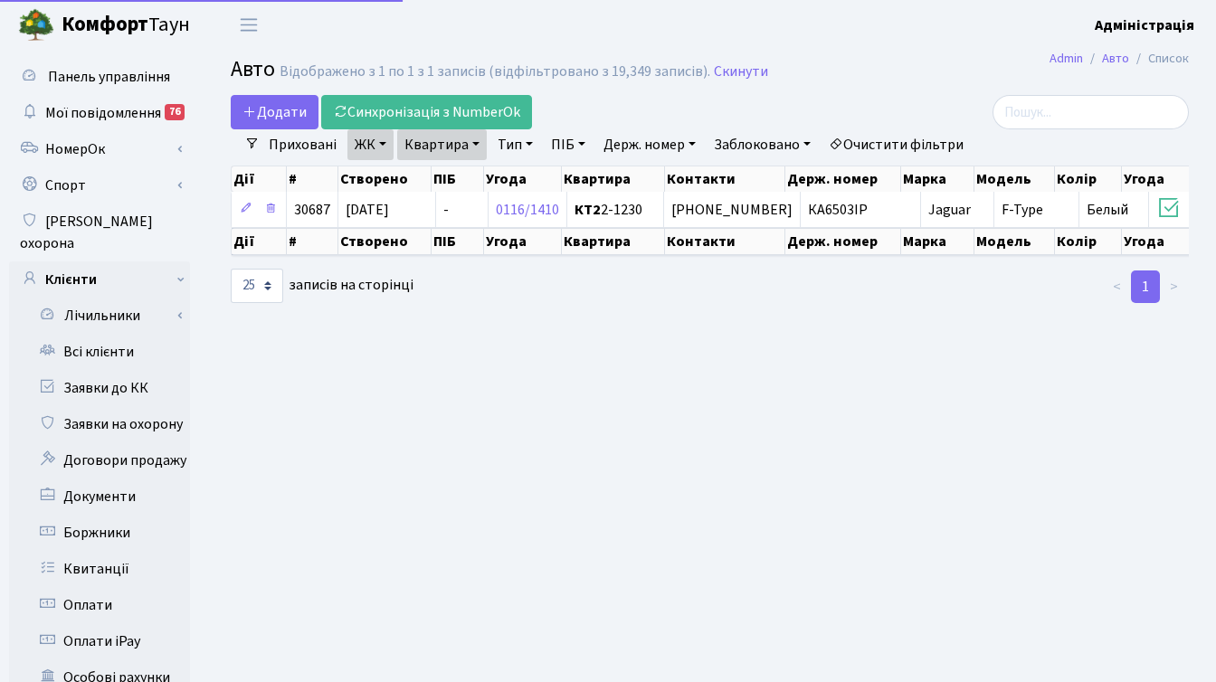
select select "25"
click at [269, 112] on span "Додати" at bounding box center [274, 112] width 64 height 20
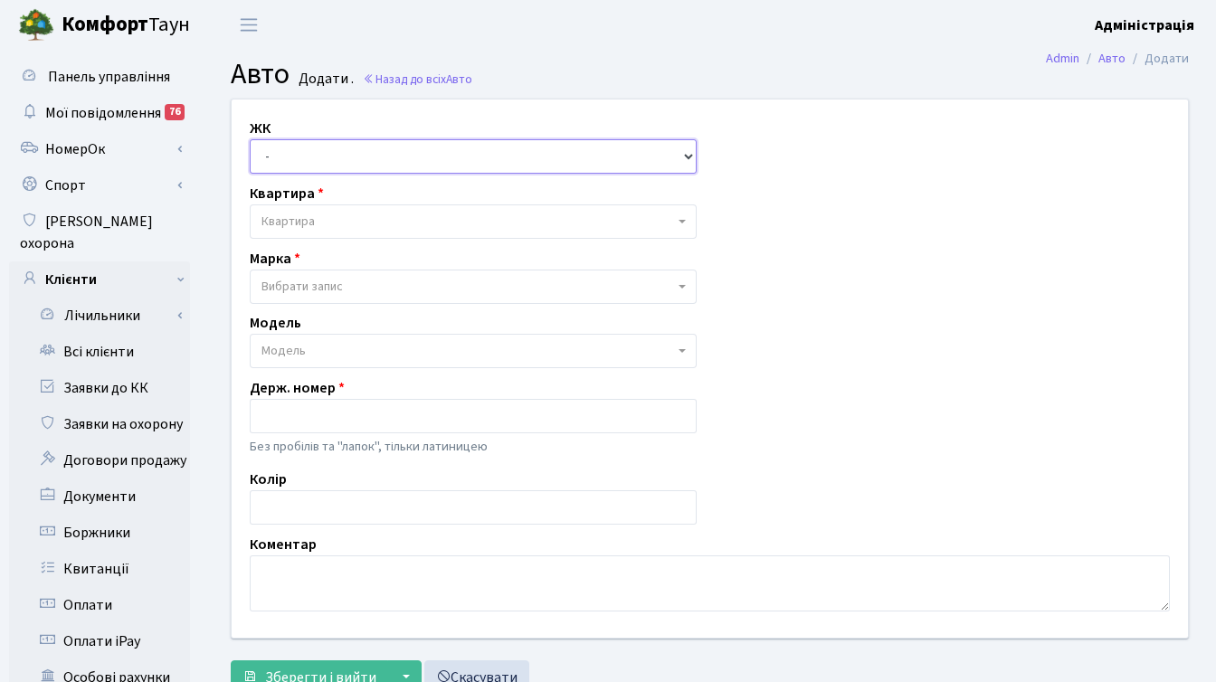
click at [359, 163] on select "- ТХ, вул. [STREET_ADDRESS] Регенераторна, 4 КТ2, просп. [STREET_ADDRESS] [STRE…" at bounding box center [473, 156] width 447 height 34
select select "271"
click at [250, 139] on select "- ТХ, вул. [STREET_ADDRESS] Регенераторна, 4 КТ2, просп. [STREET_ADDRESS] [STRE…" at bounding box center [473, 156] width 447 height 34
select select
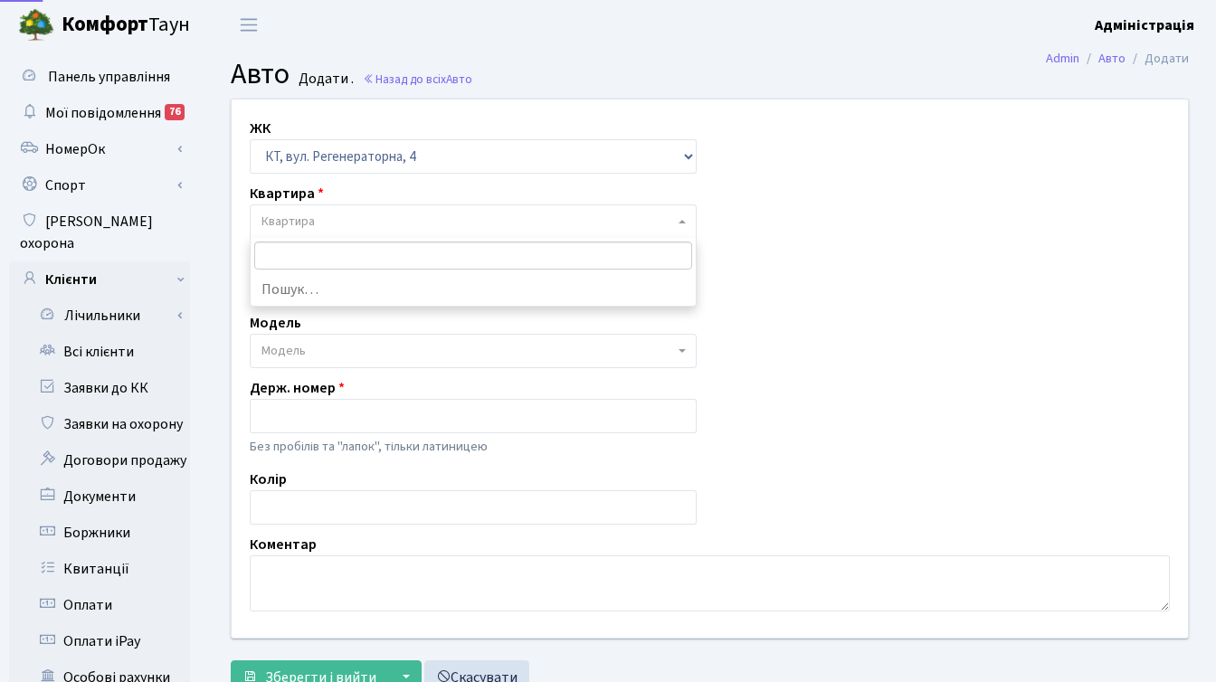
click at [346, 215] on span "Квартира" at bounding box center [467, 222] width 412 height 18
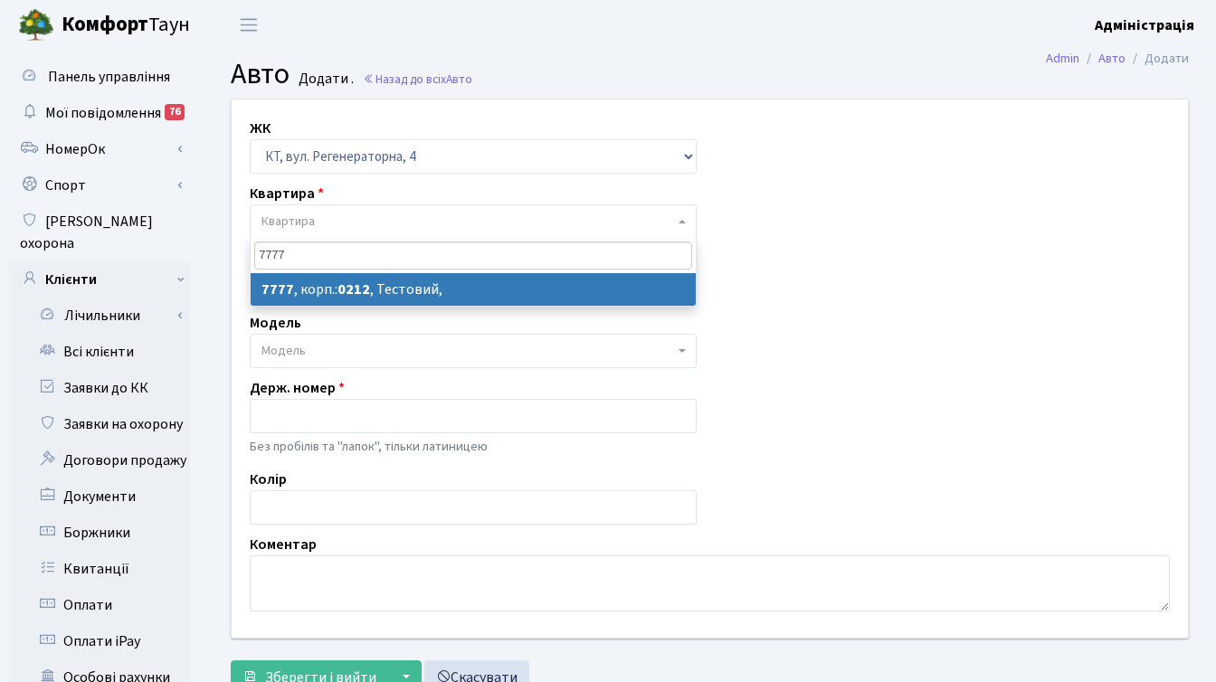
type input "7777"
select select "17530"
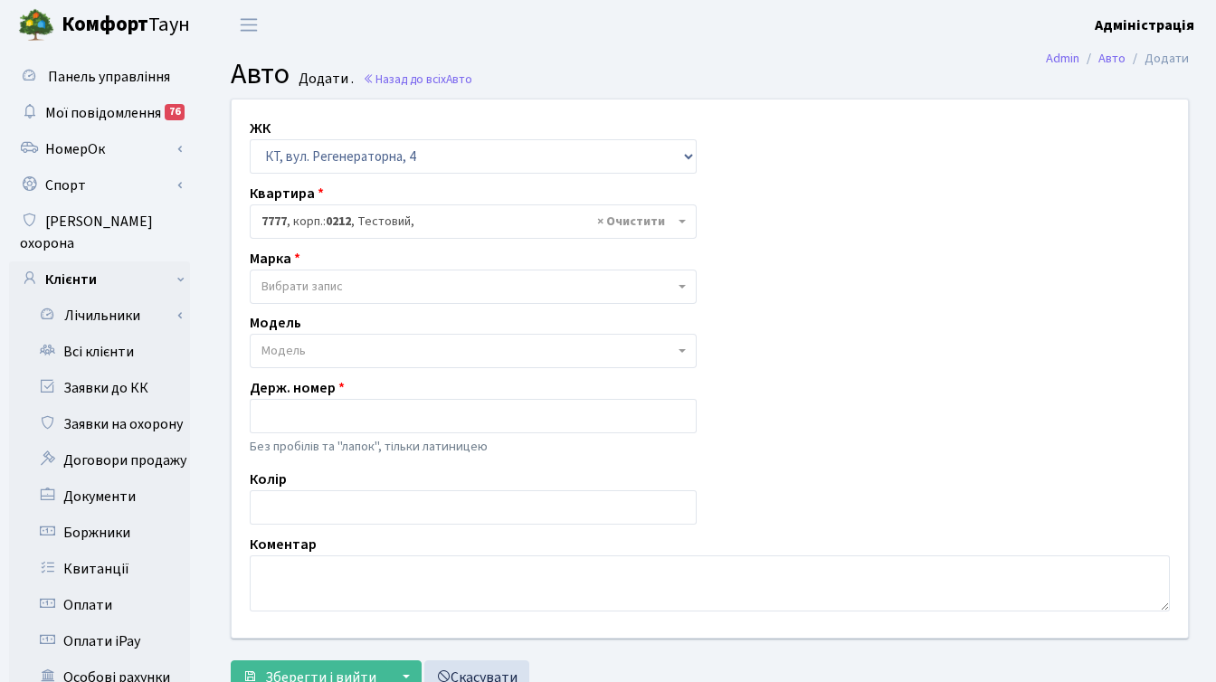
click at [448, 289] on span "Вибрати запис" at bounding box center [467, 287] width 412 height 18
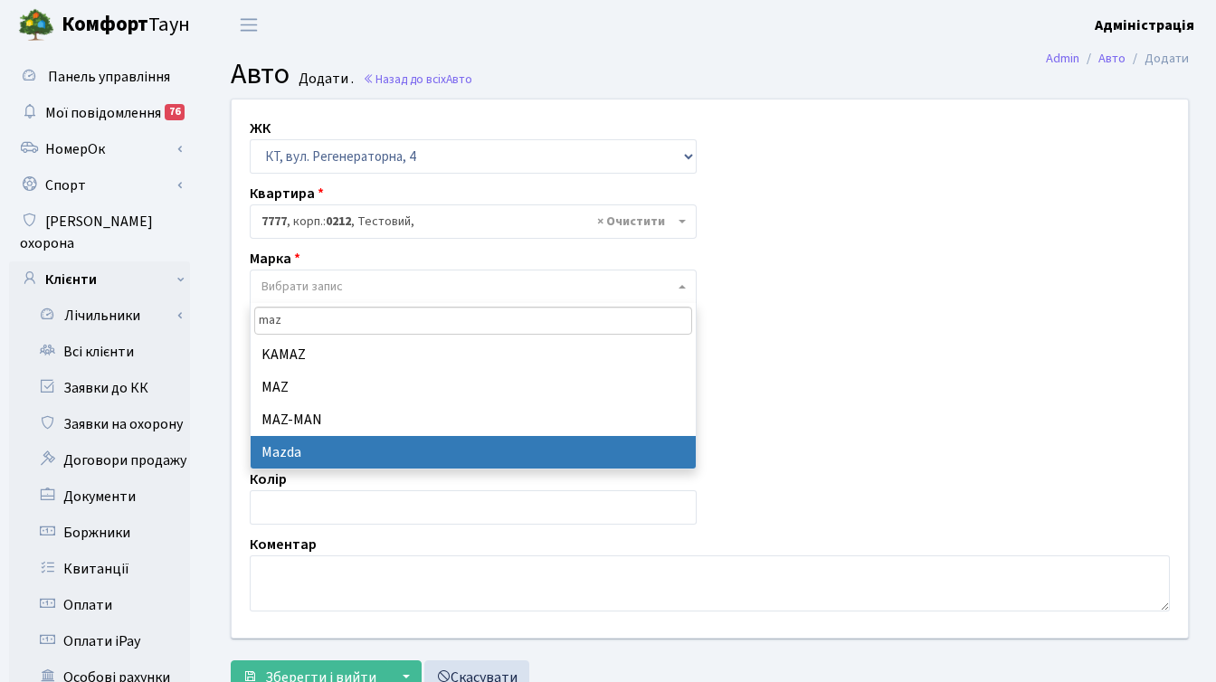
type input "maz"
select select "87"
select select
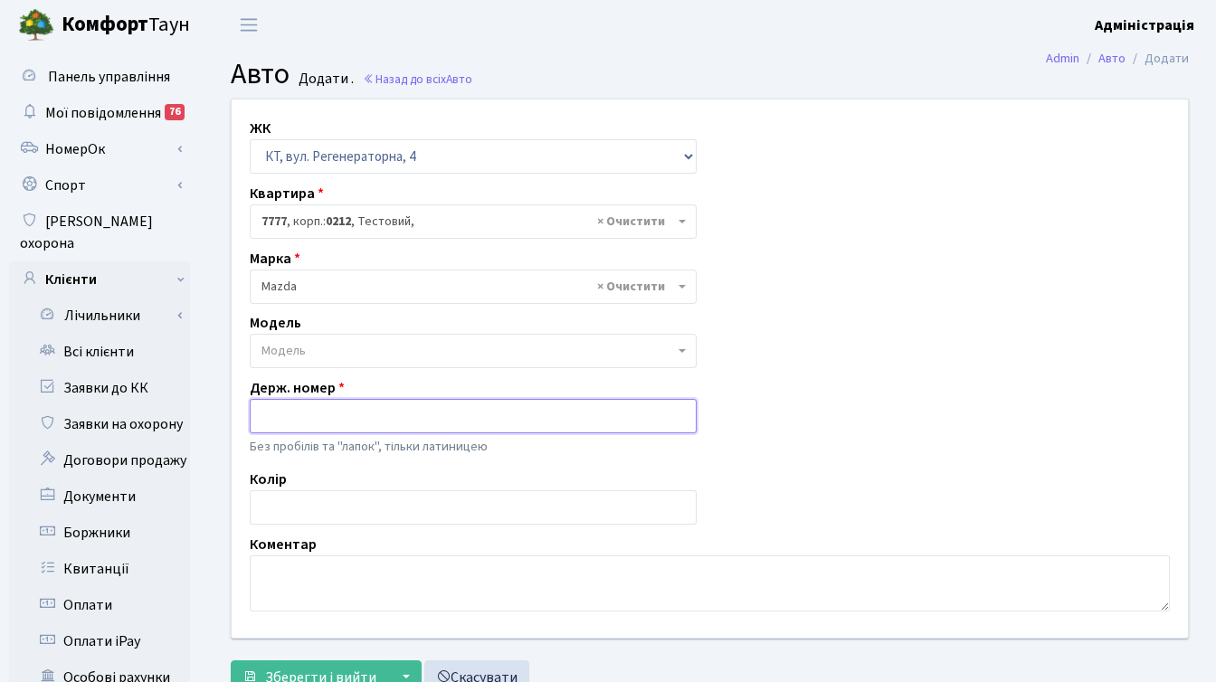
click at [321, 412] on input "text" at bounding box center [473, 416] width 447 height 34
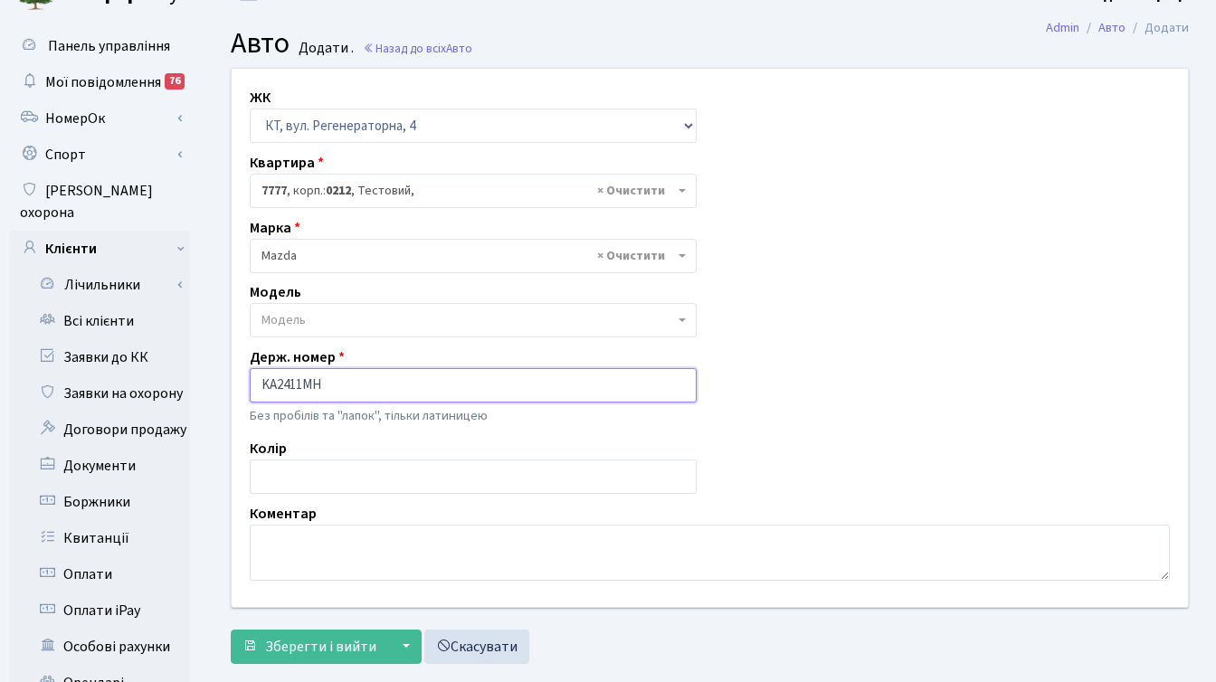
scroll to position [63, 0]
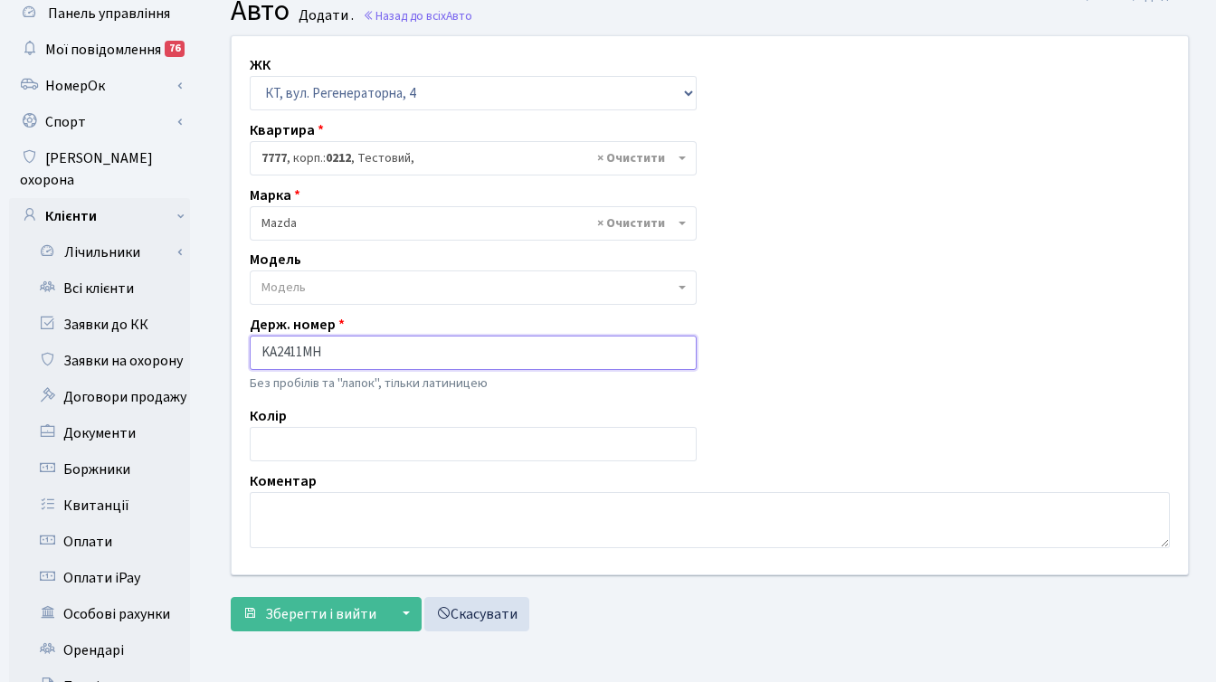
type input "KA2411MH"
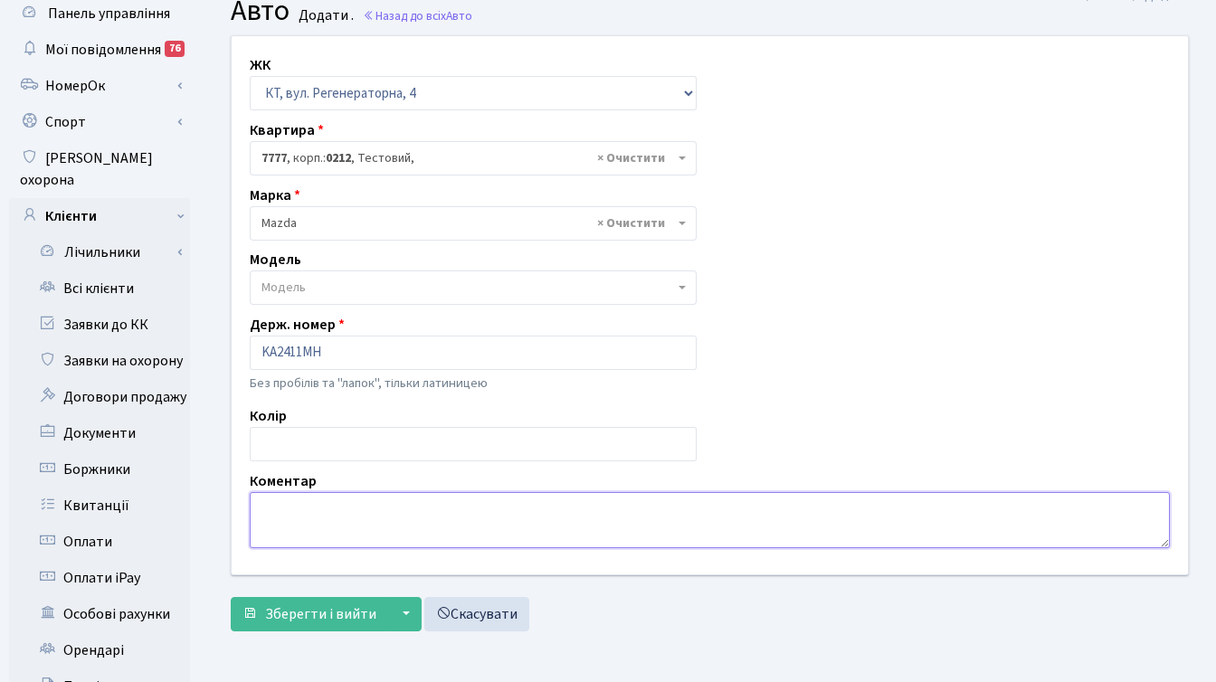
click at [349, 513] on textarea at bounding box center [710, 520] width 920 height 56
type textarea "R"
type textarea "КТ2 2-1230"
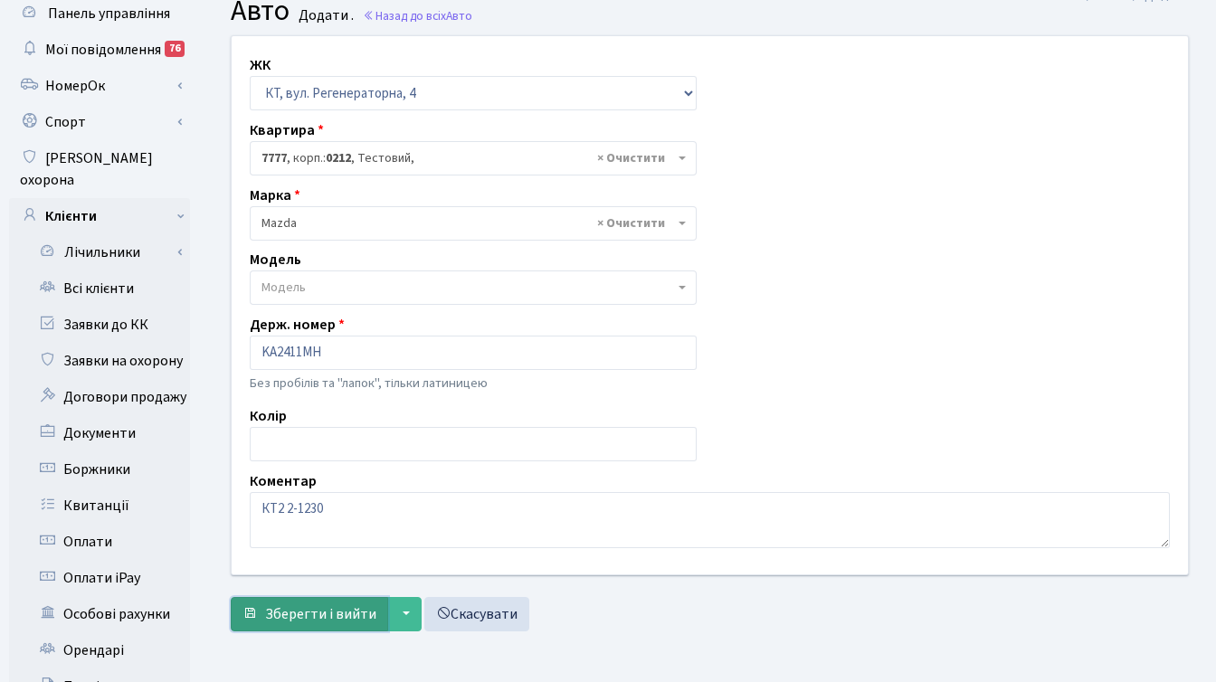
click at [306, 610] on span "Зберегти і вийти" at bounding box center [320, 614] width 111 height 20
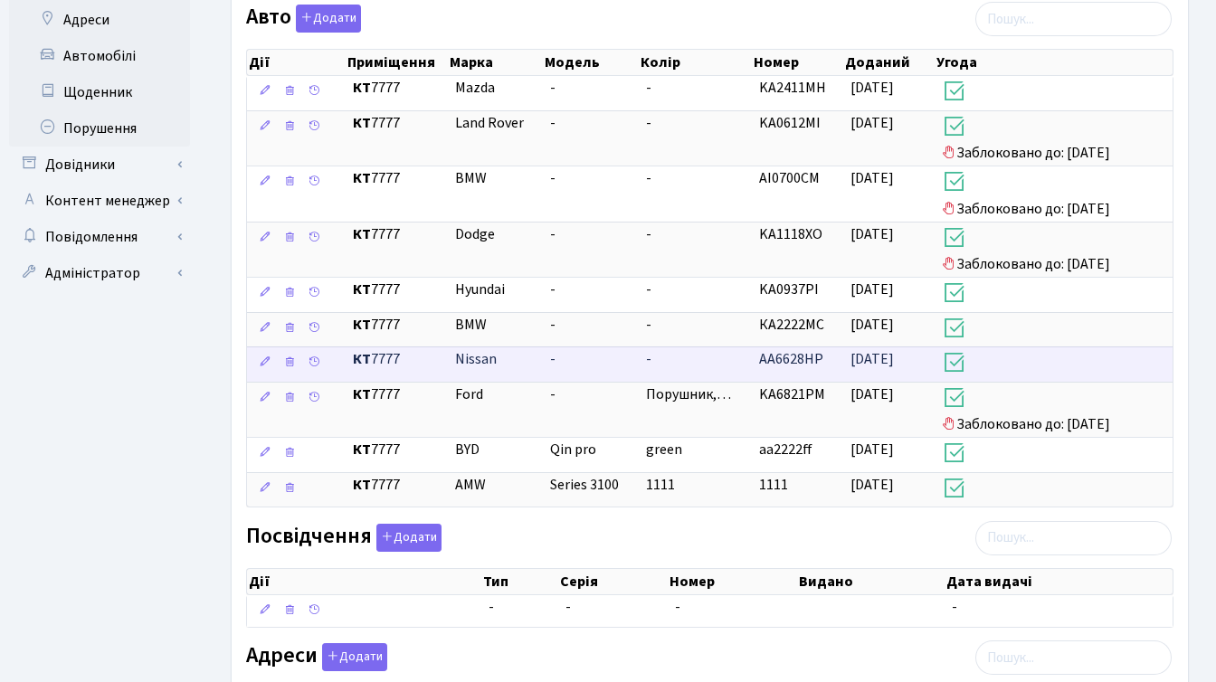
scroll to position [801, 0]
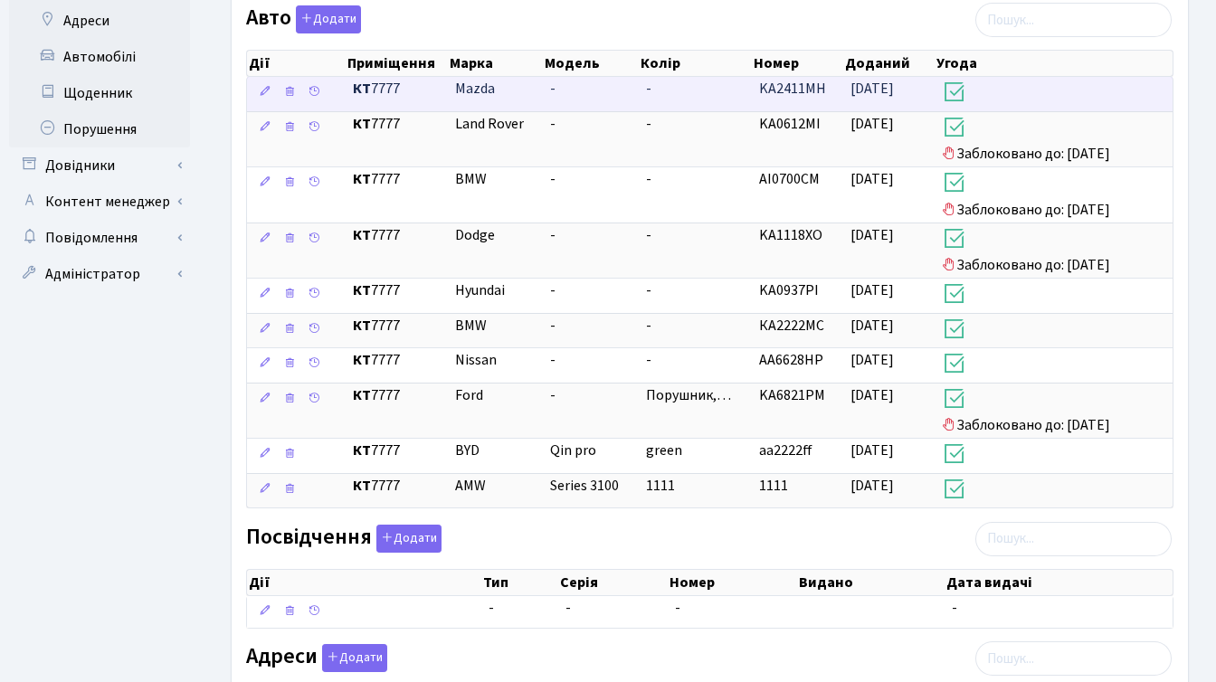
click at [848, 100] on td "[DATE]" at bounding box center [888, 94] width 91 height 34
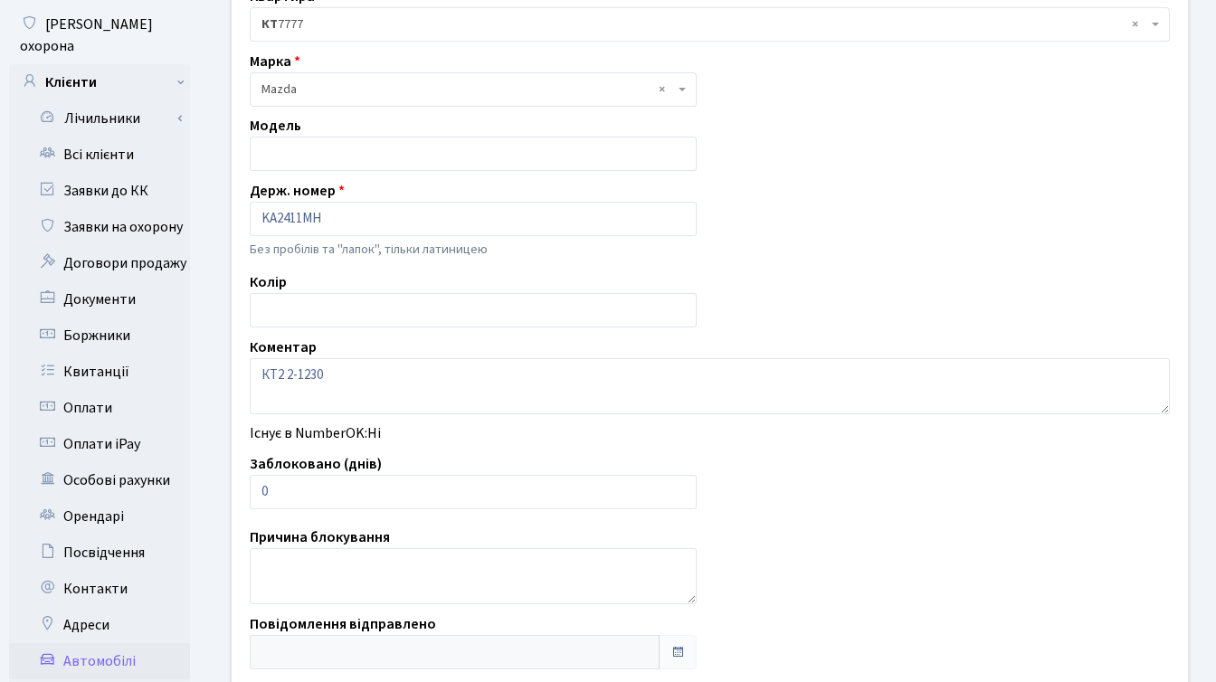
scroll to position [199, 0]
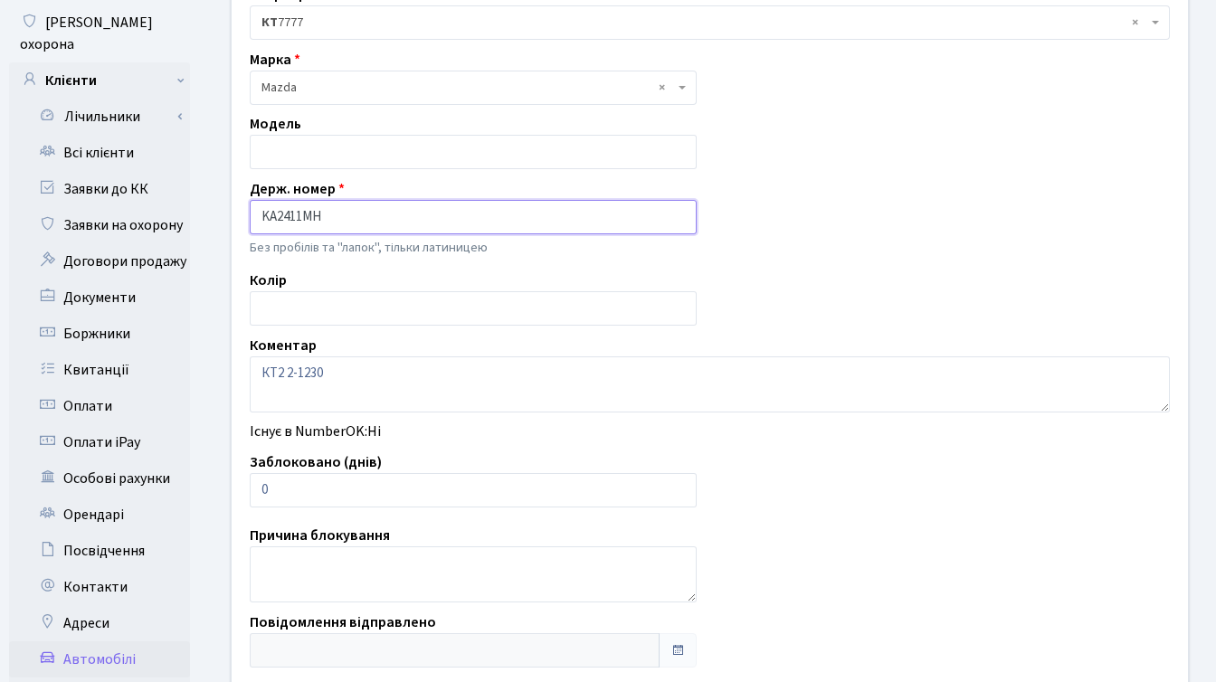
drag, startPoint x: 278, startPoint y: 219, endPoint x: 305, endPoint y: 220, distance: 27.2
click at [305, 220] on input "KA2411MH" at bounding box center [473, 217] width 447 height 34
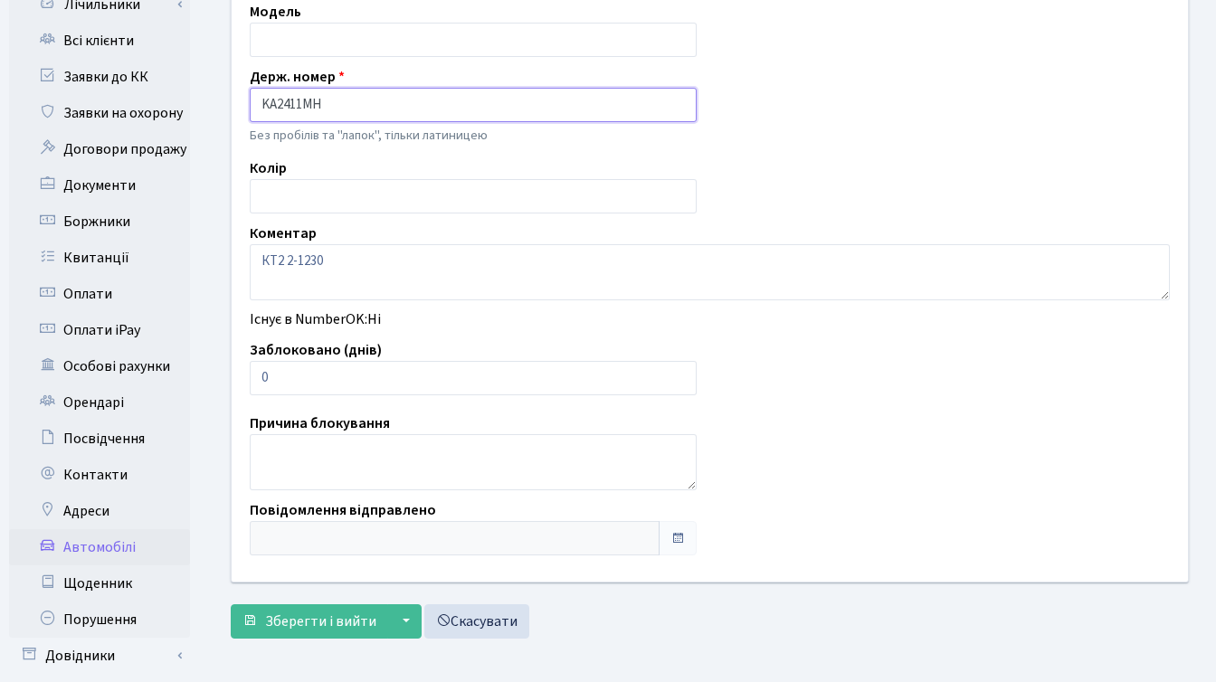
scroll to position [340, 0]
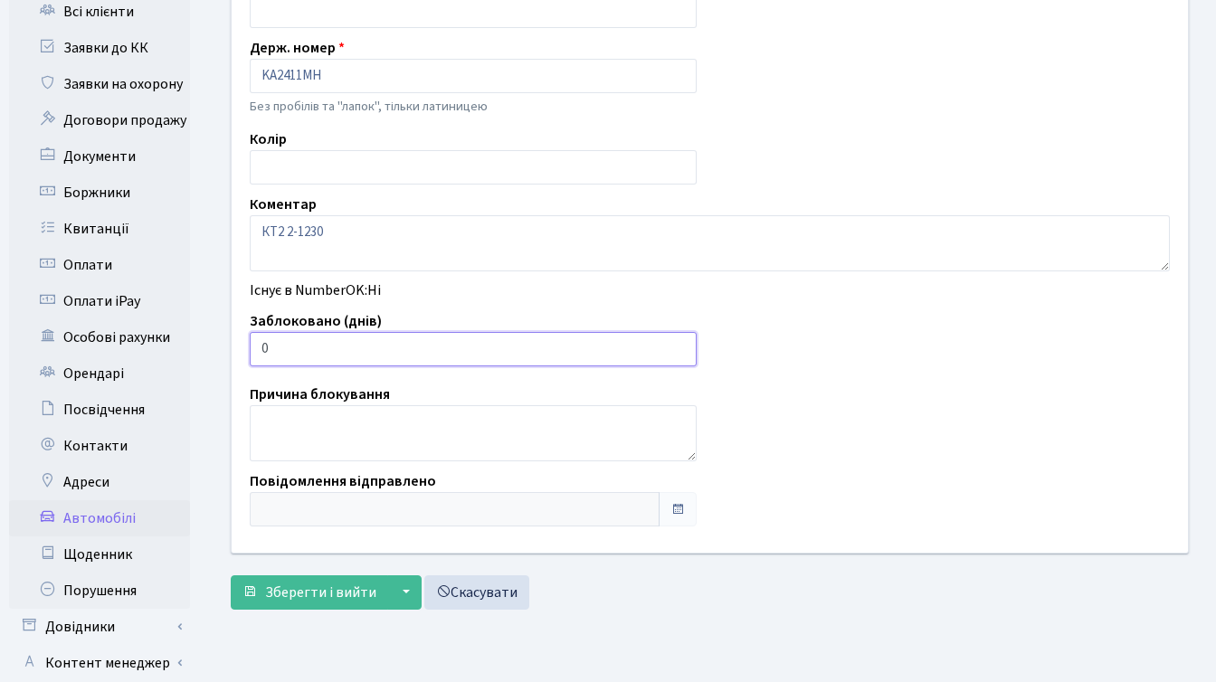
click at [374, 343] on input "0" at bounding box center [473, 349] width 447 height 34
type input "14"
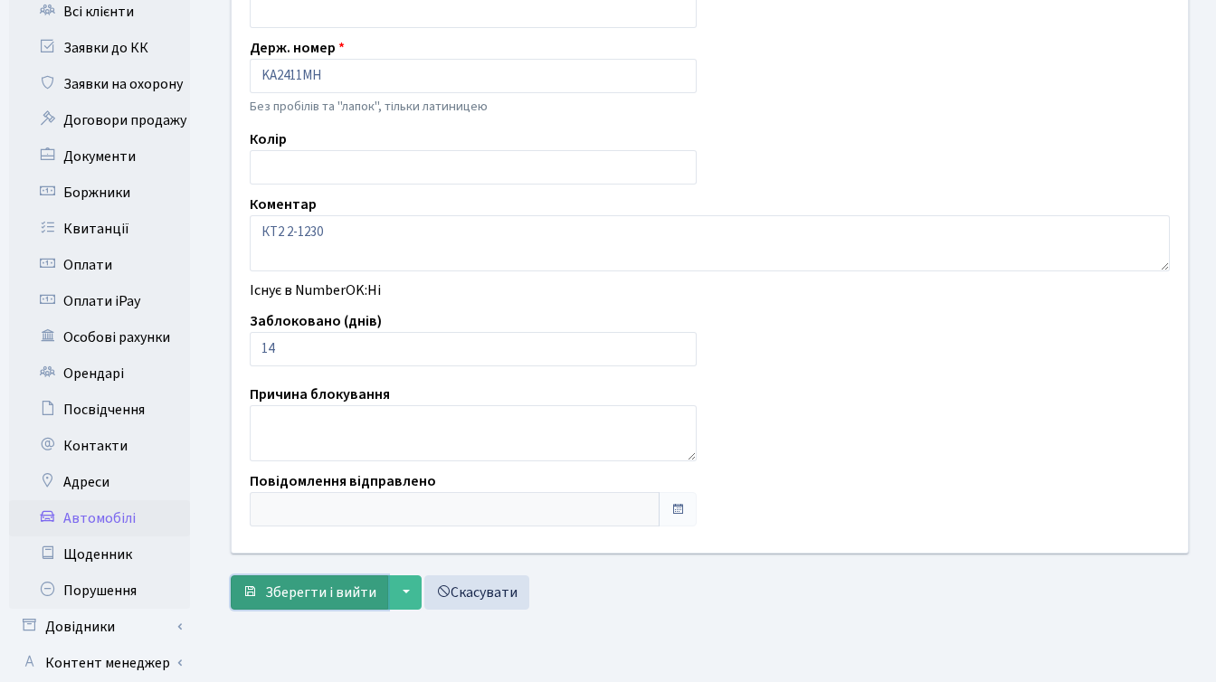
click at [296, 591] on span "Зберегти і вийти" at bounding box center [320, 593] width 111 height 20
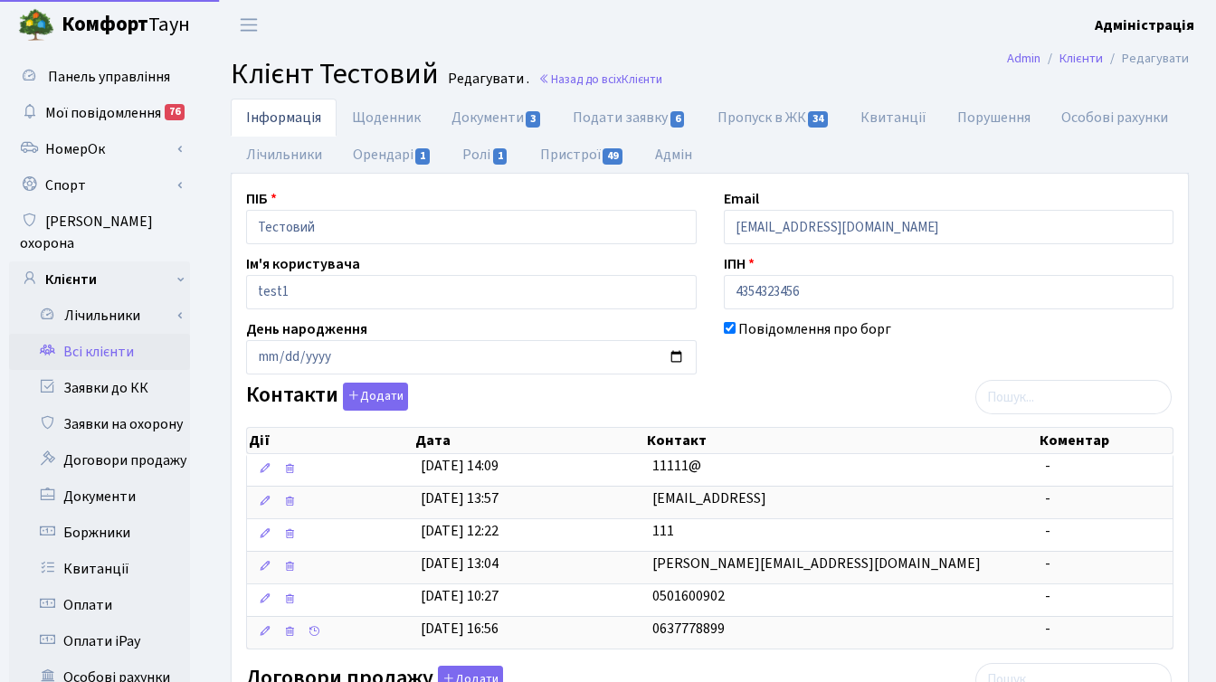
select select "25"
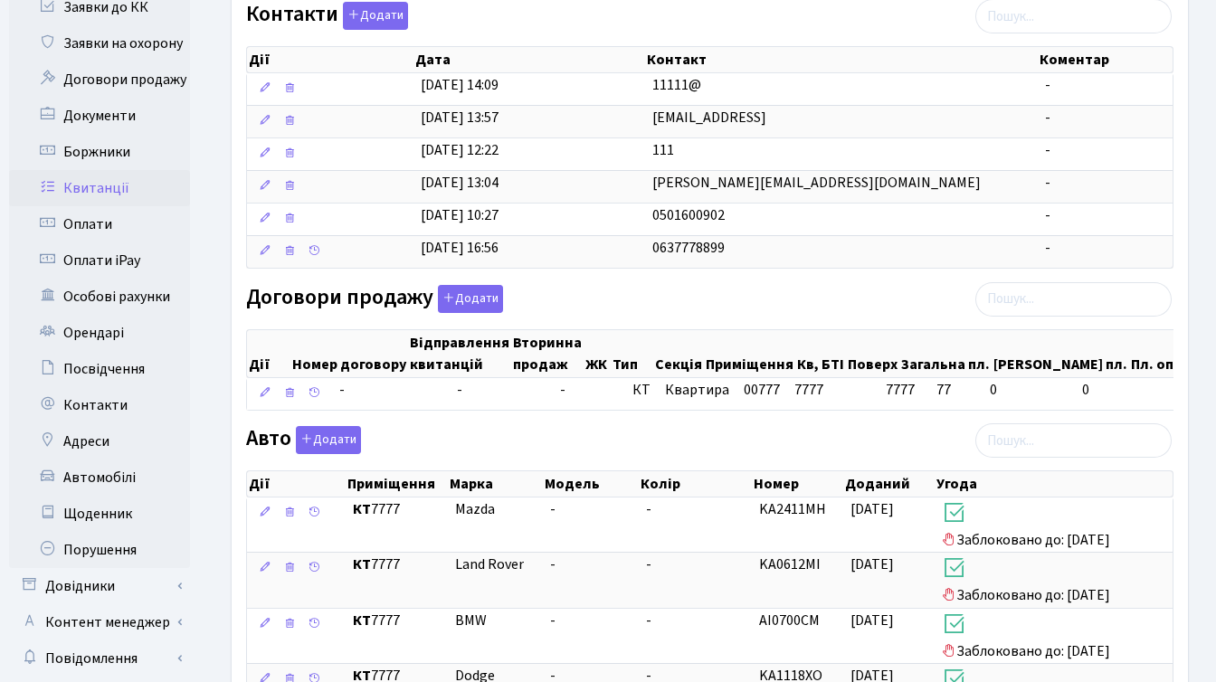
scroll to position [411, 0]
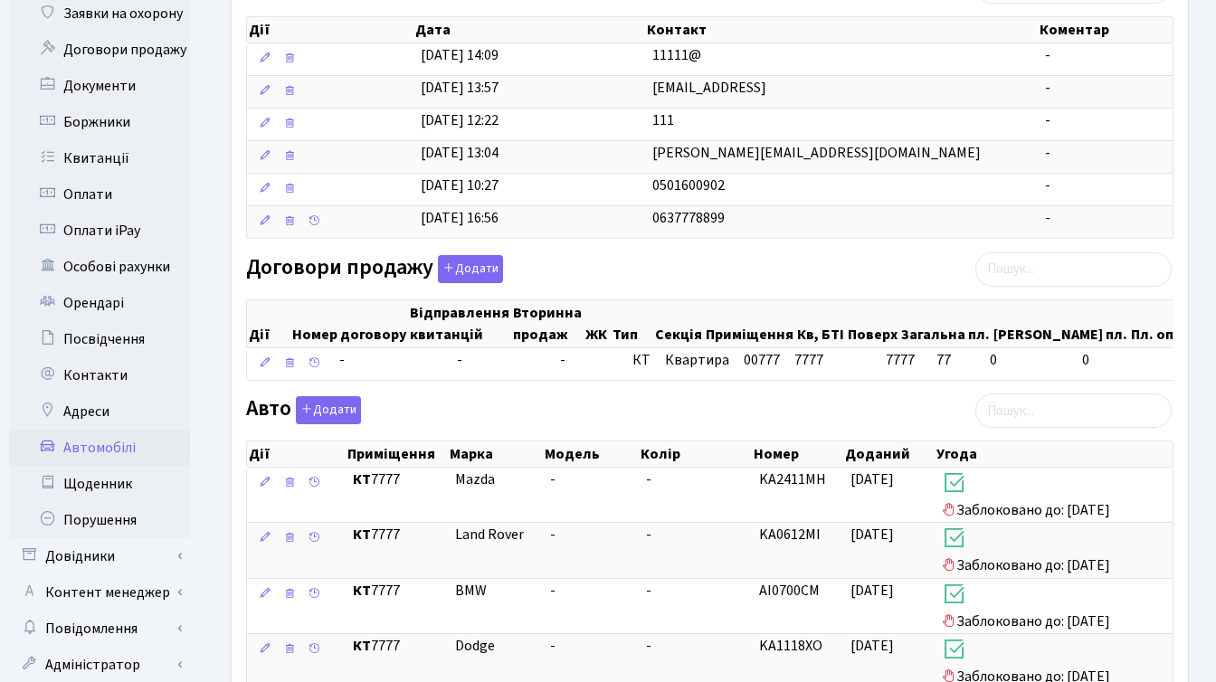
click at [109, 430] on link "Автомобілі" at bounding box center [99, 448] width 181 height 36
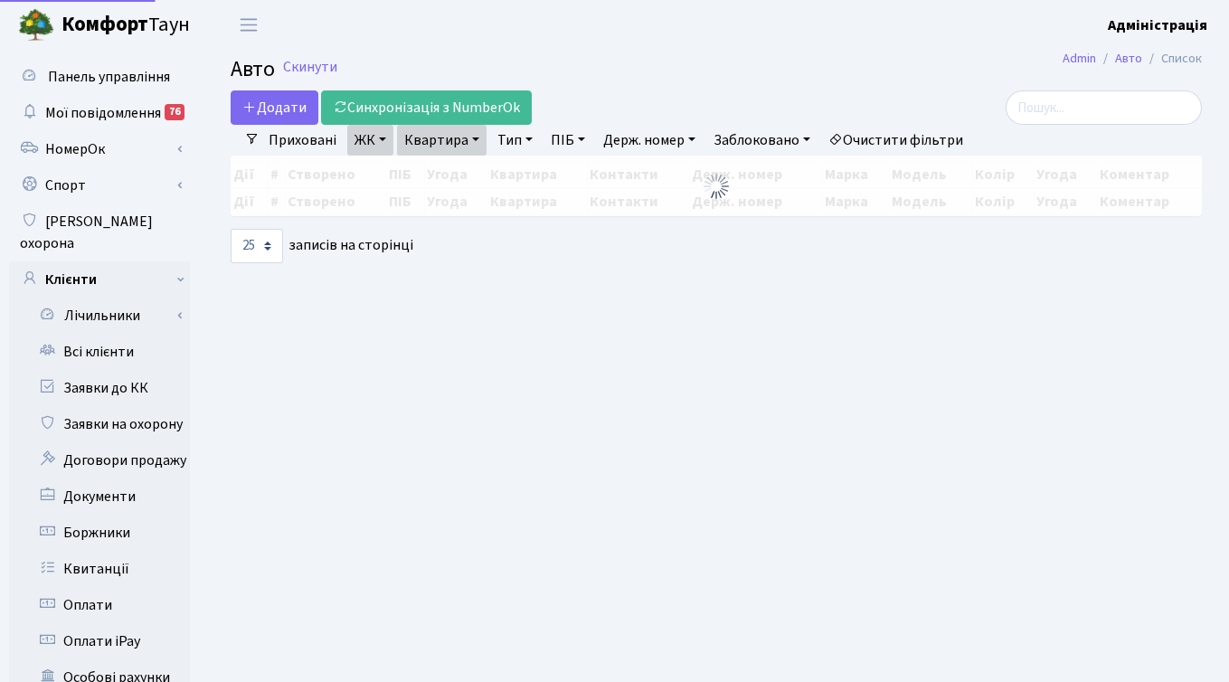
select select "25"
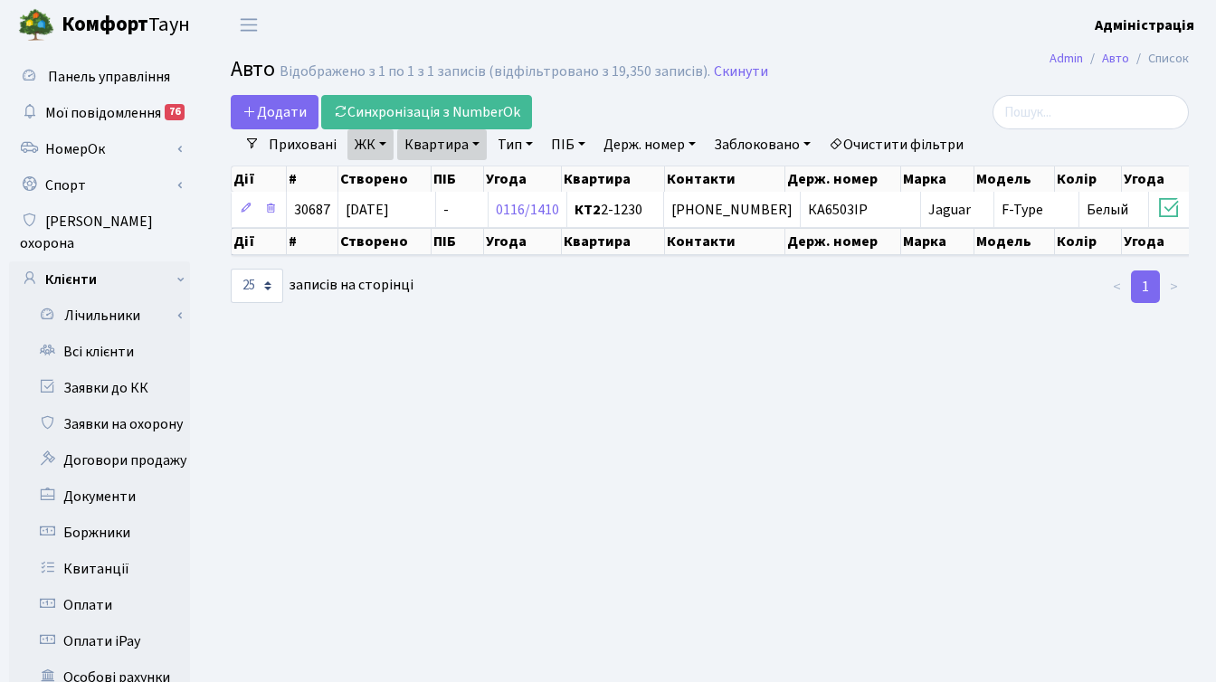
click at [887, 141] on link "Очистити фільтри" at bounding box center [895, 144] width 149 height 31
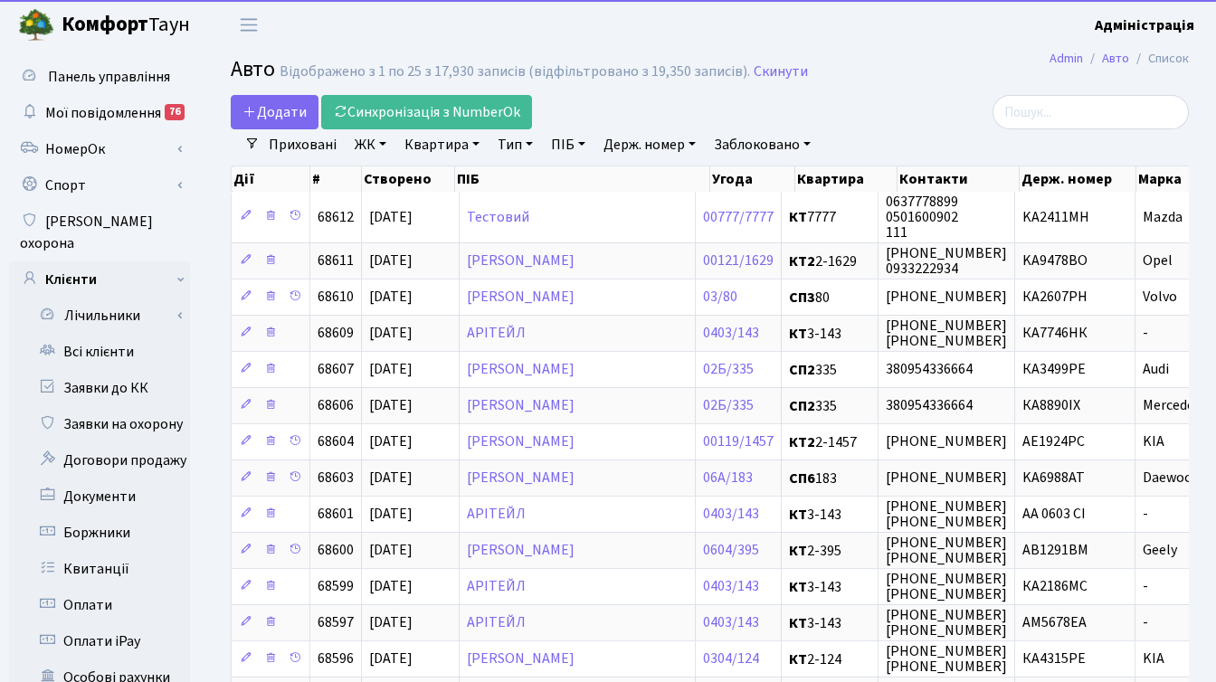
click at [443, 145] on link "Квартира" at bounding box center [442, 144] width 90 height 31
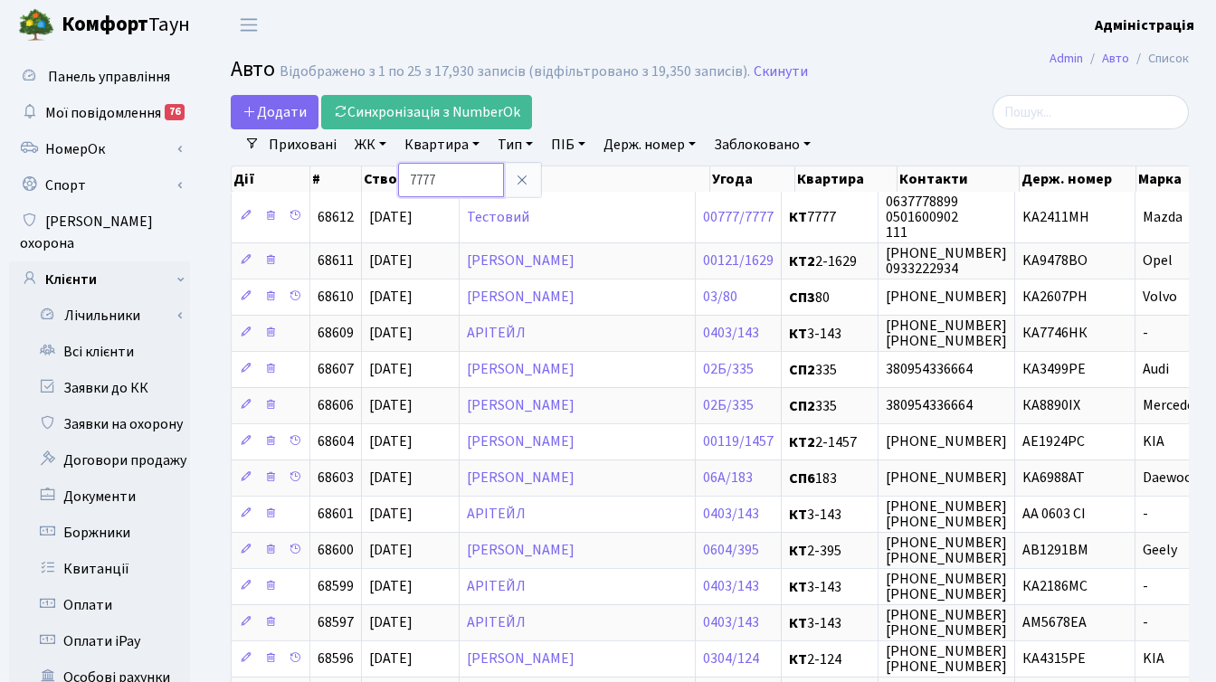
type input "7777"
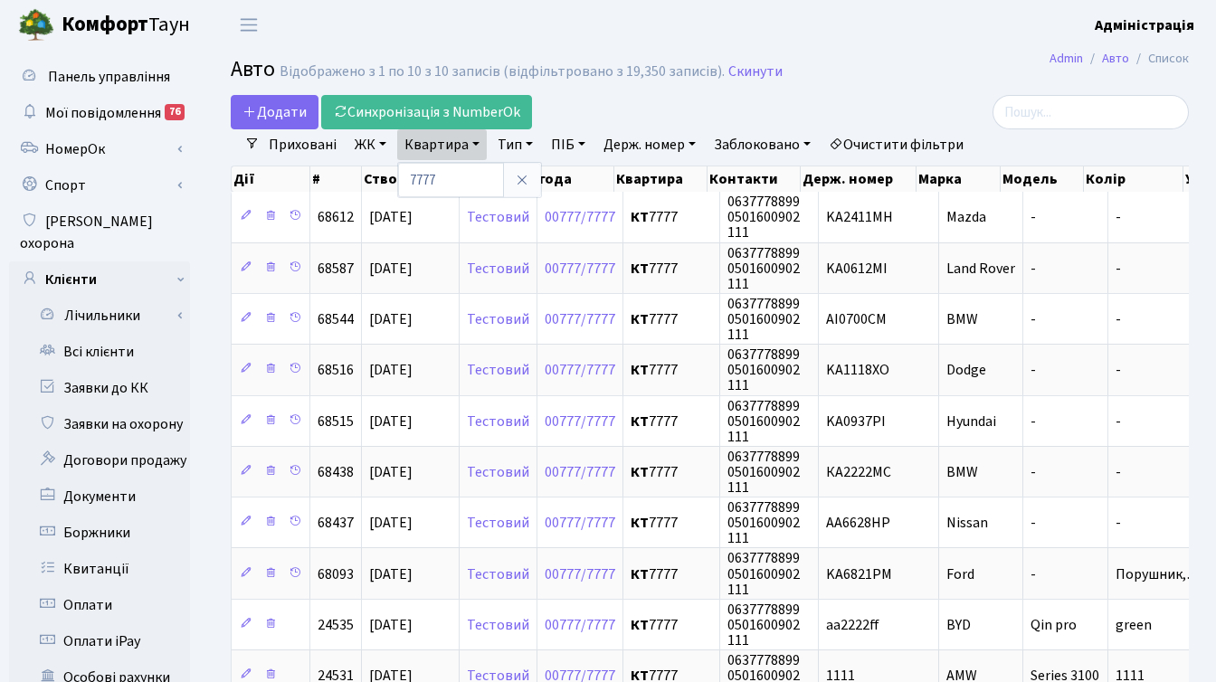
click at [895, 81] on h2 "Авто Відображено з 1 по 10 з 10 записів (відфільтровано з 19,350 записів). Скин…" at bounding box center [710, 72] width 958 height 31
click at [287, 137] on link "Приховані" at bounding box center [302, 144] width 82 height 31
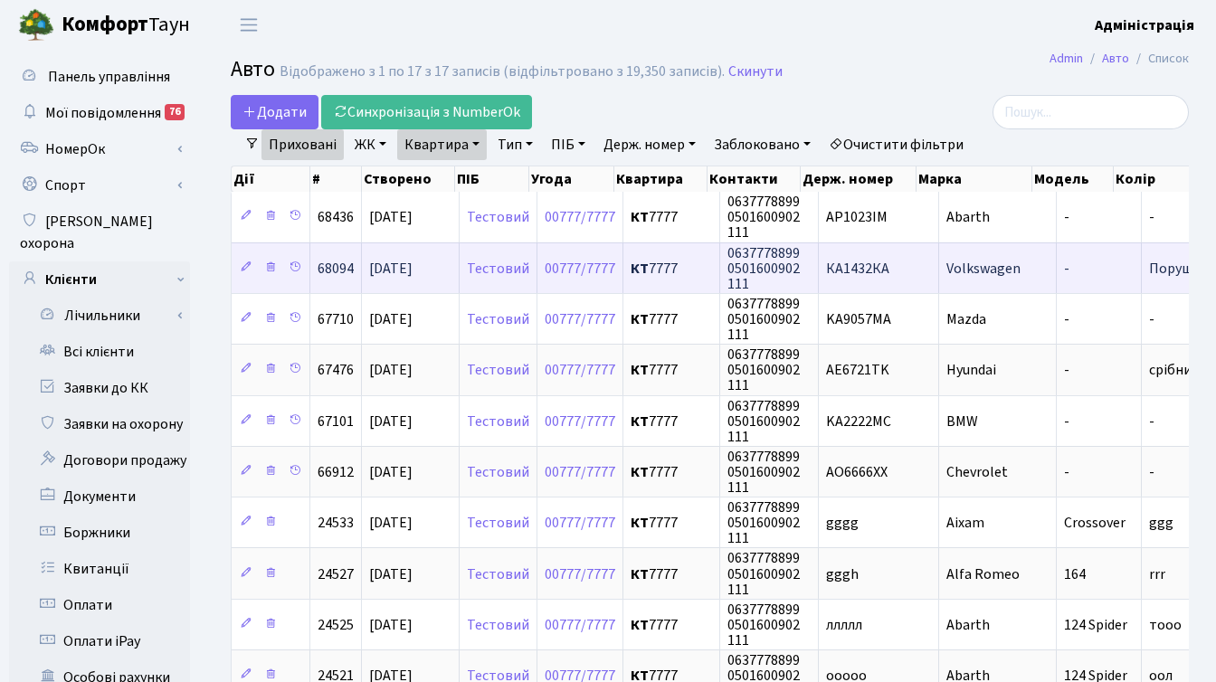
click at [960, 270] on span "Volkswagen" at bounding box center [983, 269] width 74 height 20
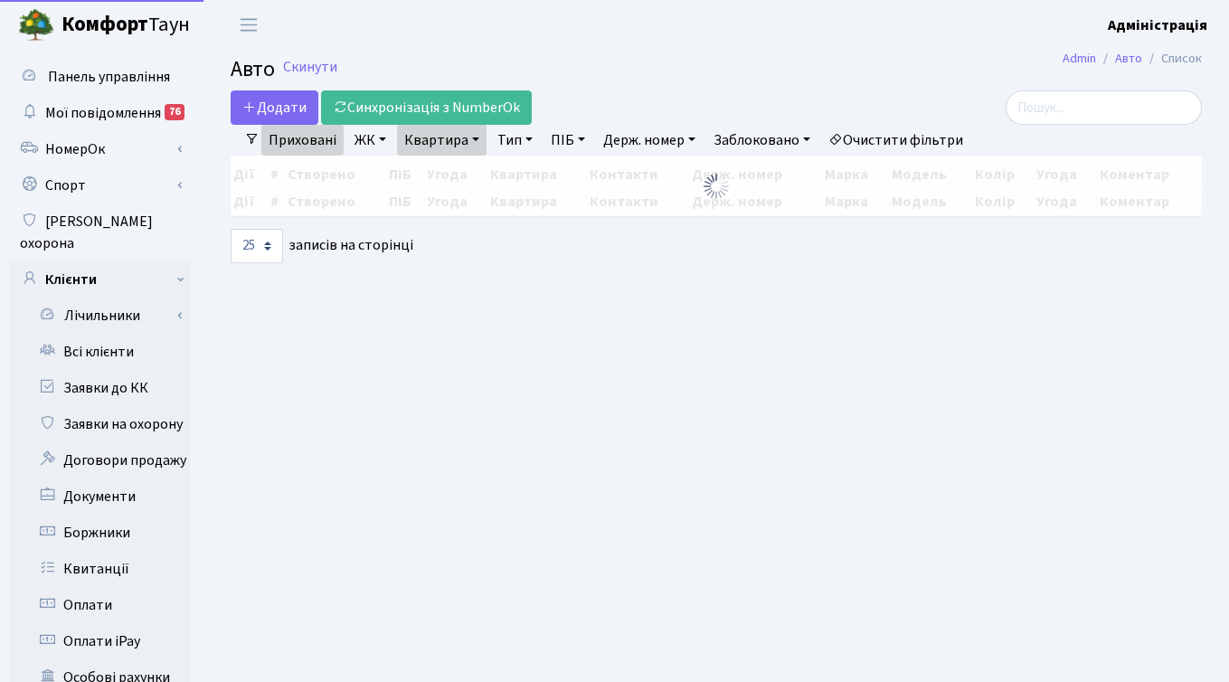
select select "25"
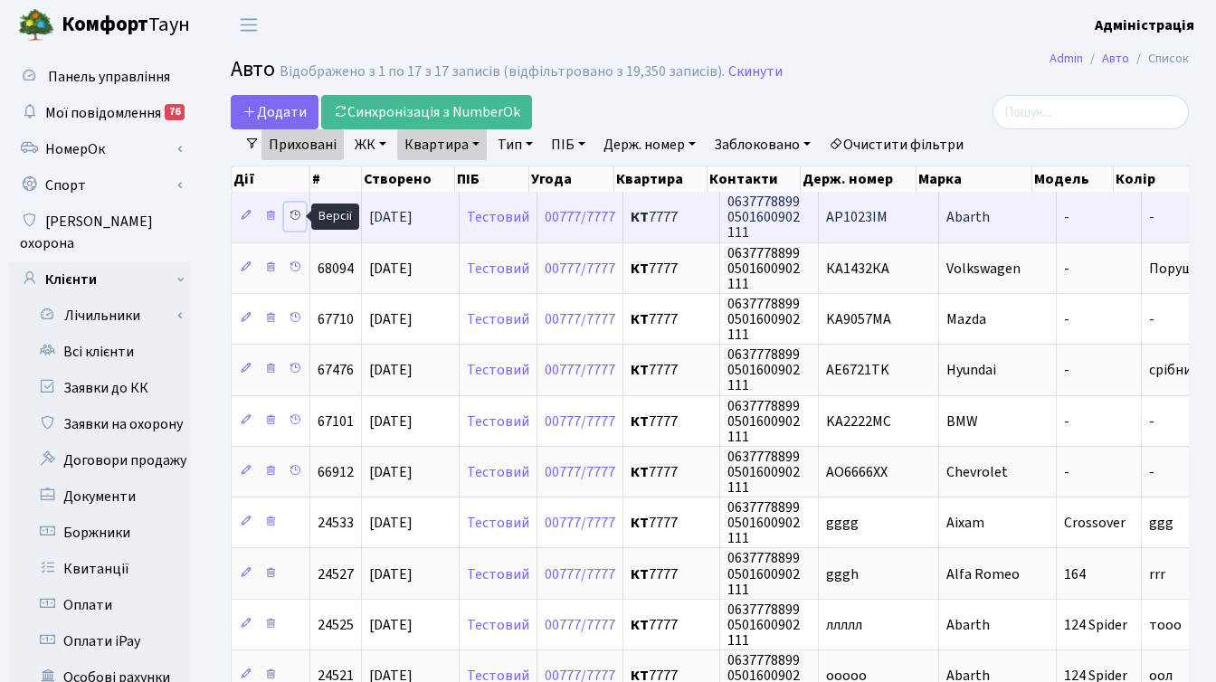
click at [296, 215] on icon at bounding box center [295, 215] width 13 height 13
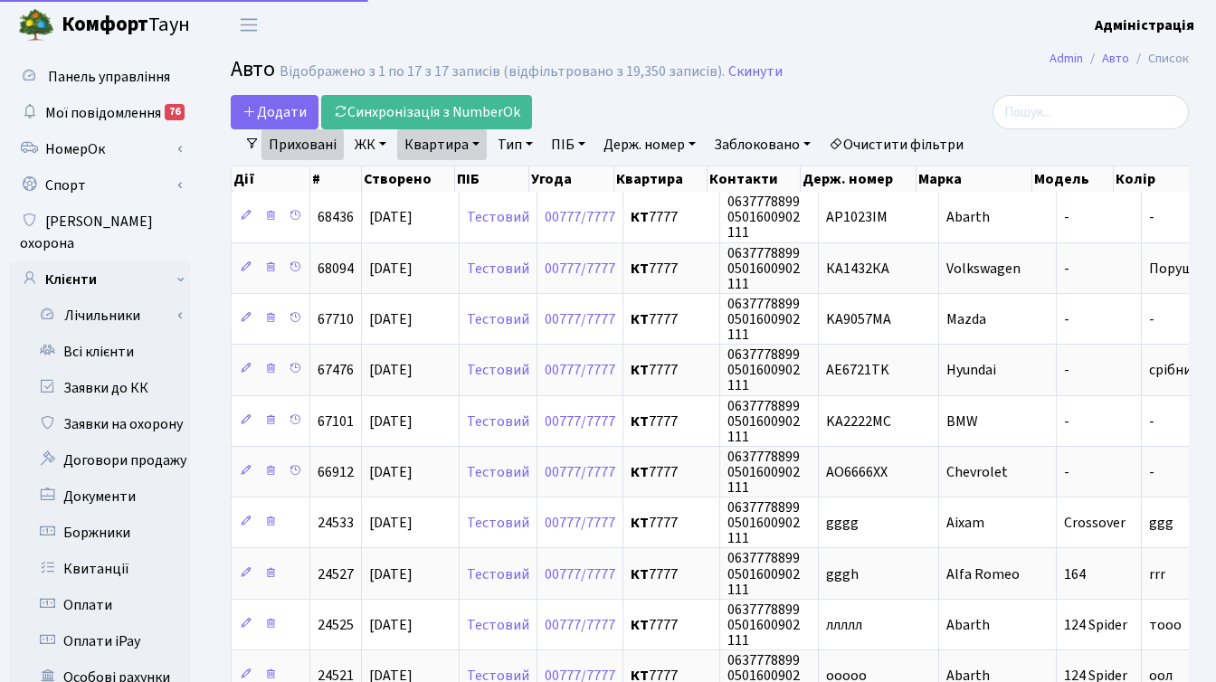
select select "25"
click at [896, 140] on link "Очистити фільтри" at bounding box center [895, 144] width 149 height 31
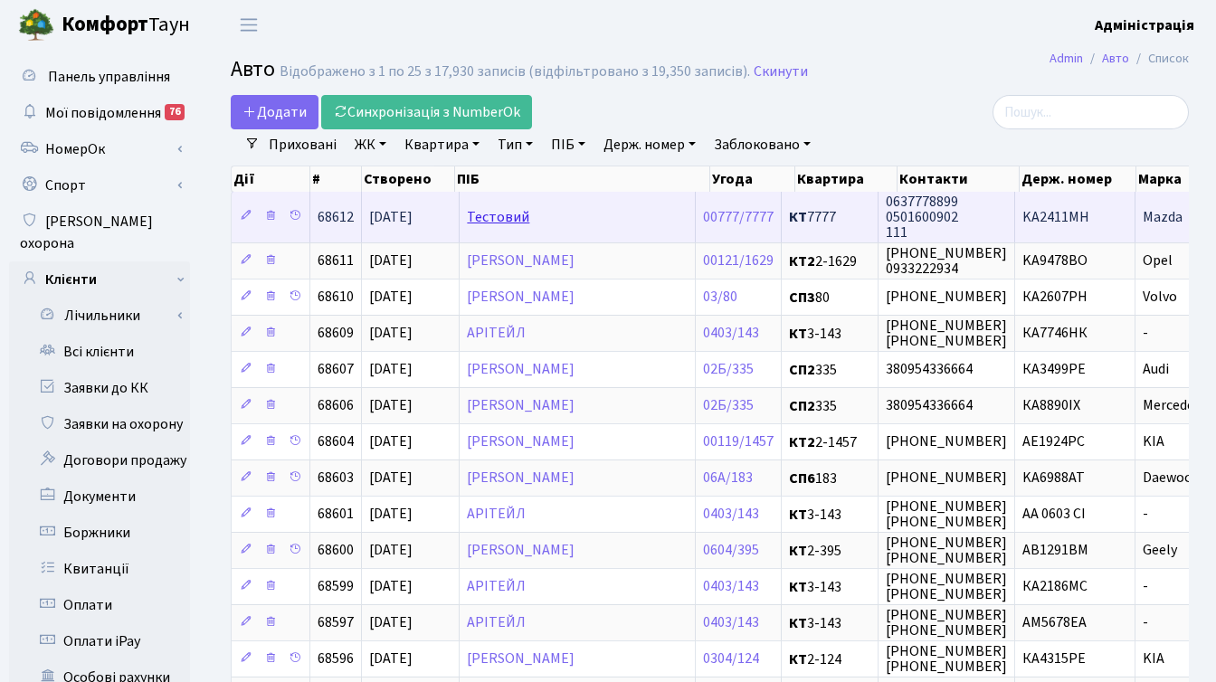
click at [498, 215] on link "Тестовий" at bounding box center [498, 217] width 62 height 20
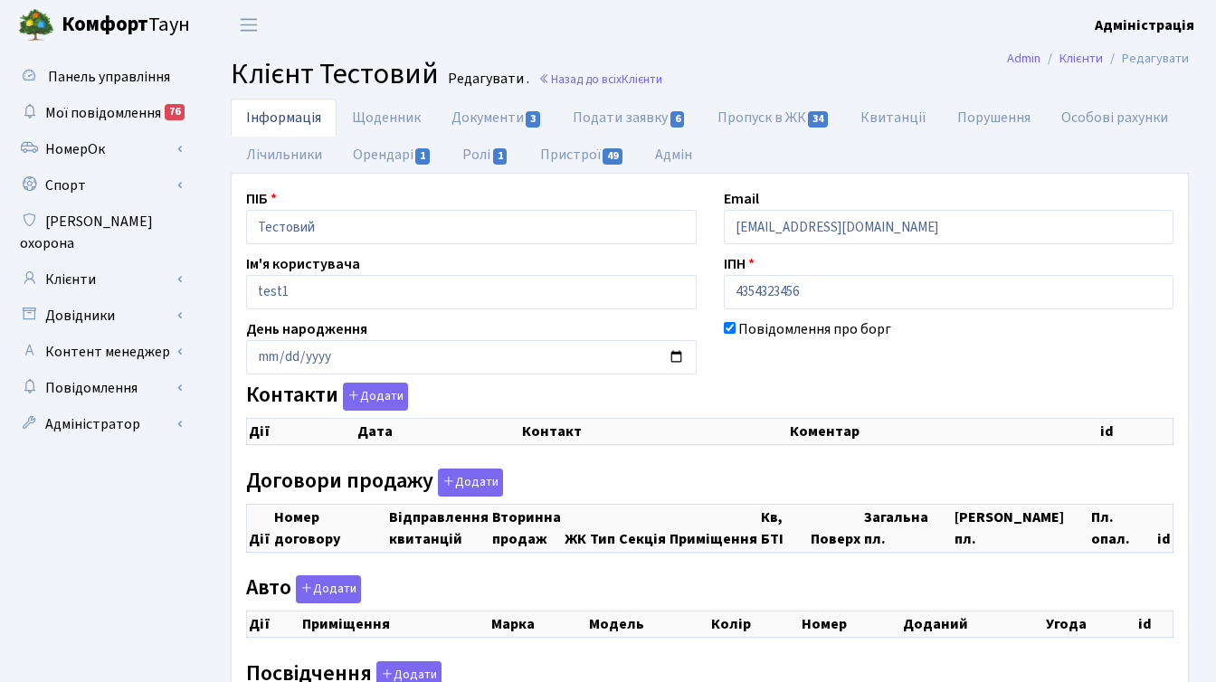
checkbox input "true"
select select "25"
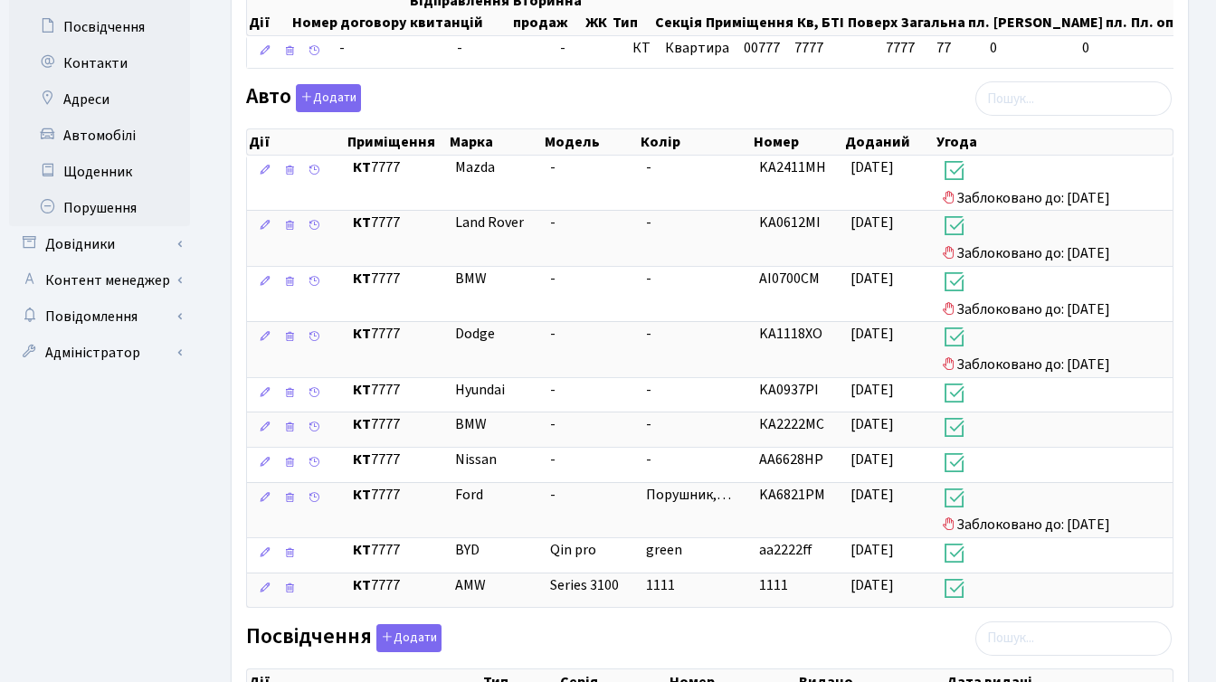
scroll to position [857, 0]
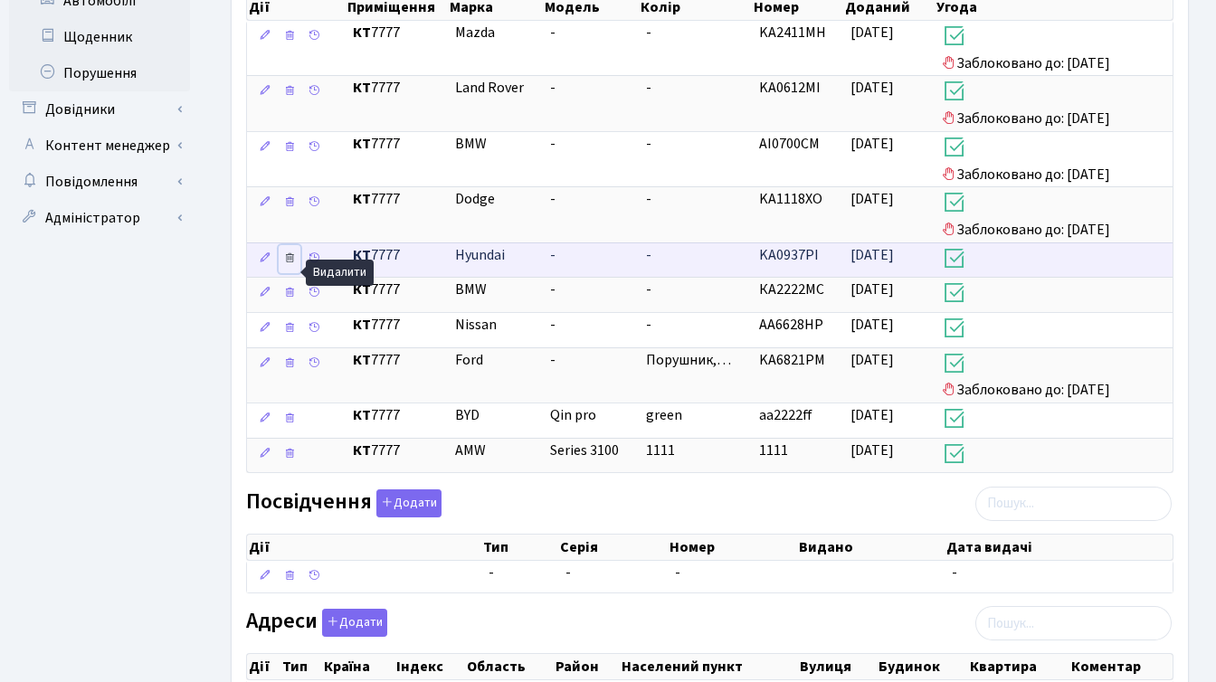
click at [288, 264] on icon at bounding box center [289, 257] width 13 height 13
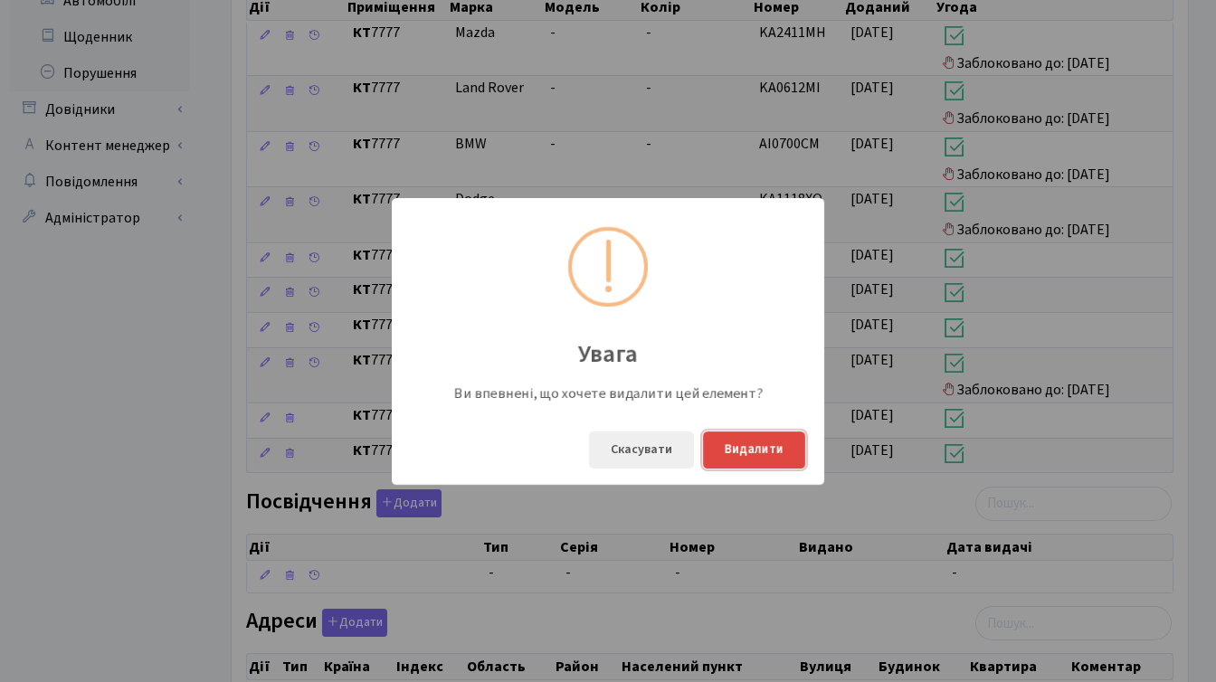
click at [744, 450] on button "Видалити" at bounding box center [754, 449] width 102 height 37
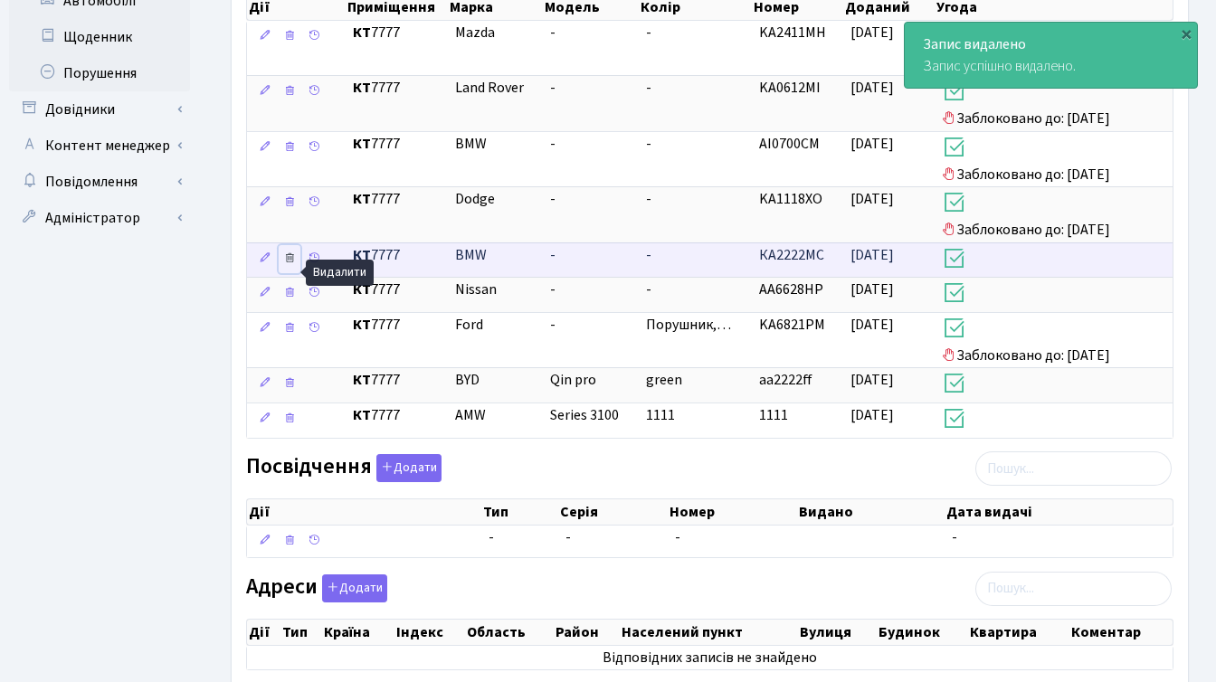
click at [291, 264] on icon at bounding box center [289, 257] width 13 height 13
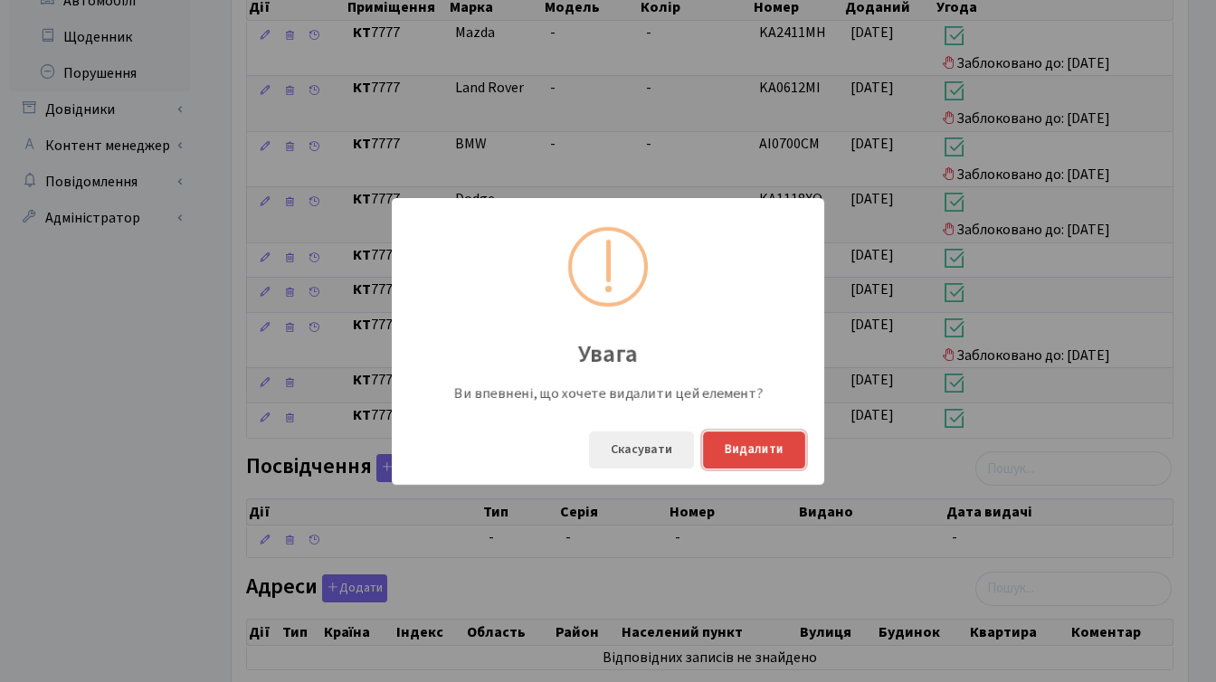
click at [745, 450] on button "Видалити" at bounding box center [754, 449] width 102 height 37
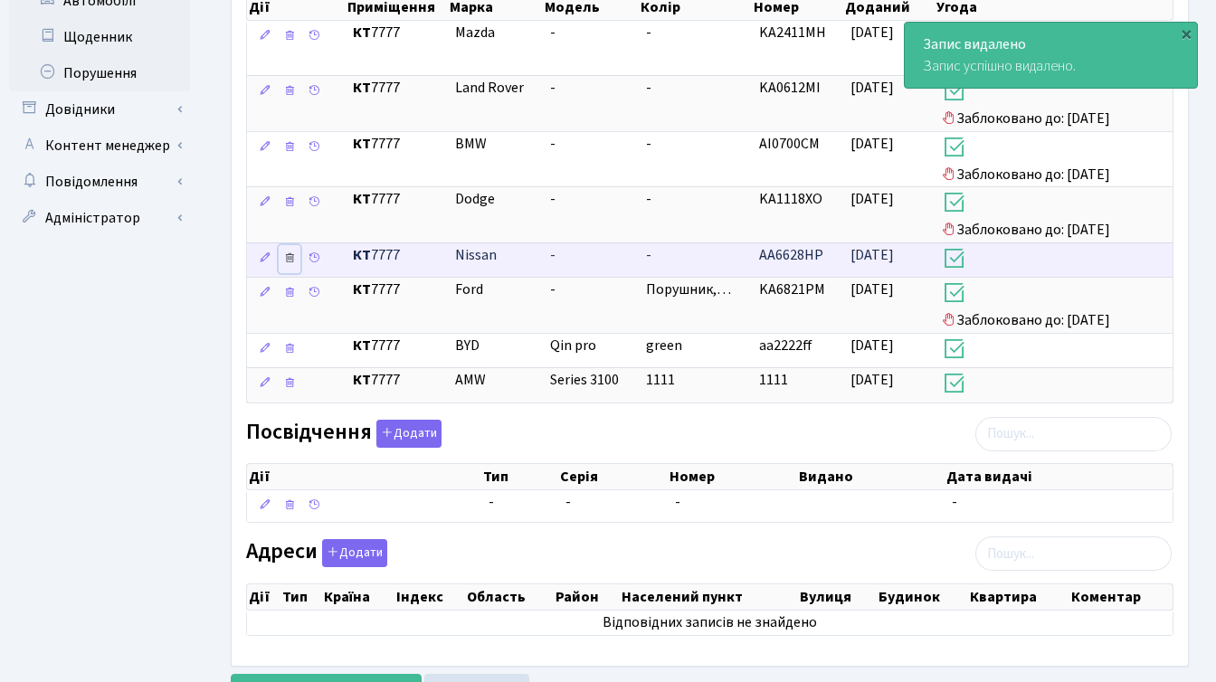
click at [288, 264] on icon at bounding box center [289, 257] width 13 height 13
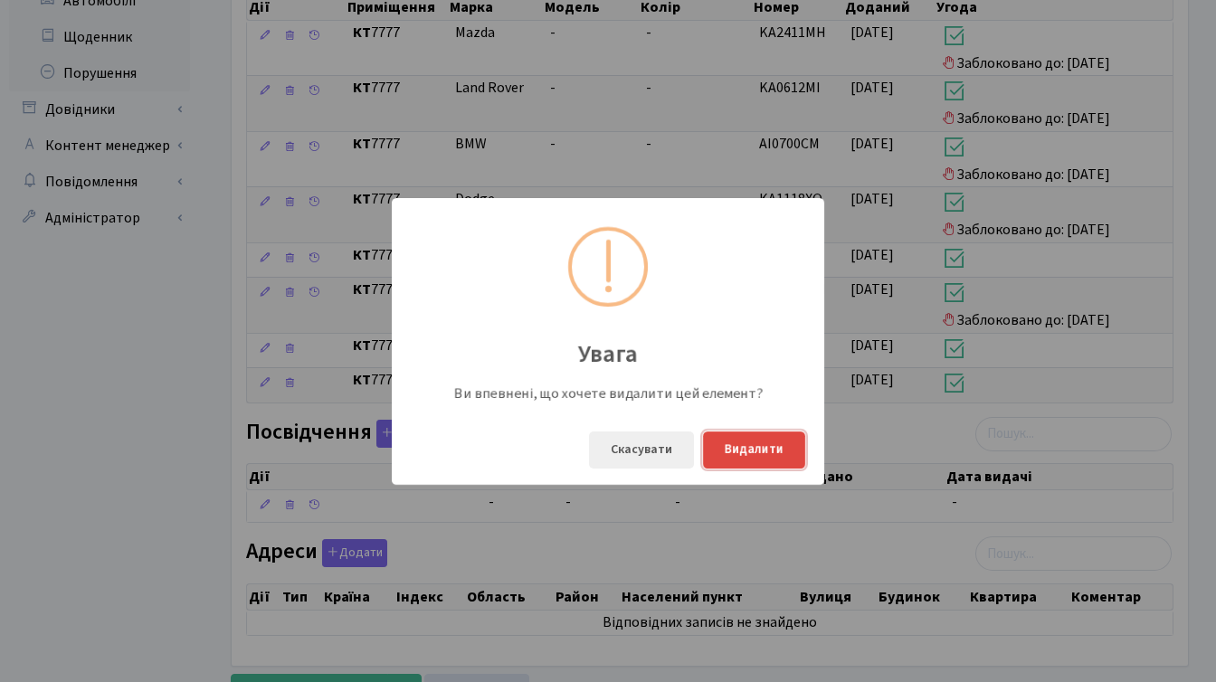
click at [760, 449] on button "Видалити" at bounding box center [754, 449] width 102 height 37
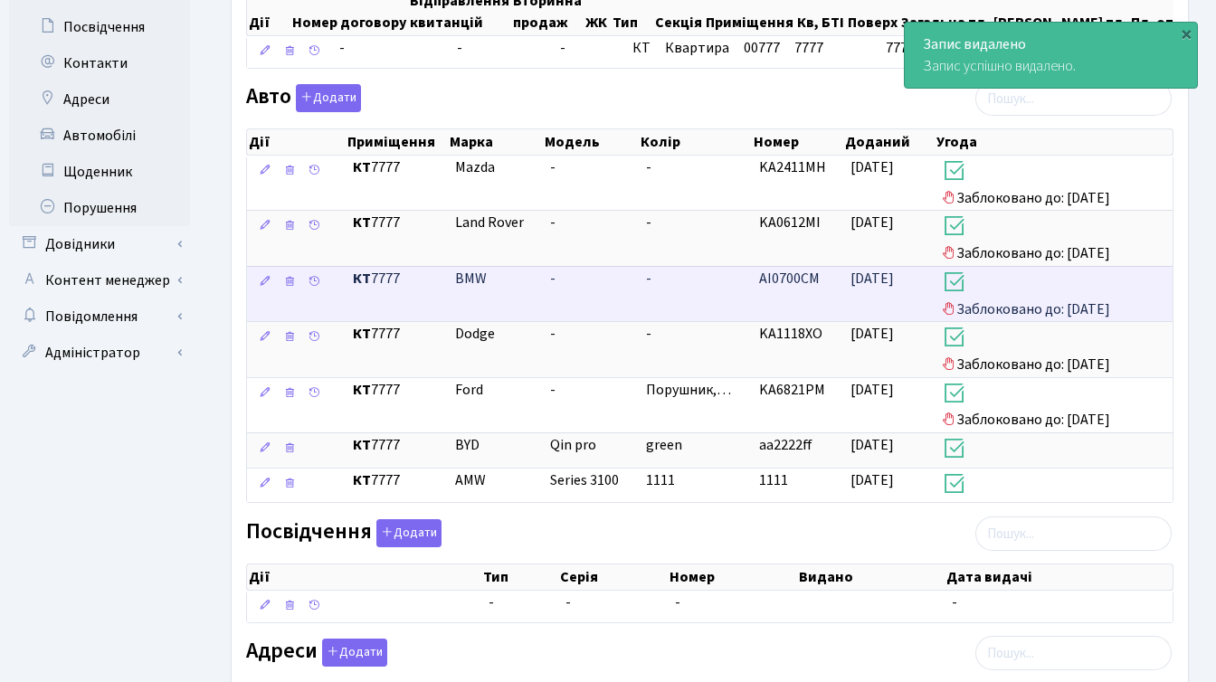
scroll to position [715, 0]
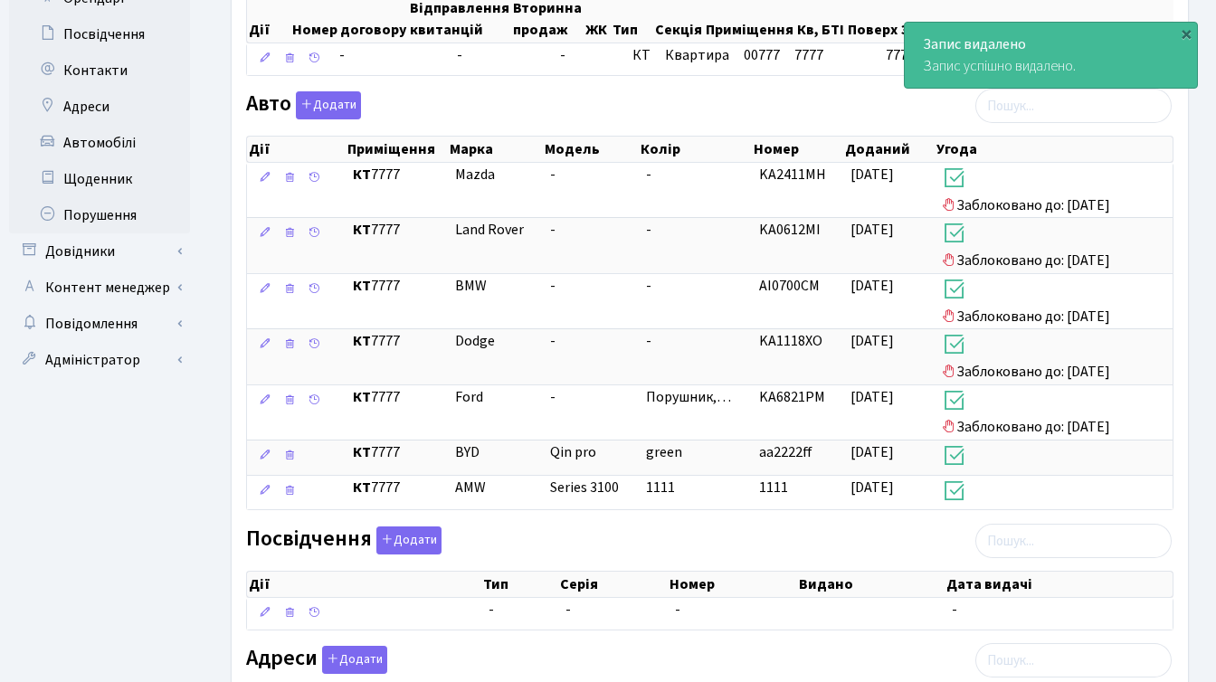
click at [186, 467] on ul "Панель управління Мої повідомлення 76 НомерОк" at bounding box center [99, 79] width 181 height 1472
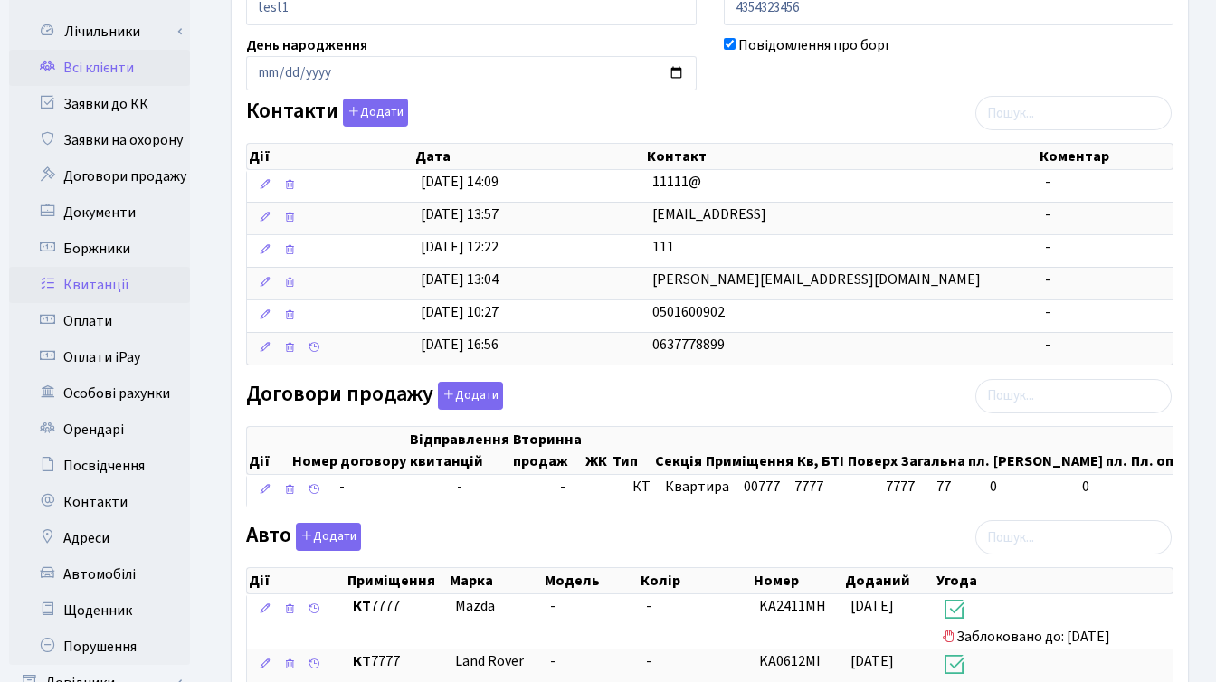
scroll to position [308, 0]
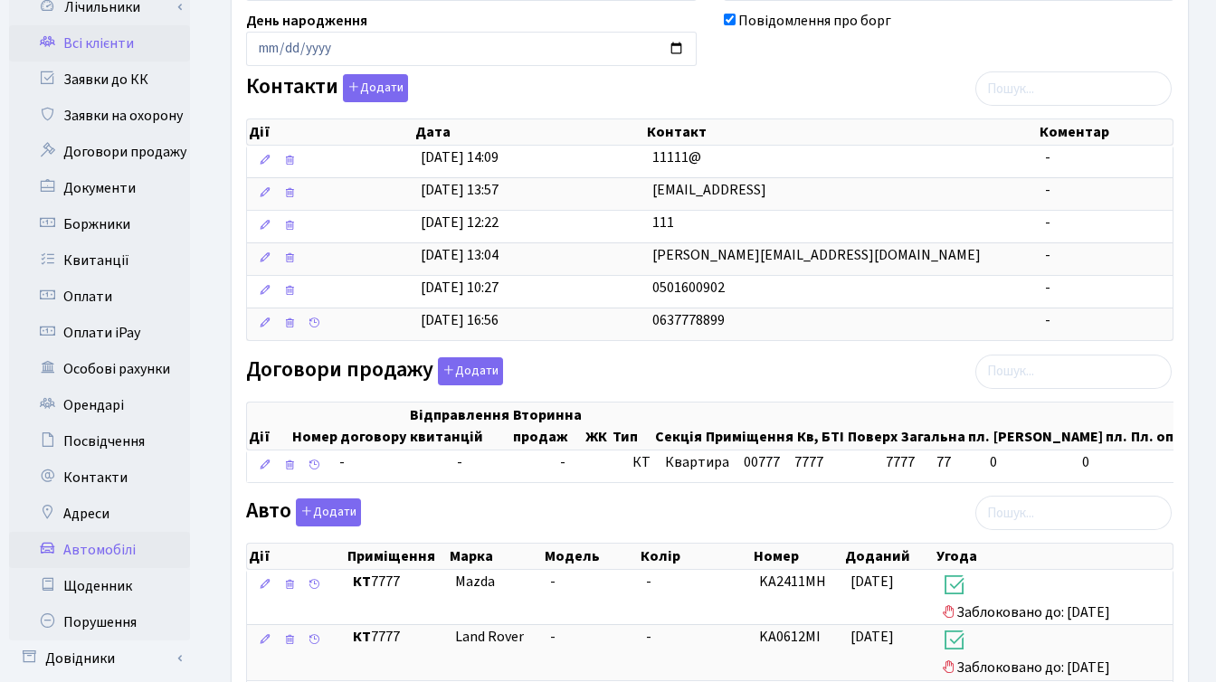
click at [98, 532] on link "Автомобілі" at bounding box center [99, 550] width 181 height 36
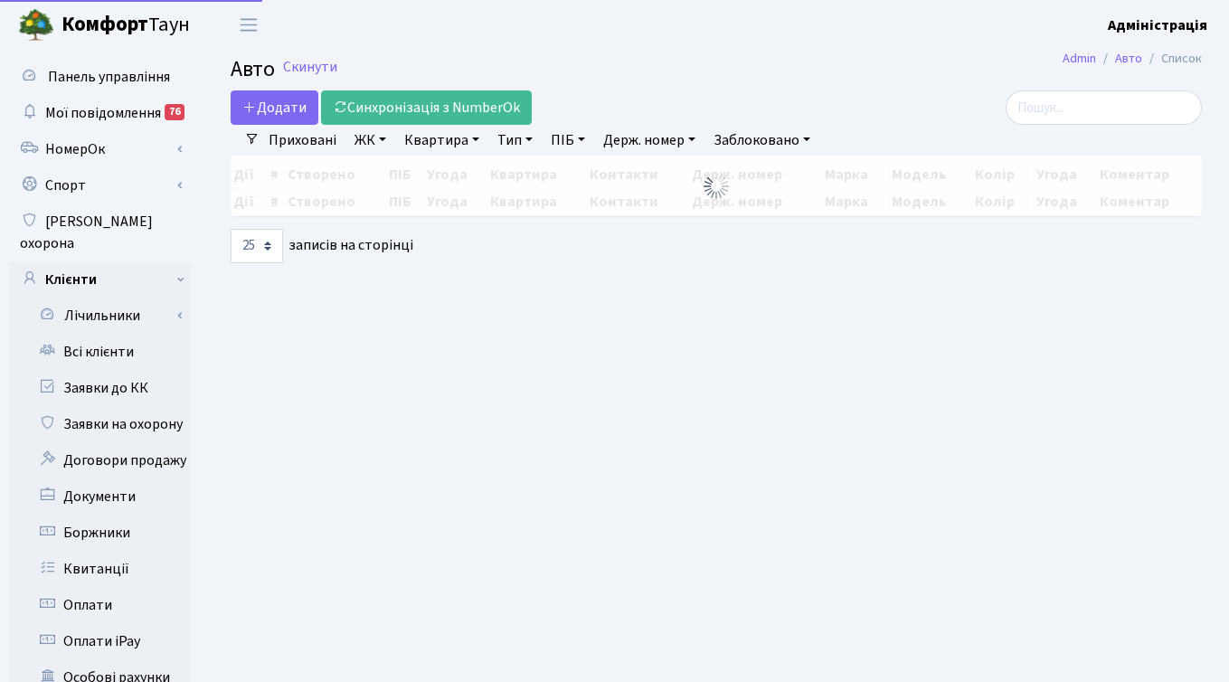
select select "25"
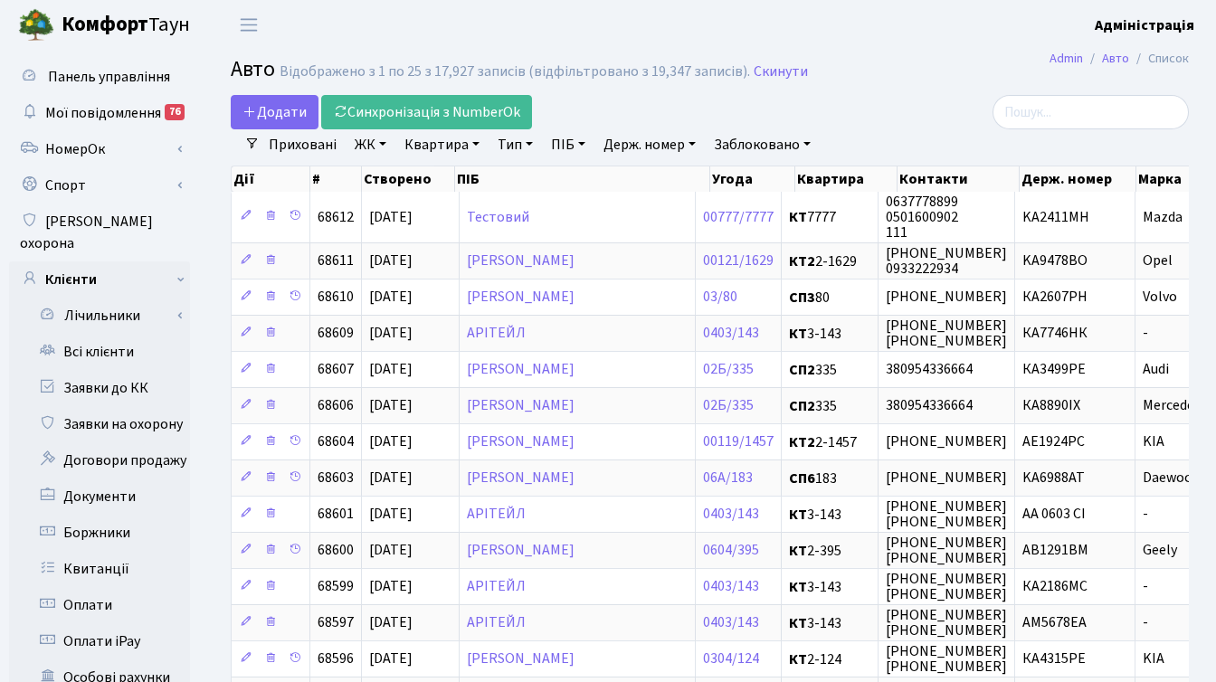
click at [772, 141] on link "Заблоковано" at bounding box center [761, 144] width 111 height 31
click at [740, 221] on link "Так" at bounding box center [778, 227] width 143 height 28
